Goal: Task Accomplishment & Management: Use online tool/utility

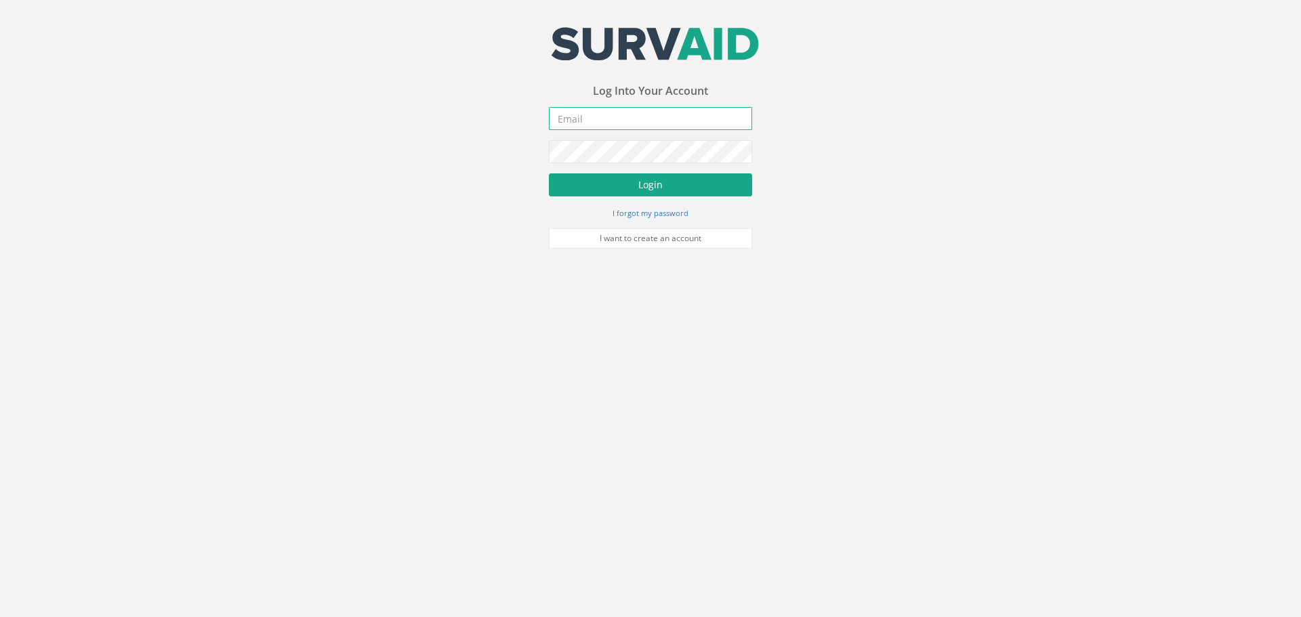
type input "[PERSON_NAME][EMAIL_ADDRESS][PERSON_NAME][DOMAIN_NAME]"
click at [600, 188] on button "Login" at bounding box center [650, 184] width 203 height 23
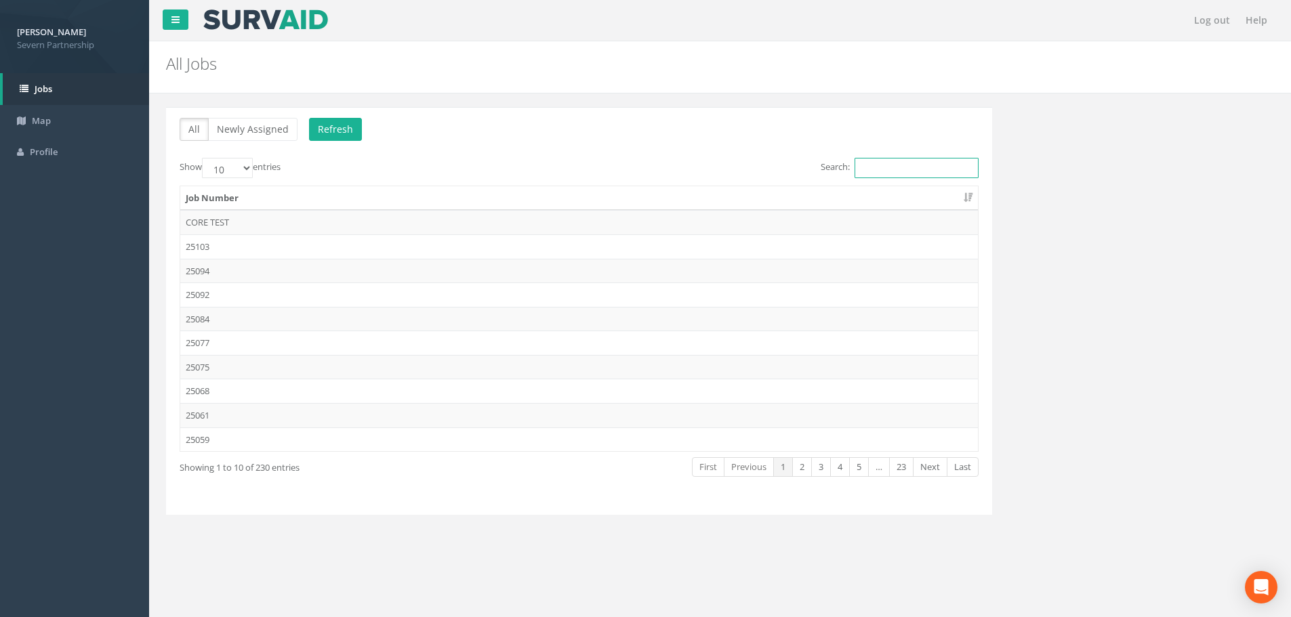
click at [877, 169] on input "Search:" at bounding box center [916, 168] width 124 height 20
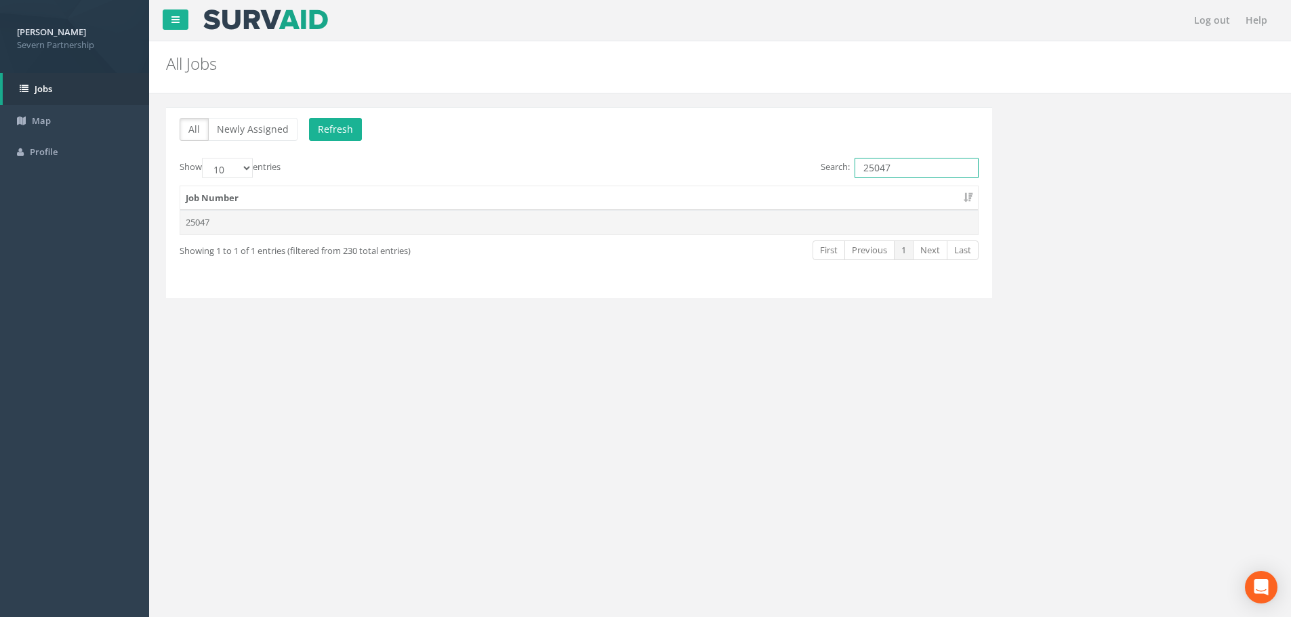
type input "25047"
click at [872, 211] on td "25047" at bounding box center [579, 222] width 798 height 24
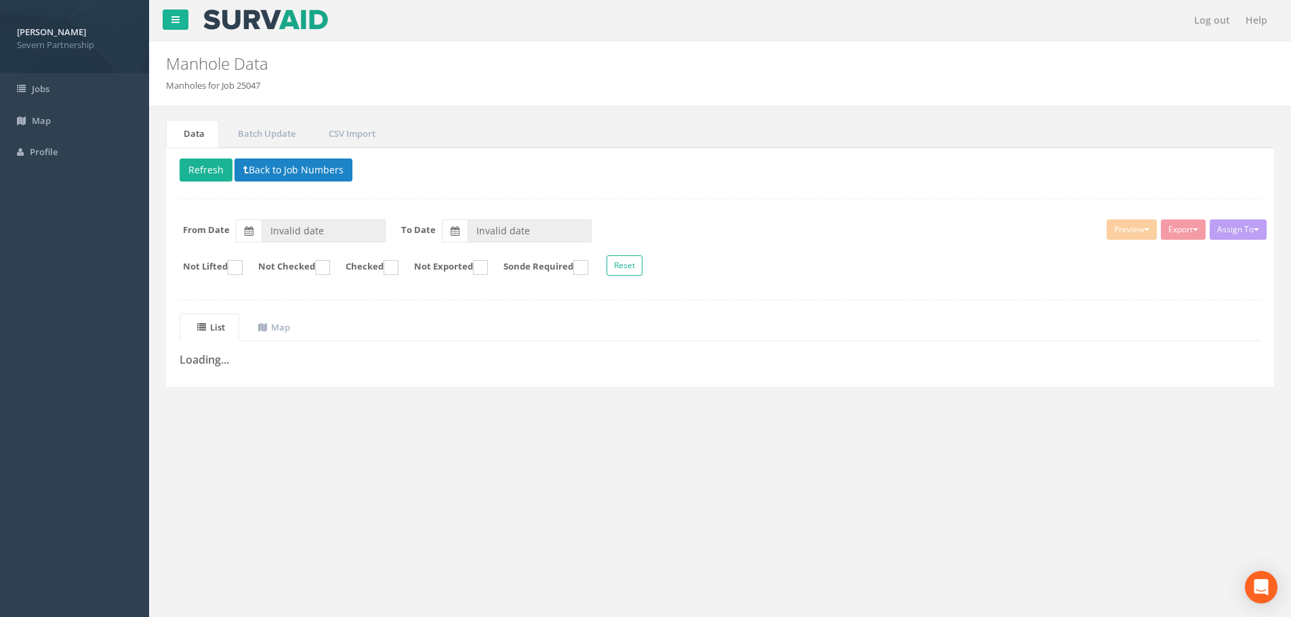
type input "[DATE]"
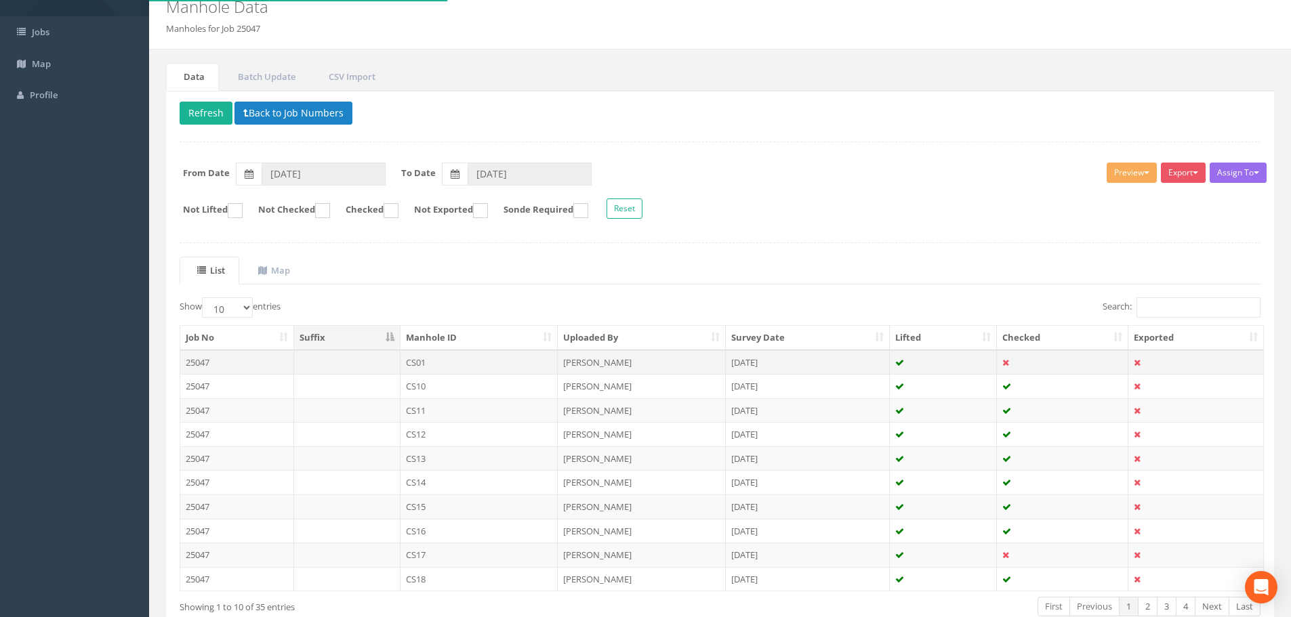
scroll to position [136, 0]
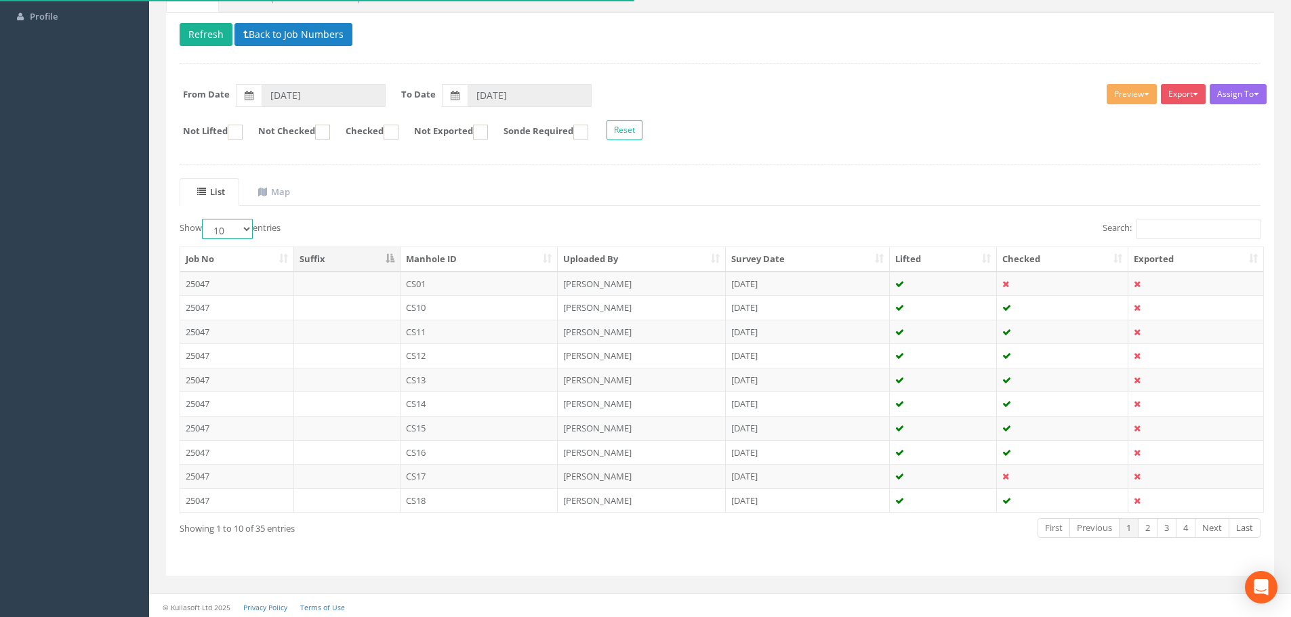
click at [221, 227] on select "10 25 50 100" at bounding box center [227, 229] width 51 height 20
select select "50"
click at [204, 219] on select "10 25 50 100" at bounding box center [227, 229] width 51 height 20
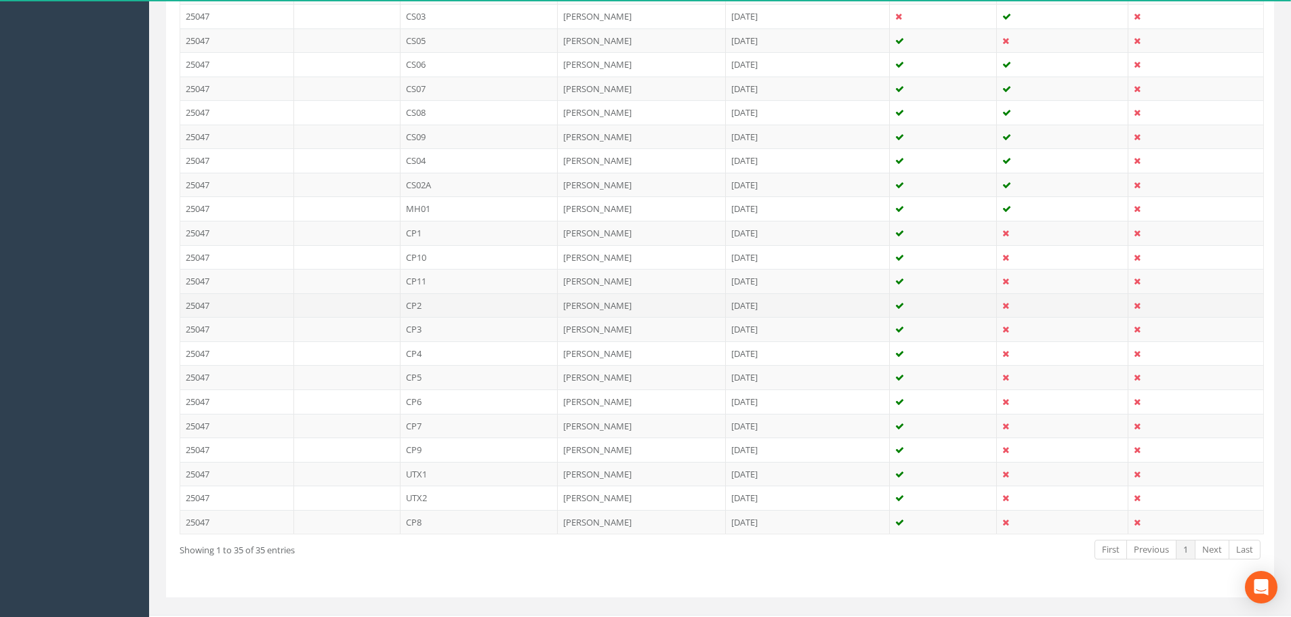
scroll to position [673, 0]
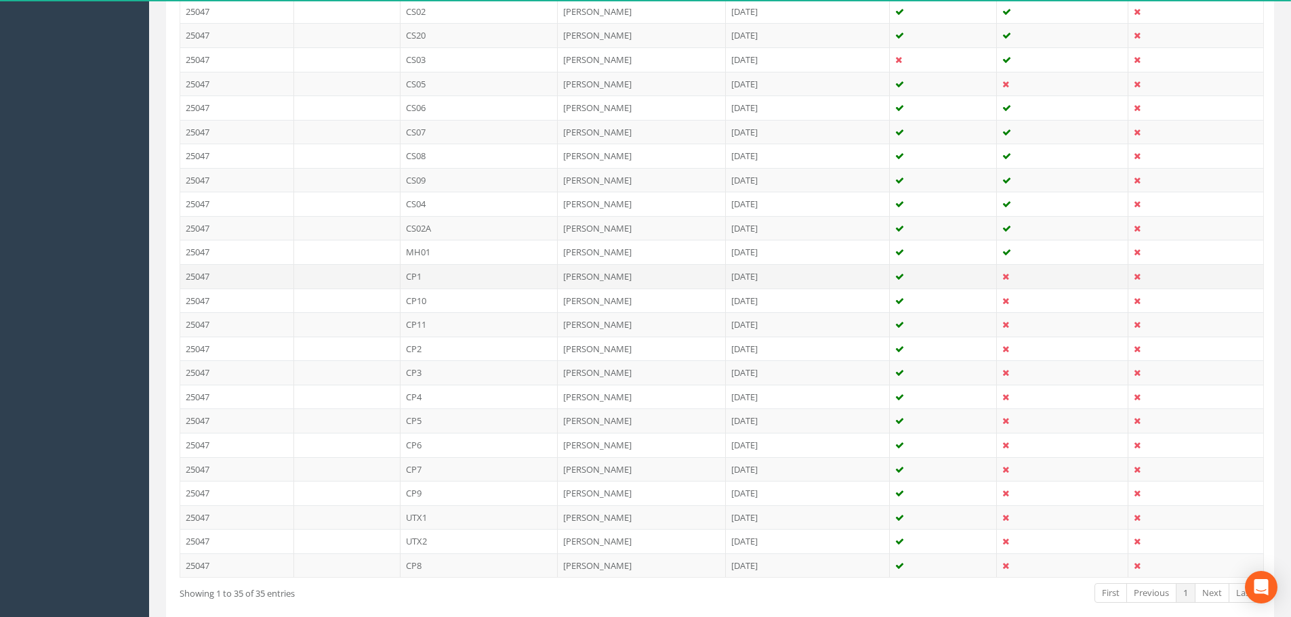
click at [472, 279] on td "CP1" at bounding box center [479, 276] width 158 height 24
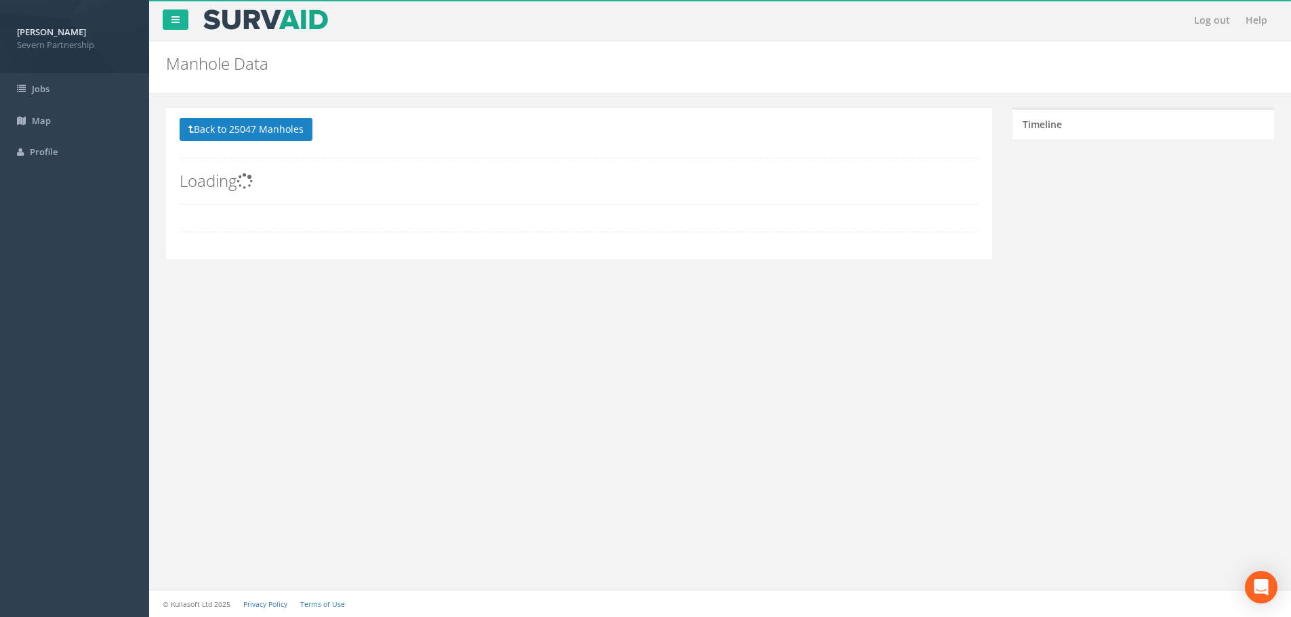
scroll to position [0, 0]
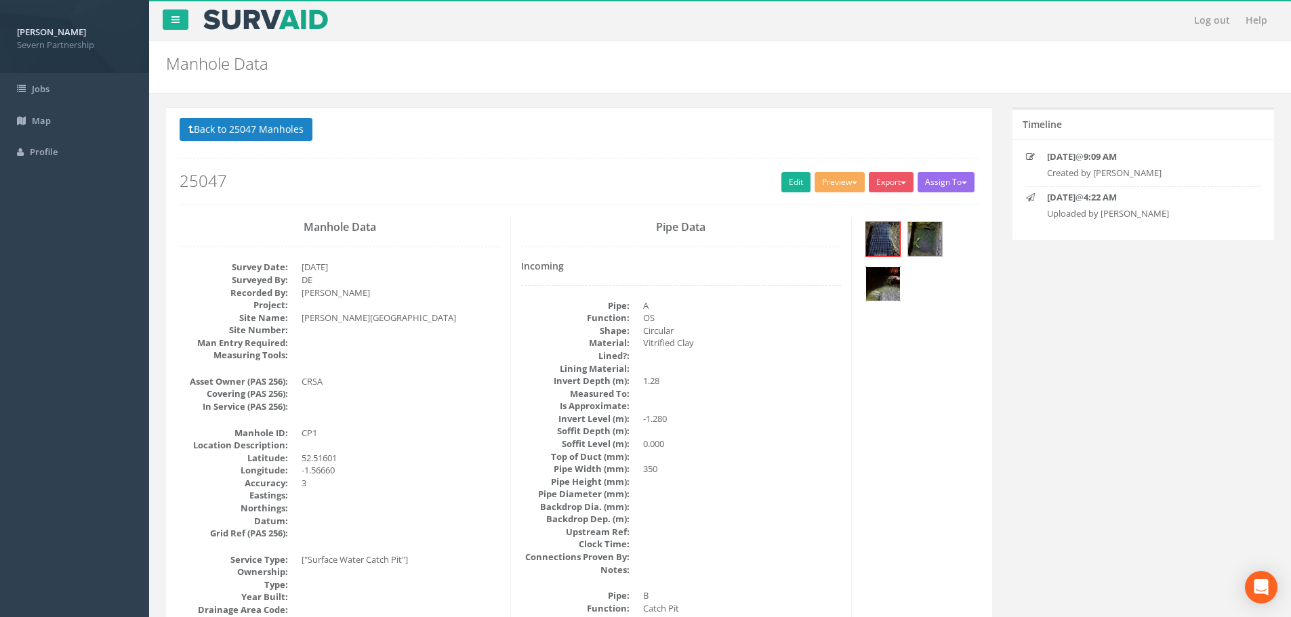
click at [888, 277] on img at bounding box center [883, 284] width 34 height 34
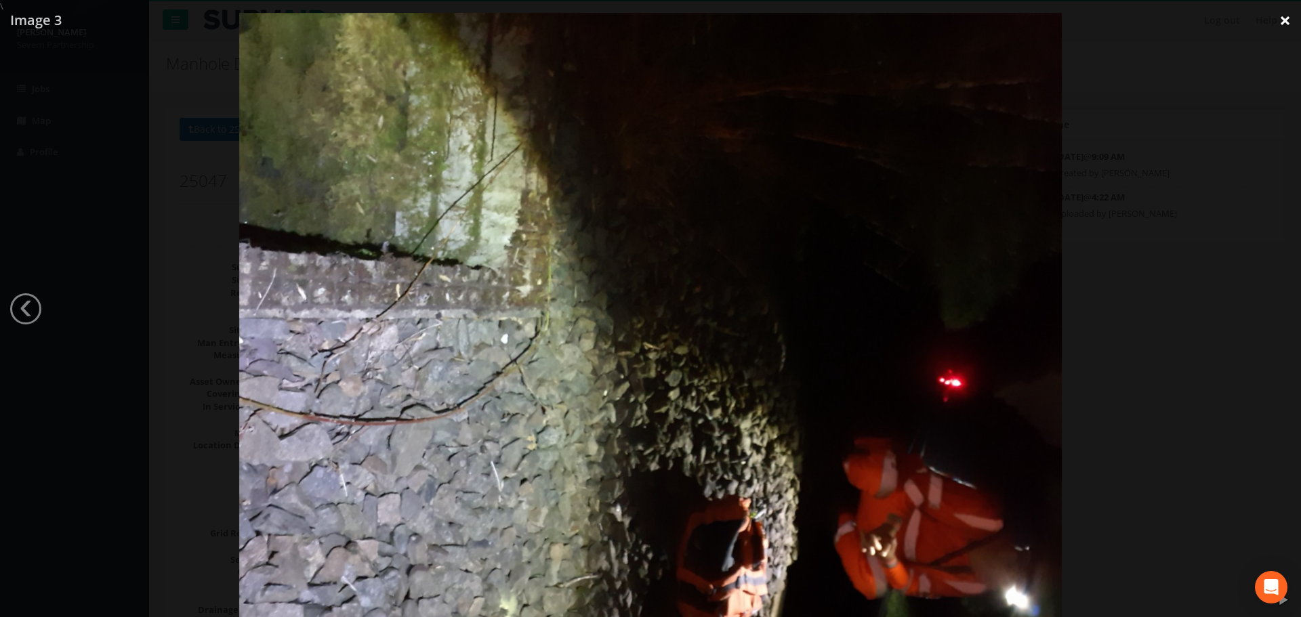
click at [1287, 33] on link "×" at bounding box center [1285, 20] width 32 height 41
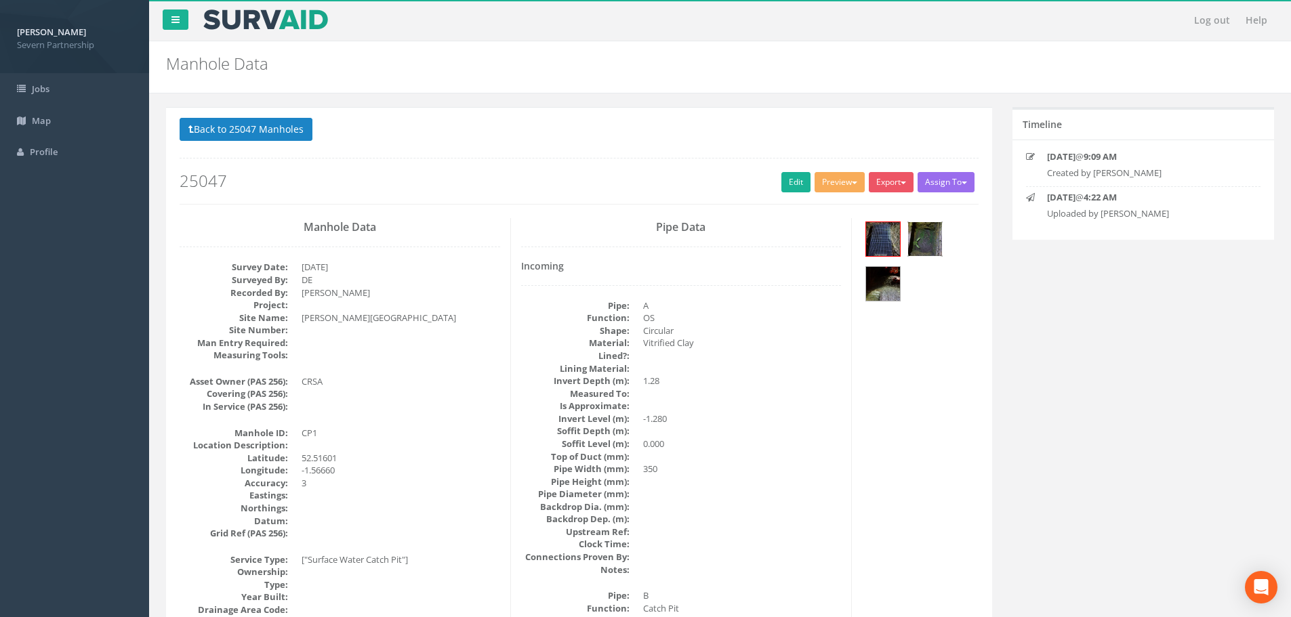
click at [930, 239] on img at bounding box center [925, 239] width 34 height 34
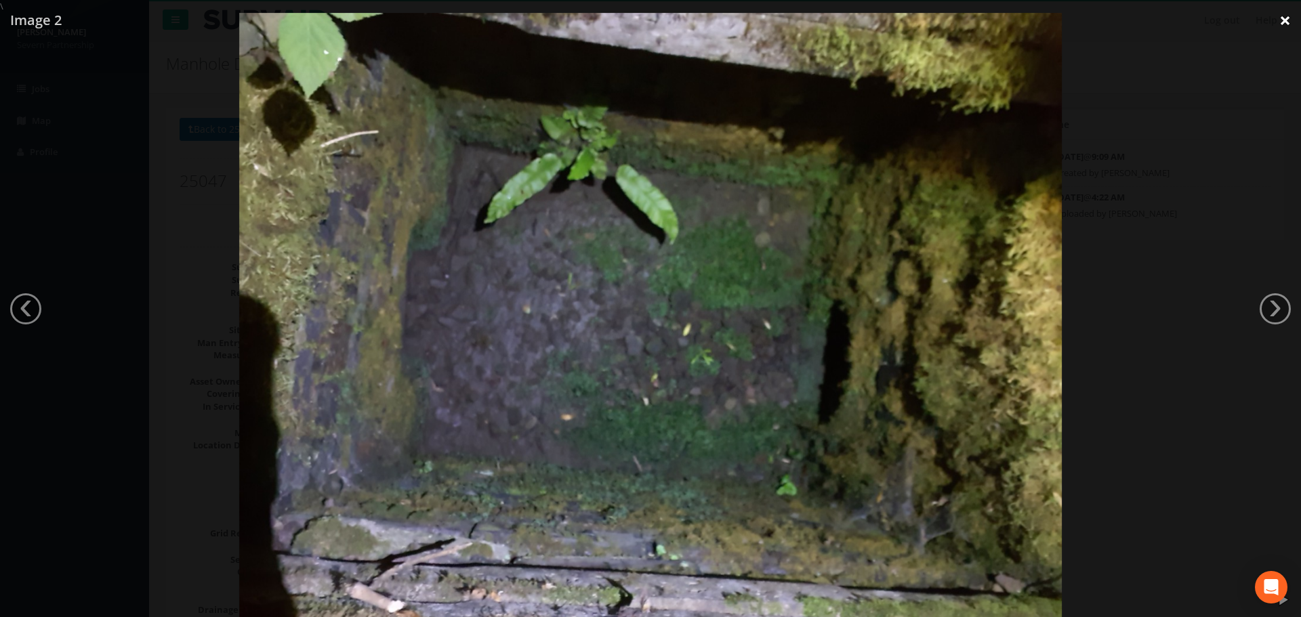
click at [1290, 16] on link "×" at bounding box center [1285, 20] width 32 height 41
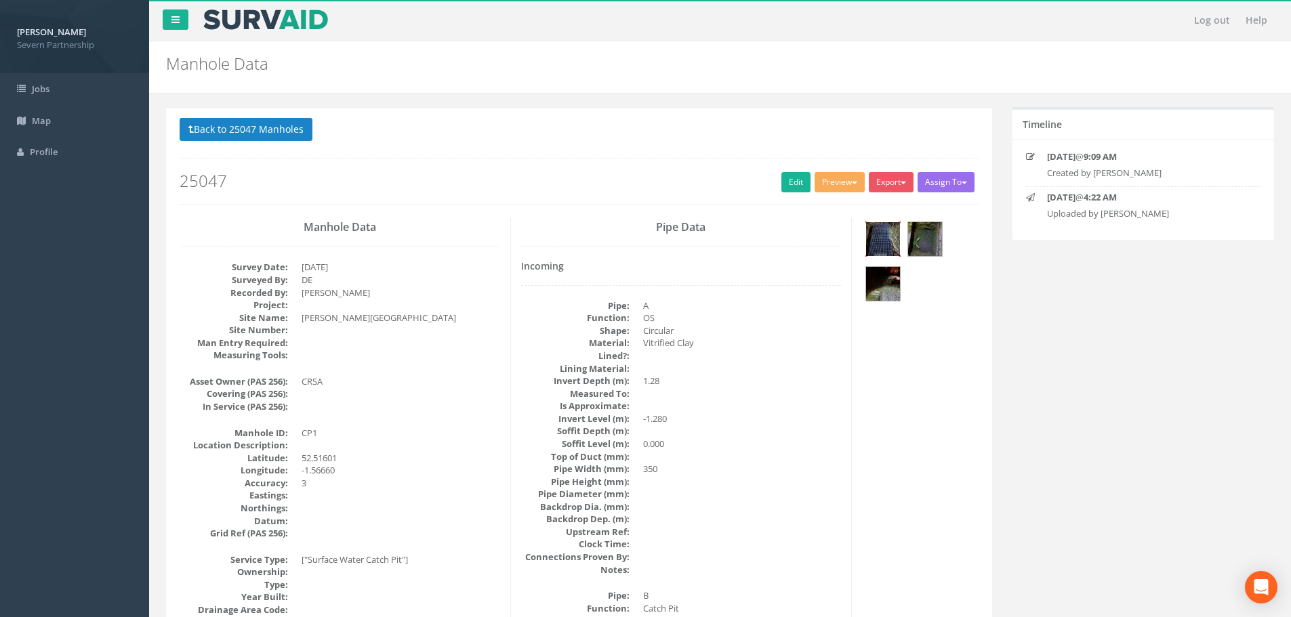
click at [897, 235] on img at bounding box center [883, 239] width 34 height 34
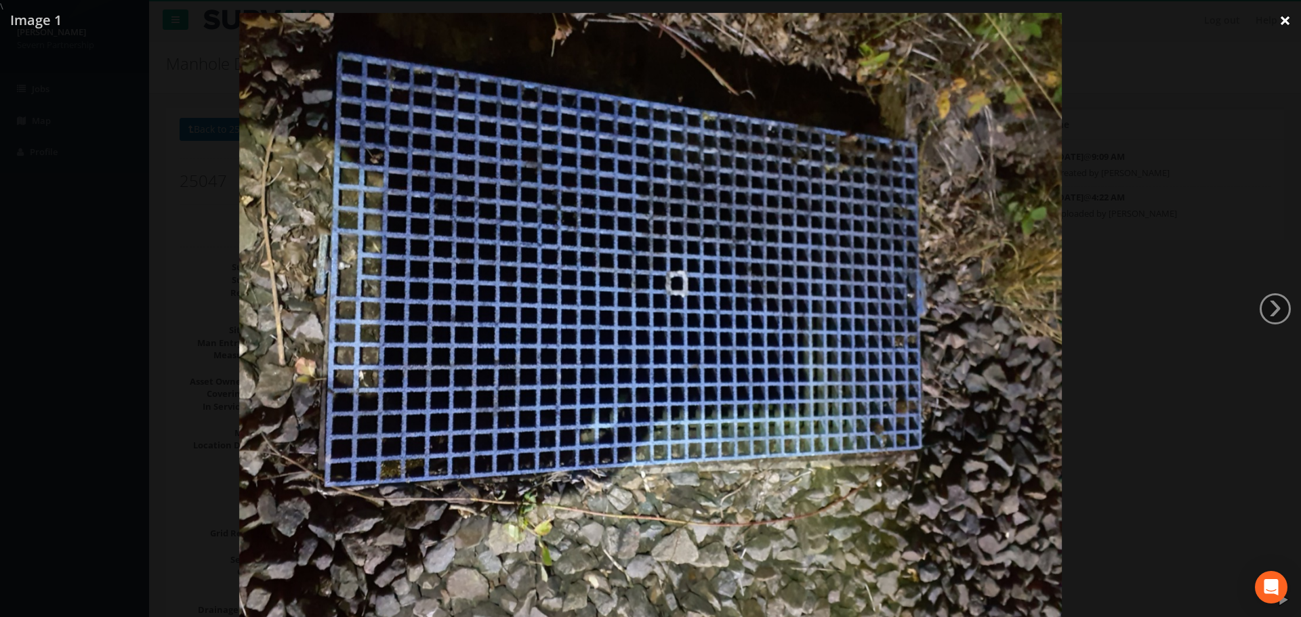
click at [1290, 23] on link "×" at bounding box center [1285, 20] width 32 height 41
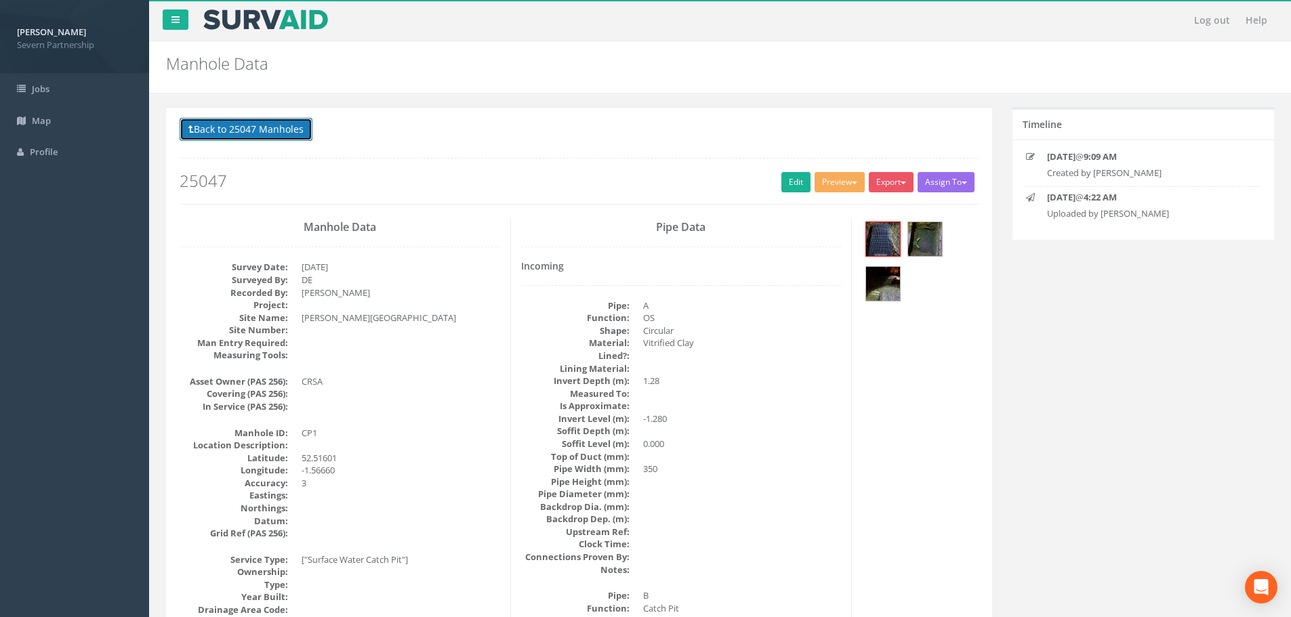
click at [275, 133] on button "Back to 25047 Manholes" at bounding box center [246, 129] width 133 height 23
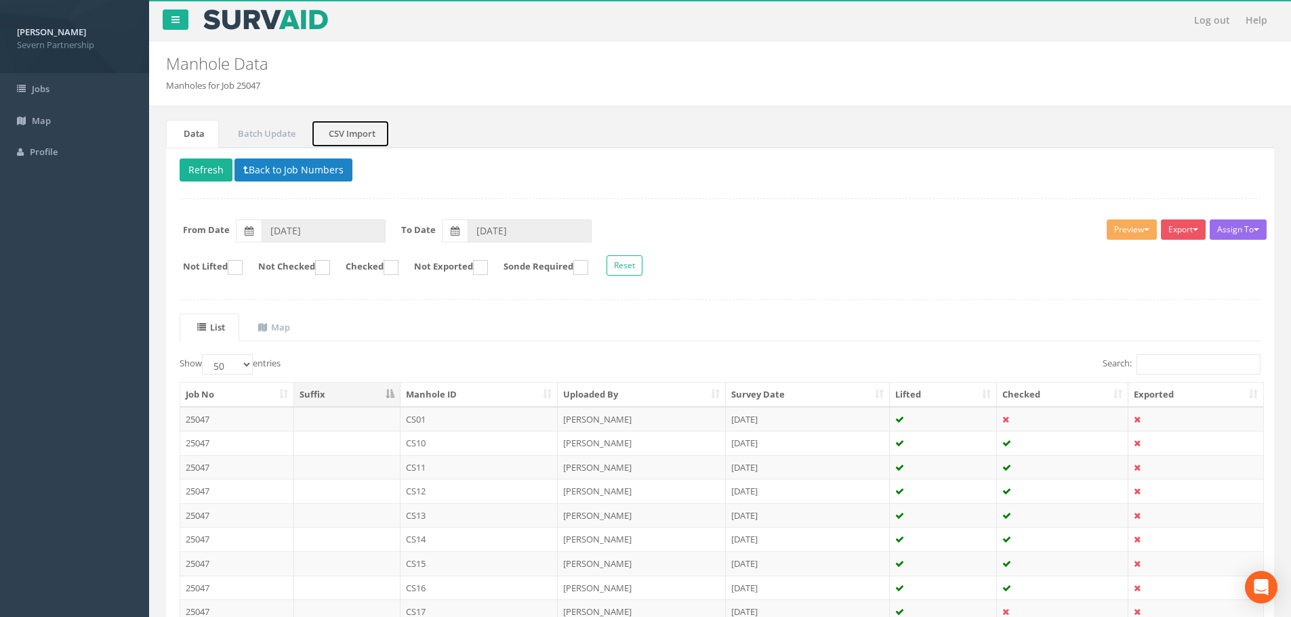
click at [350, 131] on link "CSV Import" at bounding box center [350, 134] width 79 height 28
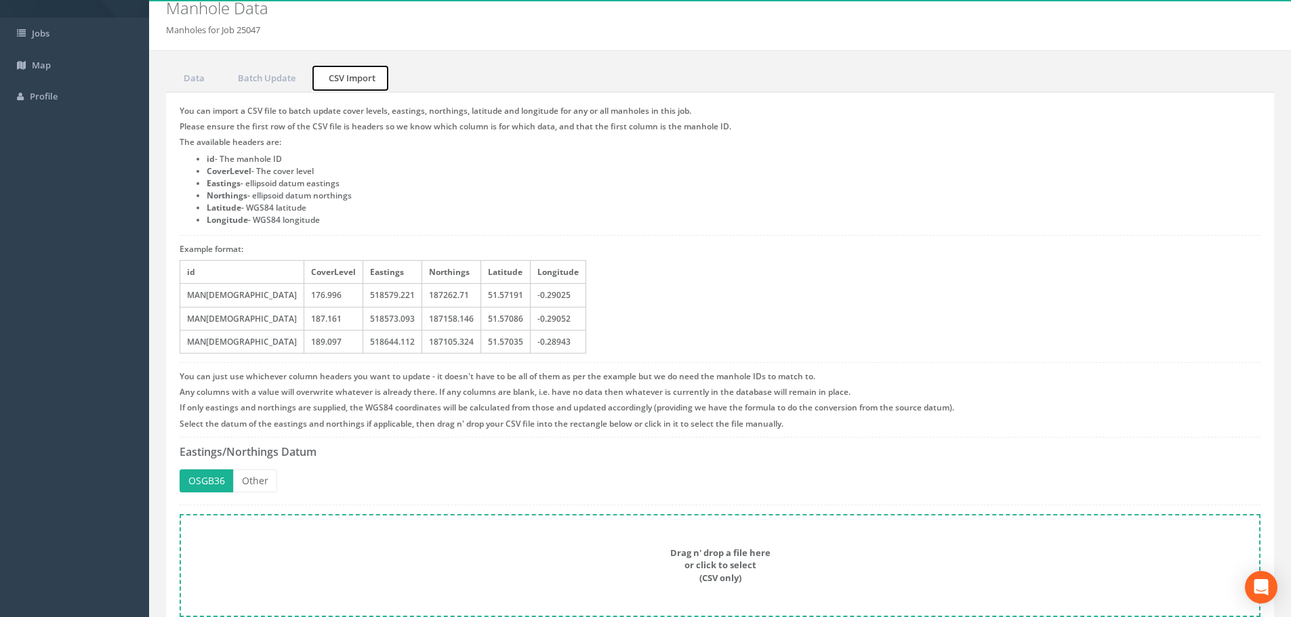
scroll to position [113, 0]
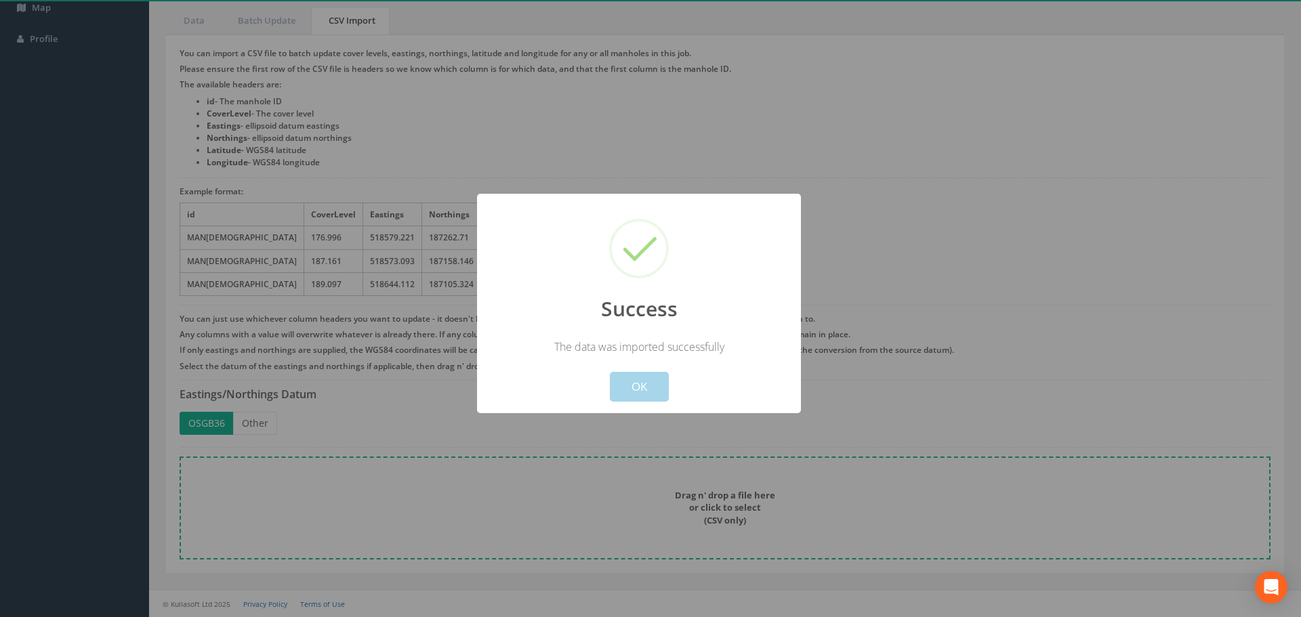
click at [640, 396] on button "OK" at bounding box center [639, 387] width 59 height 30
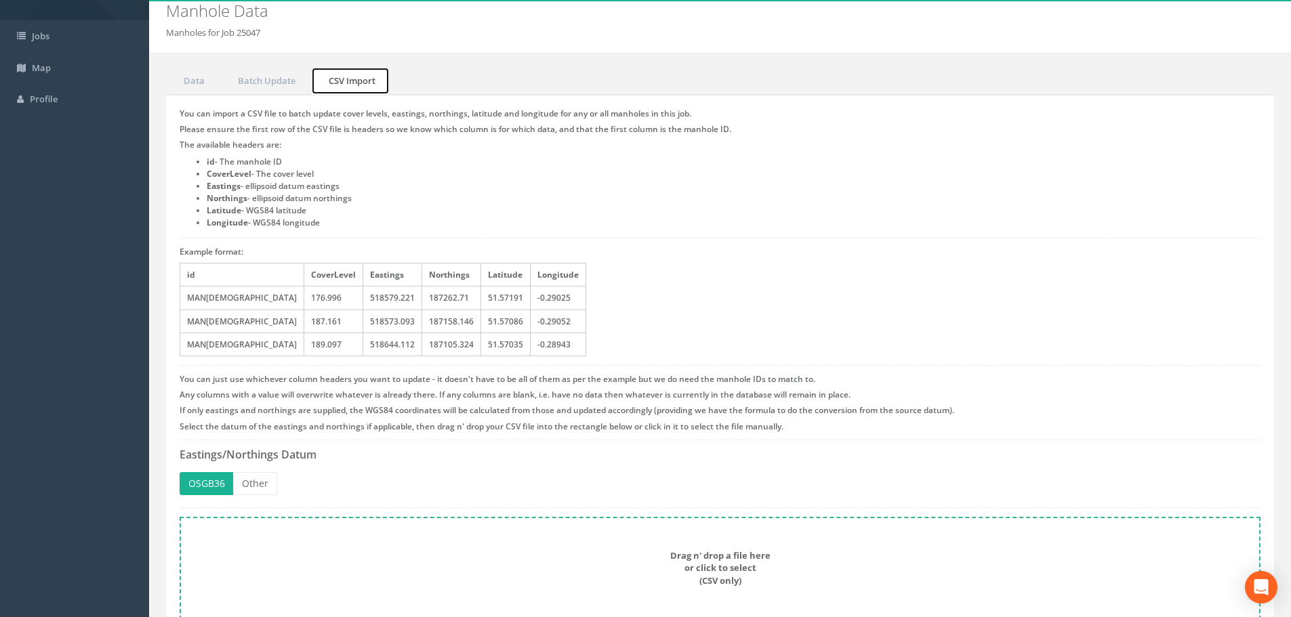
scroll to position [0, 0]
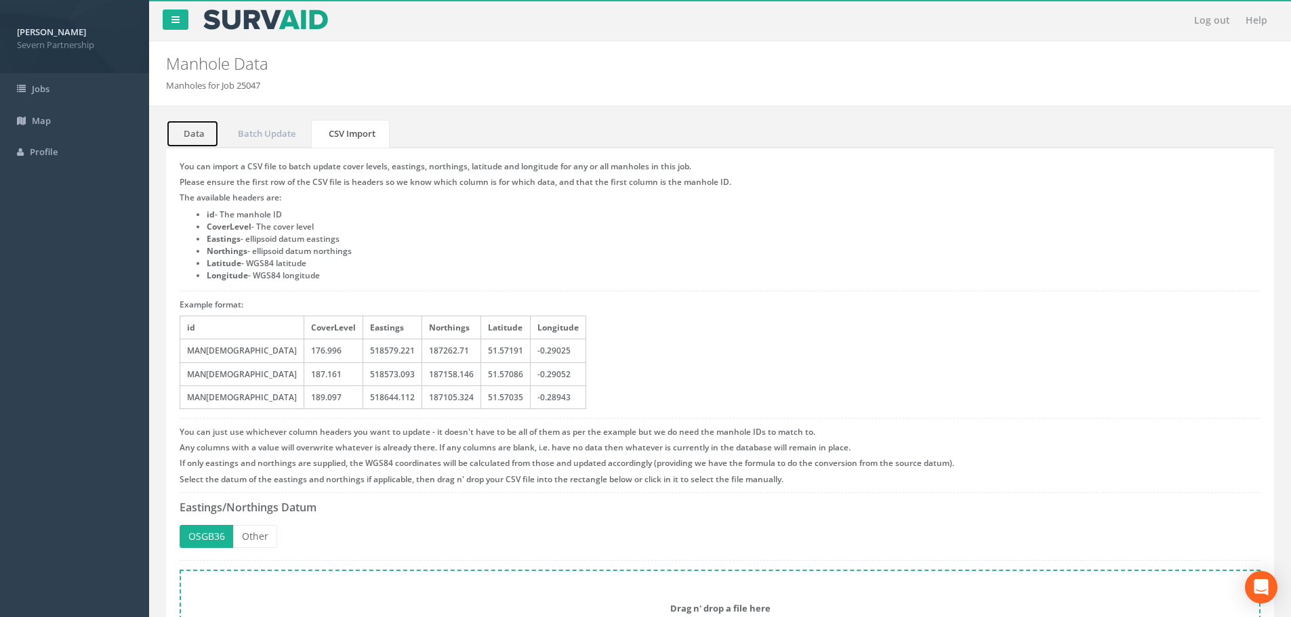
click at [207, 134] on link "Data" at bounding box center [192, 134] width 53 height 28
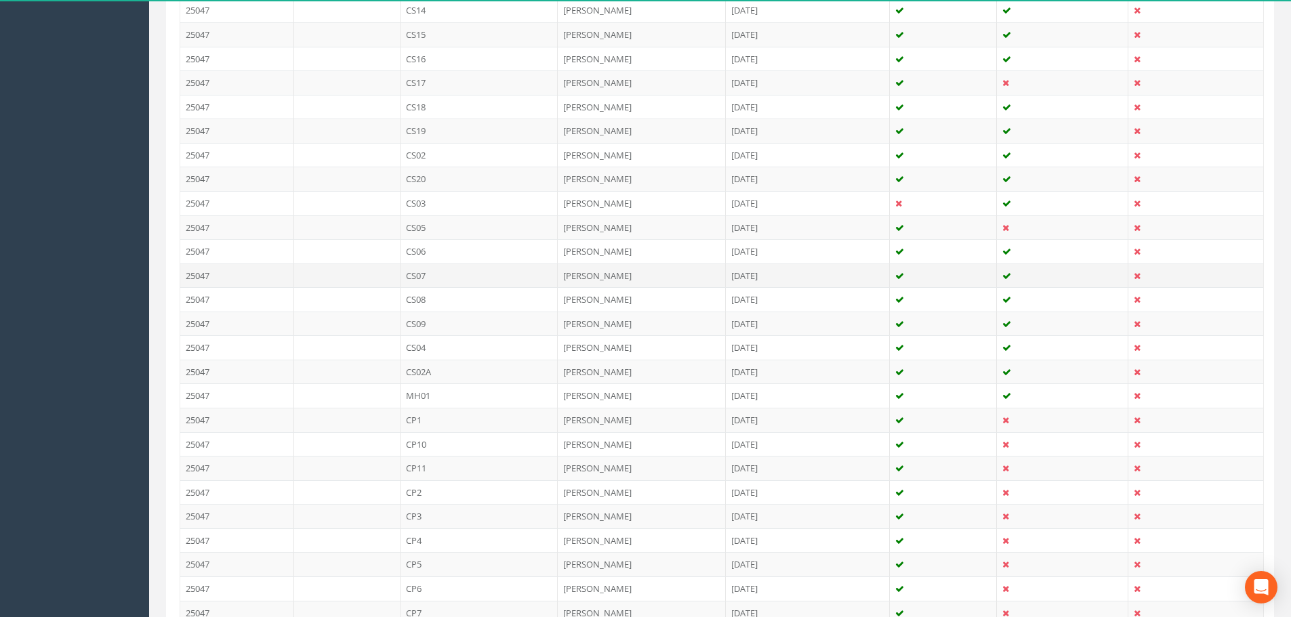
scroll to position [678, 0]
click at [444, 272] on td "CP1" at bounding box center [479, 272] width 158 height 24
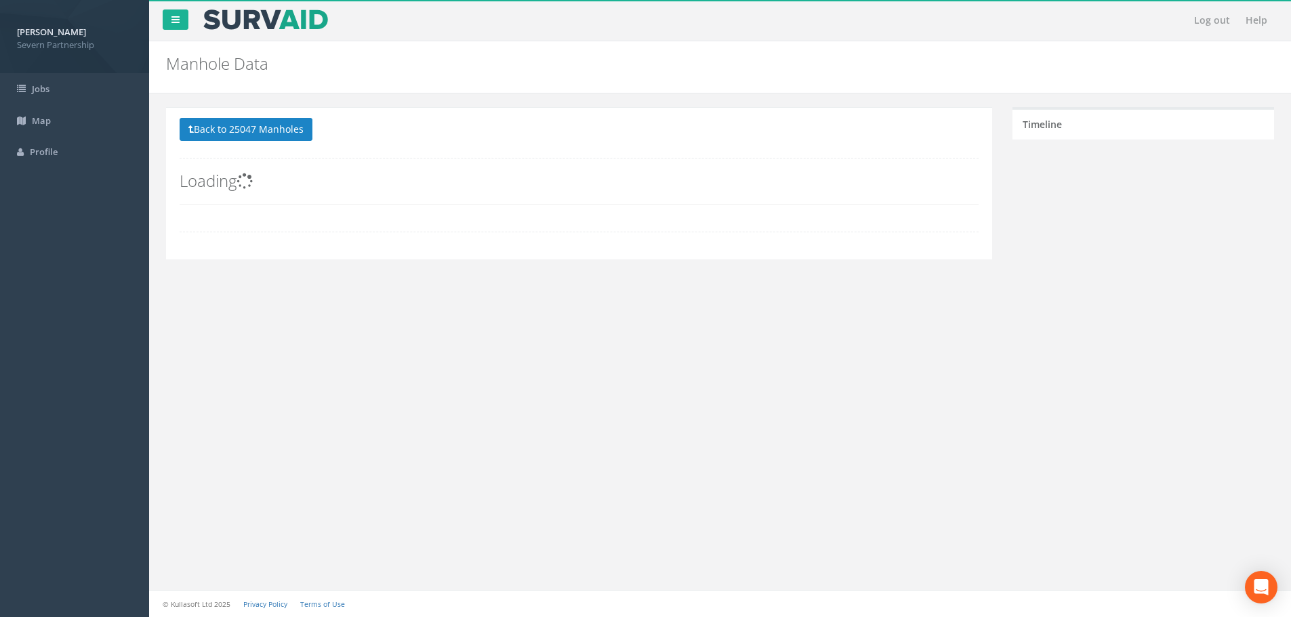
scroll to position [0, 0]
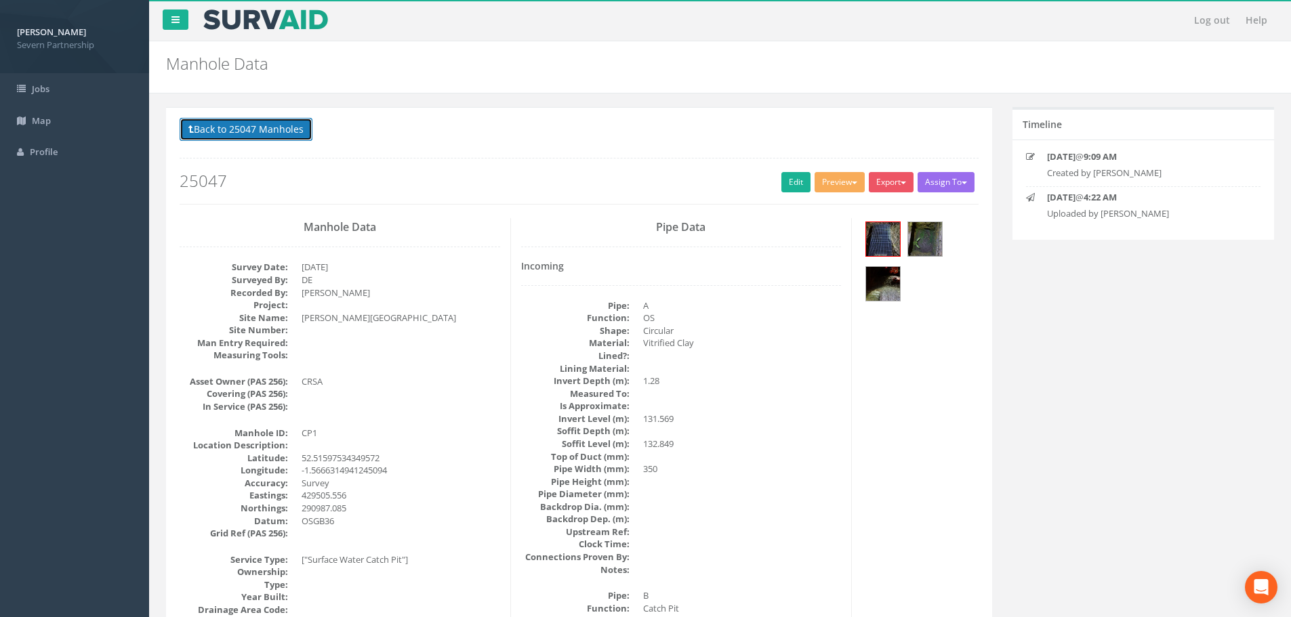
click at [302, 139] on button "Back to 25047 Manholes" at bounding box center [246, 129] width 133 height 23
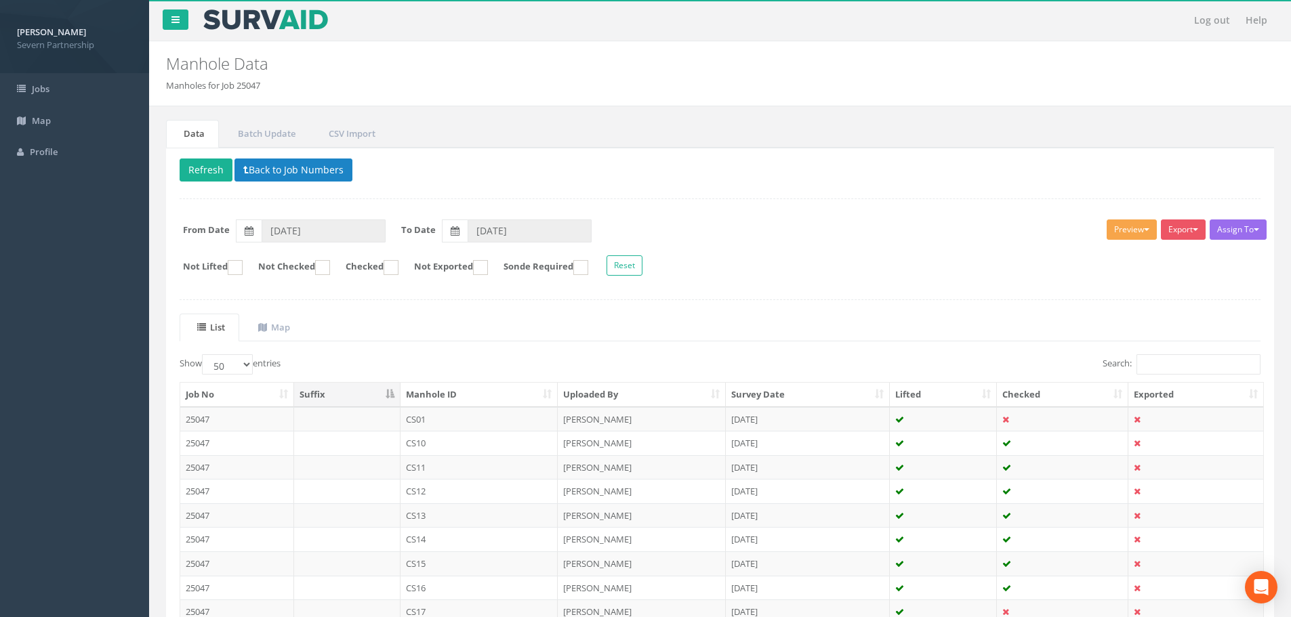
click at [1140, 222] on button "Preview" at bounding box center [1132, 230] width 50 height 20
click at [1132, 258] on link "SP Manhole" at bounding box center [1106, 257] width 103 height 21
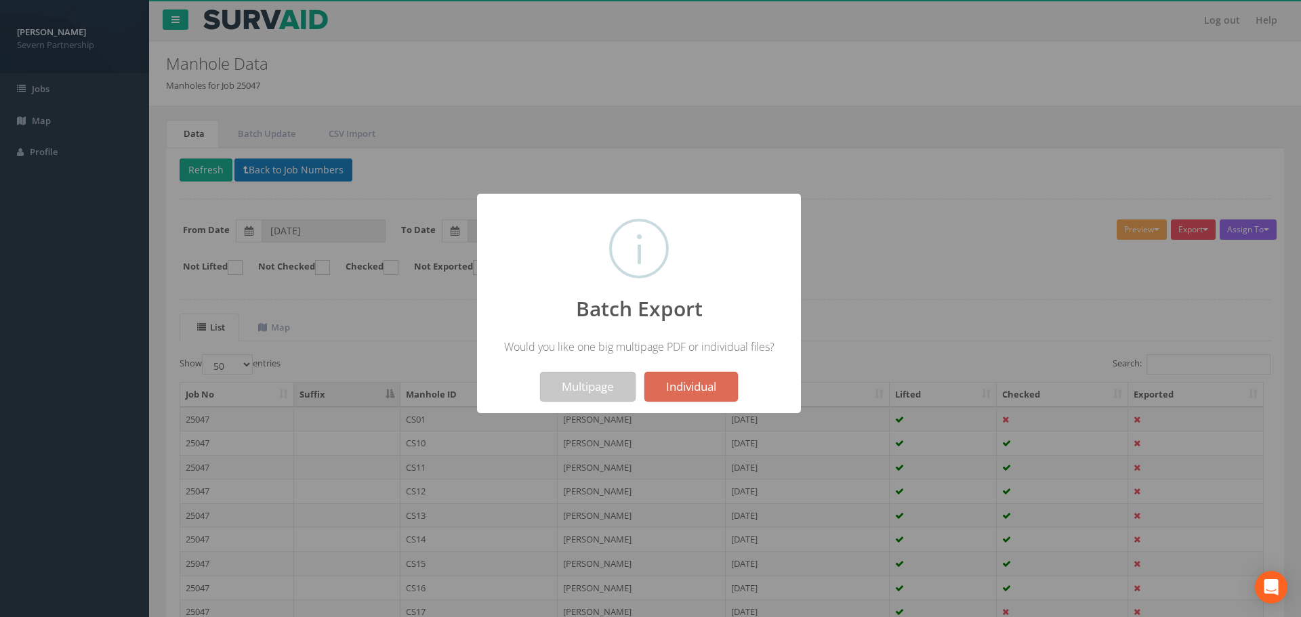
click at [582, 396] on button "Multipage" at bounding box center [588, 387] width 96 height 30
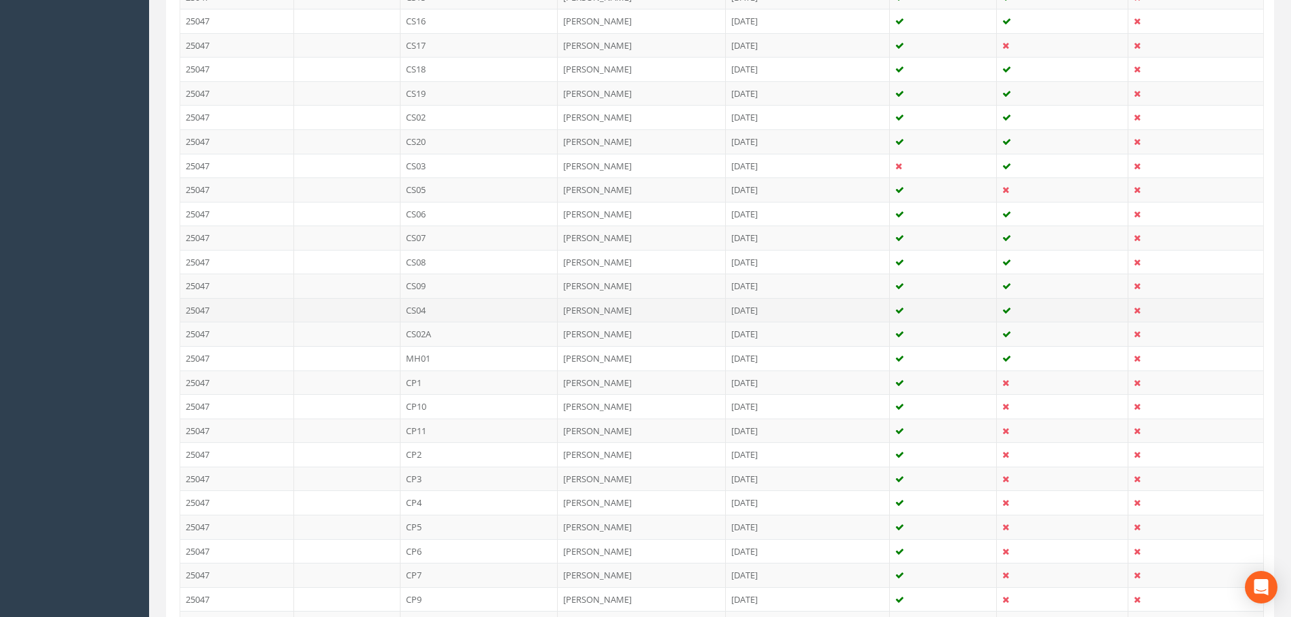
scroll to position [745, 0]
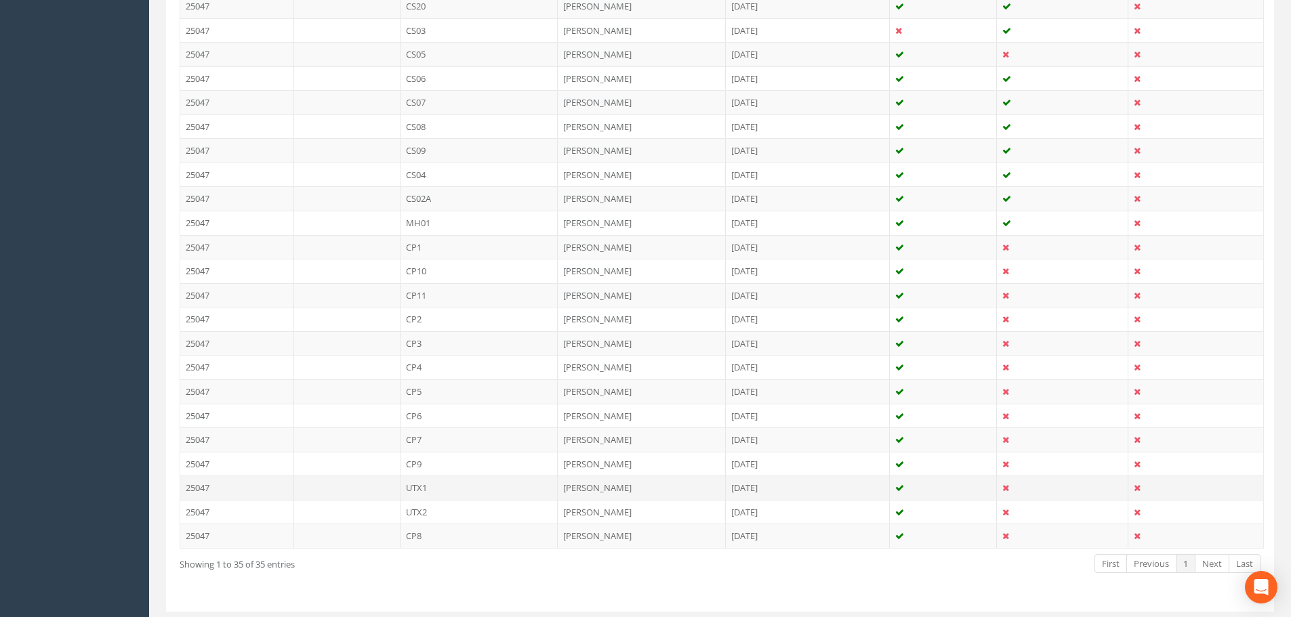
click at [512, 486] on td "UTX1" at bounding box center [479, 488] width 158 height 24
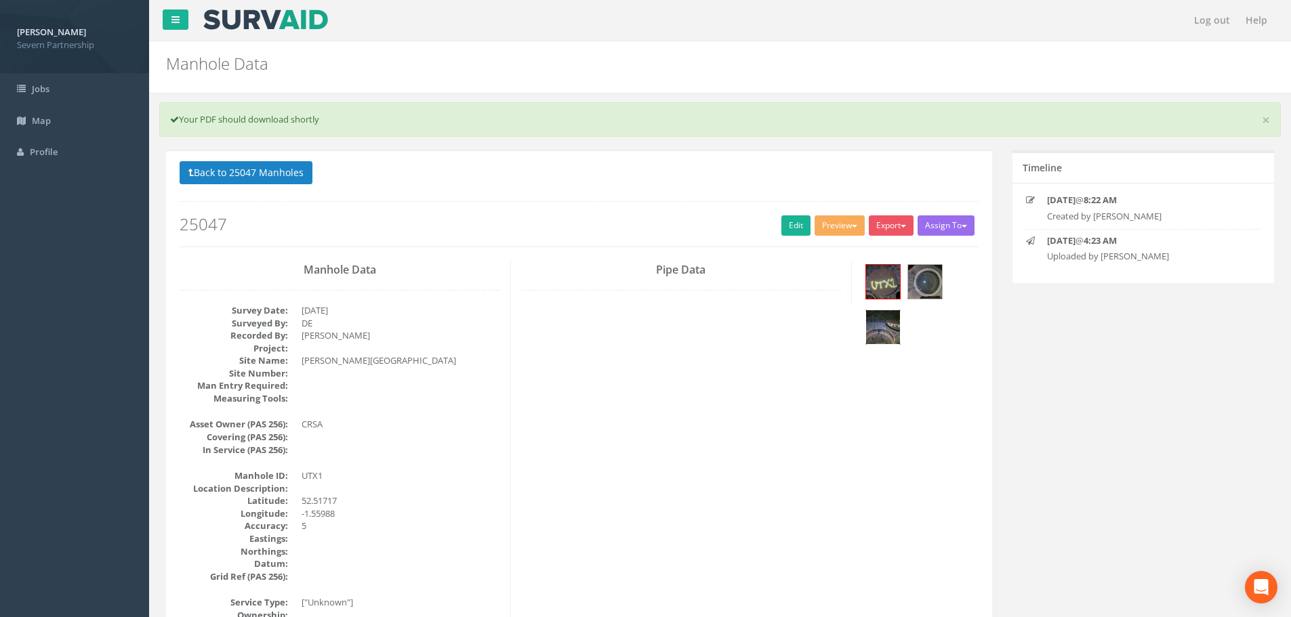
click at [898, 323] on img at bounding box center [883, 327] width 34 height 34
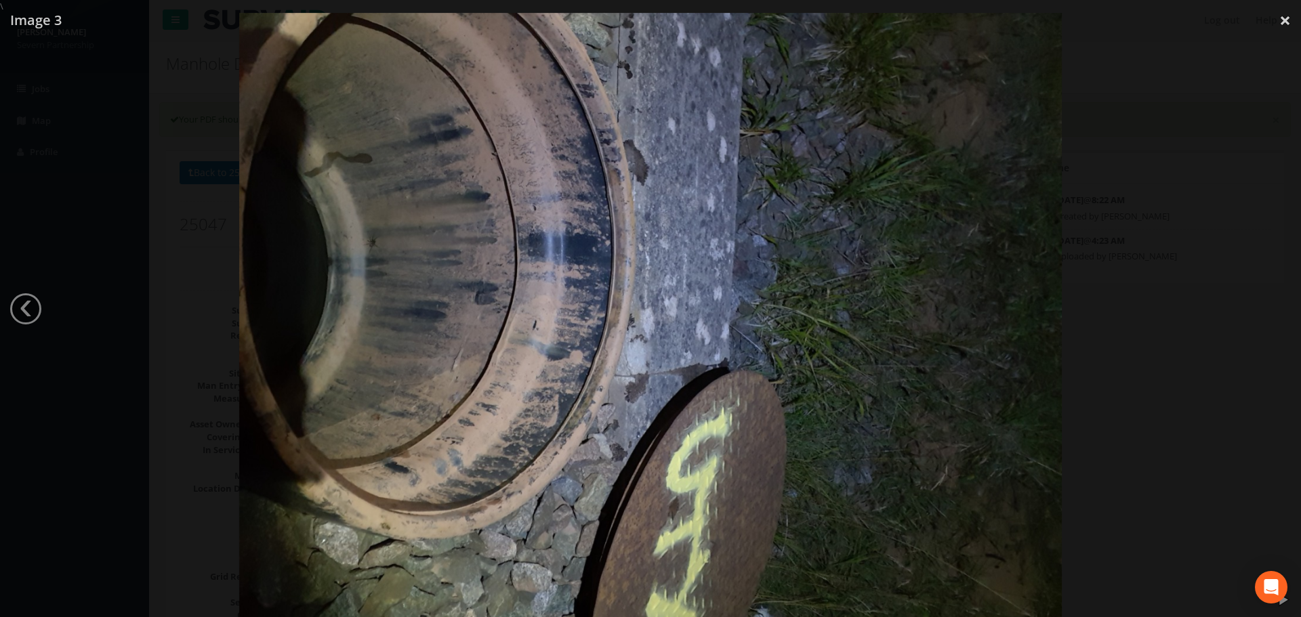
click at [78, 81] on div at bounding box center [650, 321] width 1301 height 617
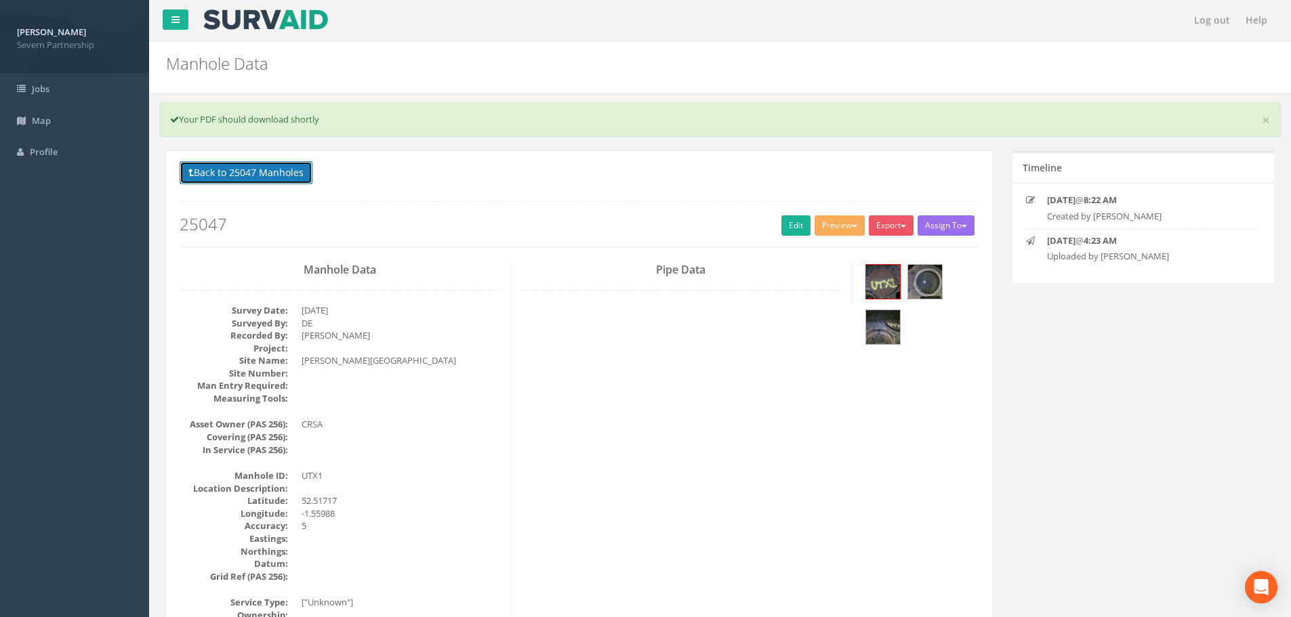
click at [219, 178] on button "Back to 25047 Manholes" at bounding box center [246, 172] width 133 height 23
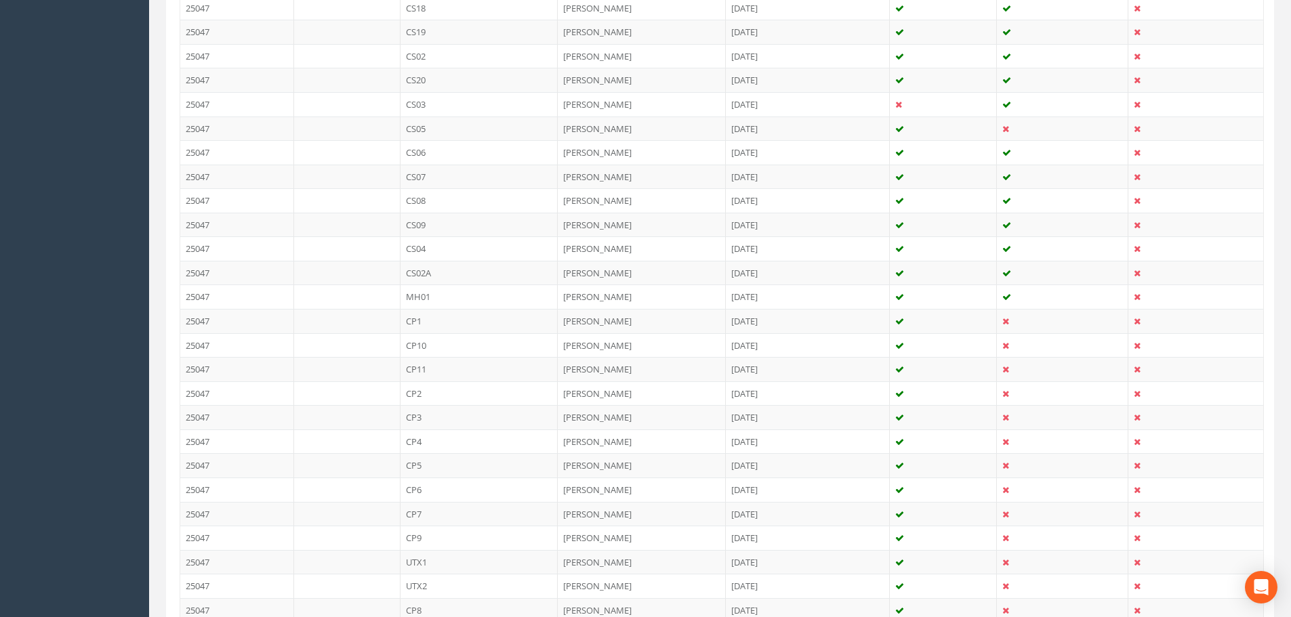
scroll to position [741, 0]
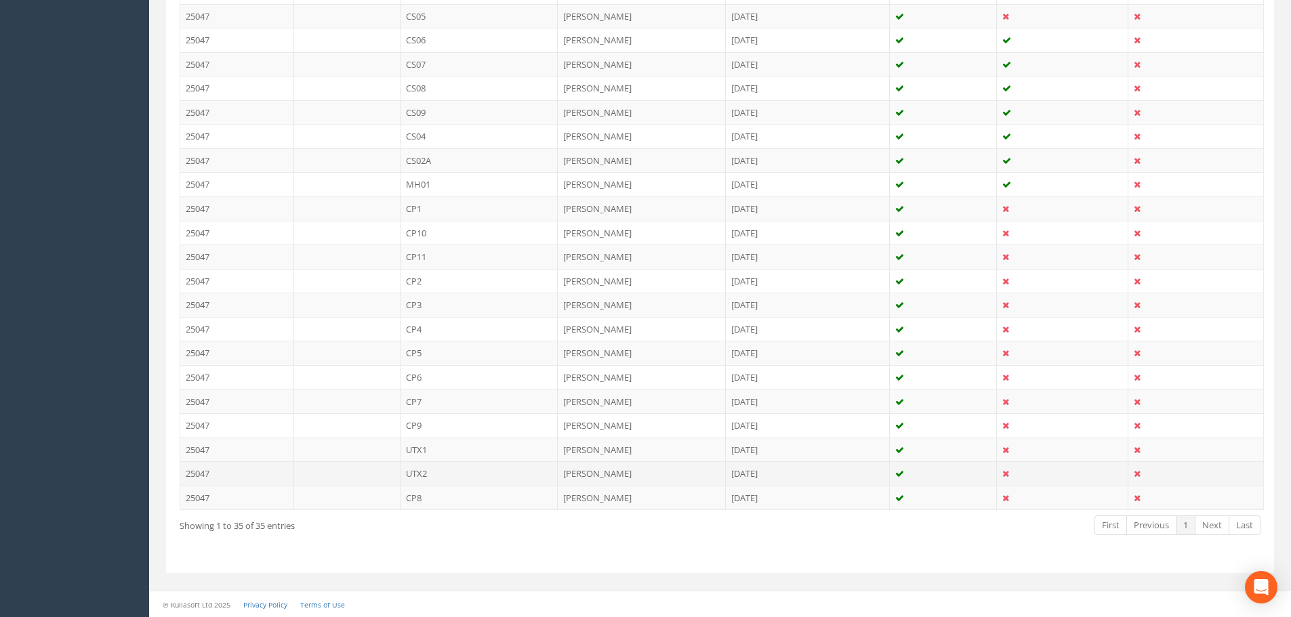
click at [421, 470] on td "UTX2" at bounding box center [479, 473] width 158 height 24
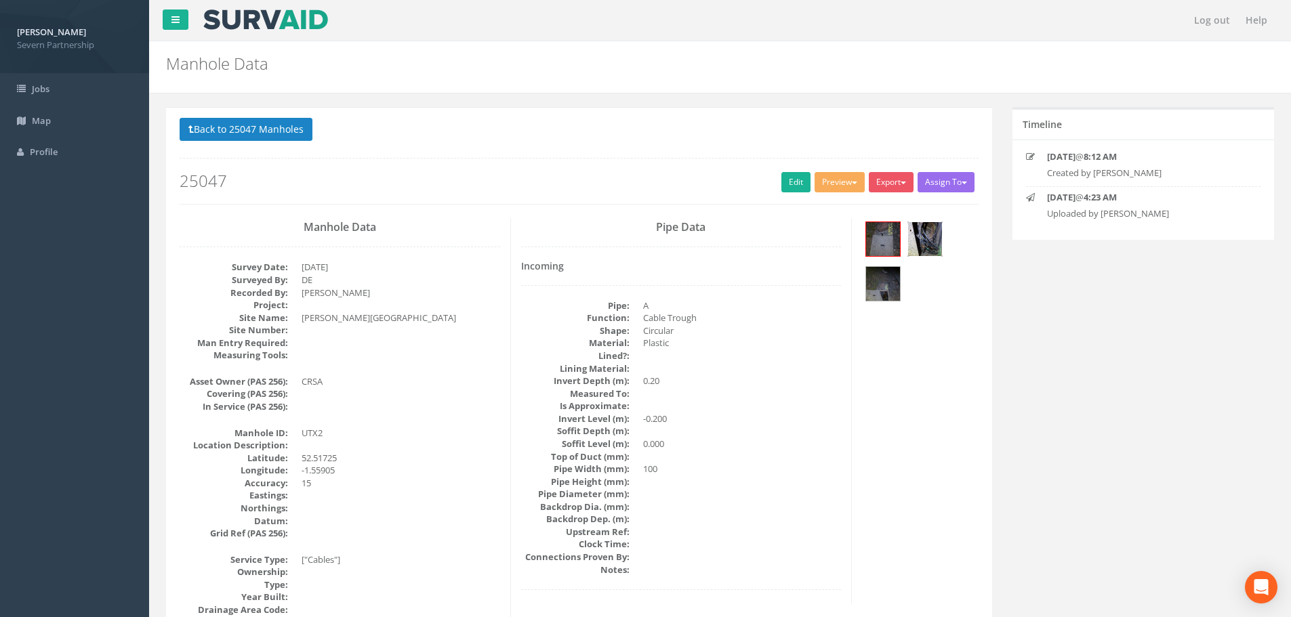
click at [934, 251] on img at bounding box center [925, 239] width 34 height 34
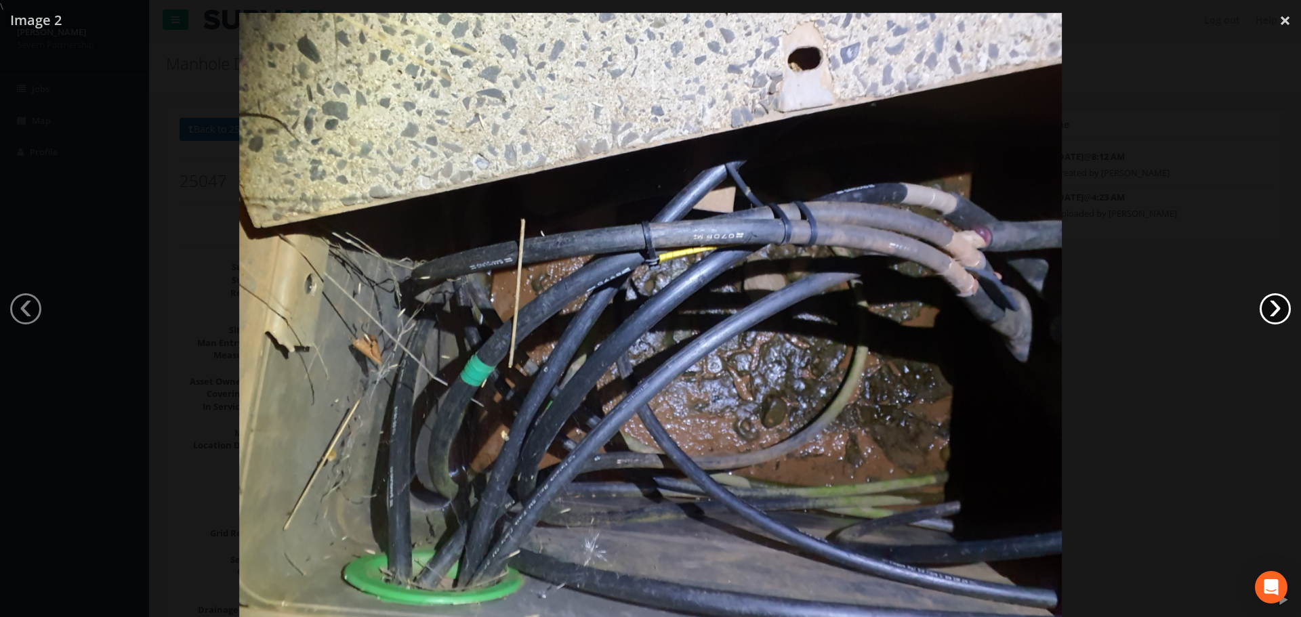
click at [1281, 306] on link "›" at bounding box center [1275, 308] width 31 height 31
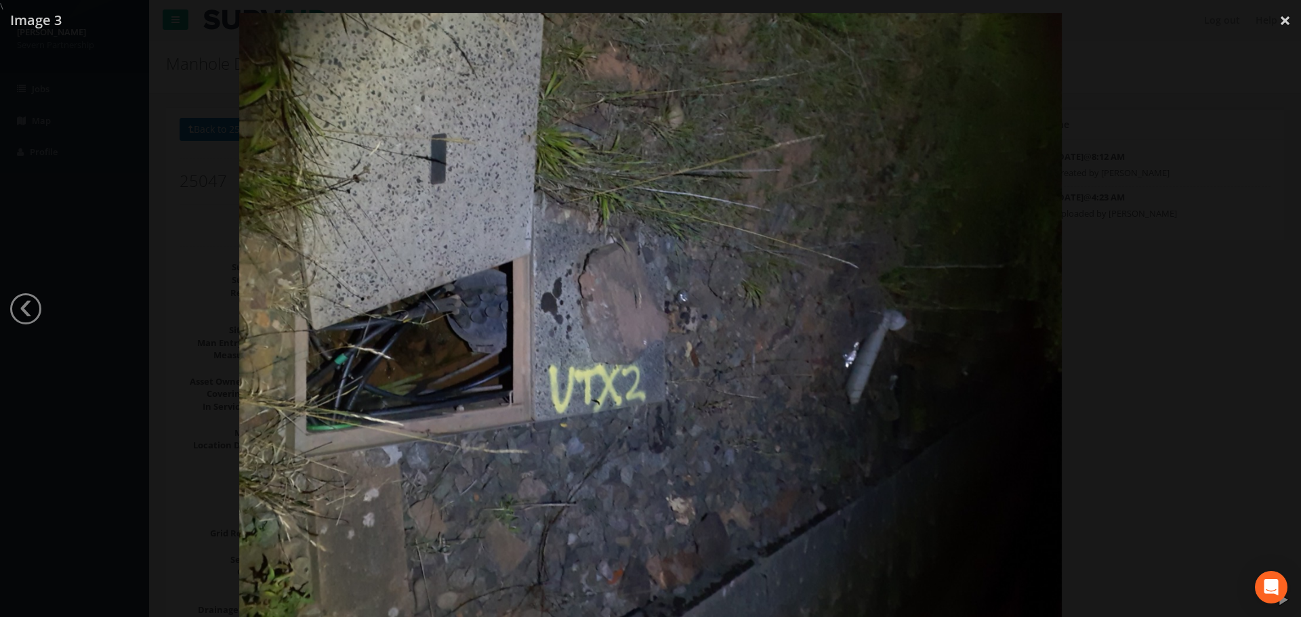
click at [1281, 305] on div at bounding box center [650, 321] width 1301 height 617
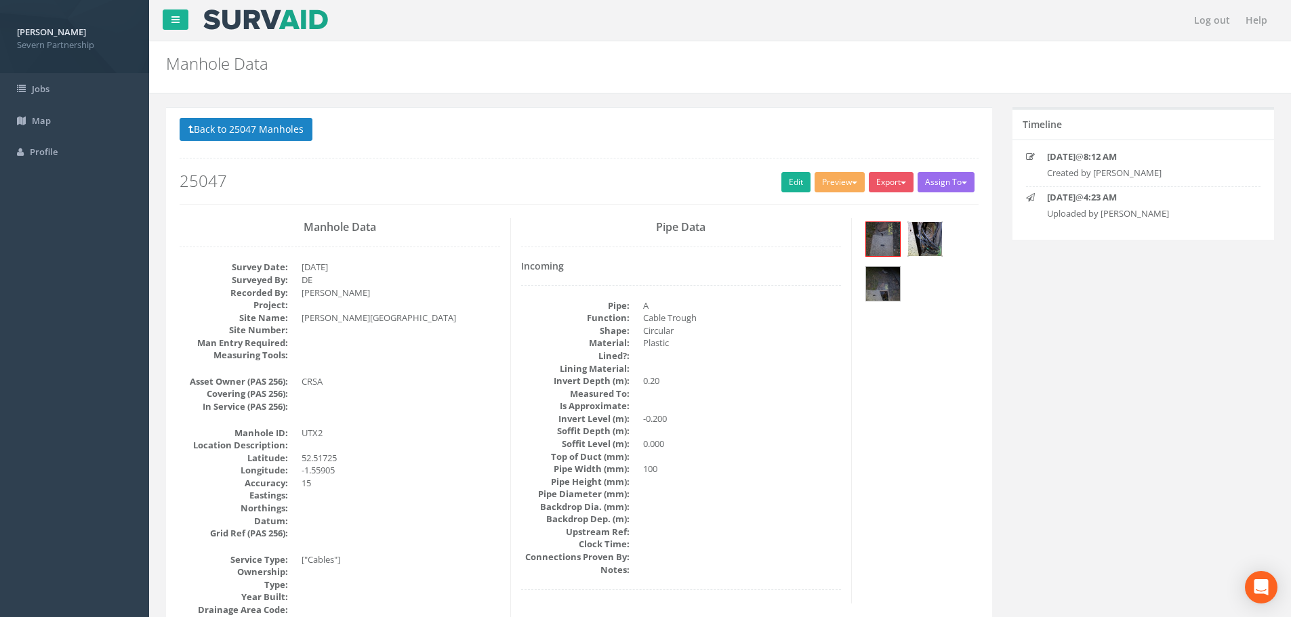
click at [926, 247] on img at bounding box center [925, 239] width 34 height 34
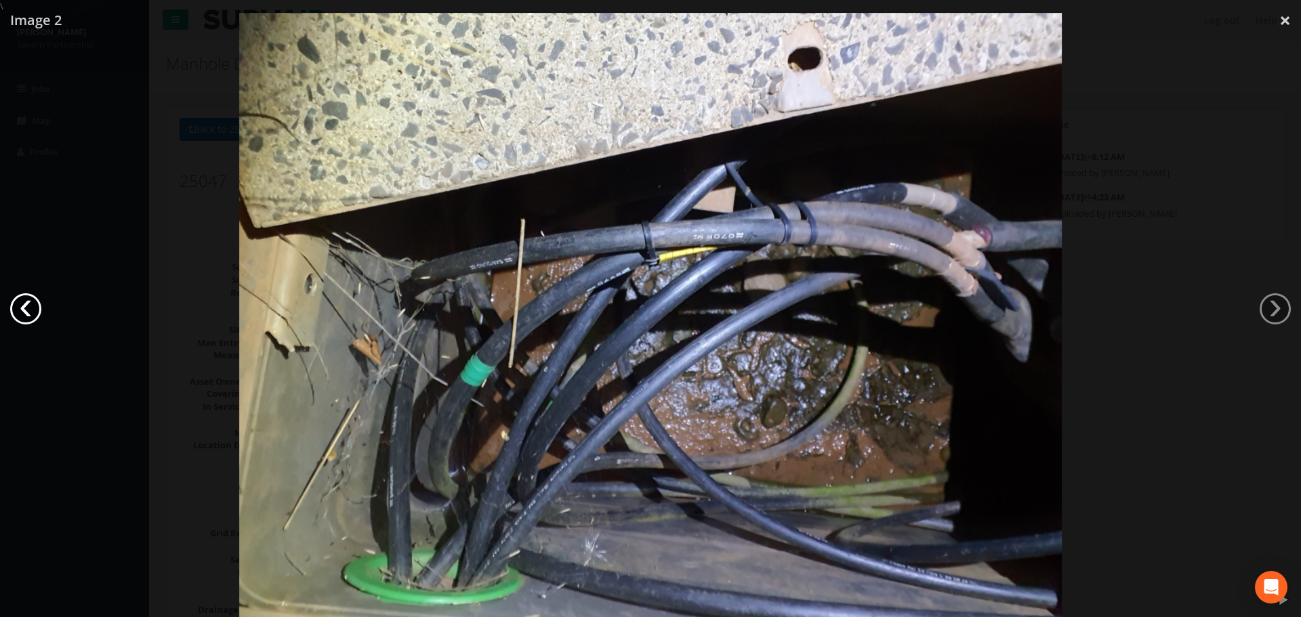
click at [33, 316] on link "‹" at bounding box center [25, 308] width 31 height 31
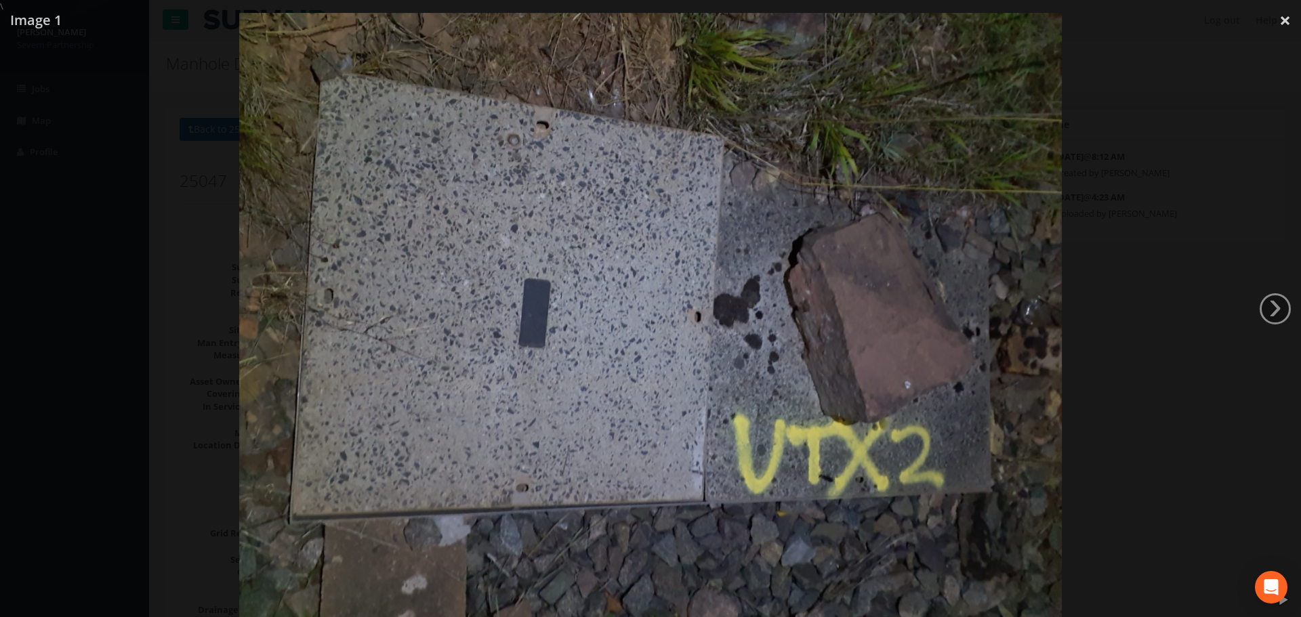
click at [129, 122] on div at bounding box center [650, 321] width 1301 height 617
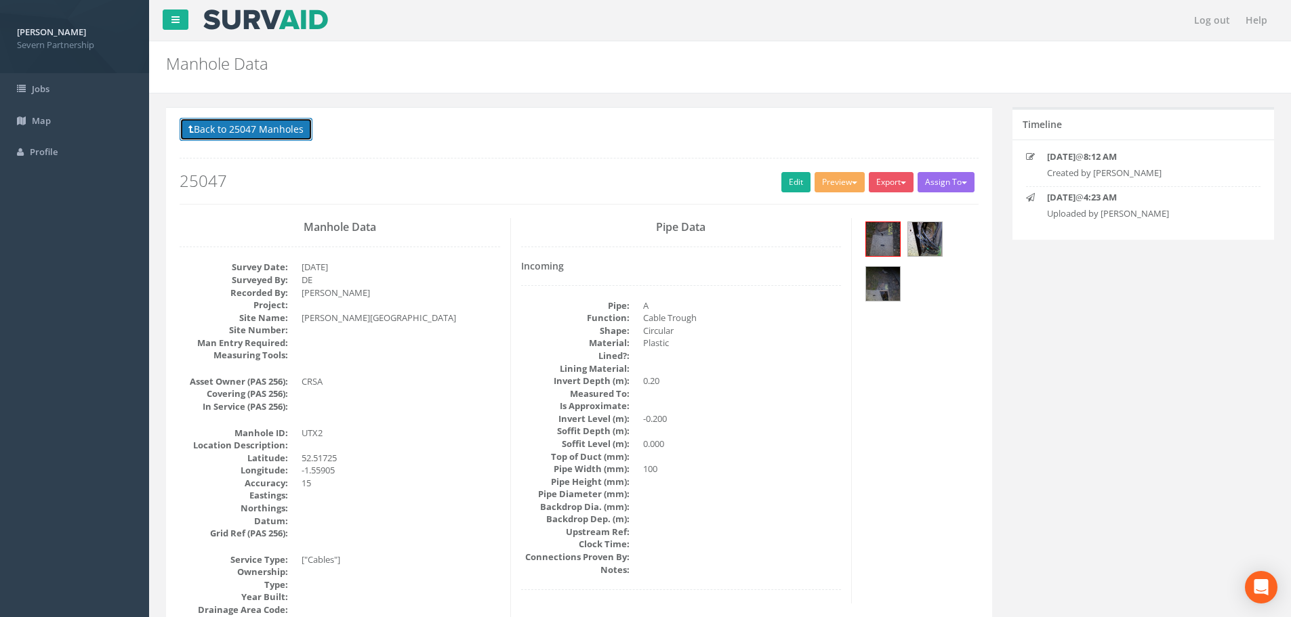
click at [203, 125] on button "Back to 25047 Manholes" at bounding box center [246, 129] width 133 height 23
click at [0, 0] on p "Delete Refresh Back to Job Numbers" at bounding box center [0, 0] width 0 height 0
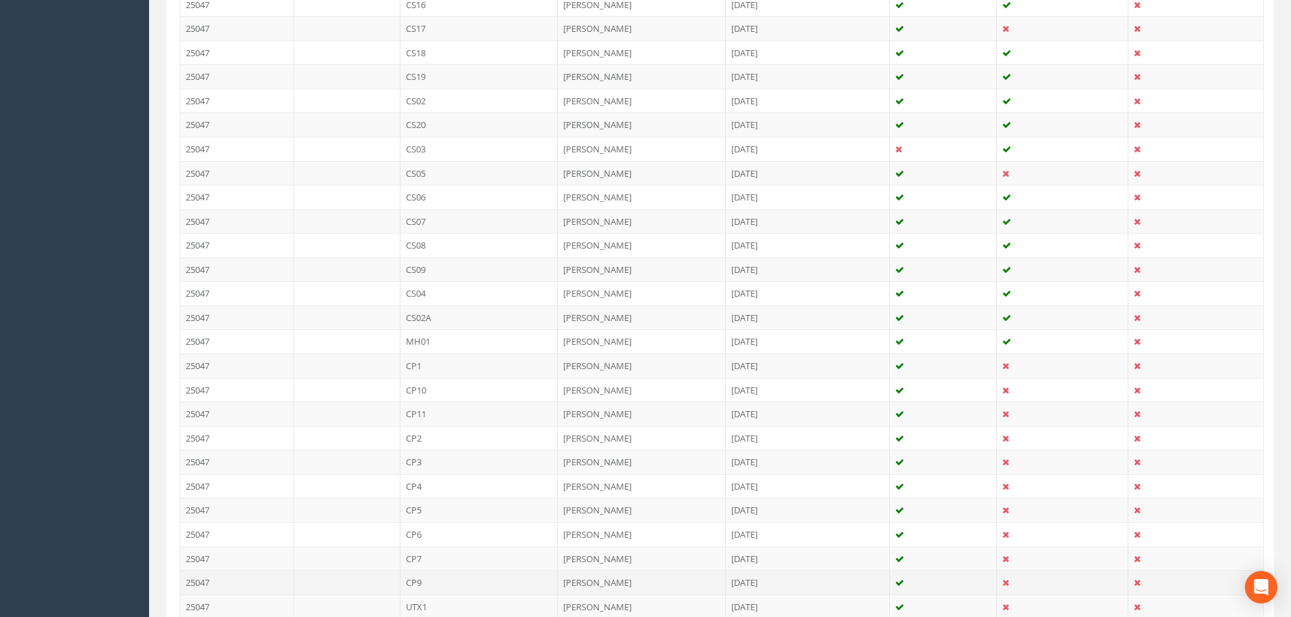
scroll to position [741, 0]
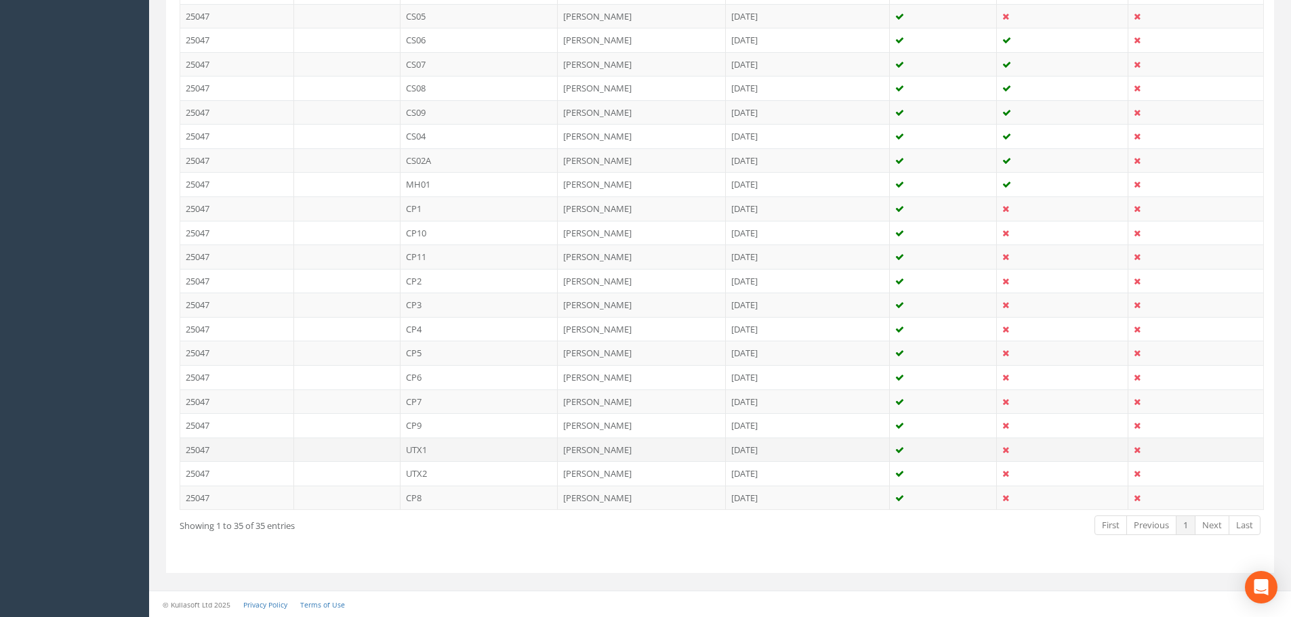
click at [462, 445] on td "UTX1" at bounding box center [479, 450] width 158 height 24
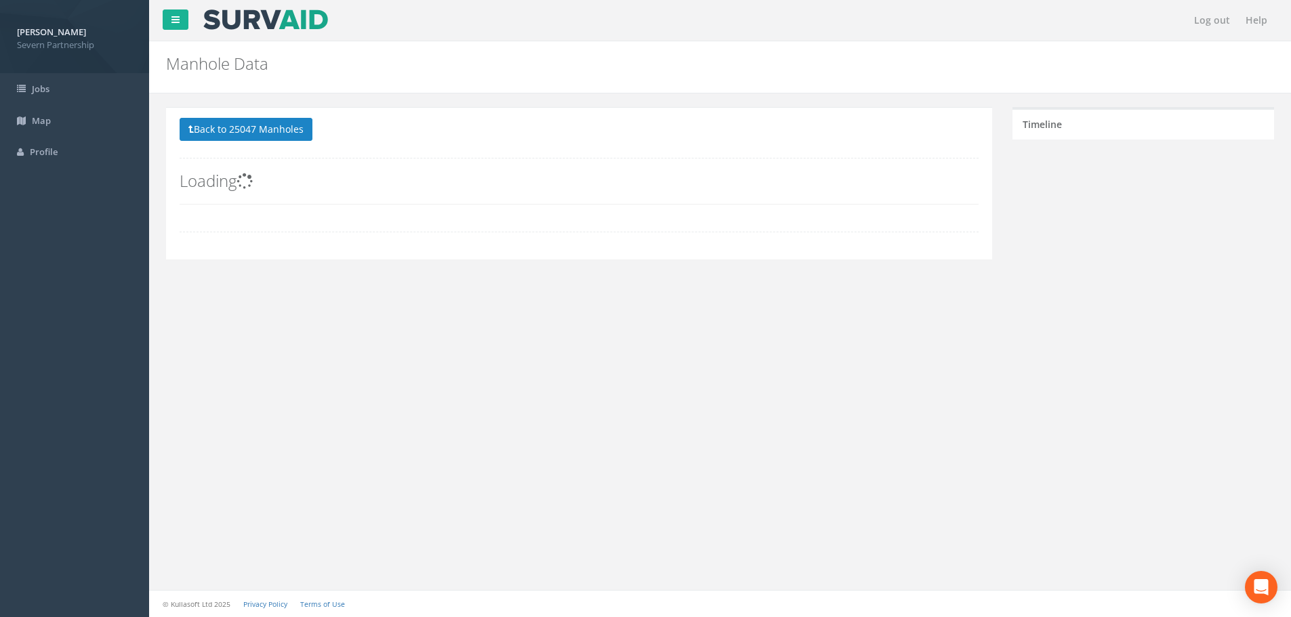
scroll to position [0, 0]
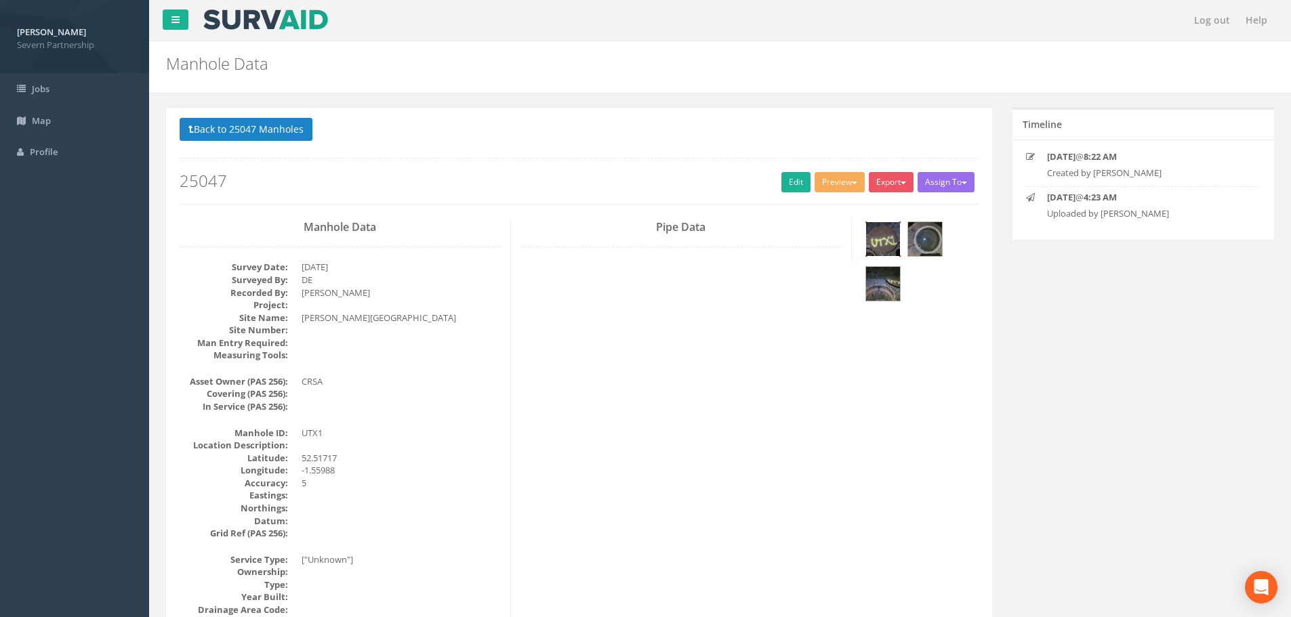
click at [883, 247] on img at bounding box center [883, 239] width 34 height 34
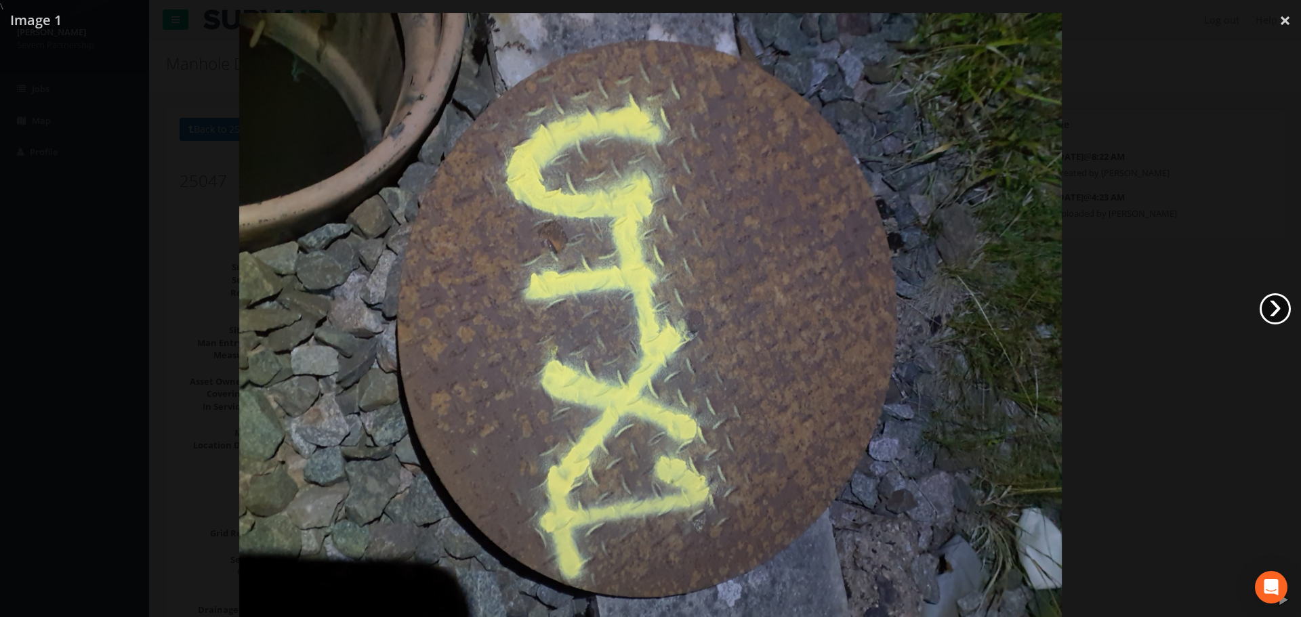
click at [1279, 299] on link "›" at bounding box center [1275, 308] width 31 height 31
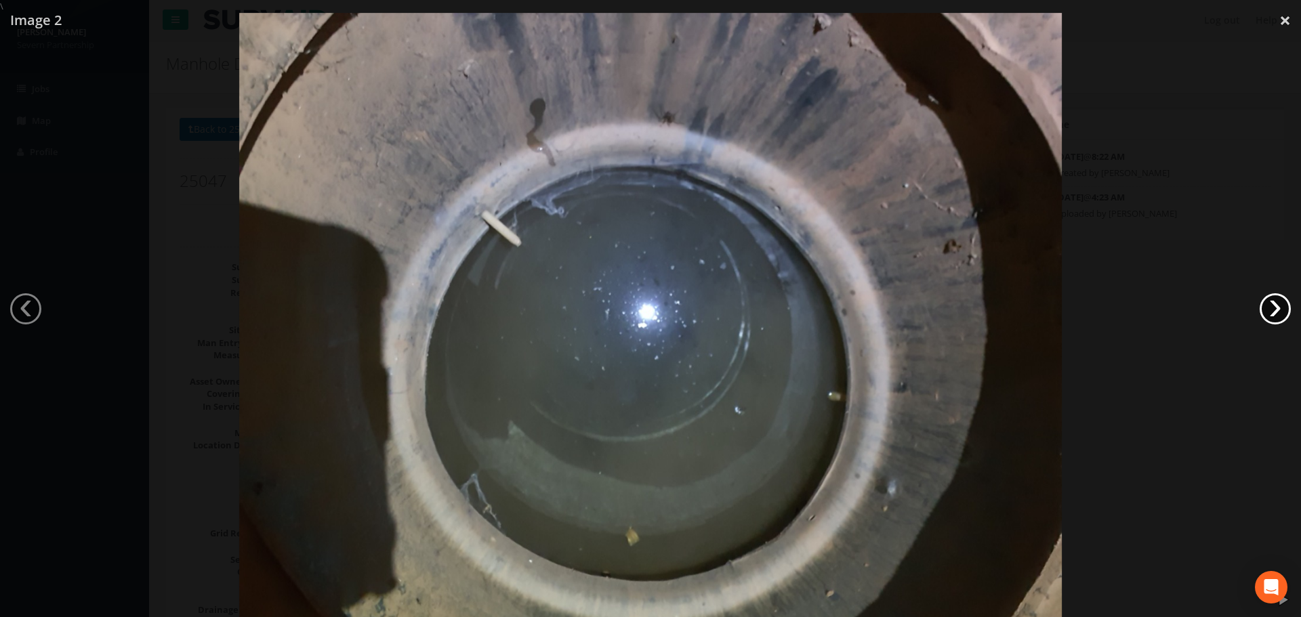
click at [1267, 305] on link "›" at bounding box center [1275, 308] width 31 height 31
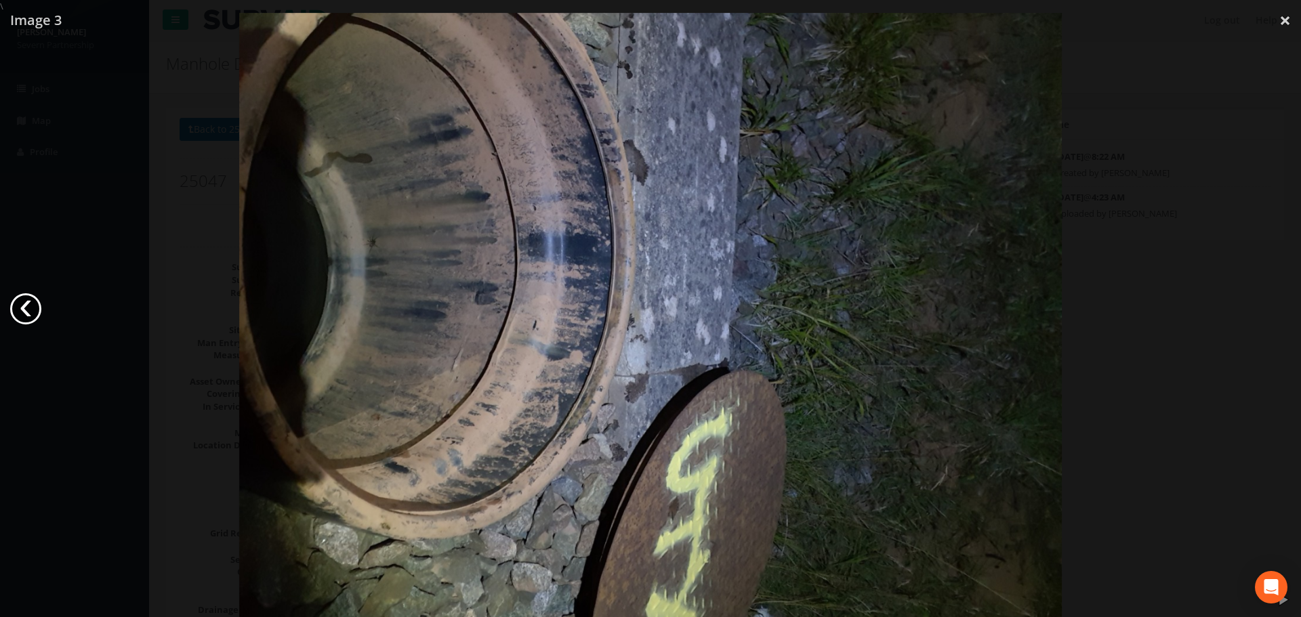
click at [37, 308] on link "‹" at bounding box center [25, 308] width 31 height 31
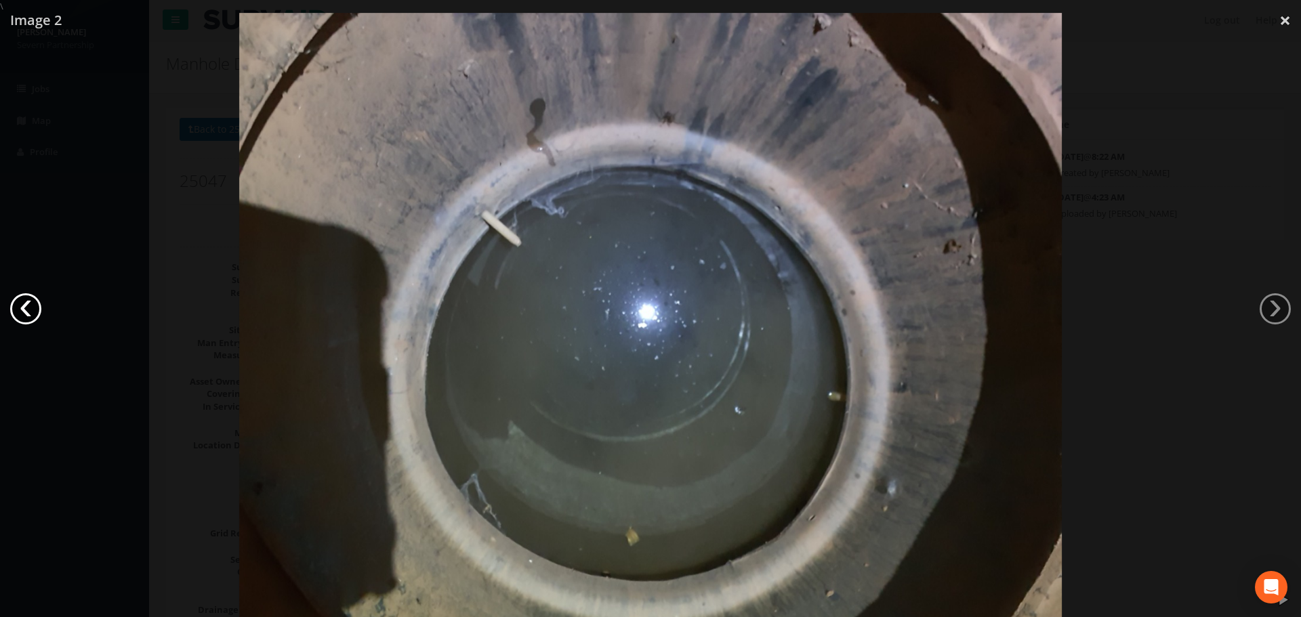
click at [37, 308] on link "‹" at bounding box center [25, 308] width 31 height 31
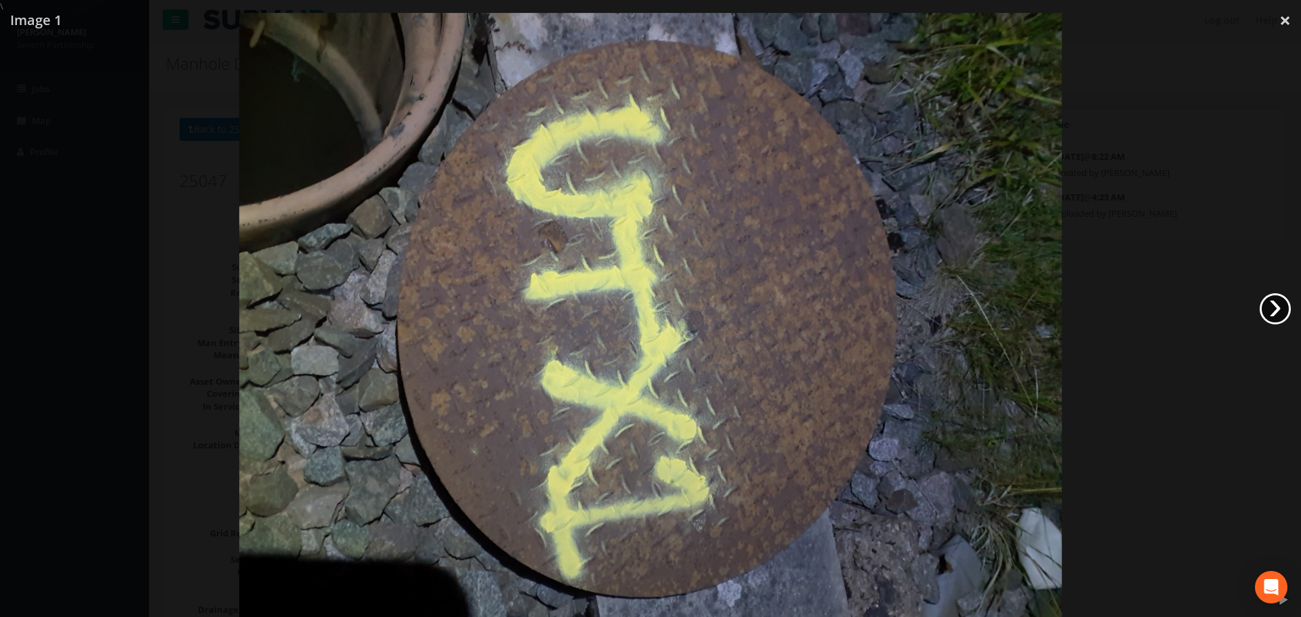
click at [1279, 308] on link "›" at bounding box center [1275, 308] width 31 height 31
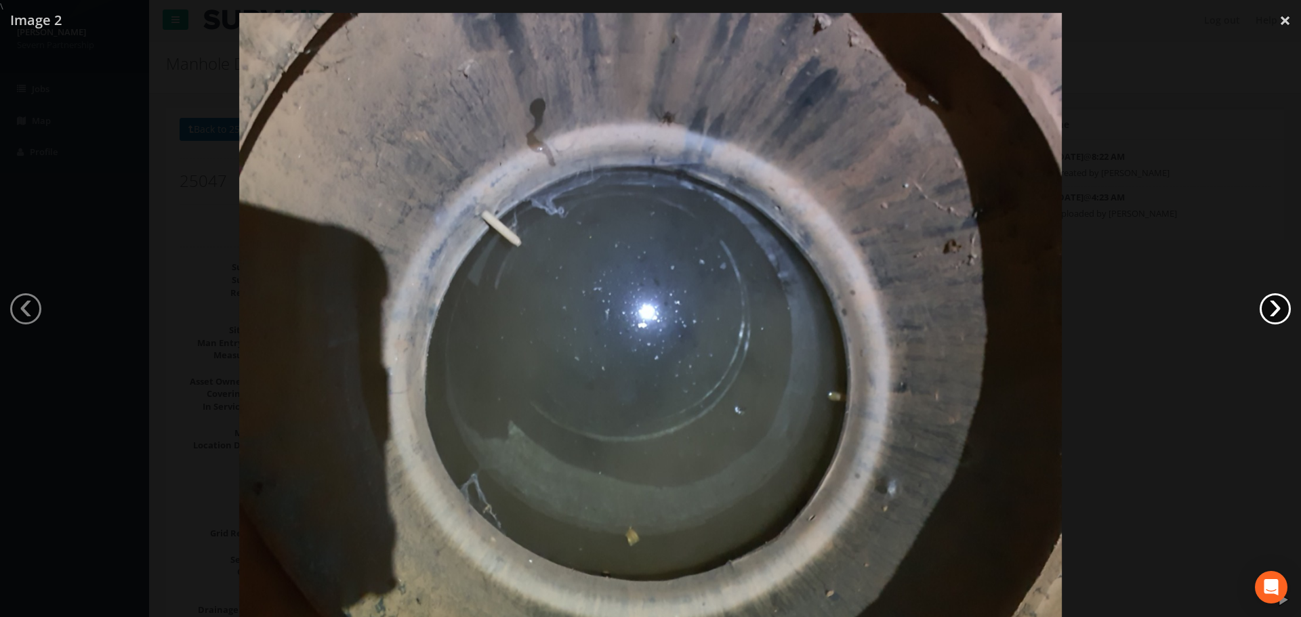
click at [1276, 310] on link "›" at bounding box center [1275, 308] width 31 height 31
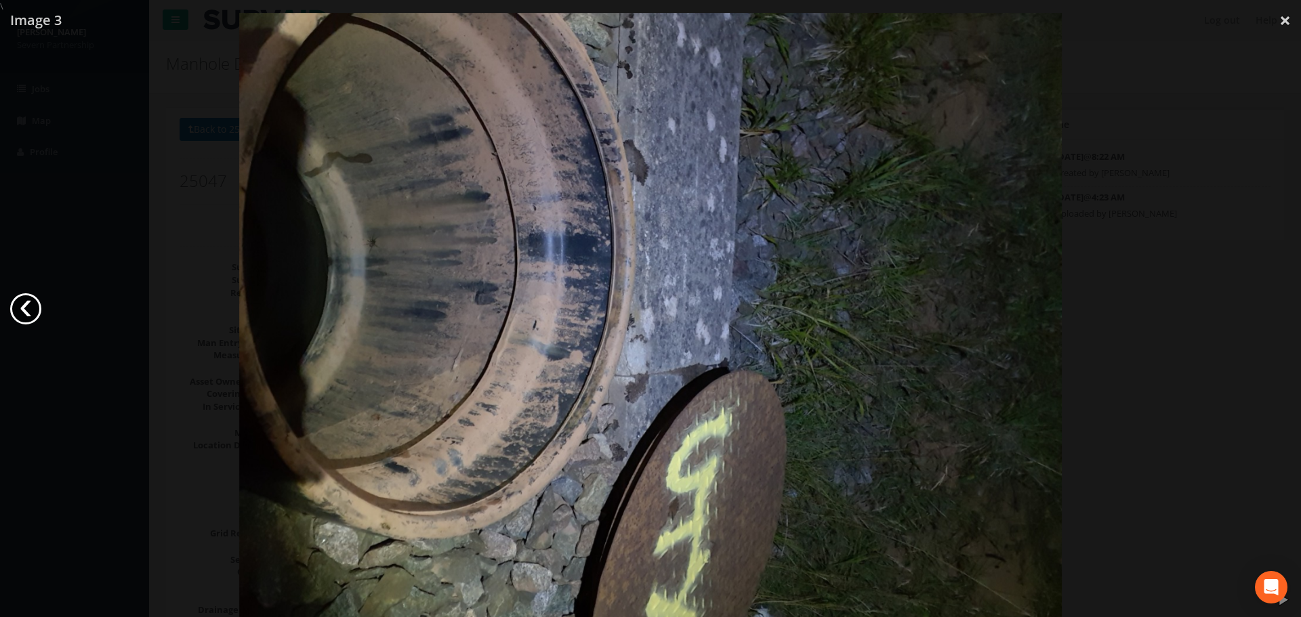
click at [36, 301] on link "‹" at bounding box center [25, 308] width 31 height 31
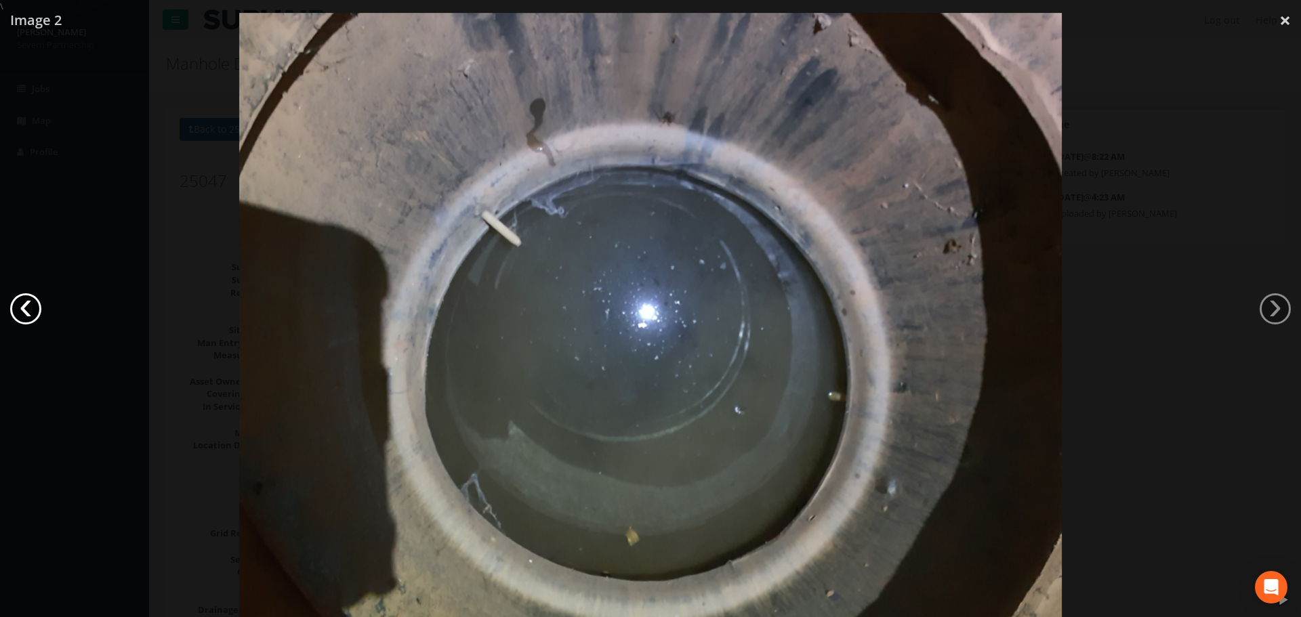
click at [36, 301] on link "‹" at bounding box center [25, 308] width 31 height 31
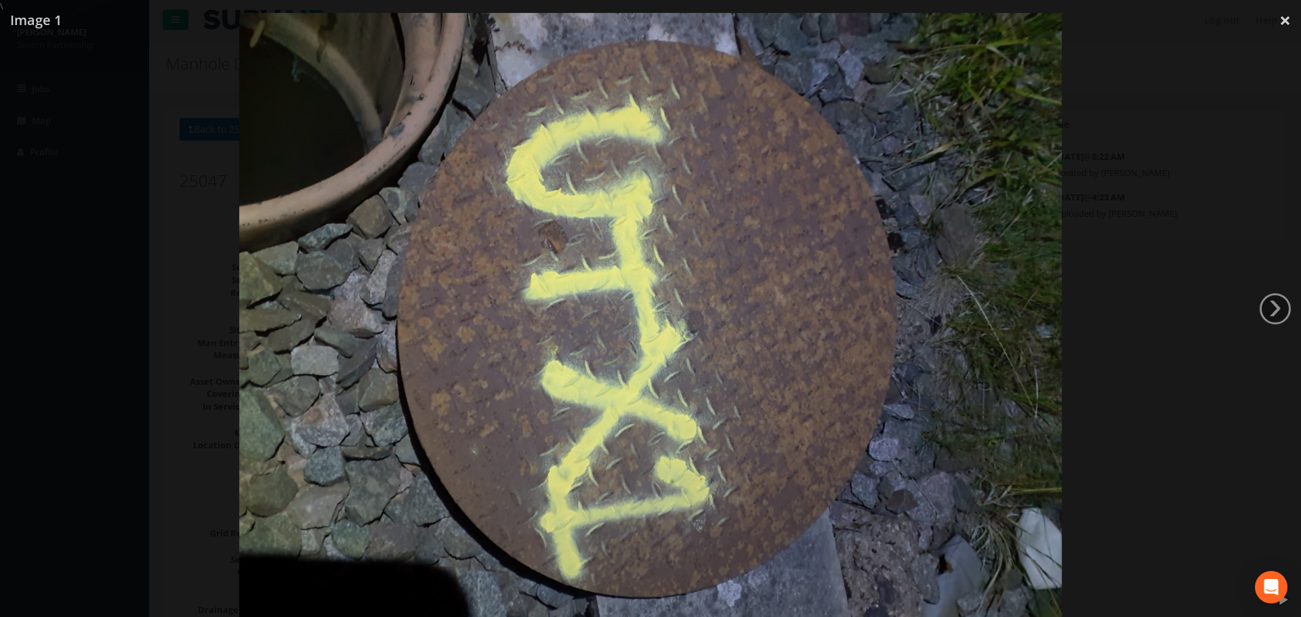
drag, startPoint x: 62, startPoint y: 108, endPoint x: 68, endPoint y: 112, distance: 7.9
click at [62, 108] on div at bounding box center [650, 321] width 1301 height 617
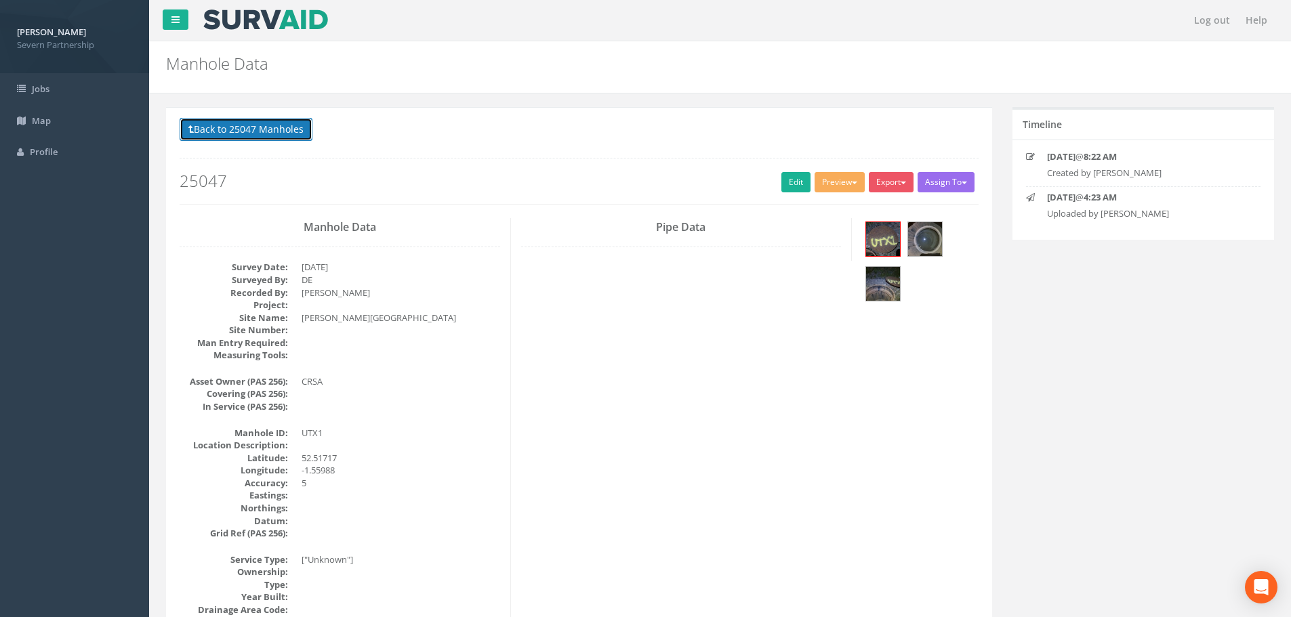
click at [247, 126] on button "Back to 25047 Manholes" at bounding box center [246, 129] width 133 height 23
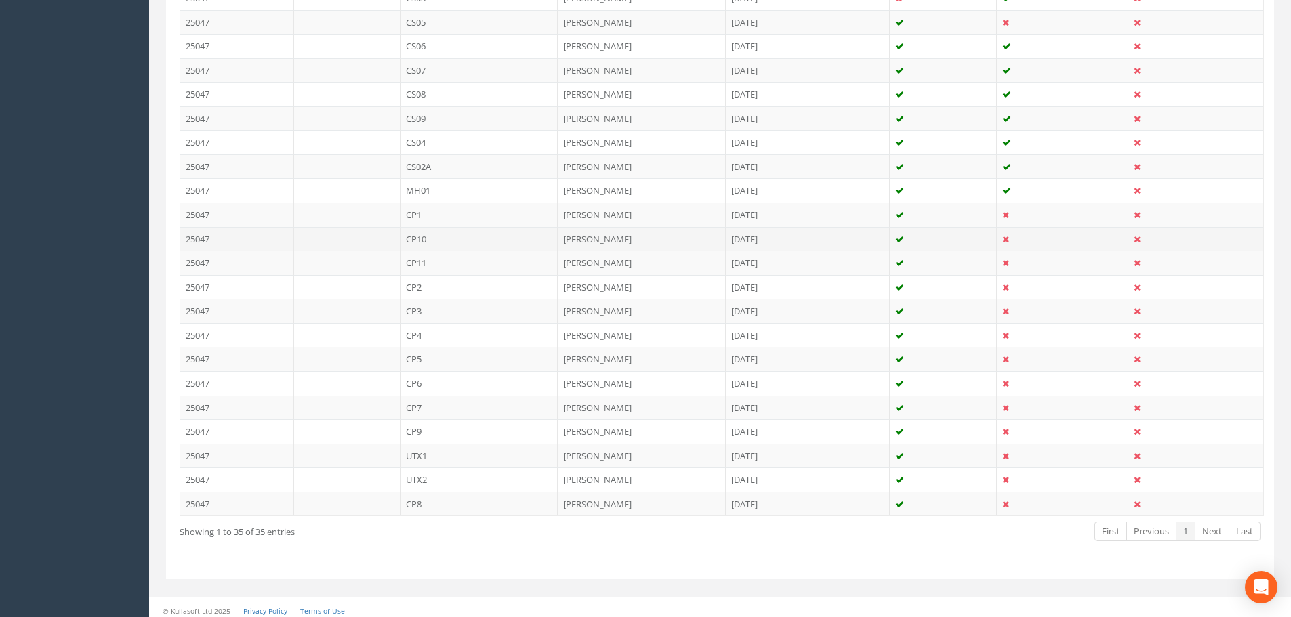
scroll to position [741, 0]
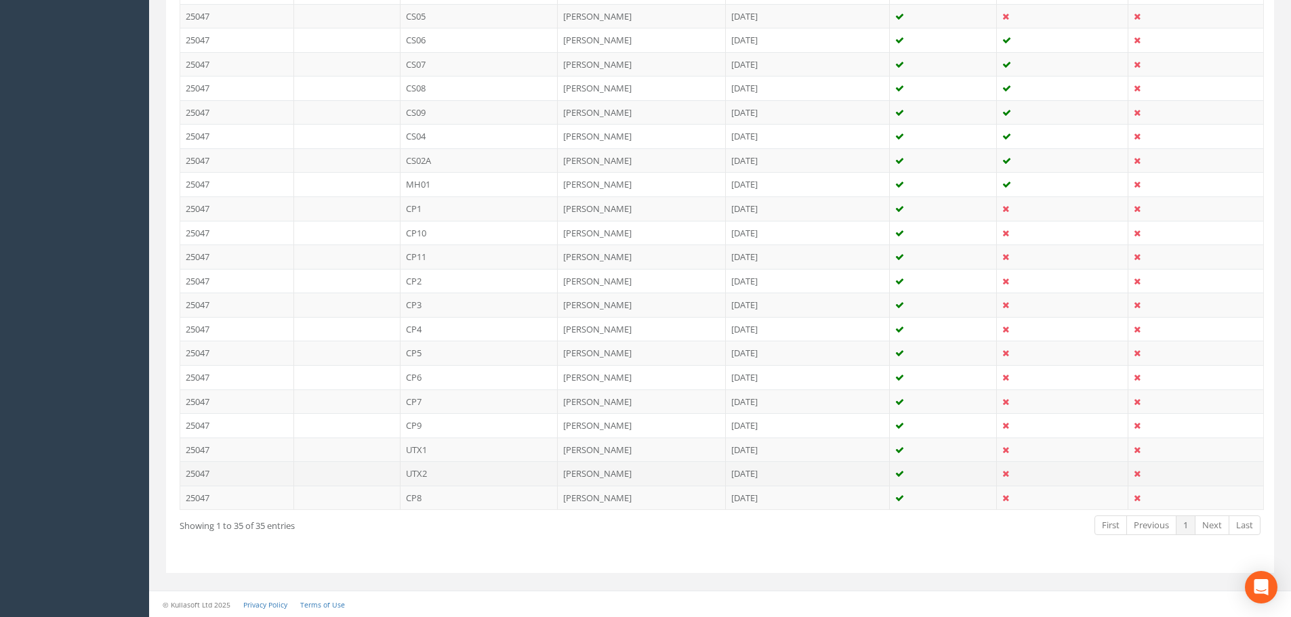
click at [461, 472] on td "UTX2" at bounding box center [479, 473] width 158 height 24
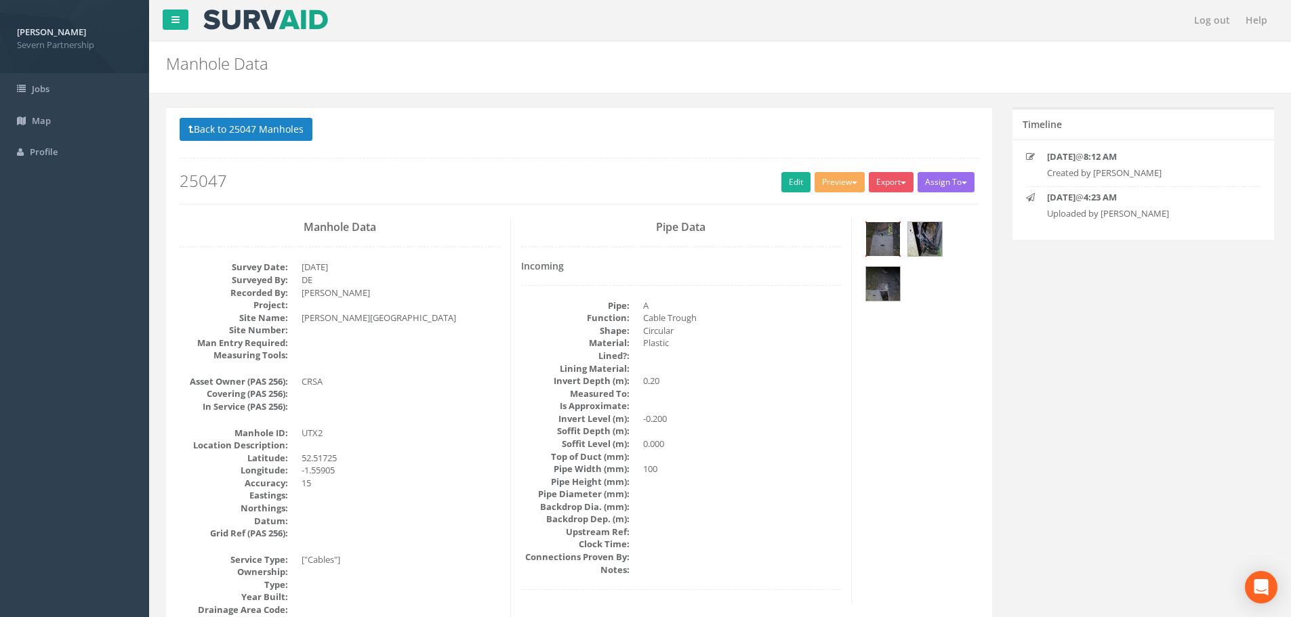
click at [890, 236] on img at bounding box center [883, 239] width 34 height 34
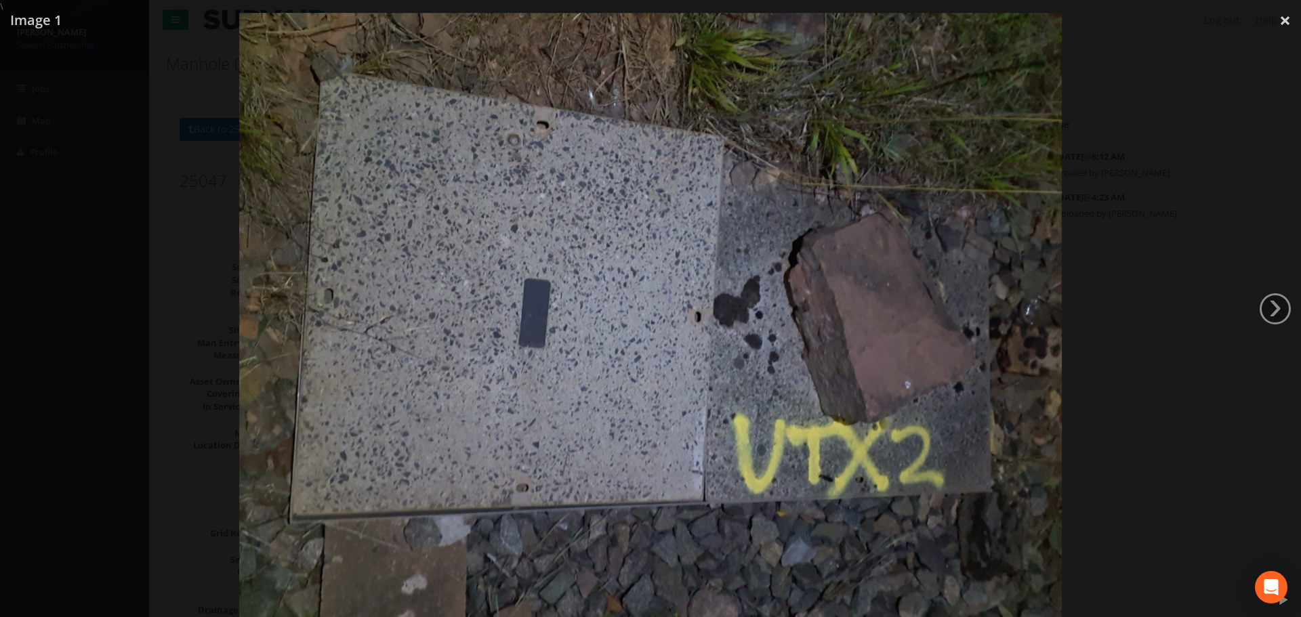
click at [1257, 29] on div at bounding box center [650, 321] width 1301 height 617
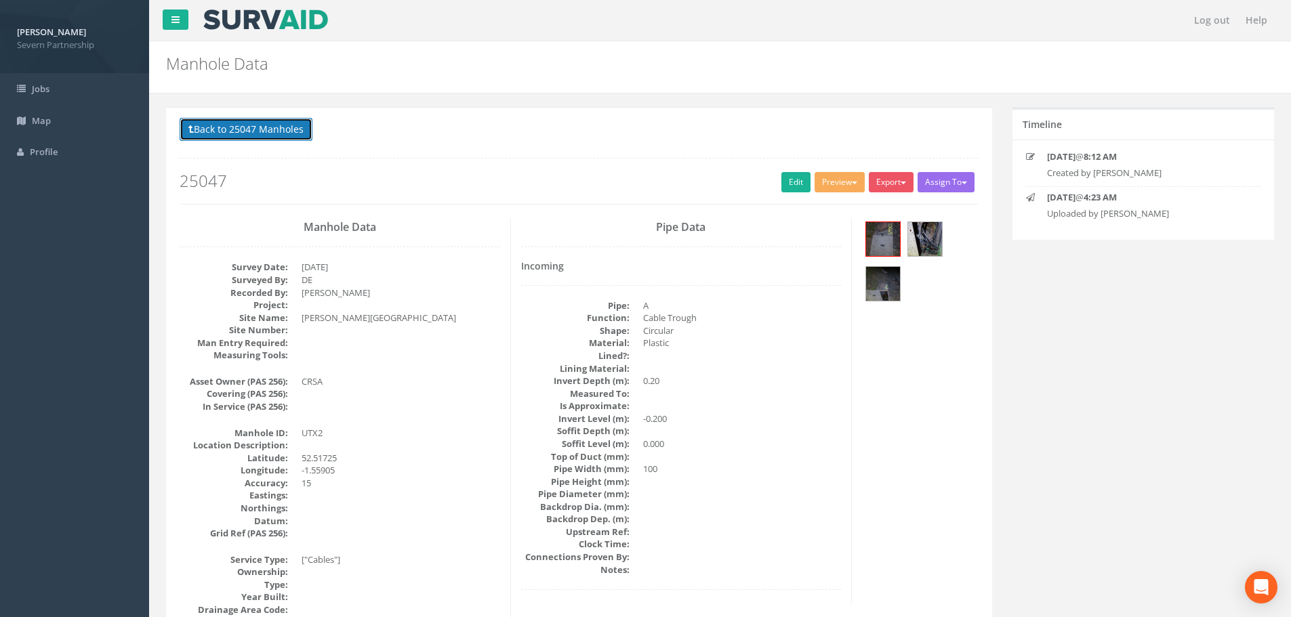
click at [260, 131] on button "Back to 25047 Manholes" at bounding box center [246, 129] width 133 height 23
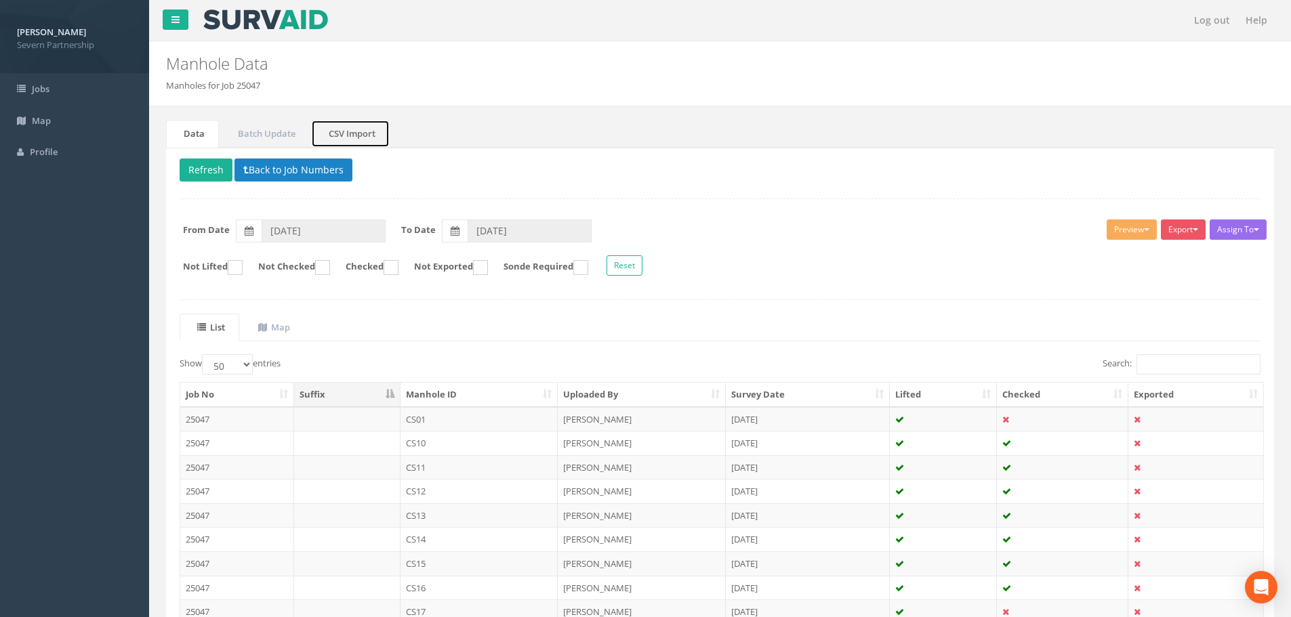
click at [375, 135] on link "CSV Import" at bounding box center [350, 134] width 79 height 28
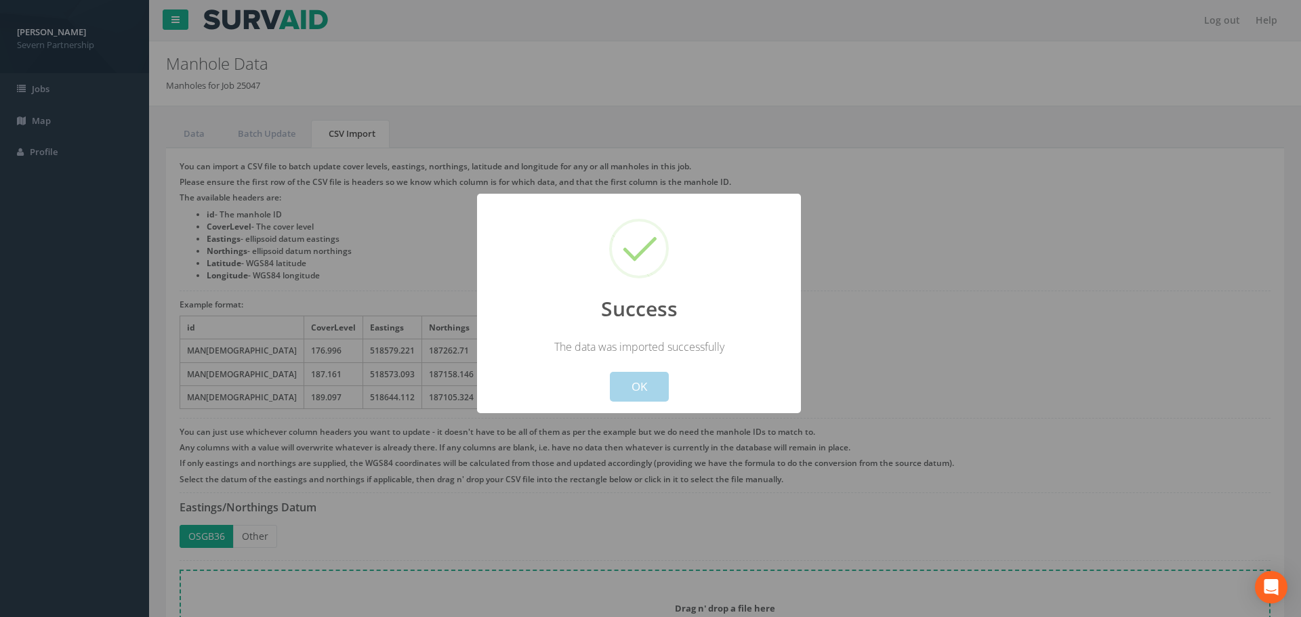
click at [642, 379] on button "OK" at bounding box center [639, 387] width 59 height 30
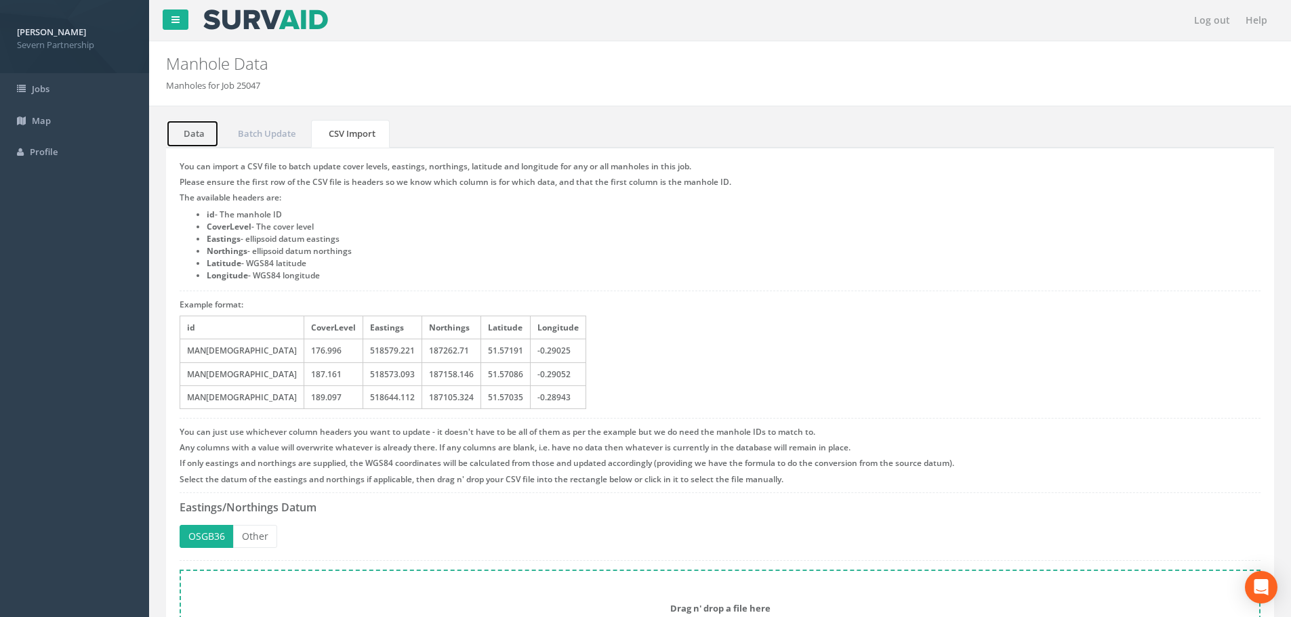
click at [203, 129] on link "Data" at bounding box center [192, 134] width 53 height 28
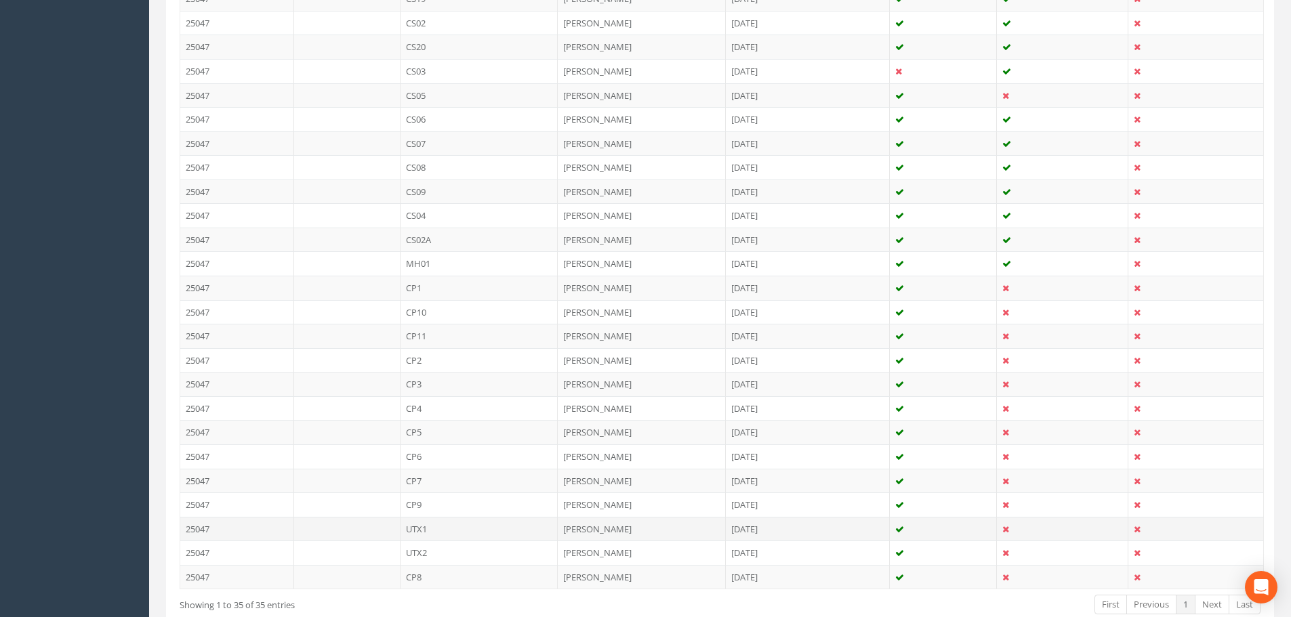
scroll to position [741, 0]
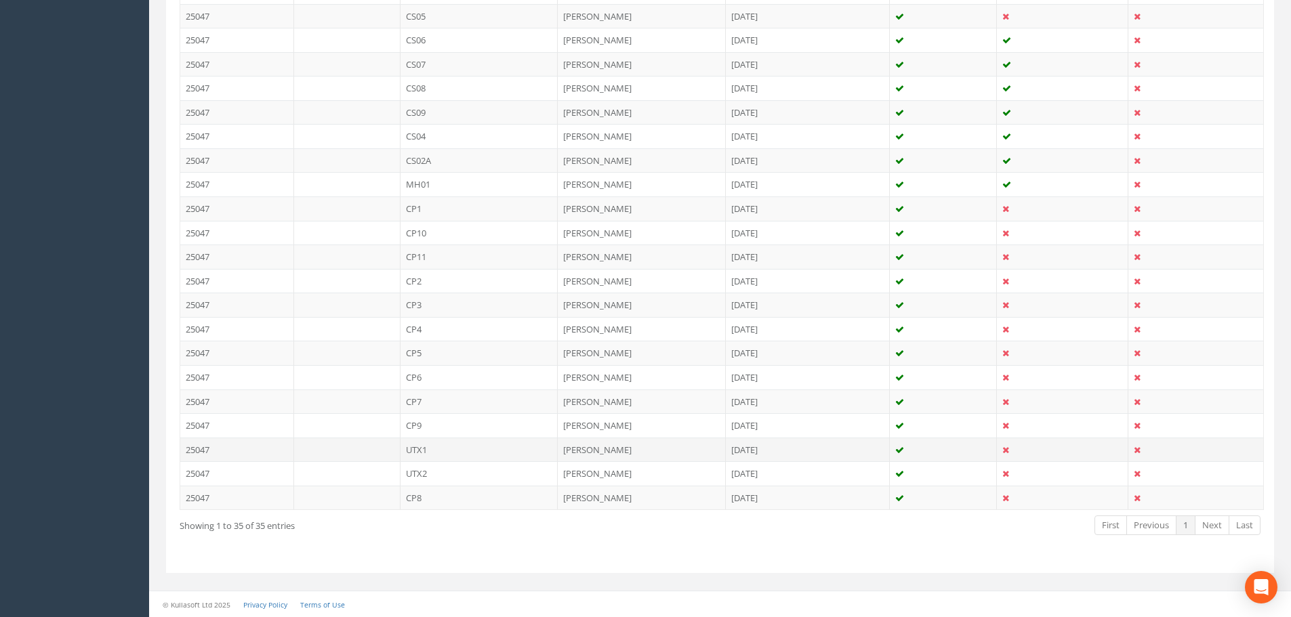
click at [455, 454] on td "UTX1" at bounding box center [479, 450] width 158 height 24
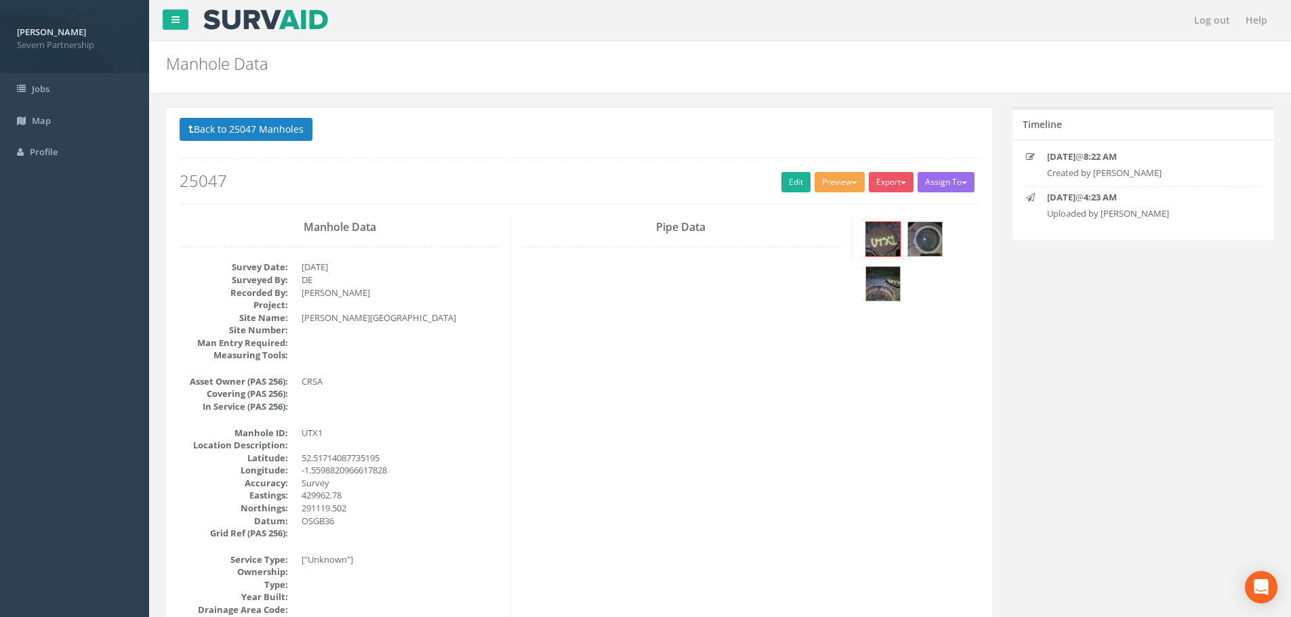
click at [823, 186] on button "Preview" at bounding box center [840, 182] width 50 height 20
click at [821, 215] on link "SP Manhole" at bounding box center [814, 210] width 103 height 21
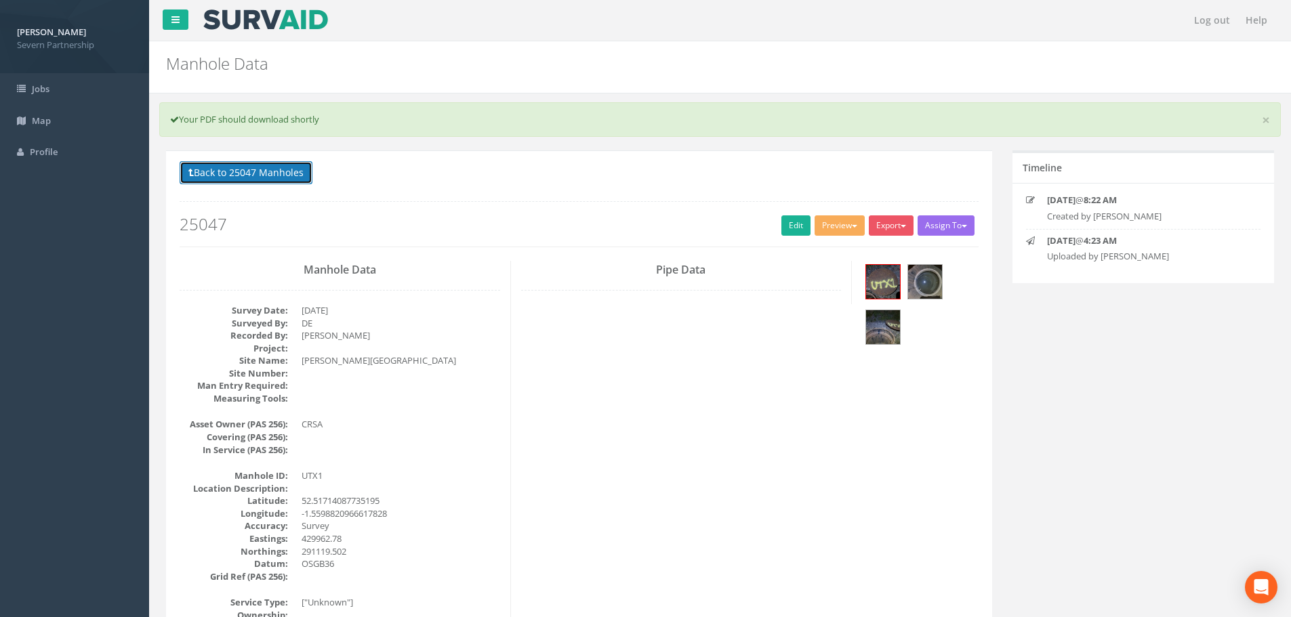
click at [251, 168] on button "Back to 25047 Manholes" at bounding box center [246, 172] width 133 height 23
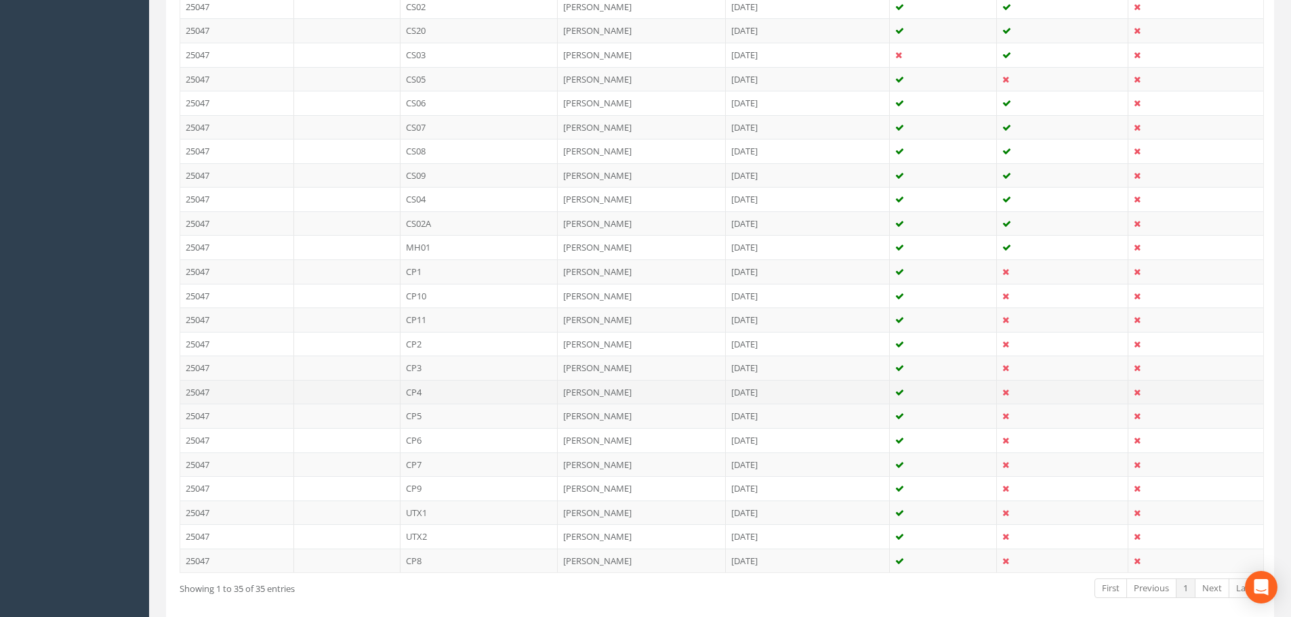
scroll to position [741, 0]
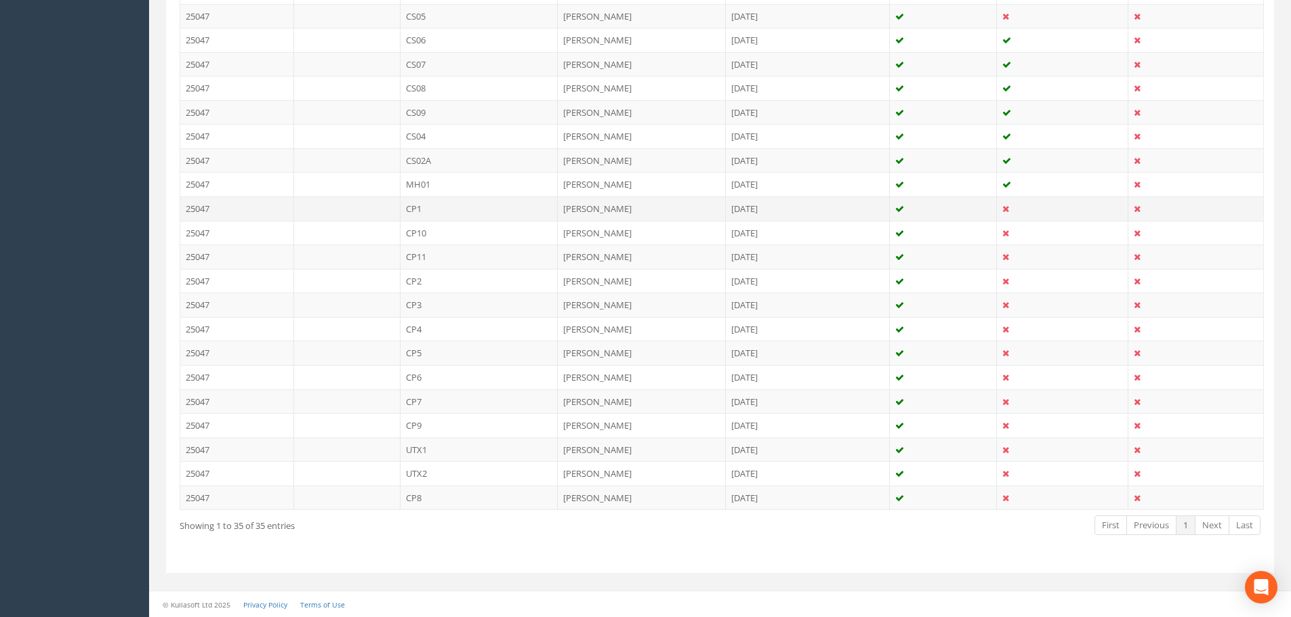
click at [468, 209] on td "CP1" at bounding box center [479, 209] width 158 height 24
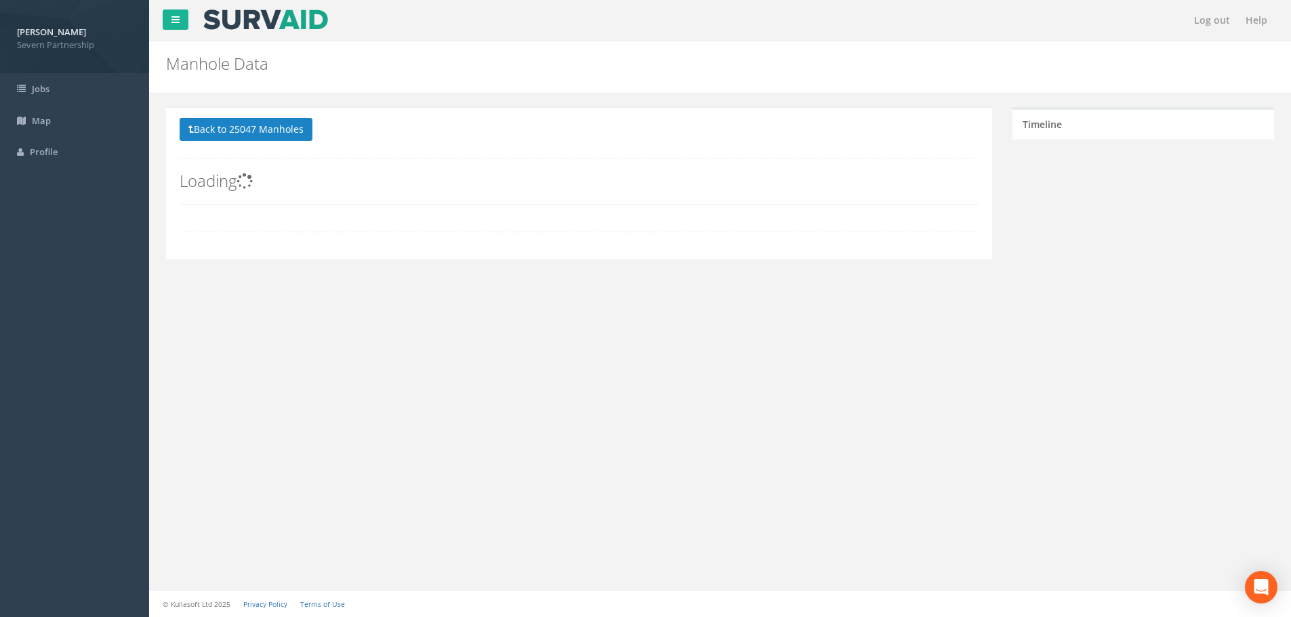
scroll to position [0, 0]
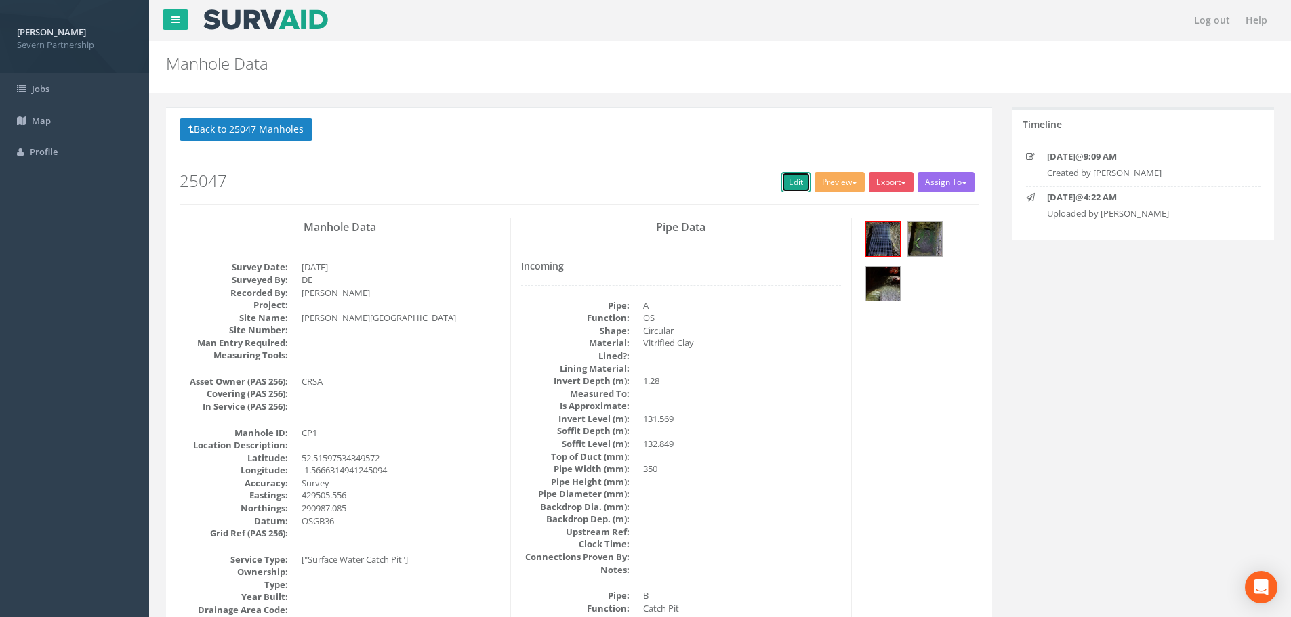
click at [782, 187] on link "Edit" at bounding box center [795, 182] width 29 height 20
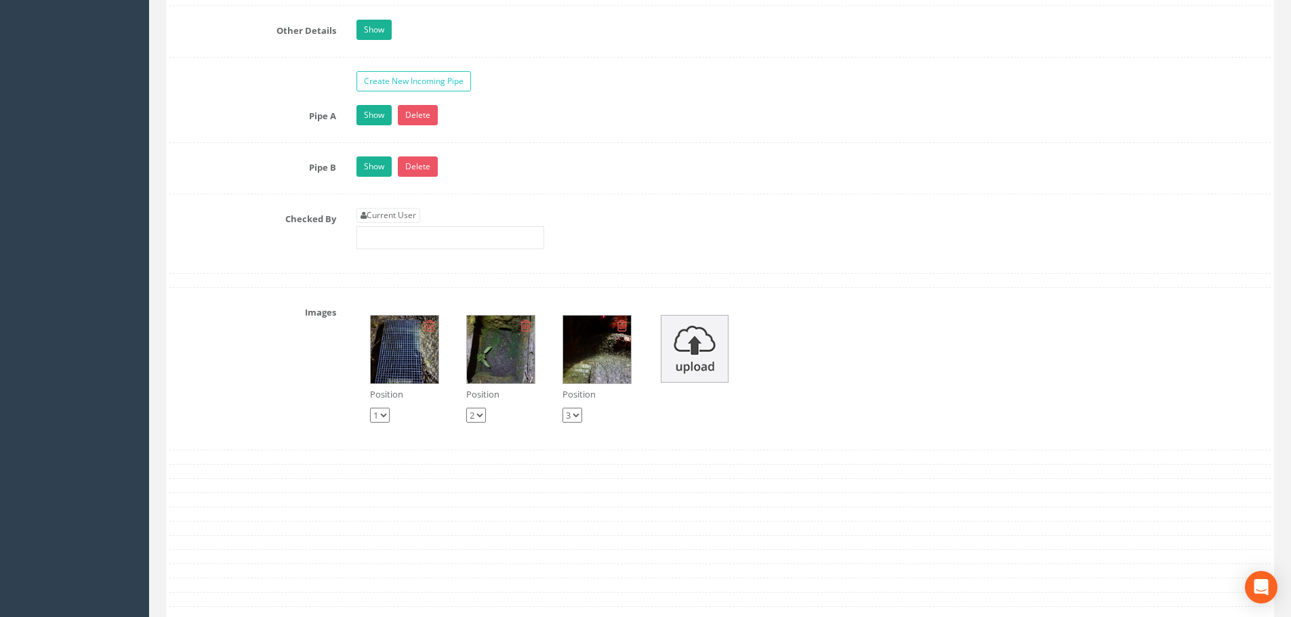
scroll to position [2236, 0]
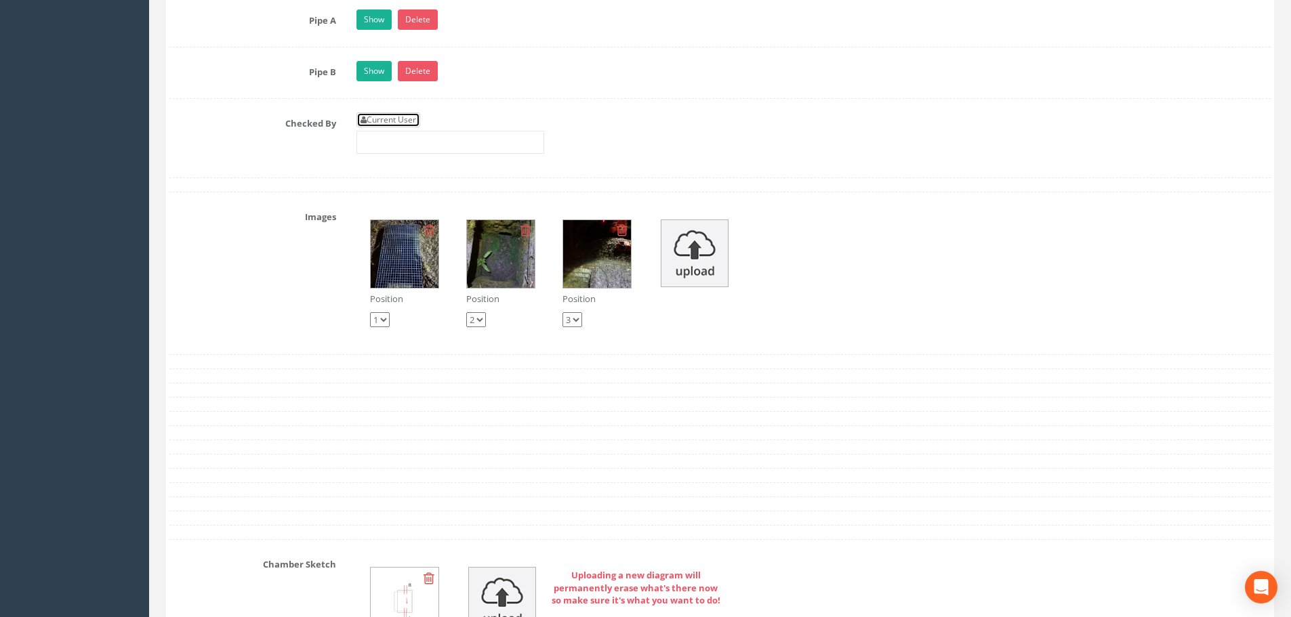
click at [377, 121] on link "Current User" at bounding box center [388, 119] width 64 height 15
type input "[PERSON_NAME]"
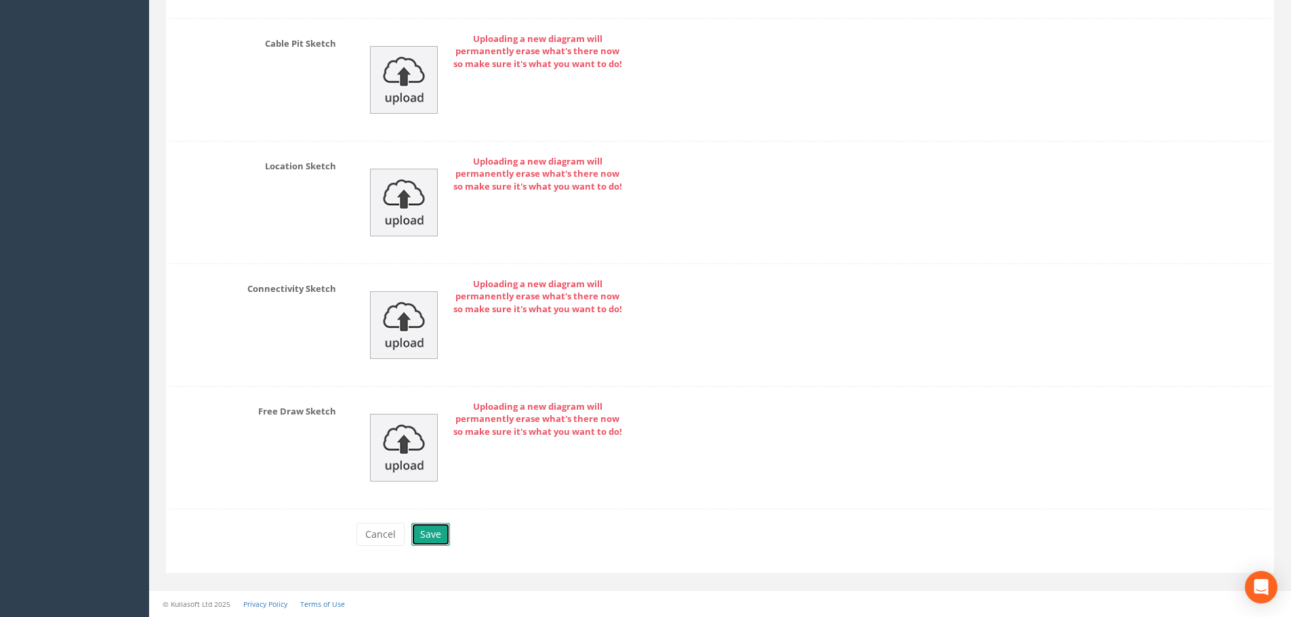
click at [426, 532] on button "Save" at bounding box center [430, 534] width 39 height 23
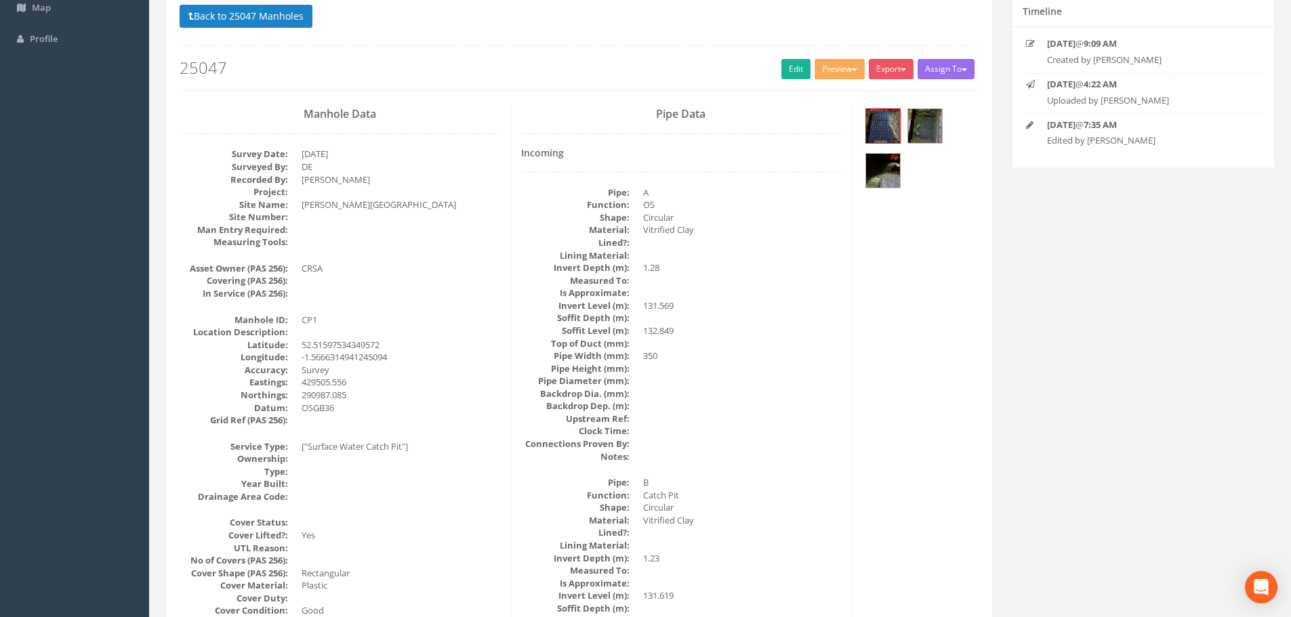
scroll to position [0, 0]
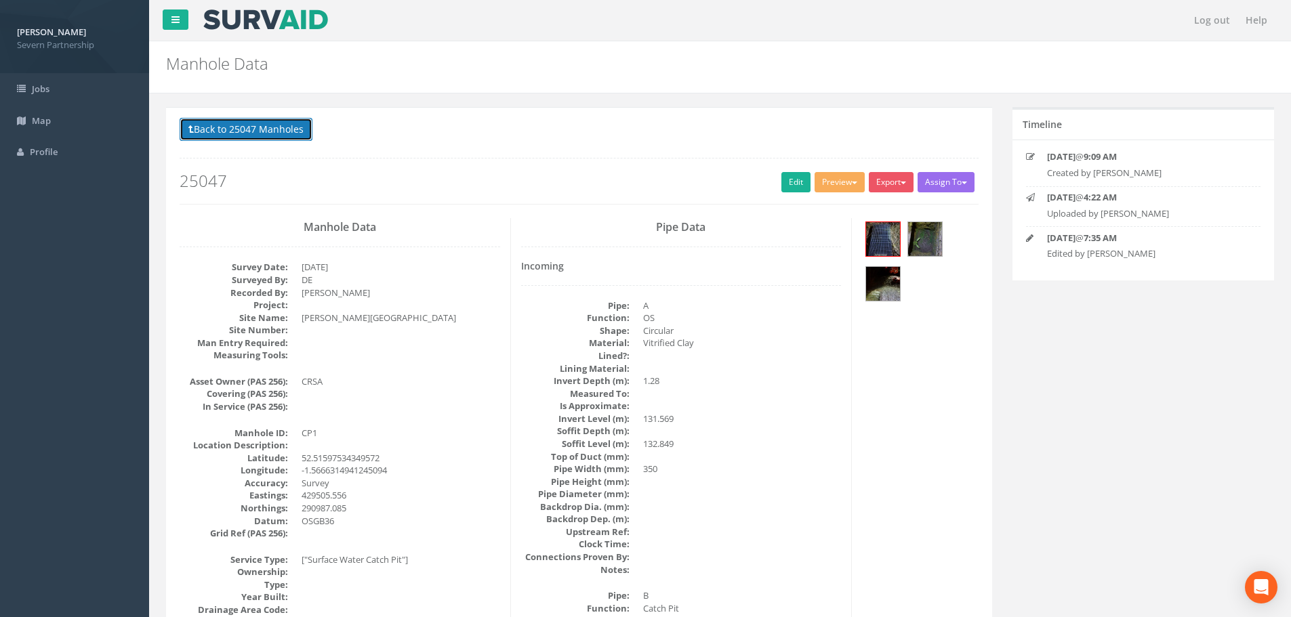
click at [221, 119] on button "Back to 25047 Manholes" at bounding box center [246, 129] width 133 height 23
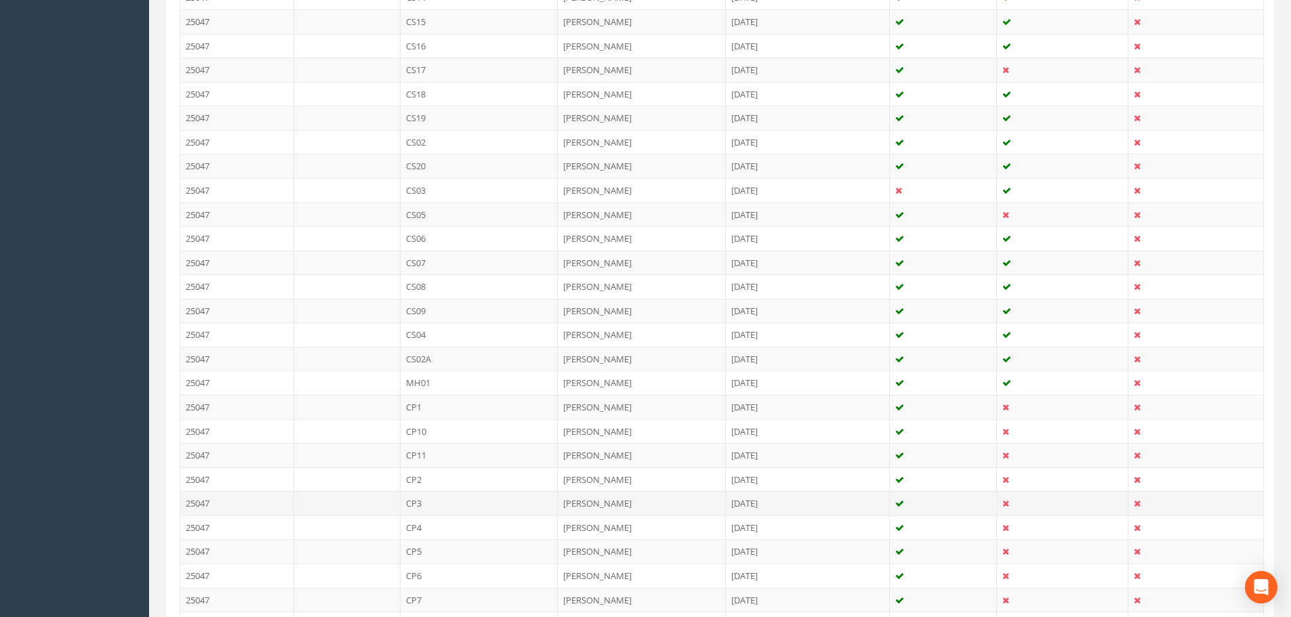
scroll to position [741, 0]
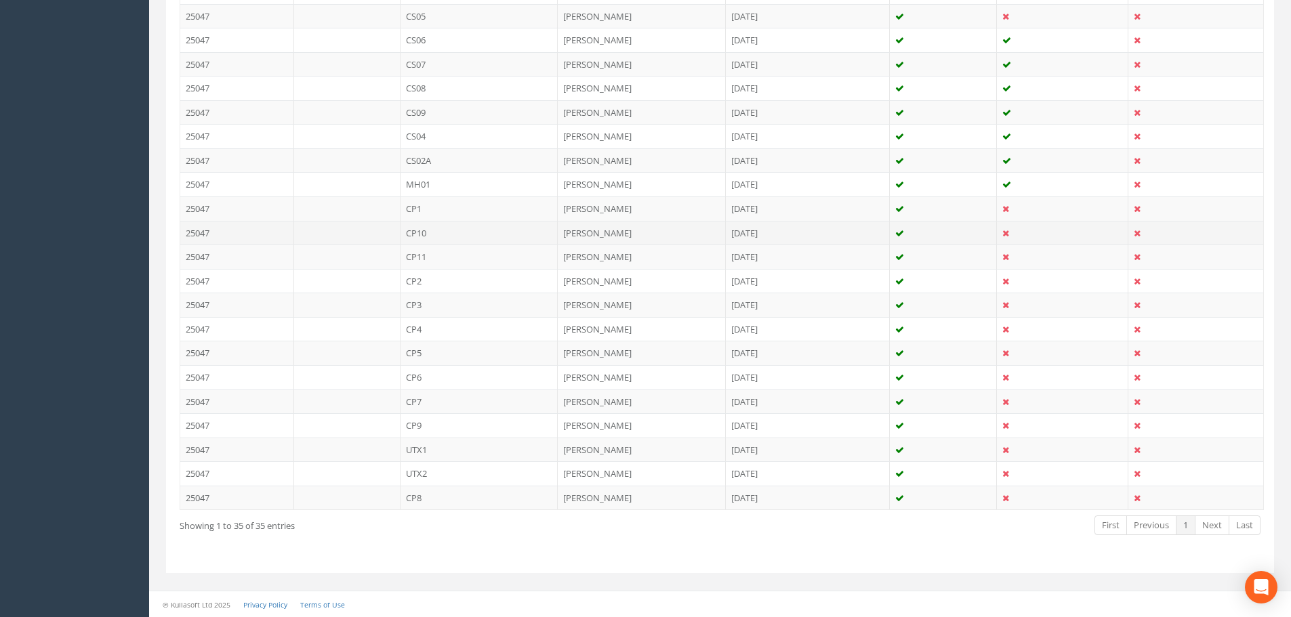
click at [420, 231] on td "CP10" at bounding box center [479, 233] width 158 height 24
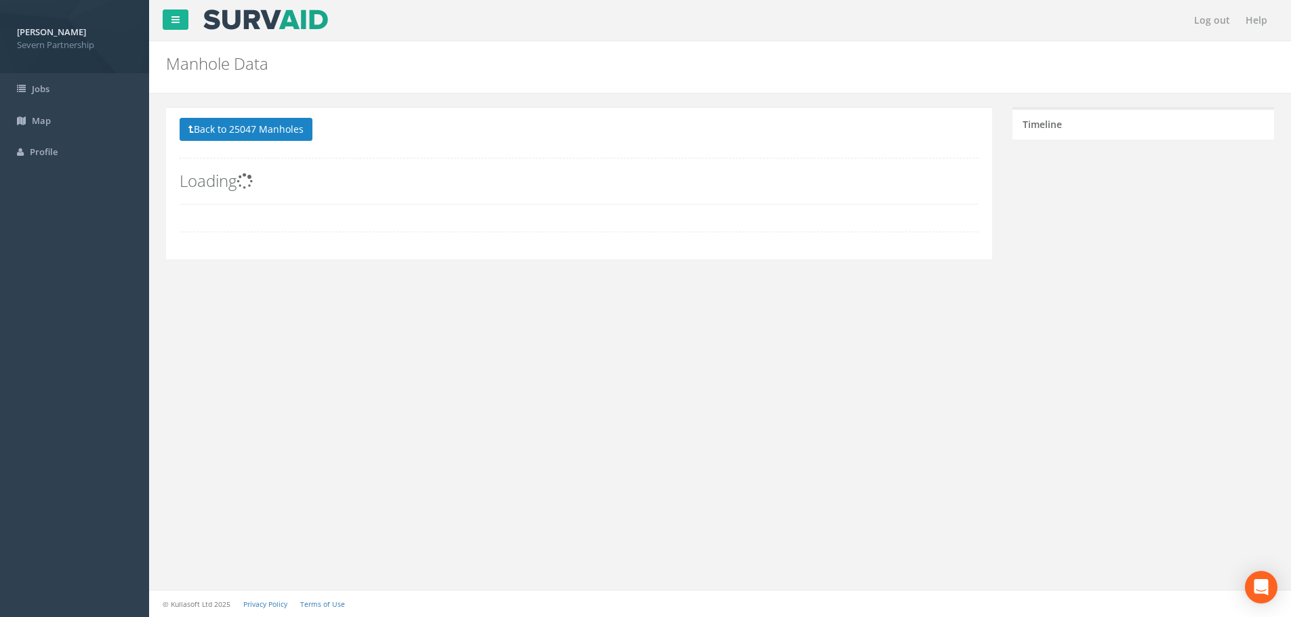
scroll to position [0, 0]
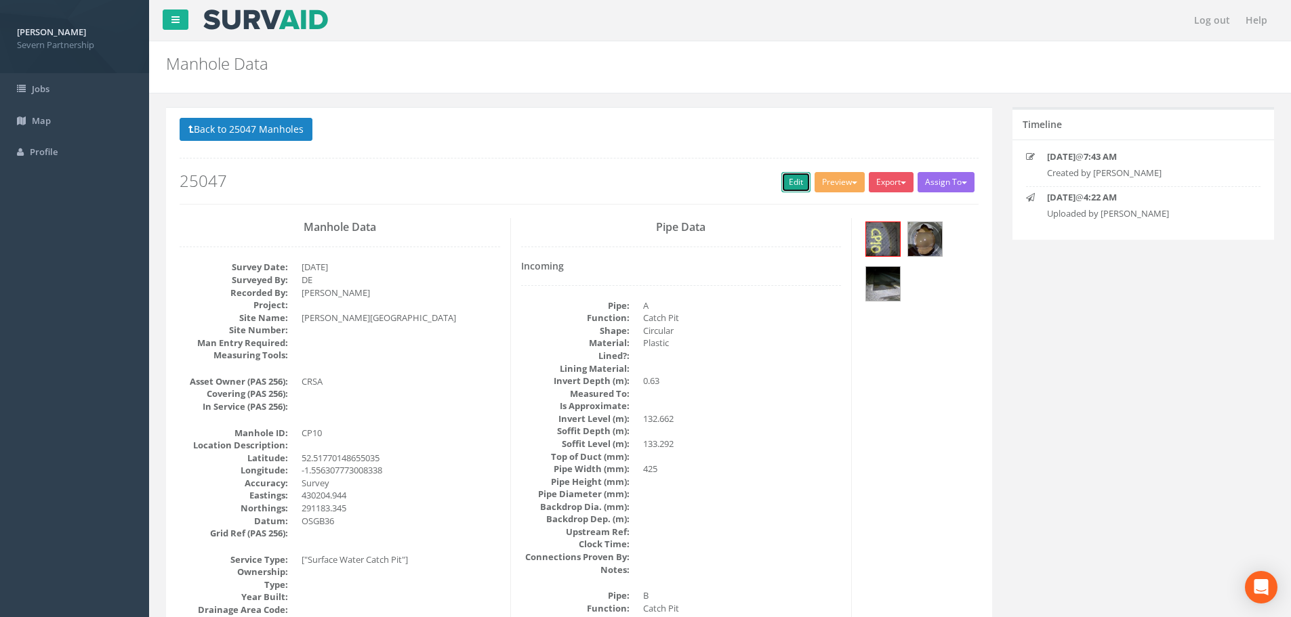
click at [789, 181] on link "Edit" at bounding box center [795, 182] width 29 height 20
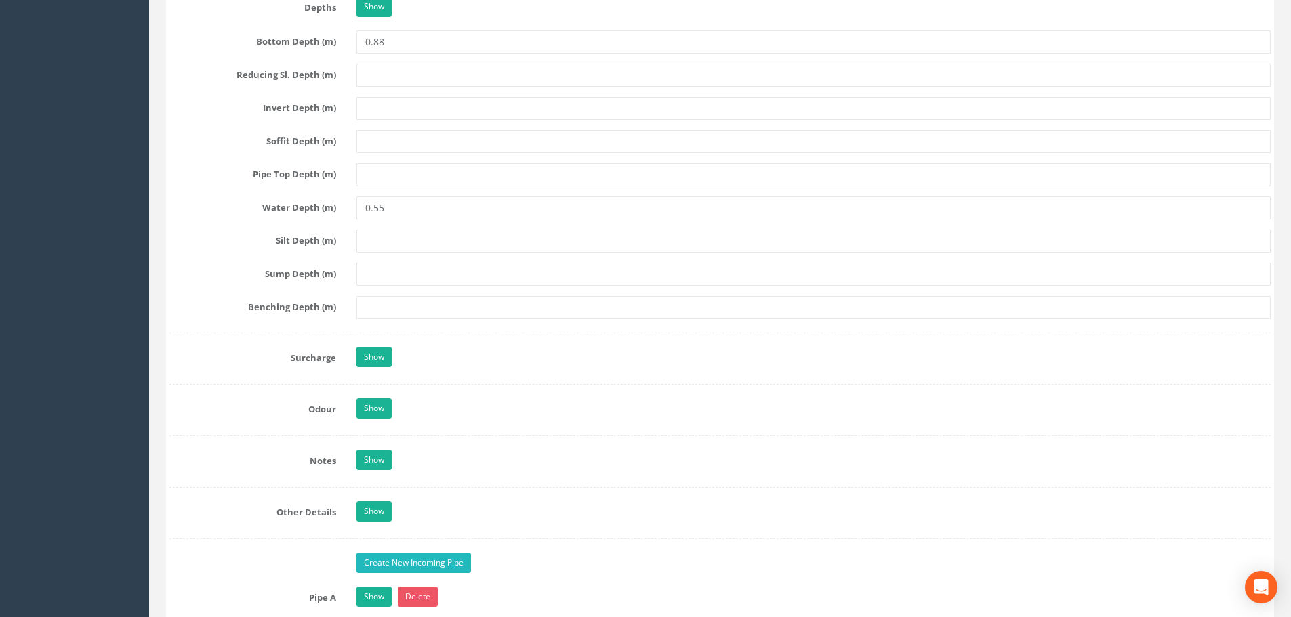
scroll to position [1897, 0]
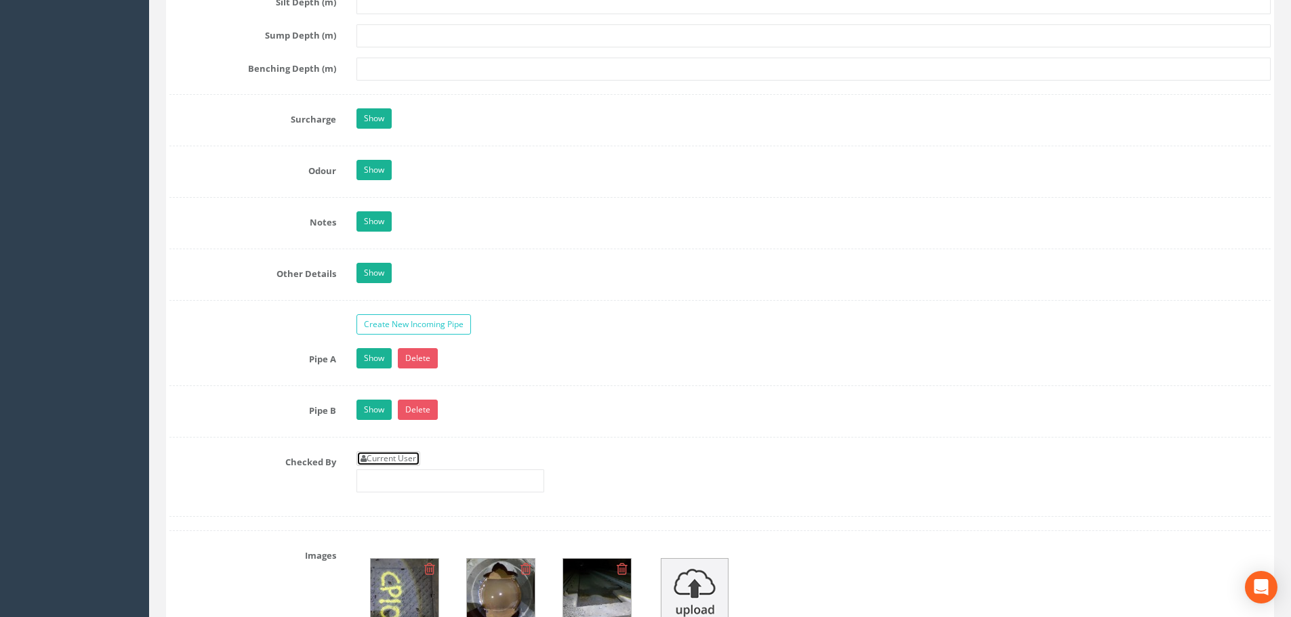
click at [378, 453] on link "Current User" at bounding box center [388, 458] width 64 height 15
type input "[PERSON_NAME]"
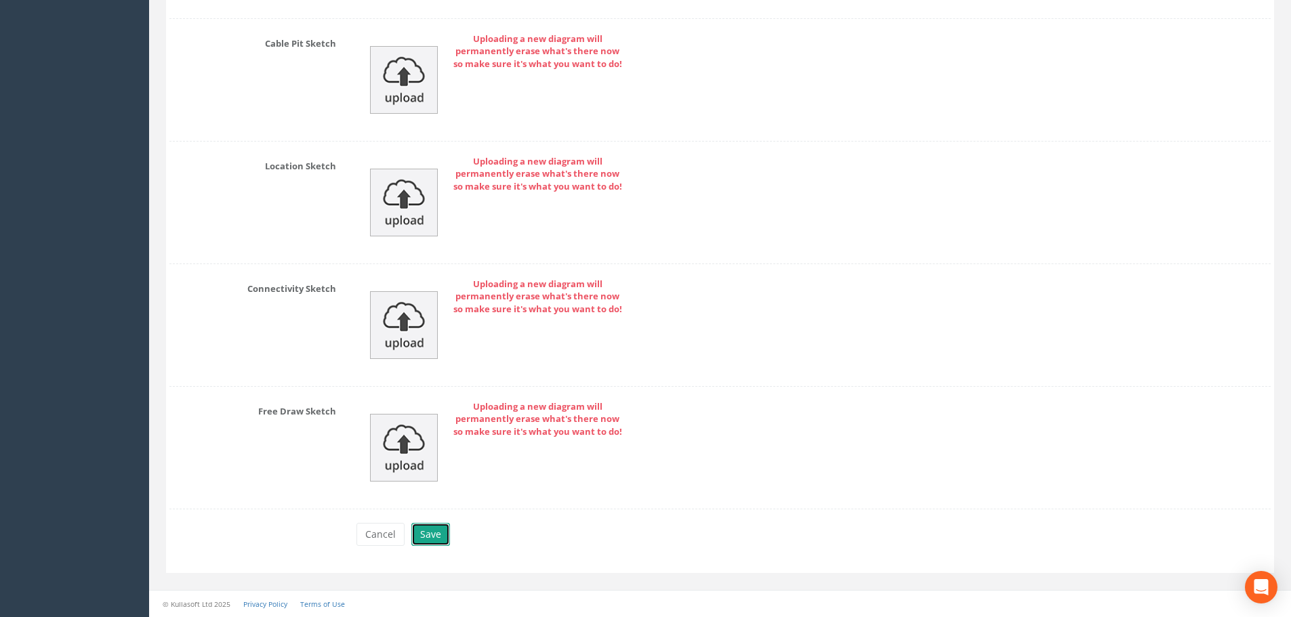
click at [429, 538] on button "Save" at bounding box center [430, 534] width 39 height 23
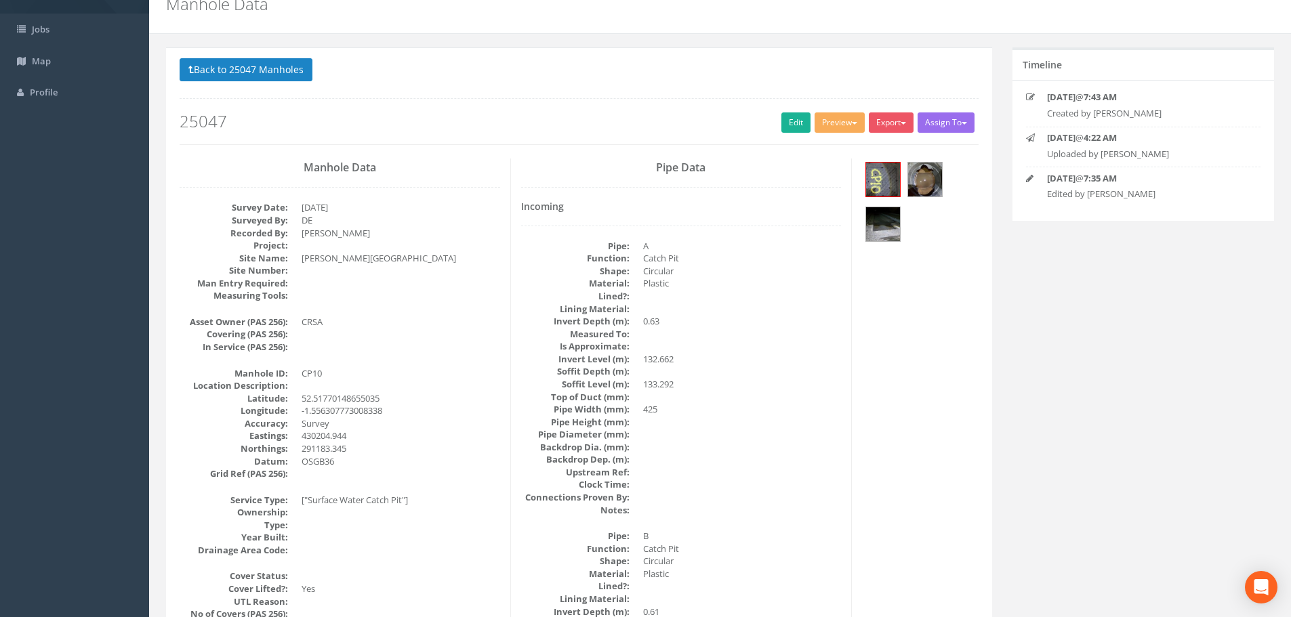
scroll to position [0, 0]
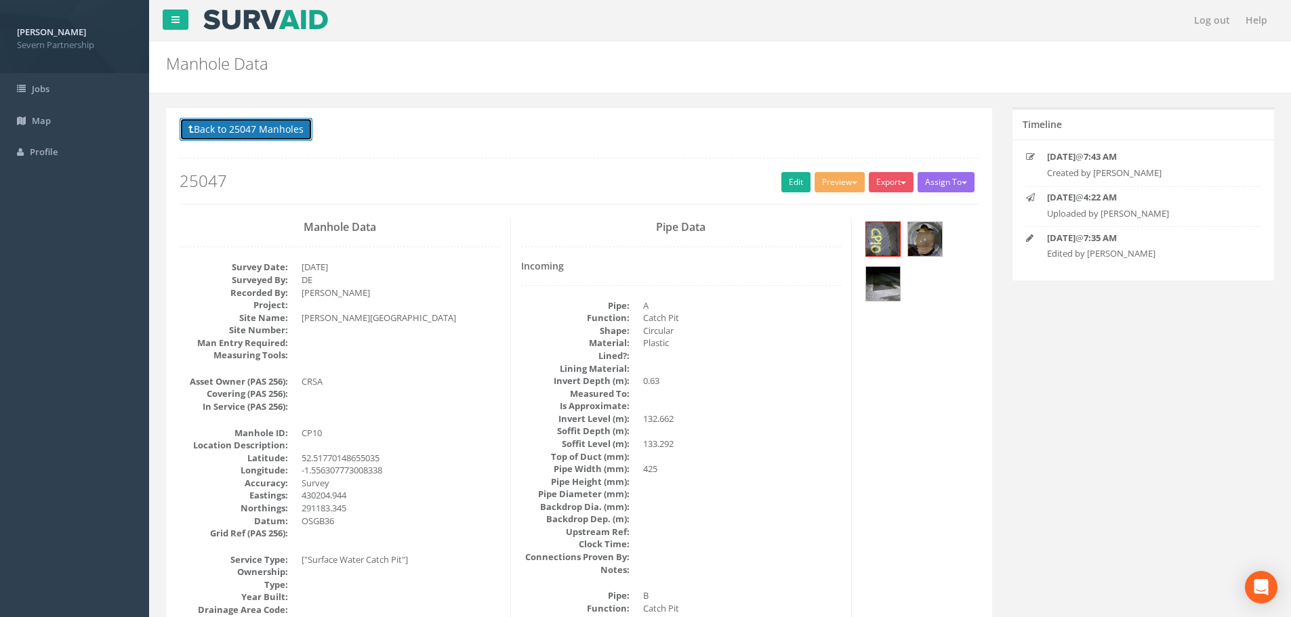
click at [258, 136] on button "Back to 25047 Manholes" at bounding box center [246, 129] width 133 height 23
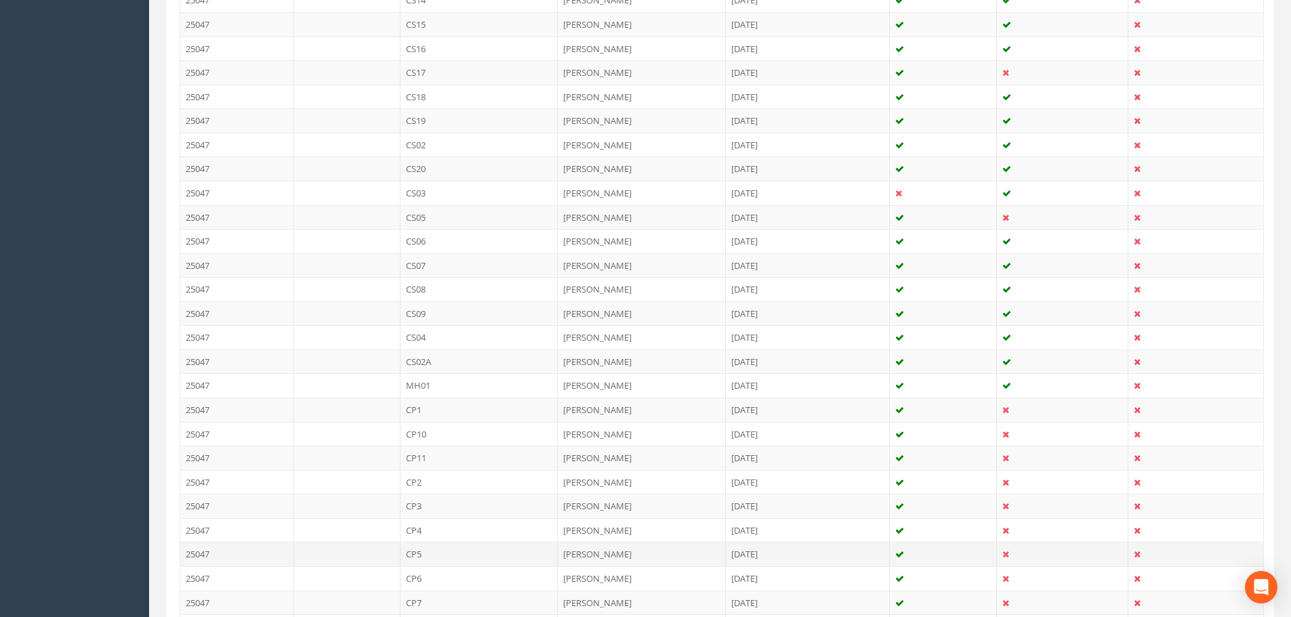
scroll to position [678, 0]
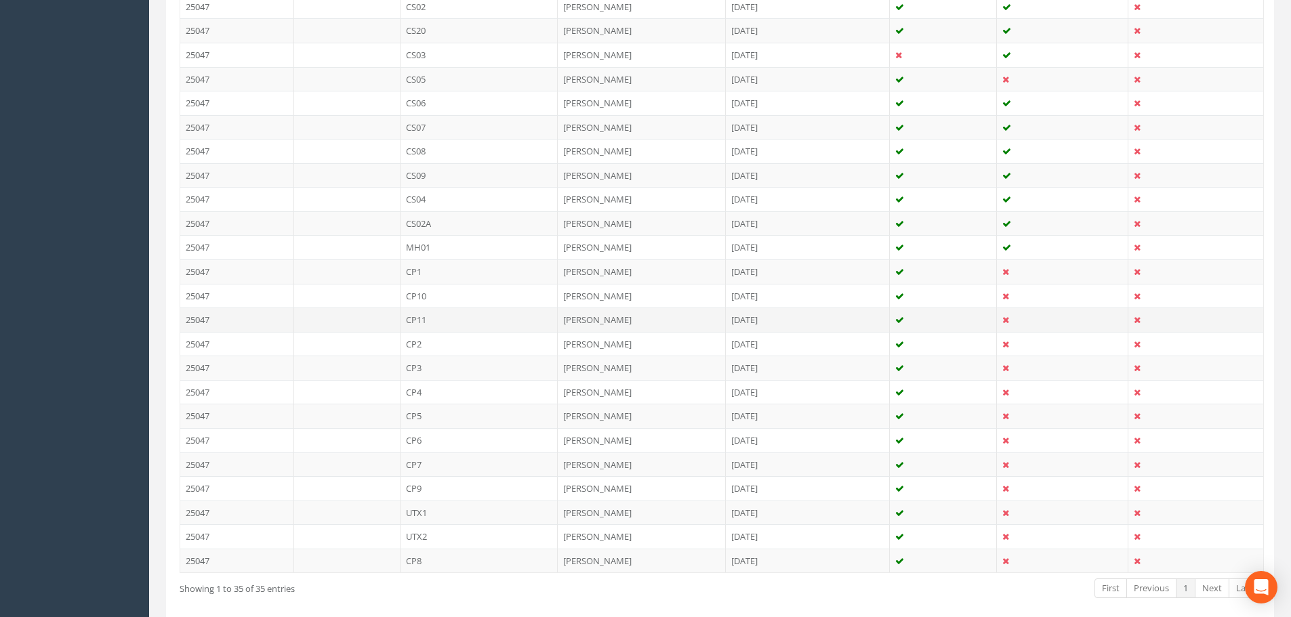
click at [415, 316] on td "CP11" at bounding box center [479, 320] width 158 height 24
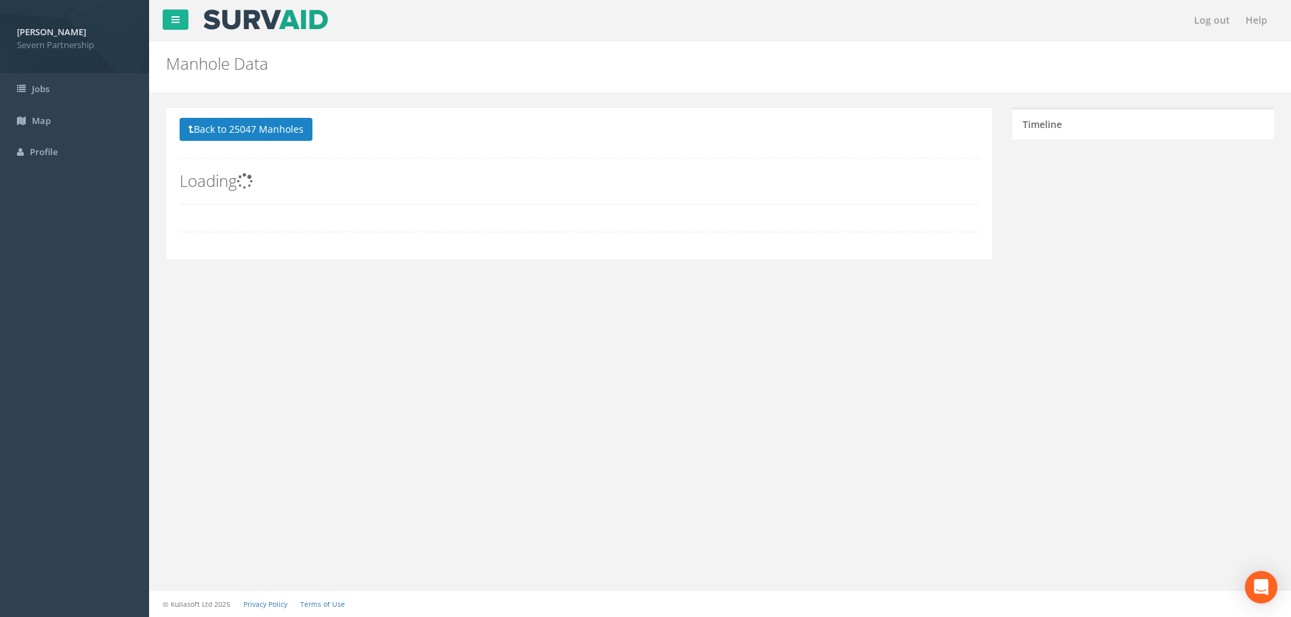
scroll to position [0, 0]
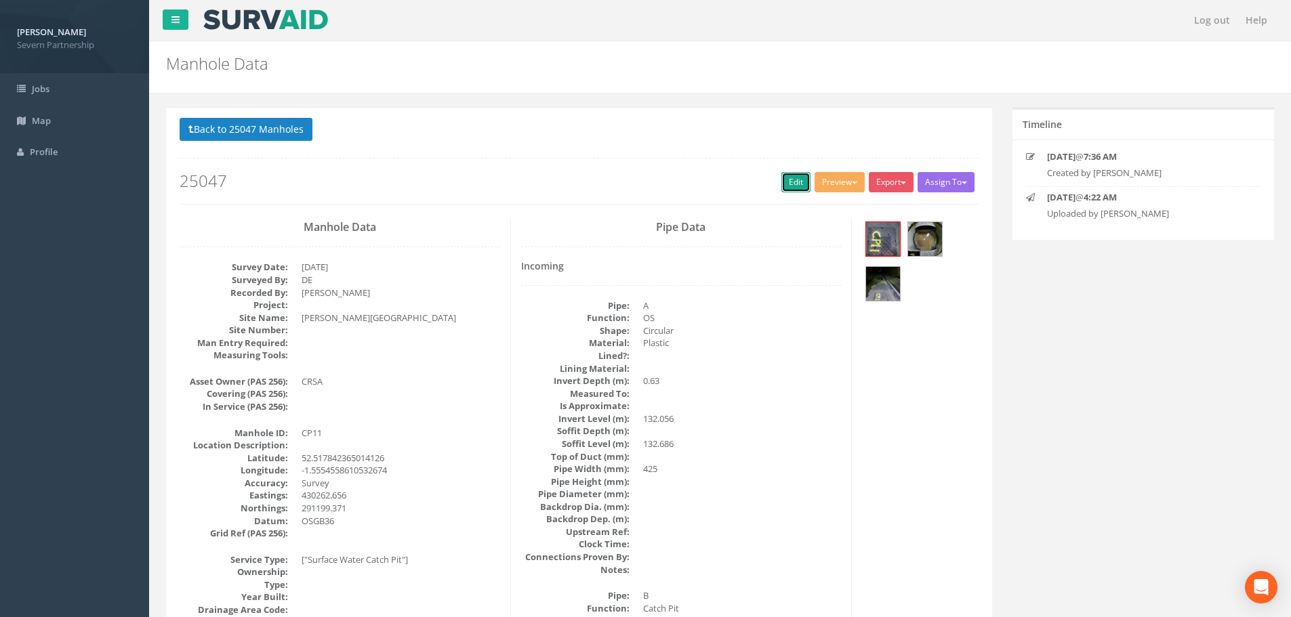
click at [787, 190] on link "Edit" at bounding box center [795, 182] width 29 height 20
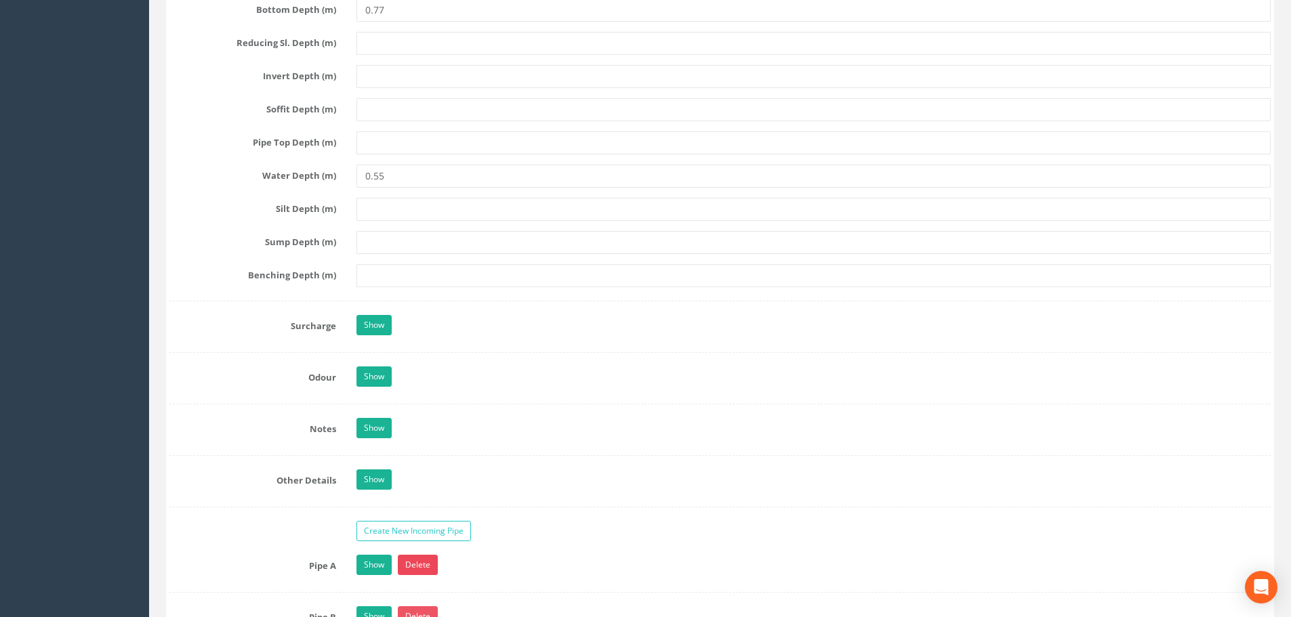
scroll to position [1897, 0]
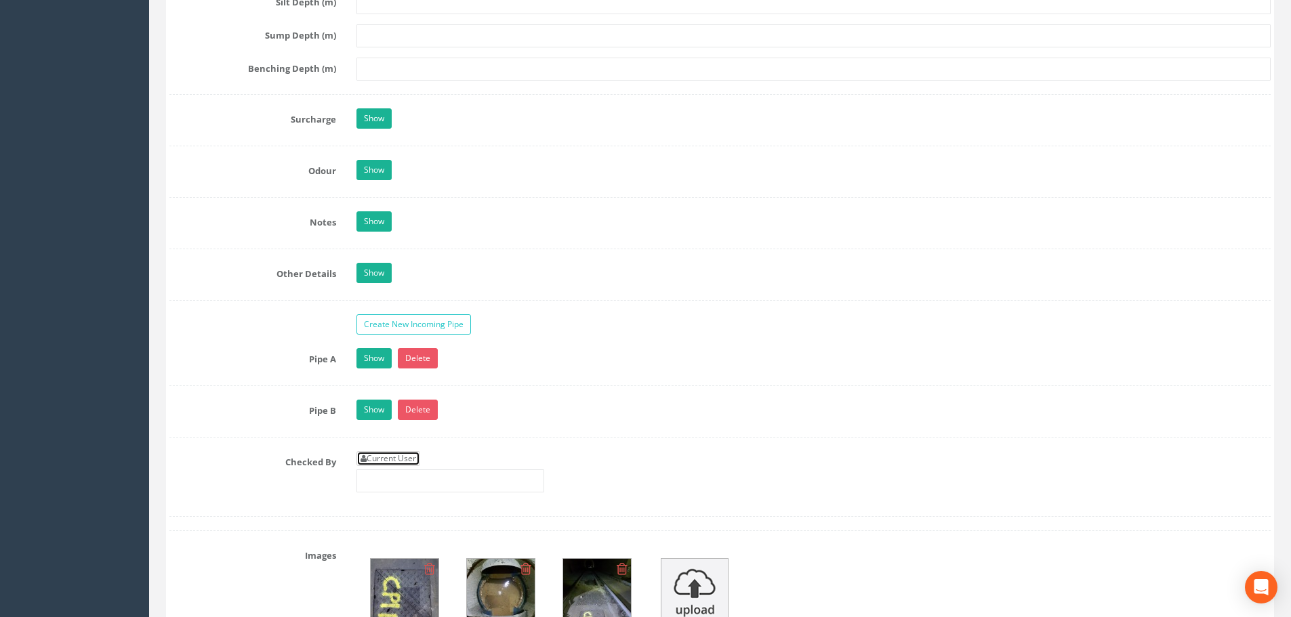
click at [411, 460] on link "Current User" at bounding box center [388, 458] width 64 height 15
type input "[PERSON_NAME]"
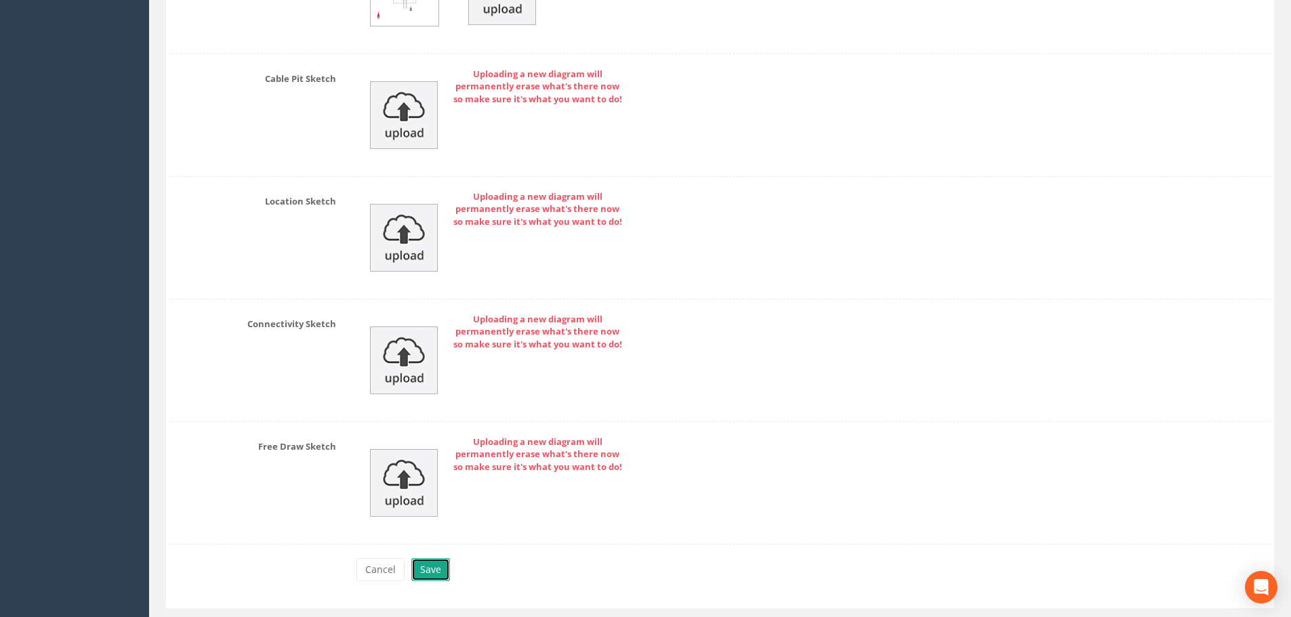
click at [426, 574] on button "Save" at bounding box center [430, 569] width 39 height 23
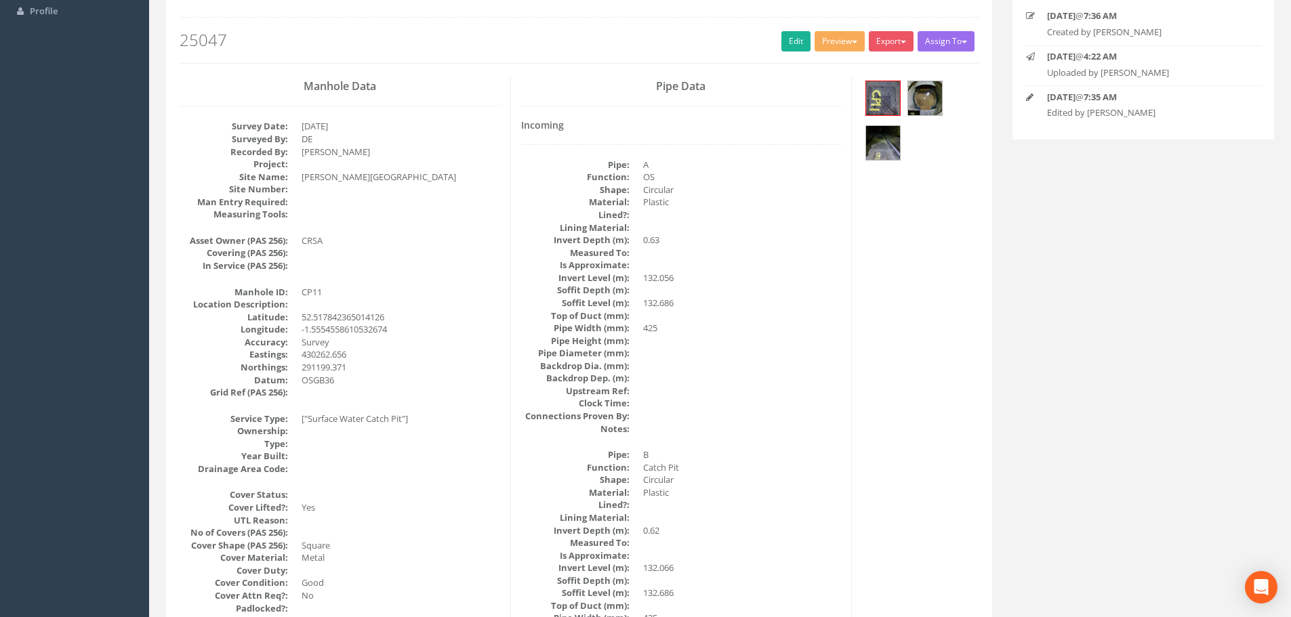
scroll to position [0, 0]
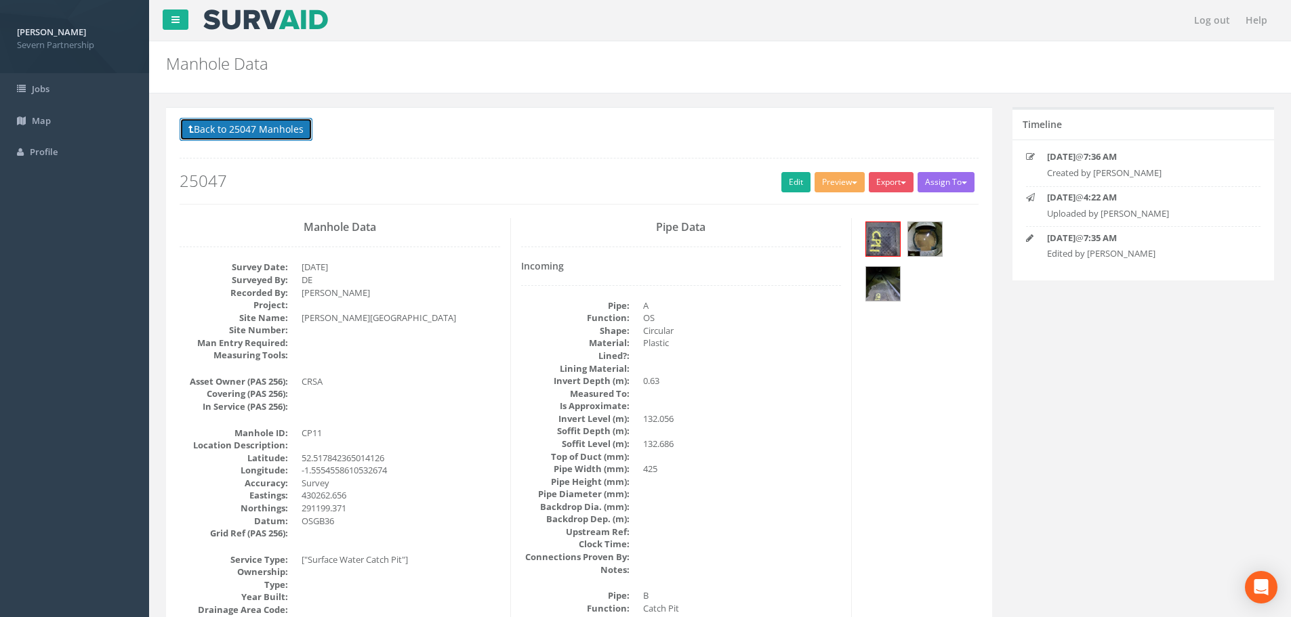
click at [288, 133] on button "Back to 25047 Manholes" at bounding box center [246, 129] width 133 height 23
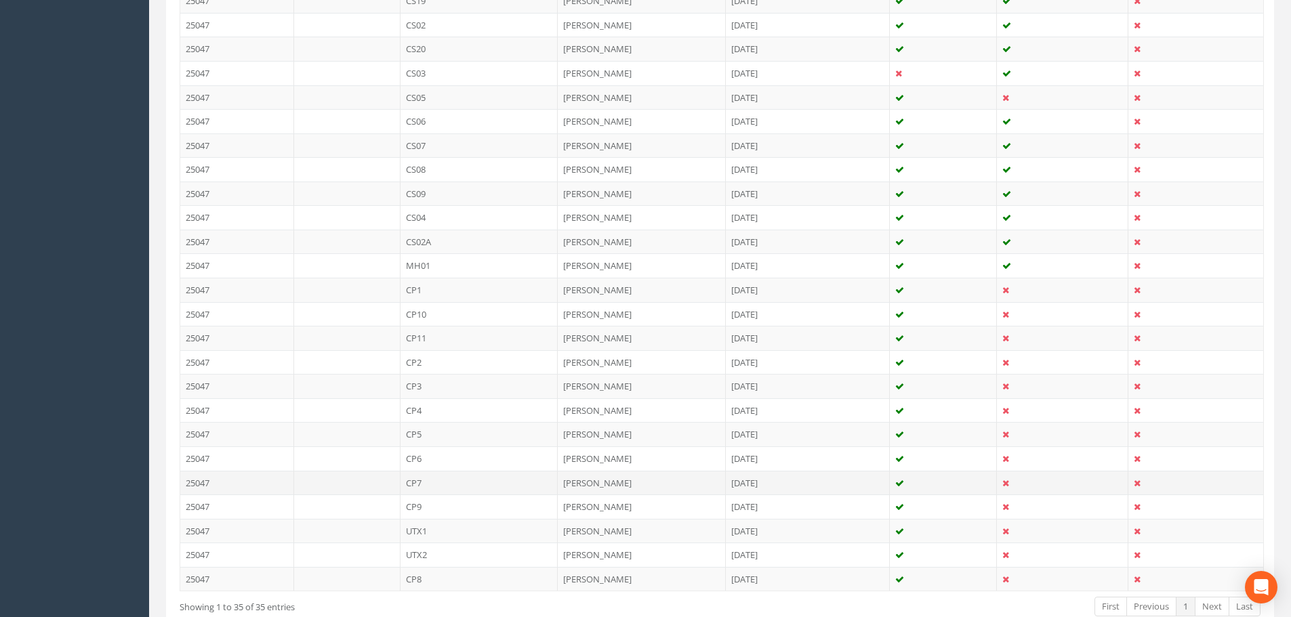
scroll to position [741, 0]
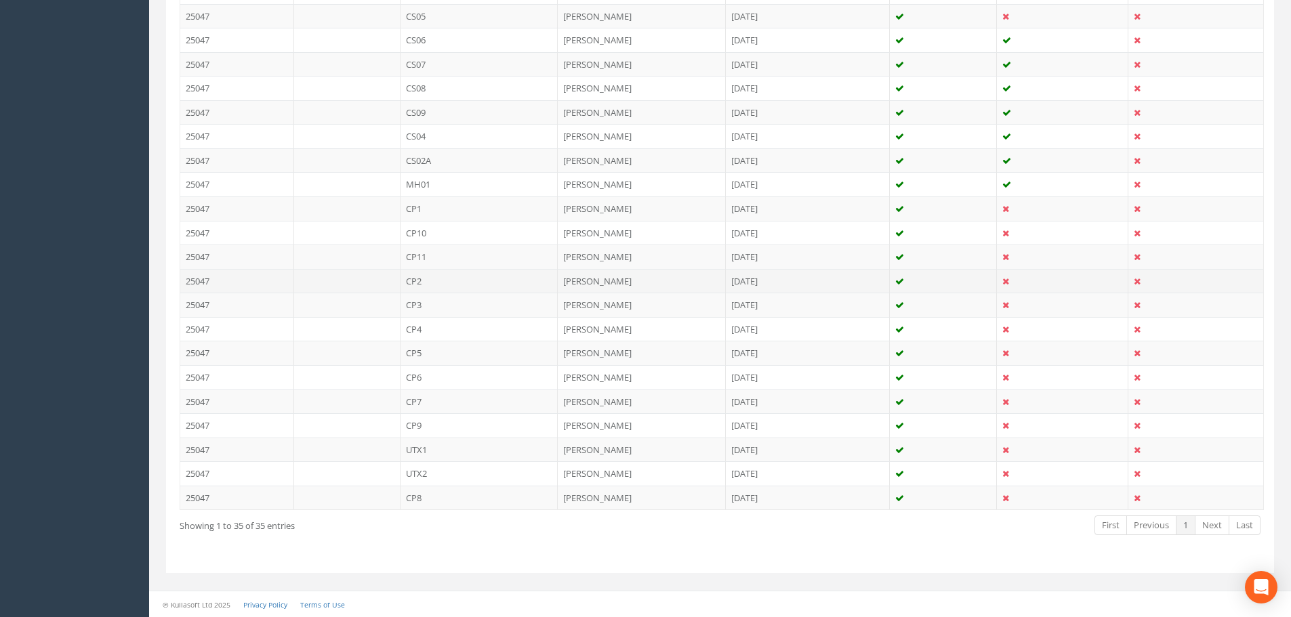
click at [421, 282] on td "CP2" at bounding box center [479, 281] width 158 height 24
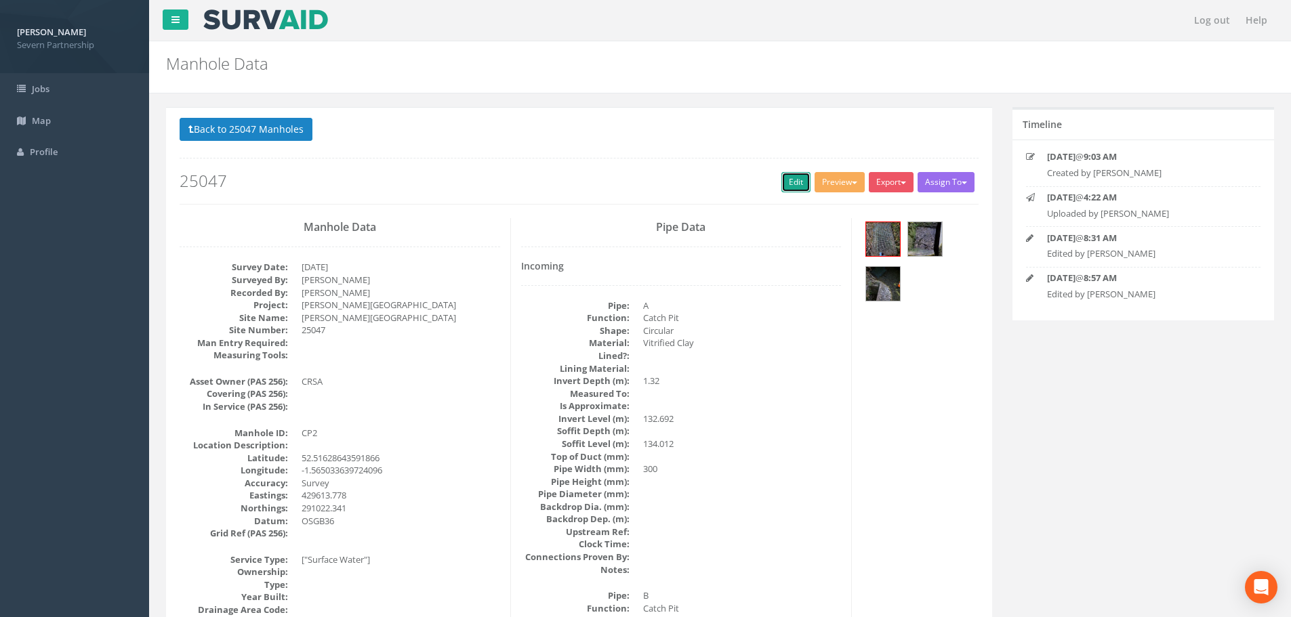
click at [790, 184] on link "Edit" at bounding box center [795, 182] width 29 height 20
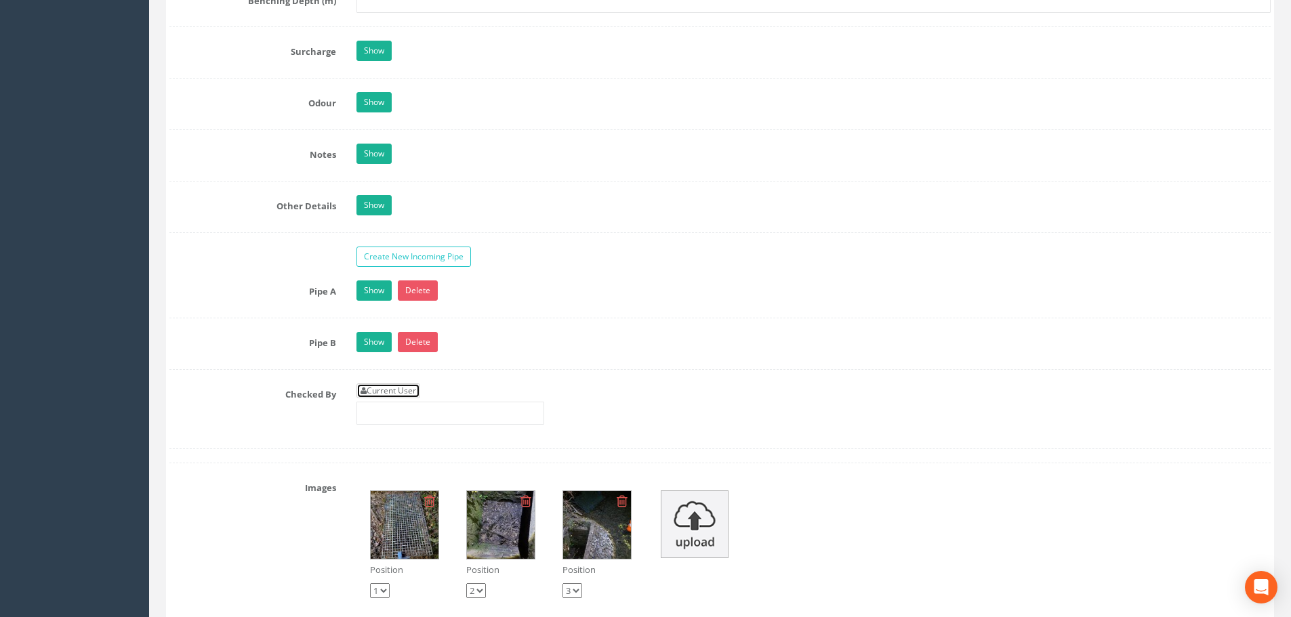
click at [405, 397] on link "Current User" at bounding box center [388, 391] width 64 height 15
type input "[PERSON_NAME]"
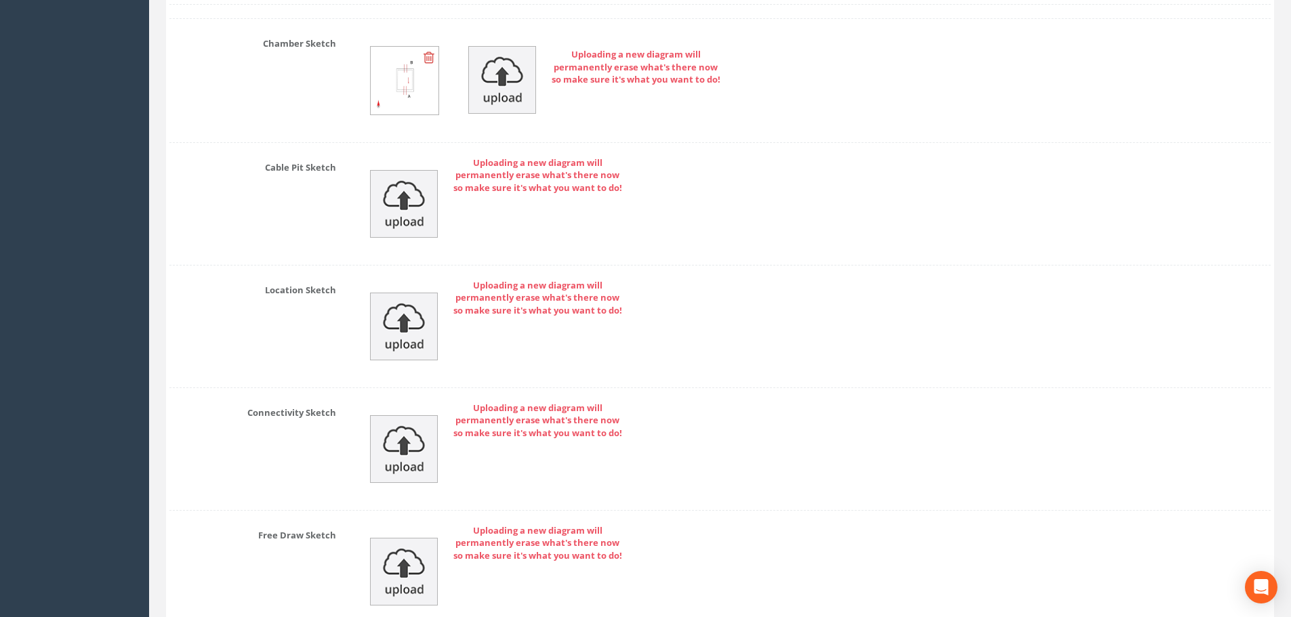
scroll to position [2881, 0]
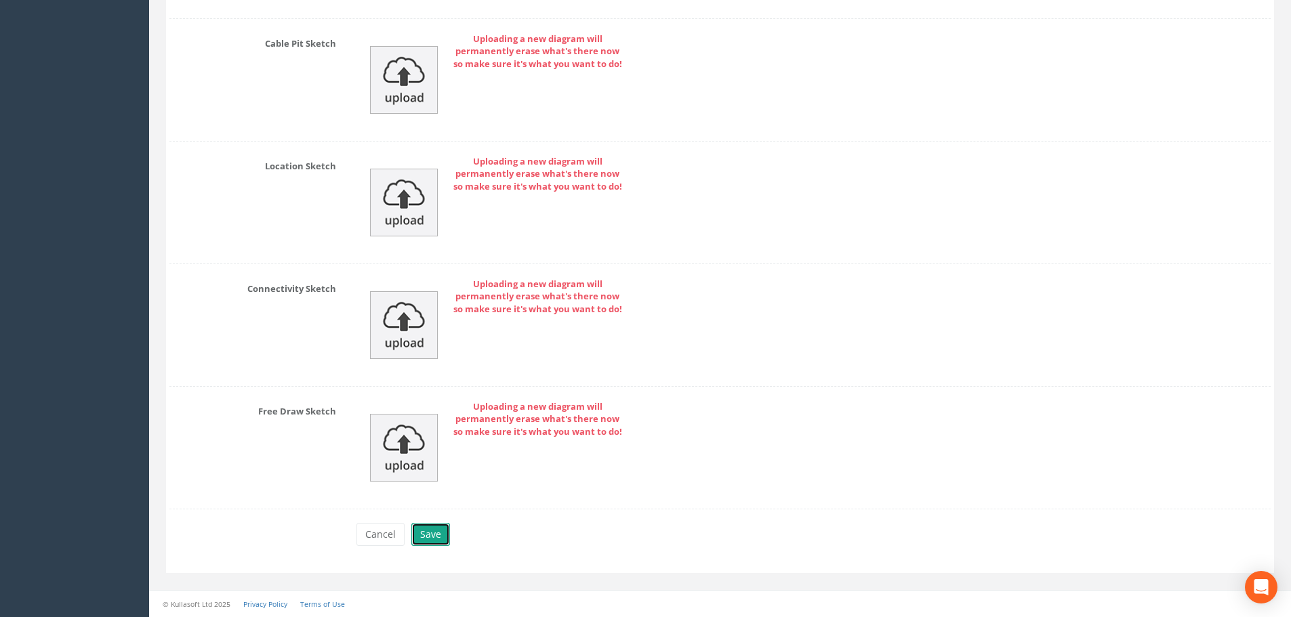
click at [428, 526] on button "Save" at bounding box center [430, 534] width 39 height 23
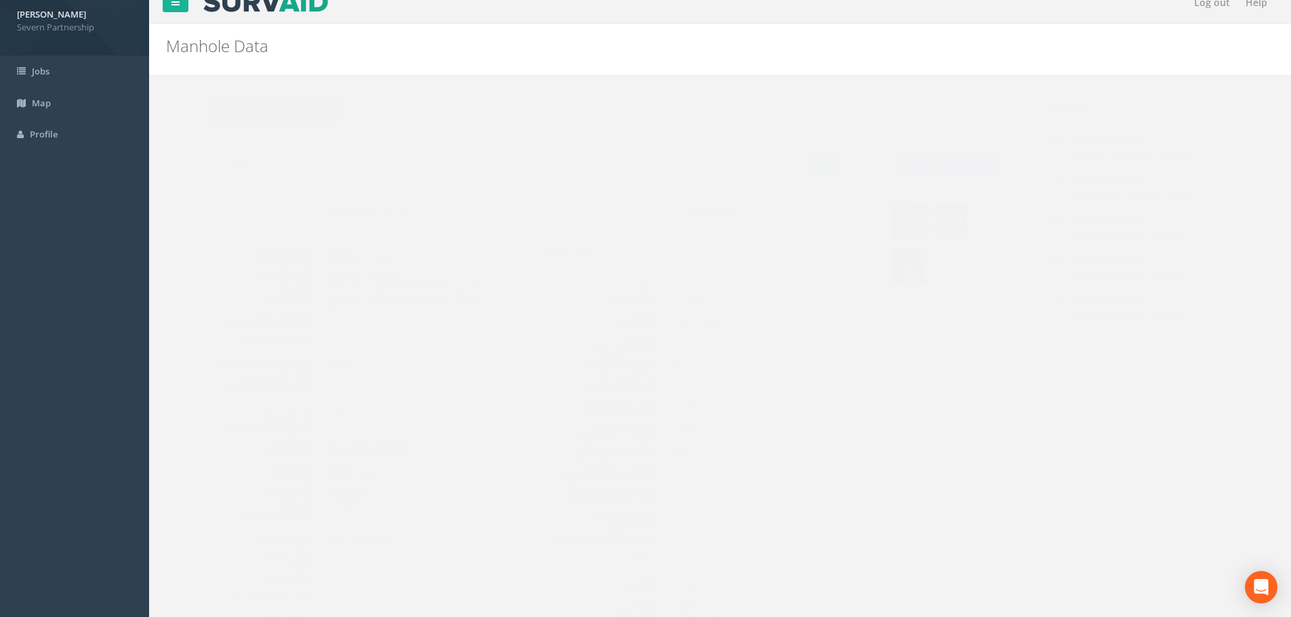
scroll to position [0, 0]
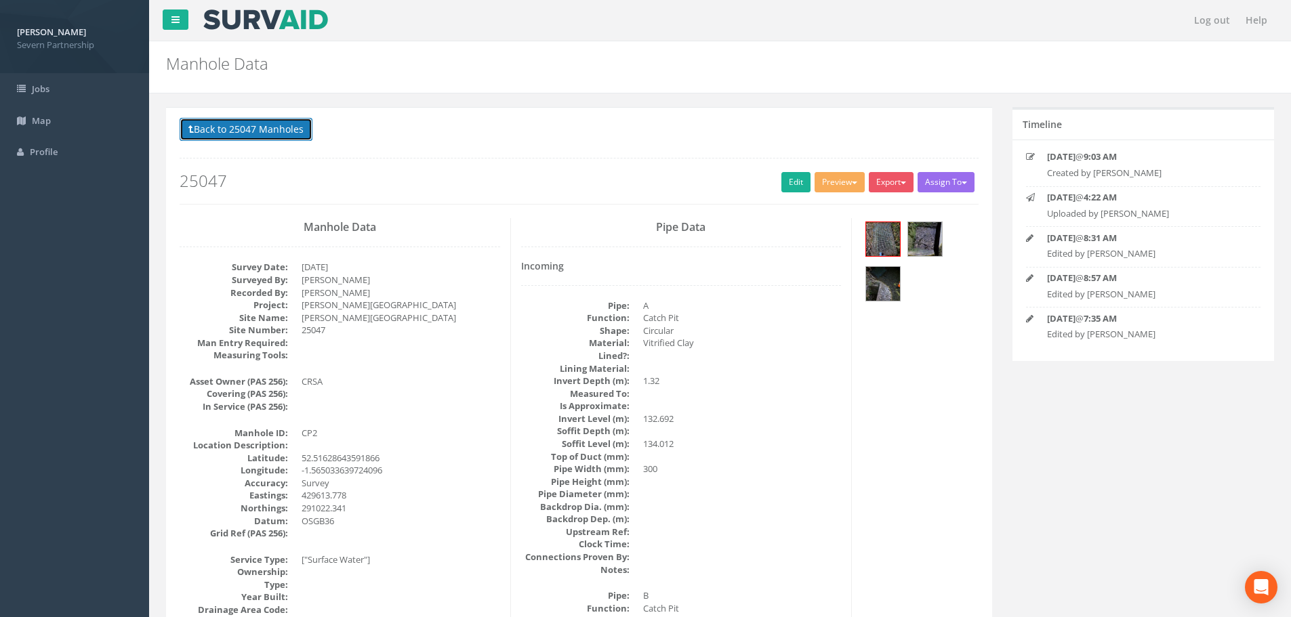
click at [274, 140] on button "Back to 25047 Manholes" at bounding box center [246, 129] width 133 height 23
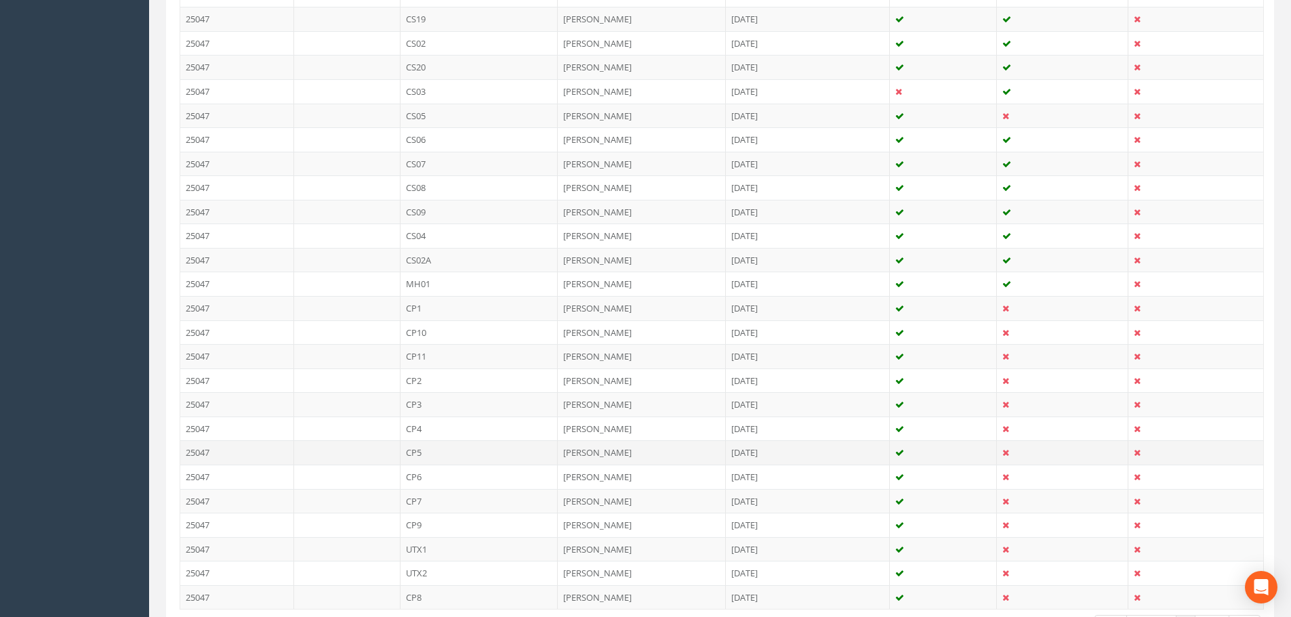
scroll to position [678, 0]
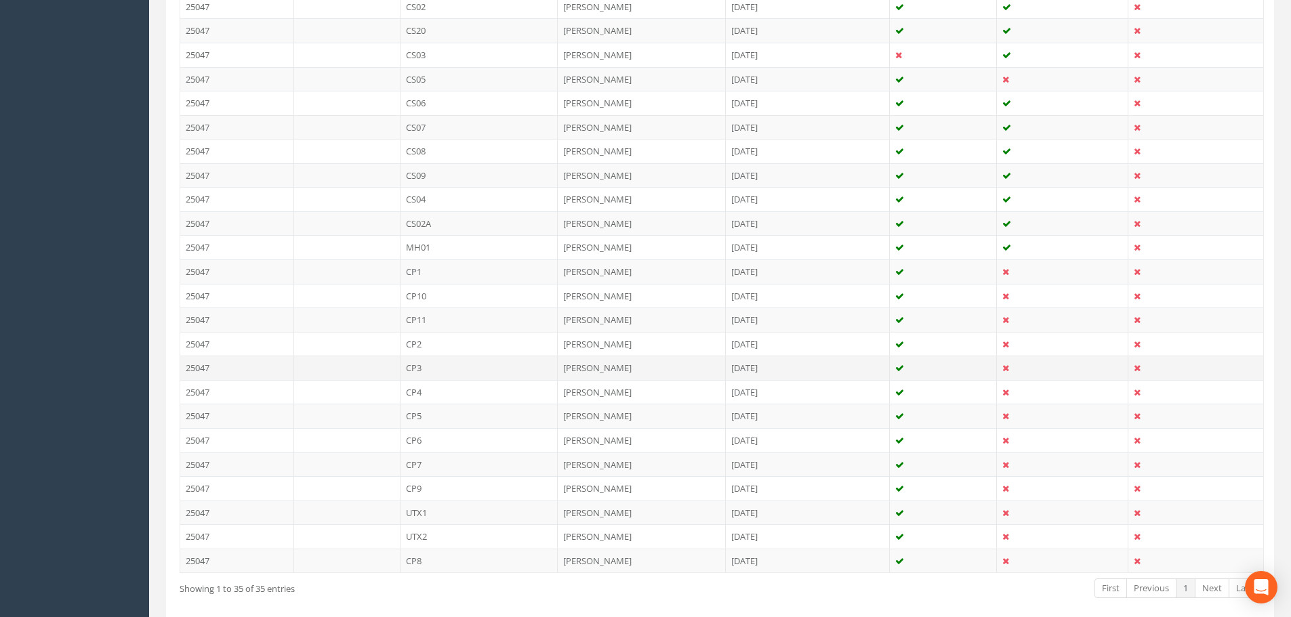
click at [423, 368] on td "CP3" at bounding box center [479, 368] width 158 height 24
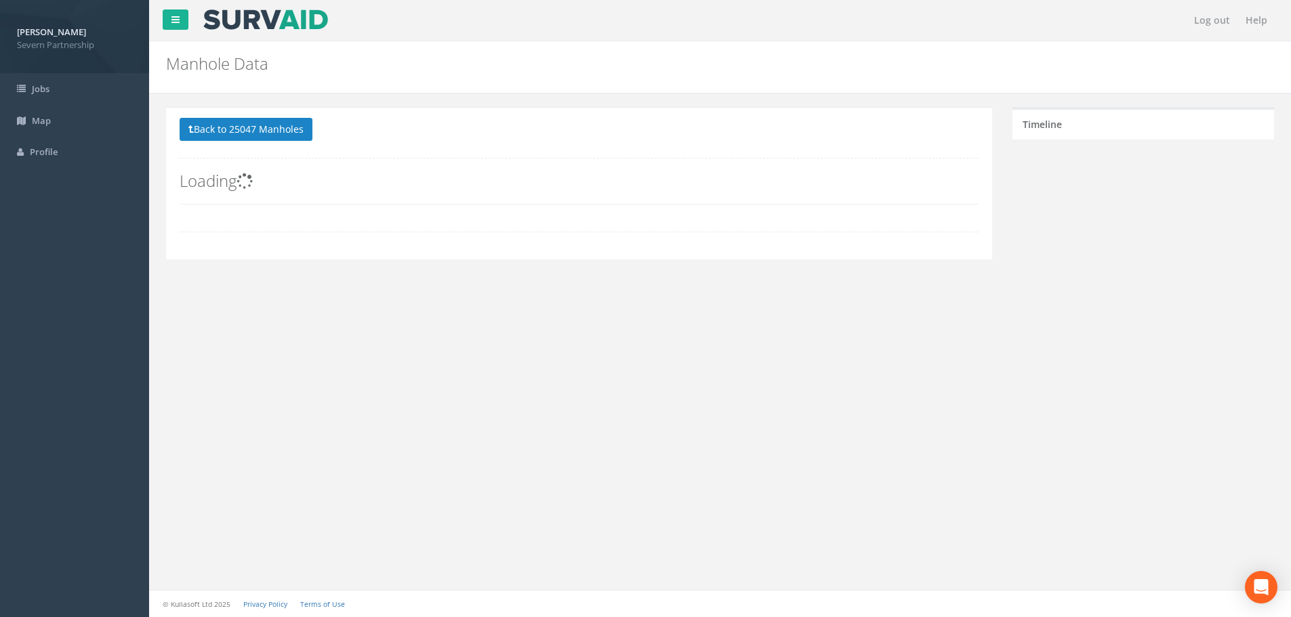
scroll to position [0, 0]
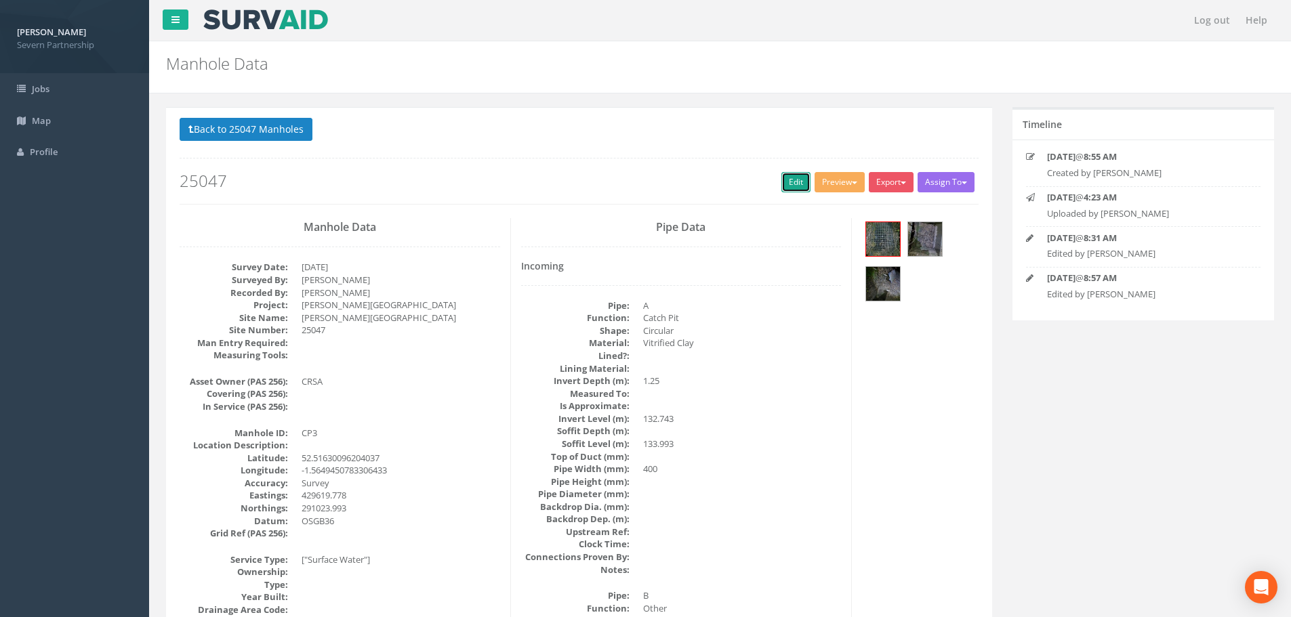
click at [785, 186] on link "Edit" at bounding box center [795, 182] width 29 height 20
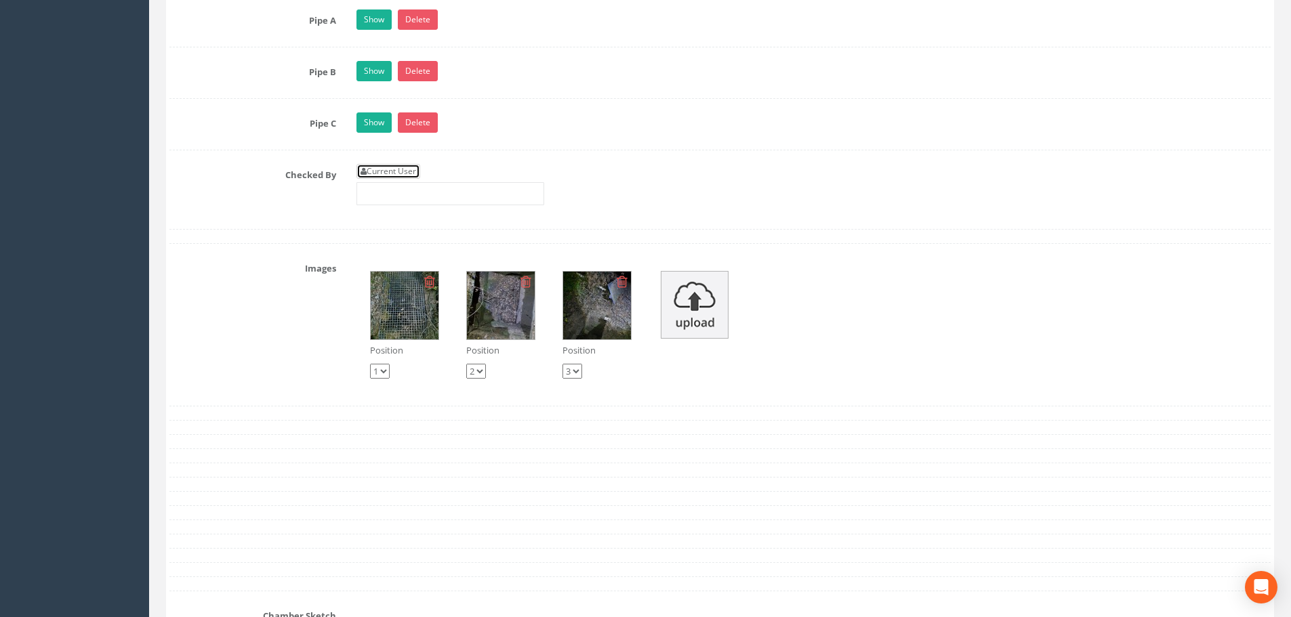
click at [417, 167] on link "Current User" at bounding box center [388, 171] width 64 height 15
type input "[PERSON_NAME]"
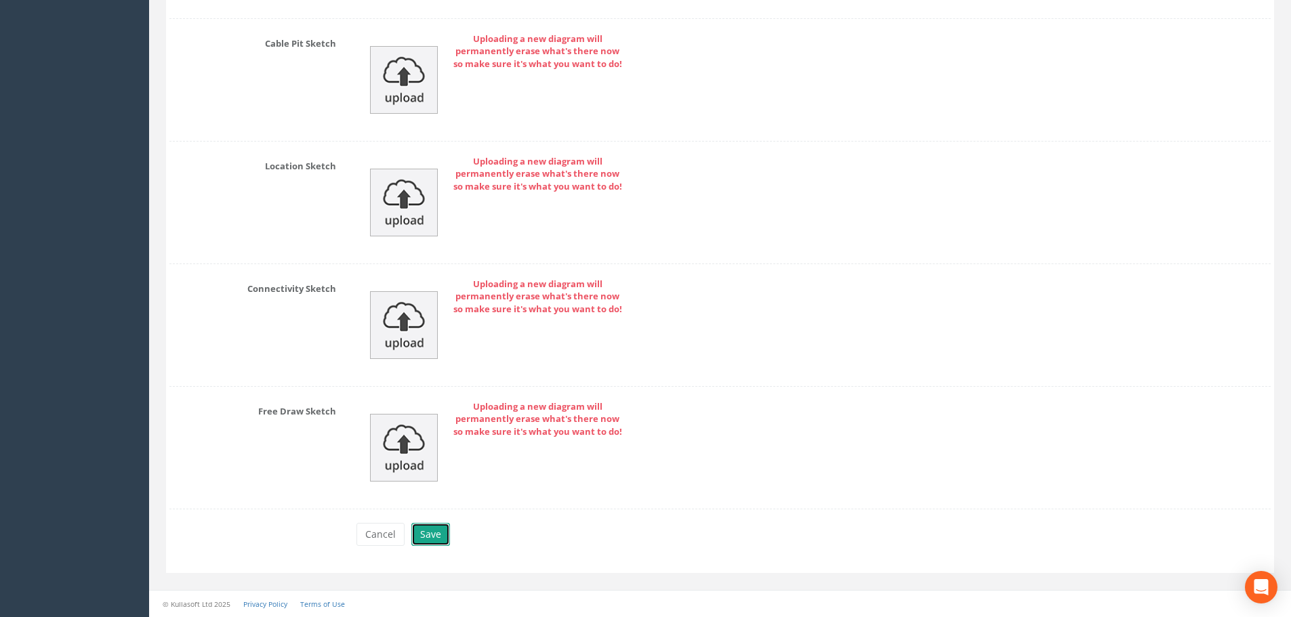
click at [426, 539] on button "Save" at bounding box center [430, 534] width 39 height 23
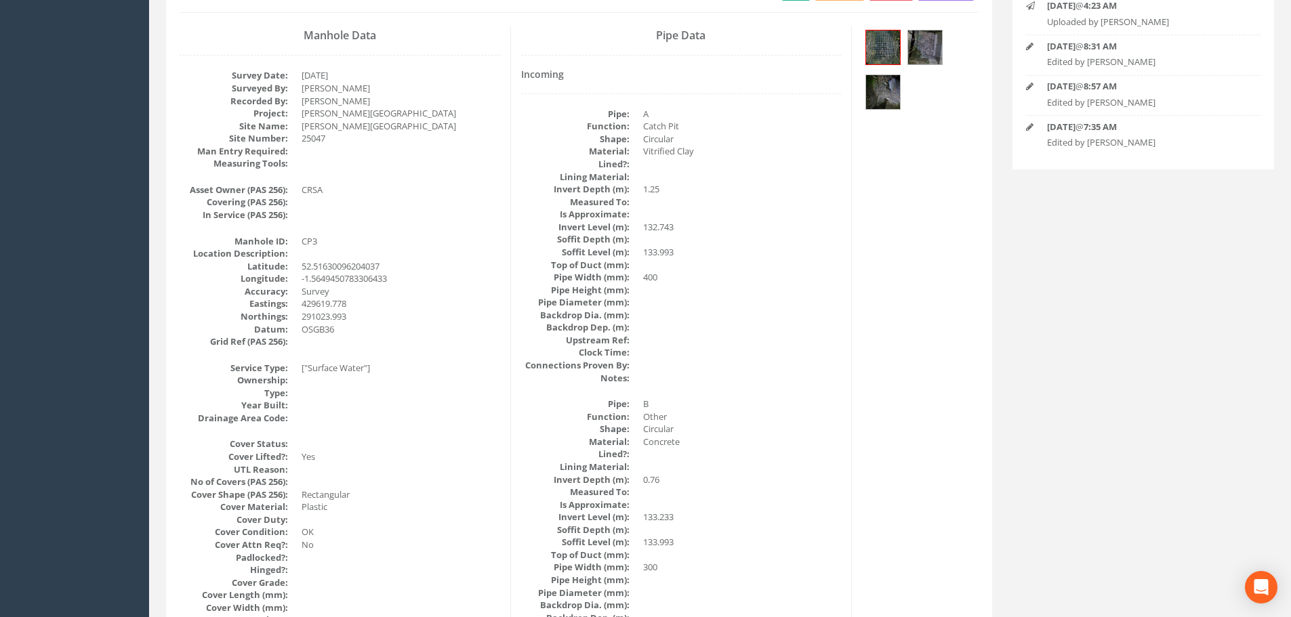
scroll to position [49, 0]
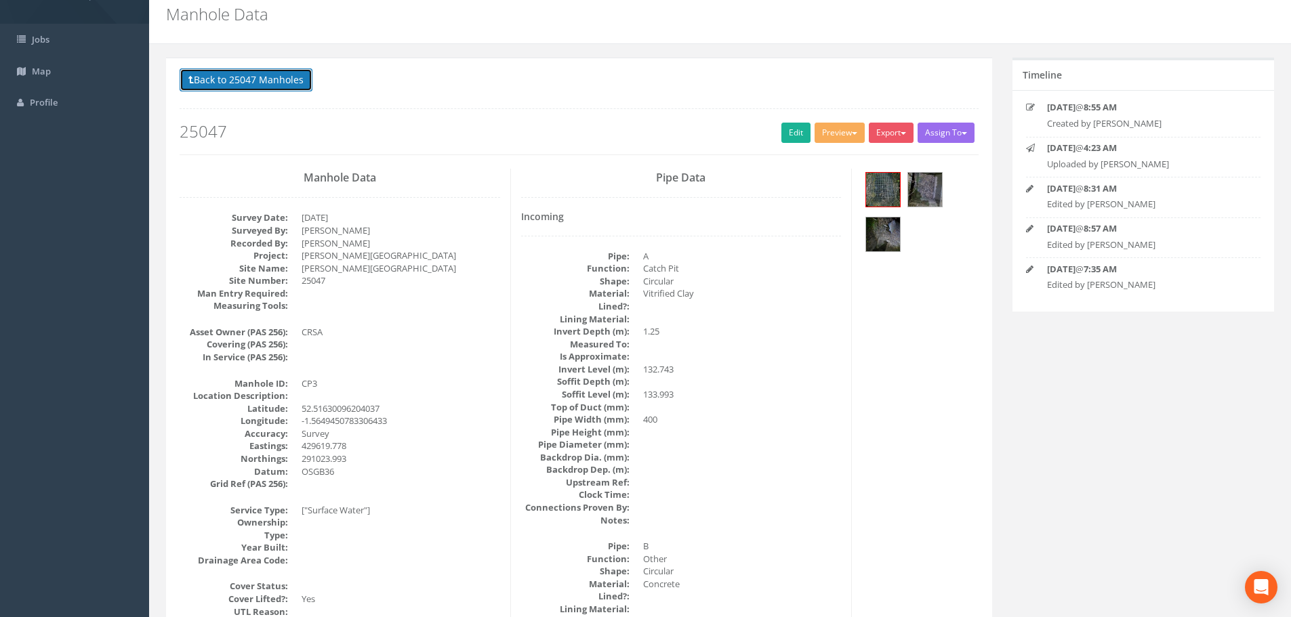
click at [290, 79] on button "Back to 25047 Manholes" at bounding box center [246, 79] width 133 height 23
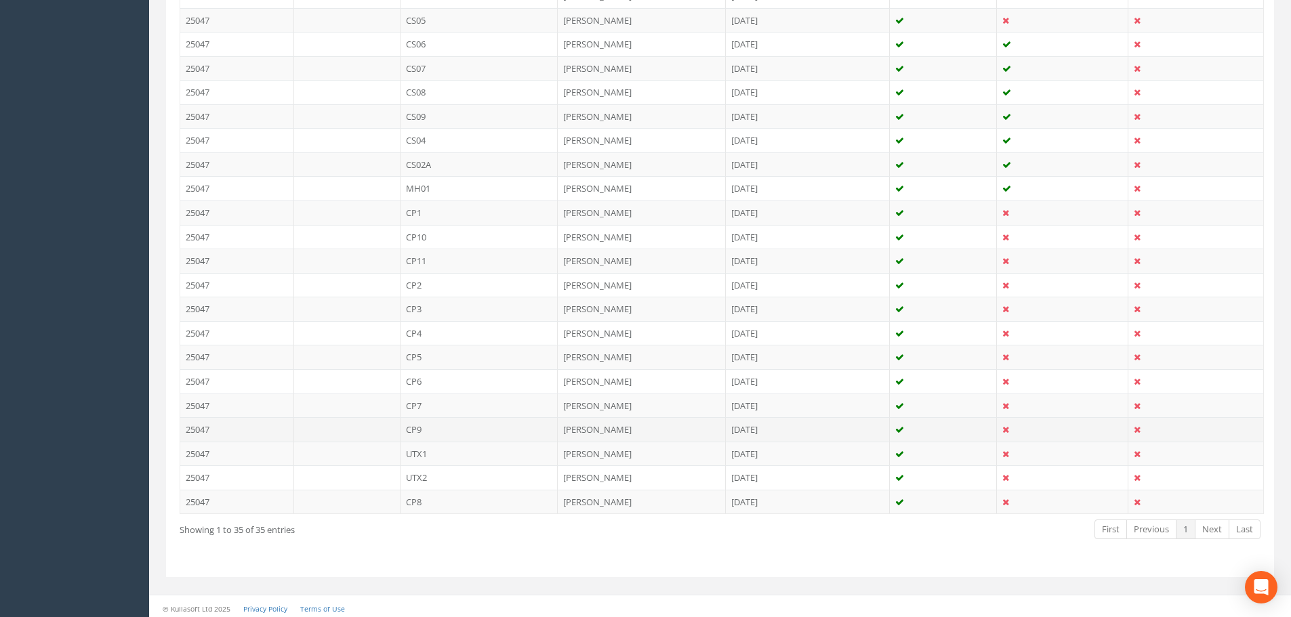
scroll to position [741, 0]
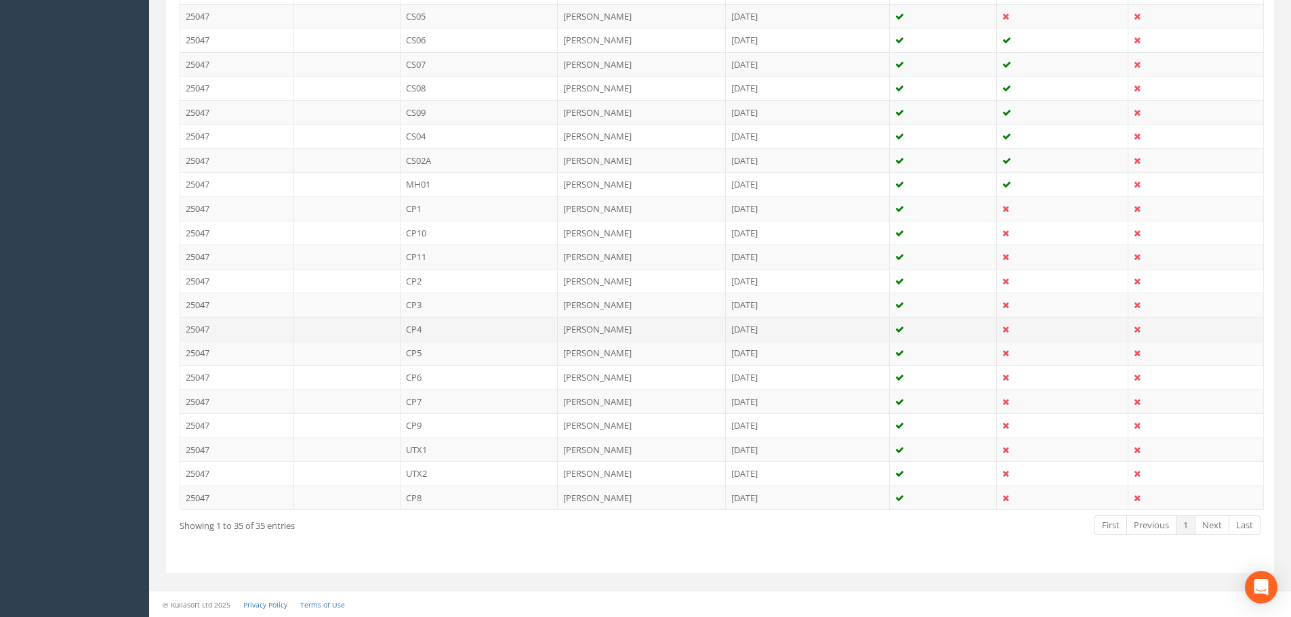
click at [421, 330] on td "CP4" at bounding box center [479, 329] width 158 height 24
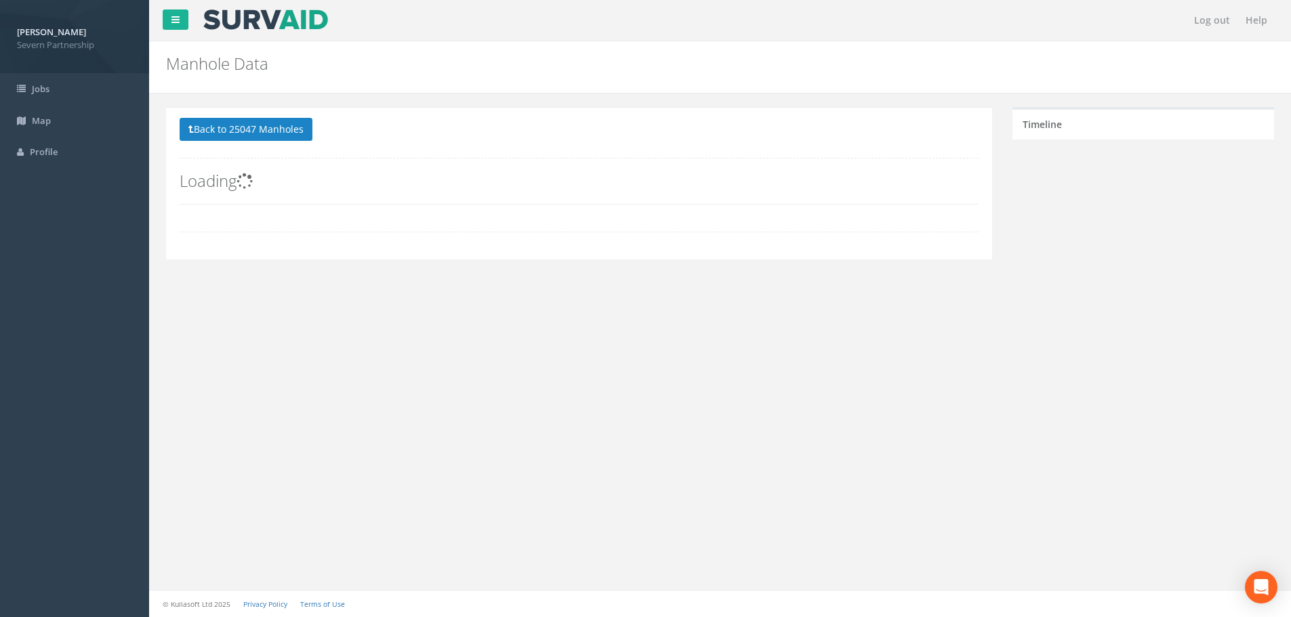
scroll to position [0, 0]
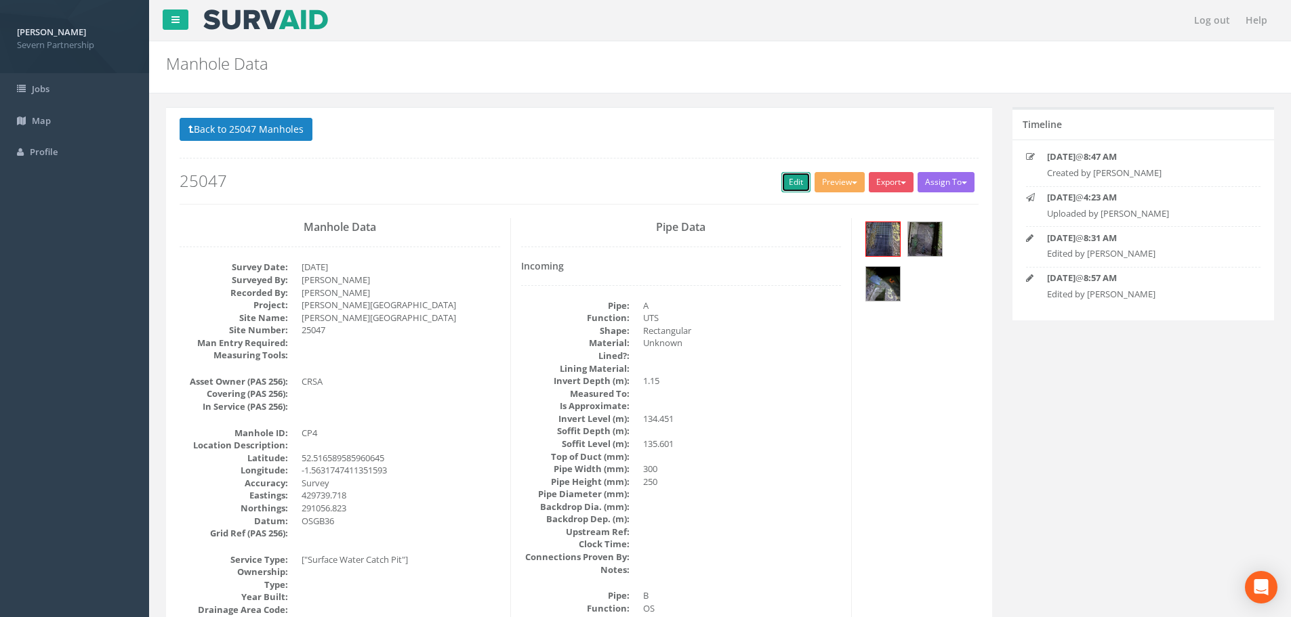
click at [791, 186] on link "Edit" at bounding box center [795, 182] width 29 height 20
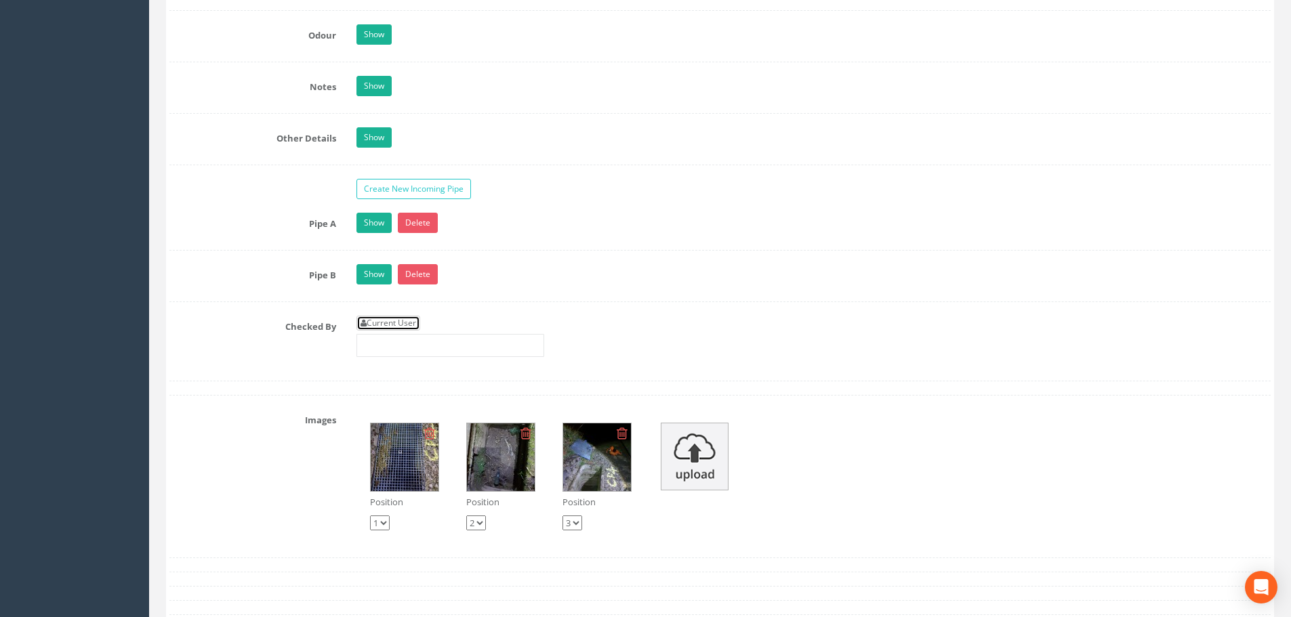
click at [404, 323] on link "Current User" at bounding box center [388, 323] width 64 height 15
type input "[PERSON_NAME]"
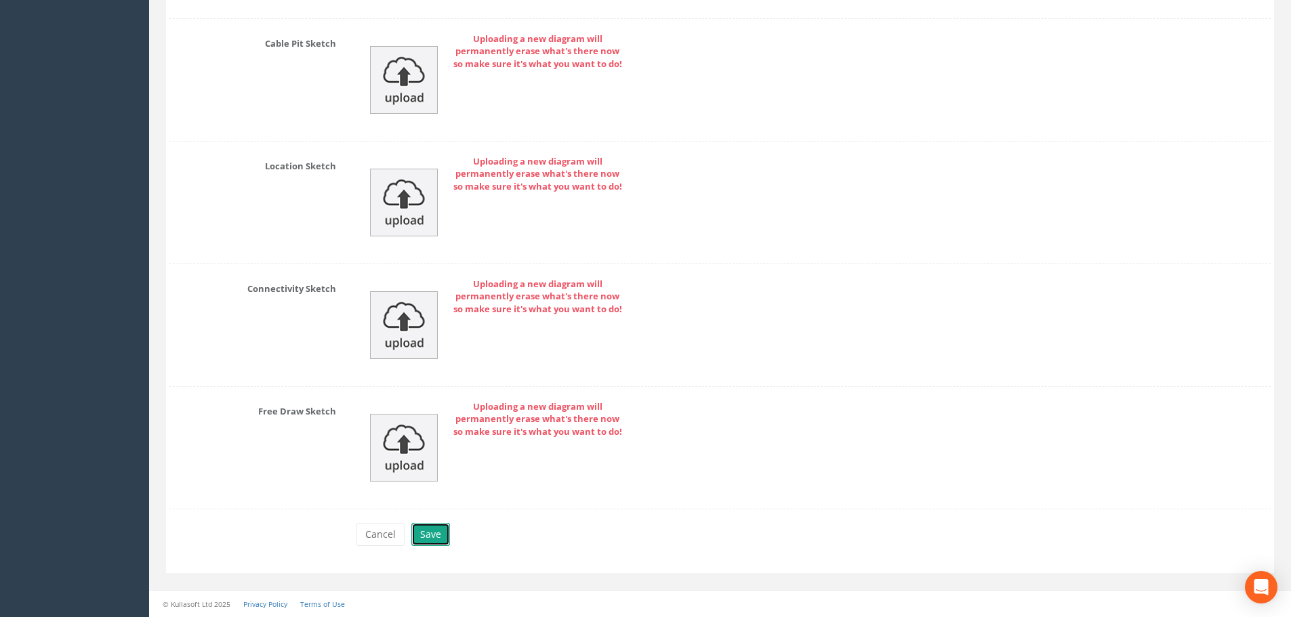
click at [441, 533] on button "Save" at bounding box center [430, 534] width 39 height 23
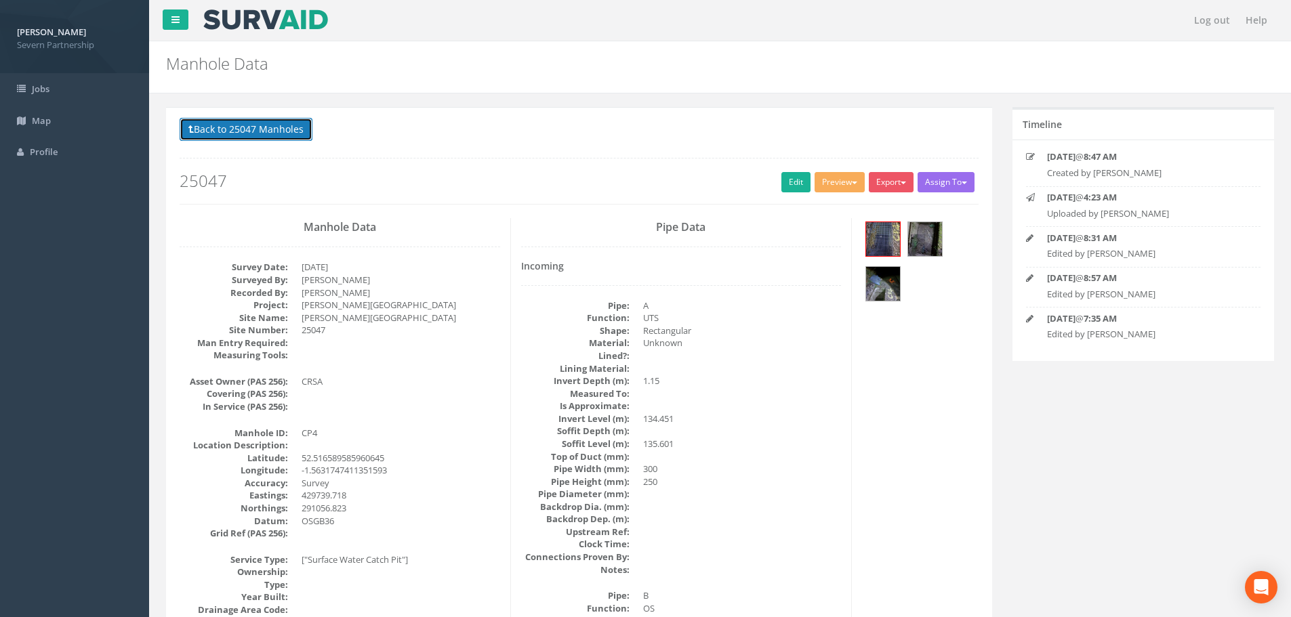
click at [295, 133] on button "Back to 25047 Manholes" at bounding box center [246, 129] width 133 height 23
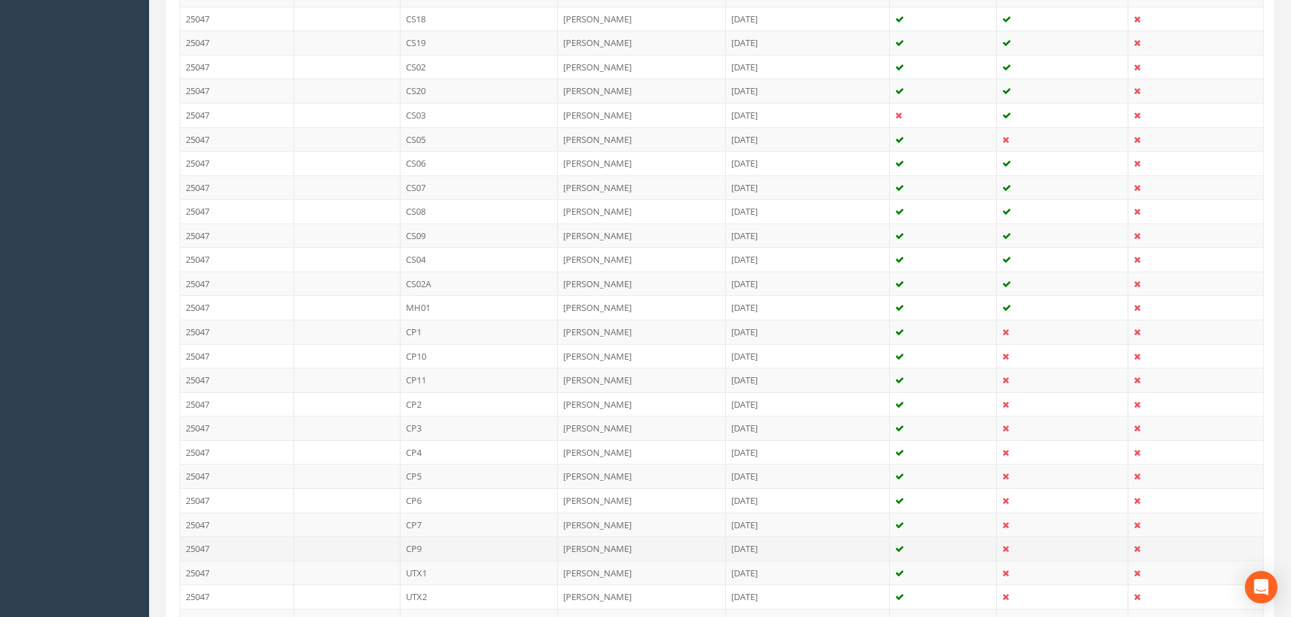
scroll to position [741, 0]
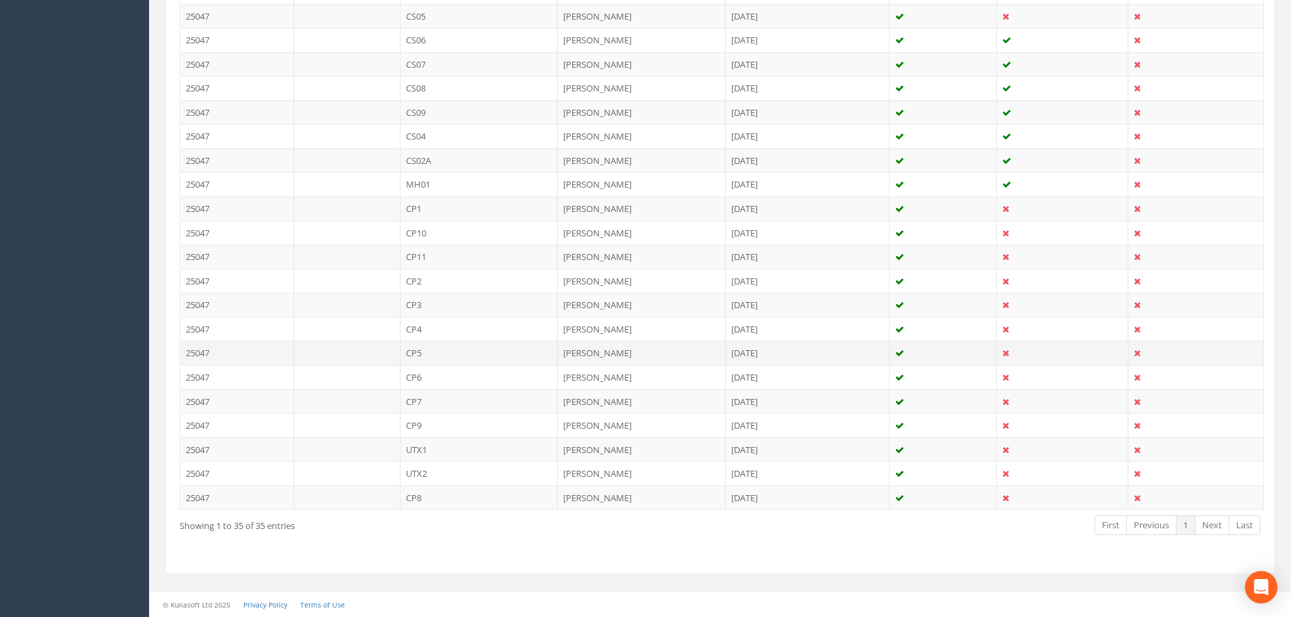
click at [418, 357] on td "CP5" at bounding box center [479, 353] width 158 height 24
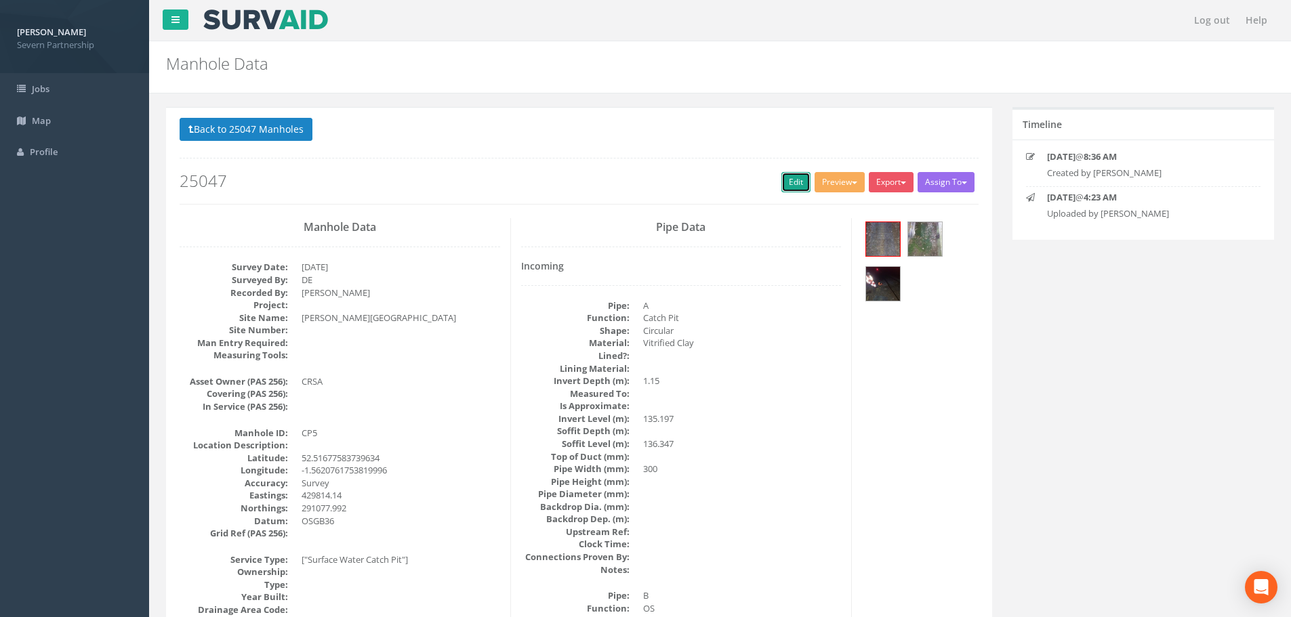
click at [786, 186] on link "Edit" at bounding box center [795, 182] width 29 height 20
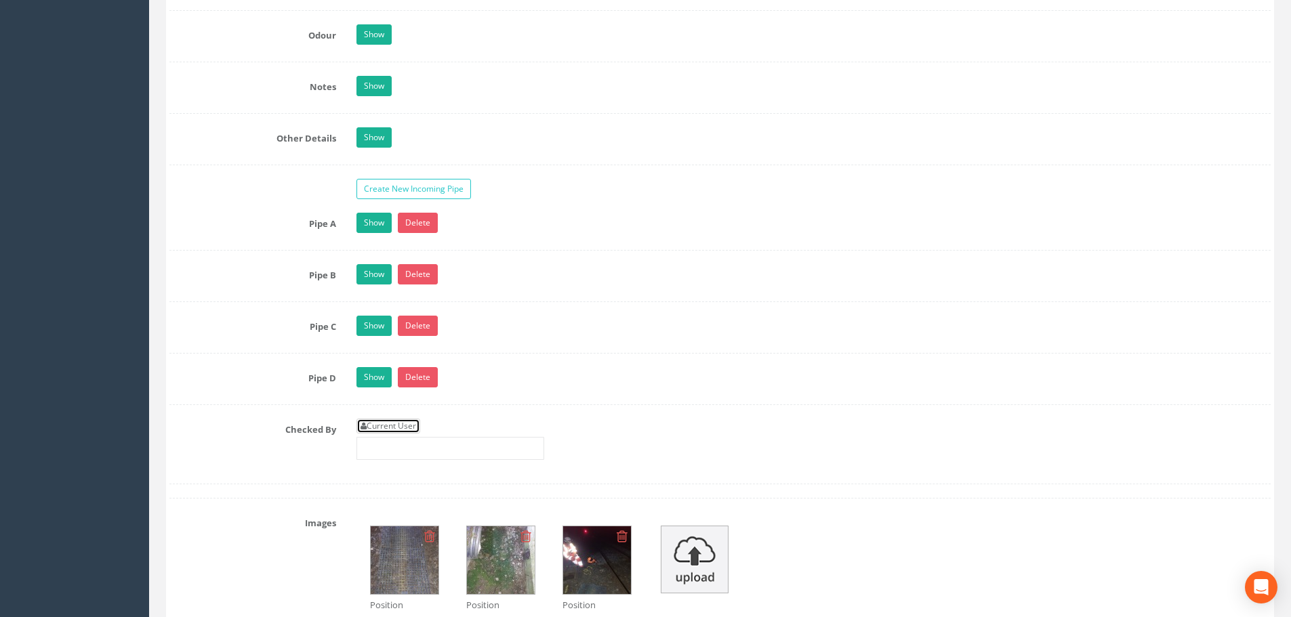
click at [388, 420] on link "Current User" at bounding box center [388, 426] width 64 height 15
type input "[PERSON_NAME]"
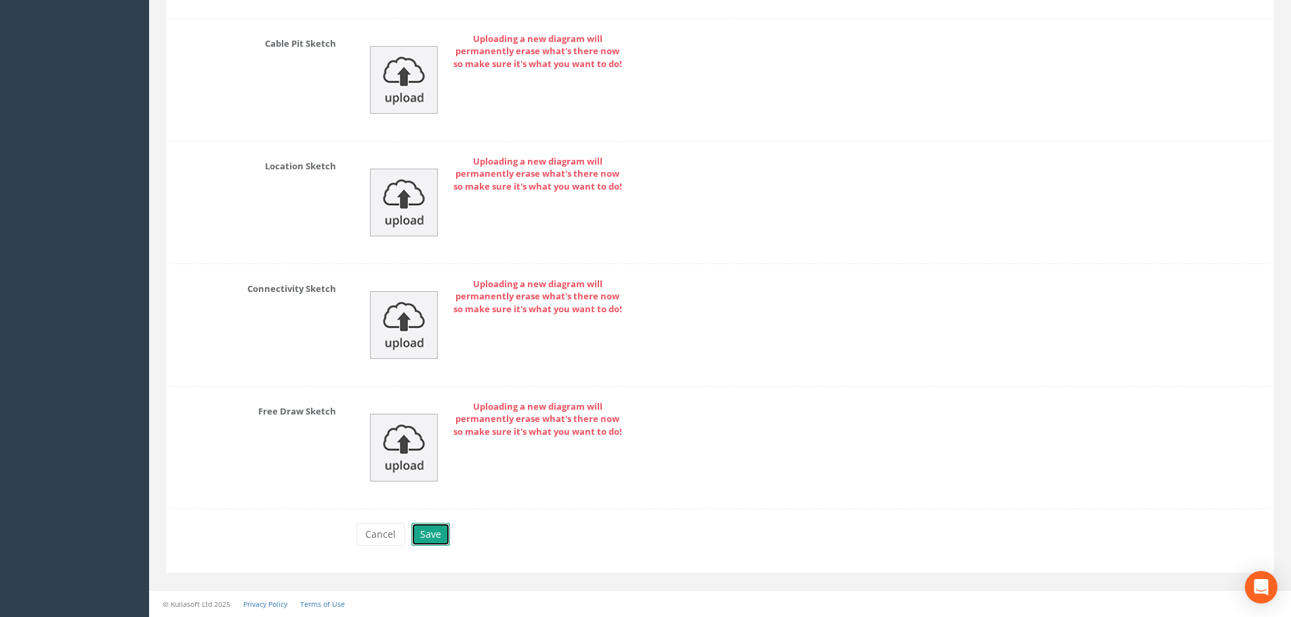
click at [436, 536] on button "Save" at bounding box center [430, 534] width 39 height 23
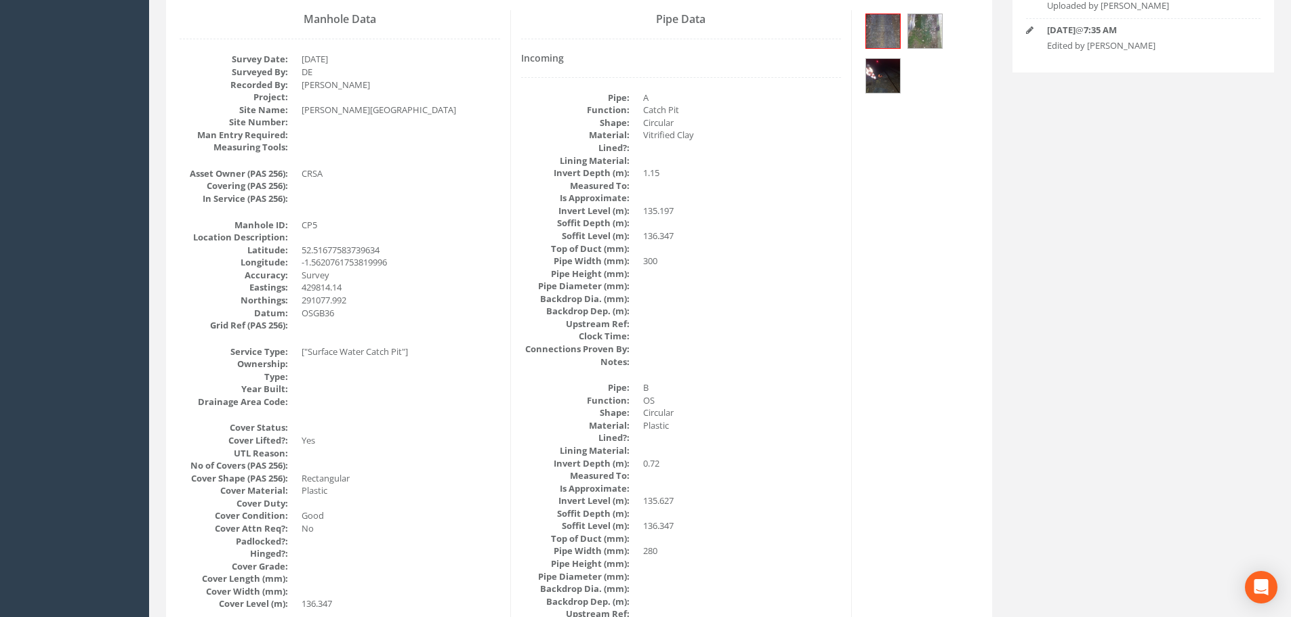
scroll to position [49, 0]
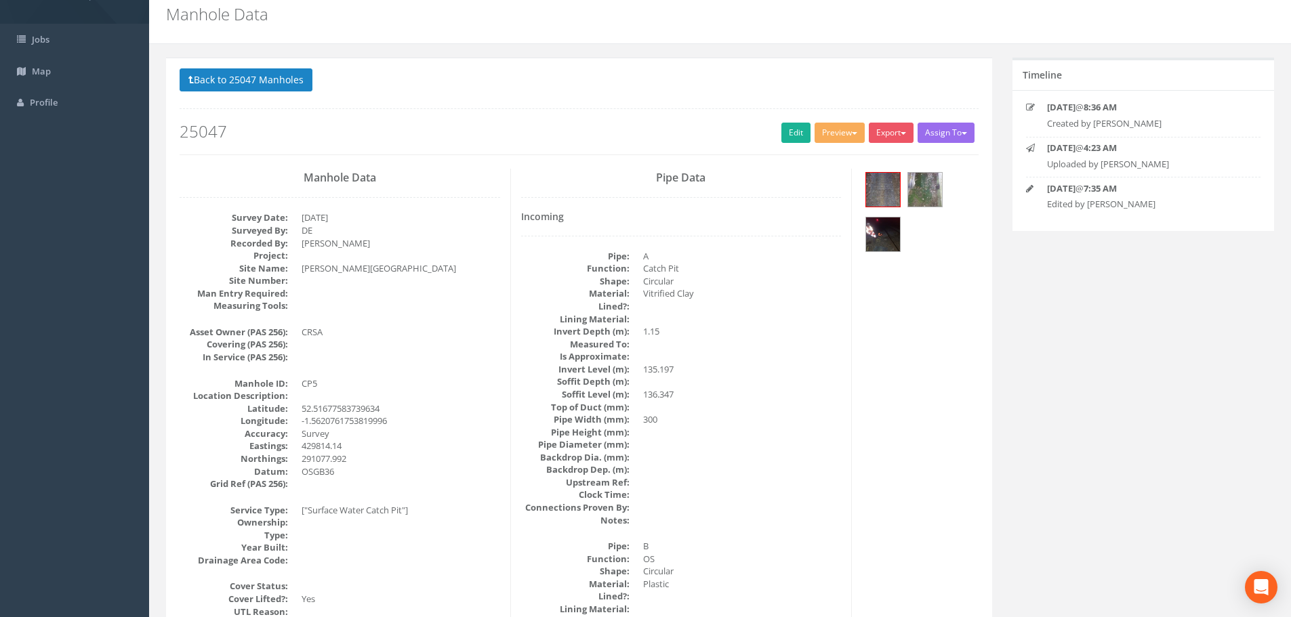
click at [273, 98] on div "Back to 25047 Manholes Back to Map Assign To No Companies Added Export SP Manho…" at bounding box center [579, 111] width 799 height 86
click at [278, 81] on button "Back to 25047 Manholes" at bounding box center [246, 79] width 133 height 23
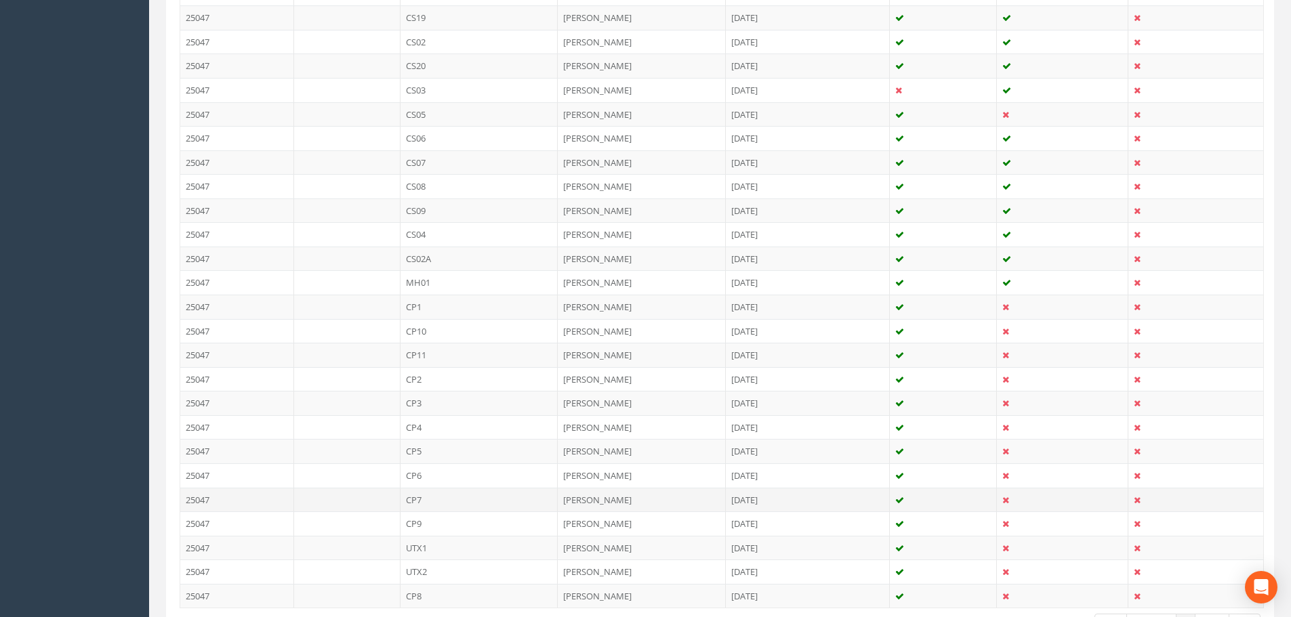
scroll to position [741, 0]
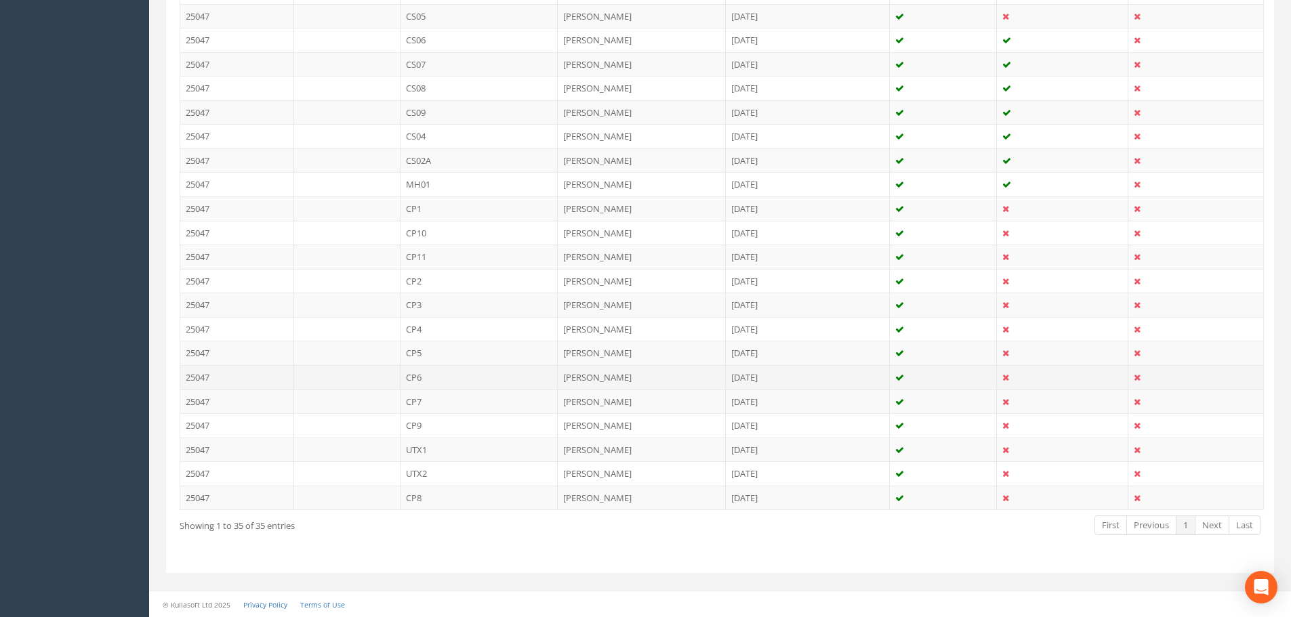
click at [428, 382] on td "CP6" at bounding box center [479, 377] width 158 height 24
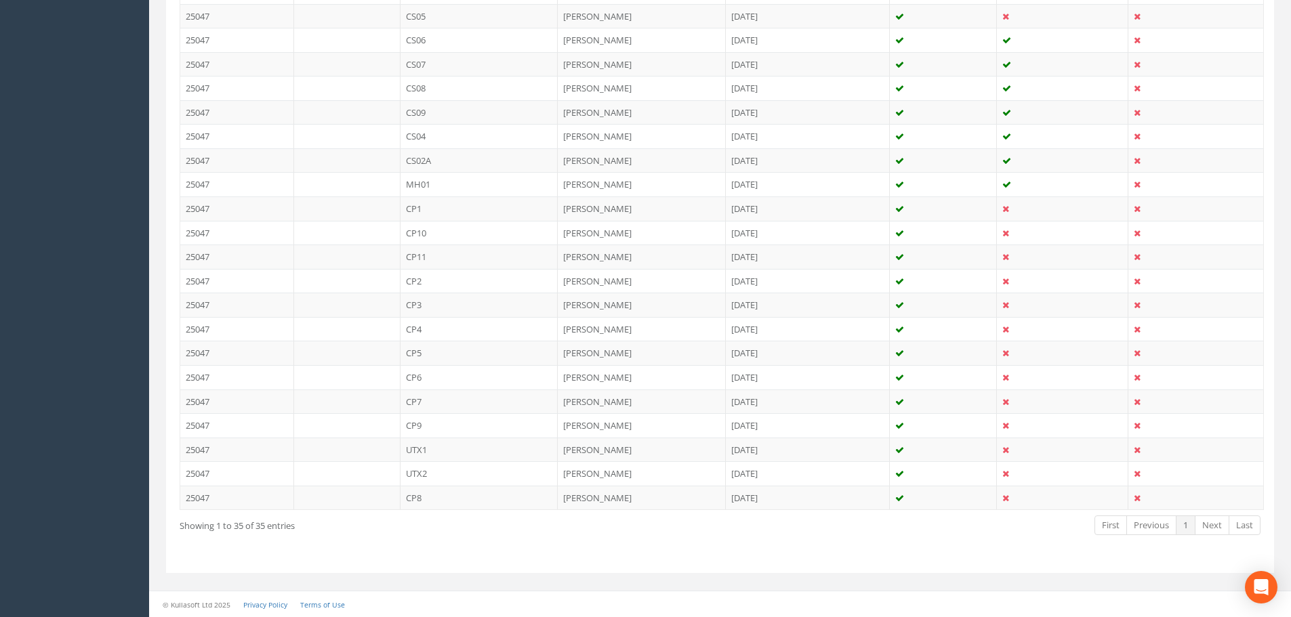
scroll to position [0, 0]
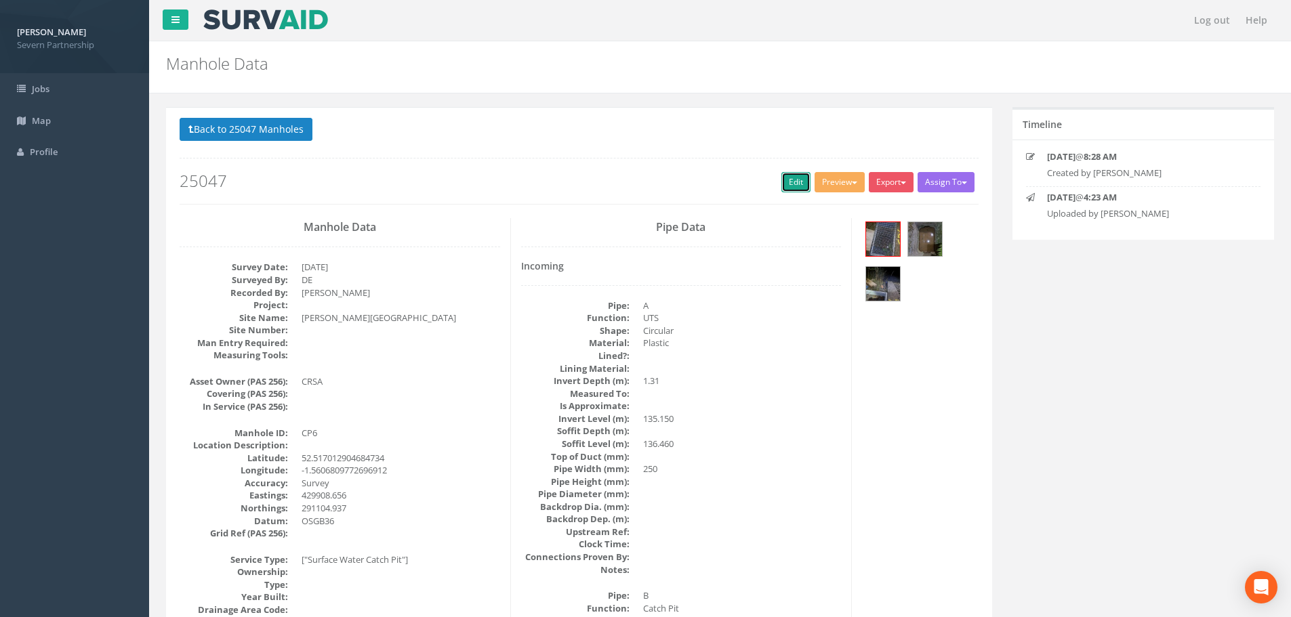
click at [787, 182] on link "Edit" at bounding box center [795, 182] width 29 height 20
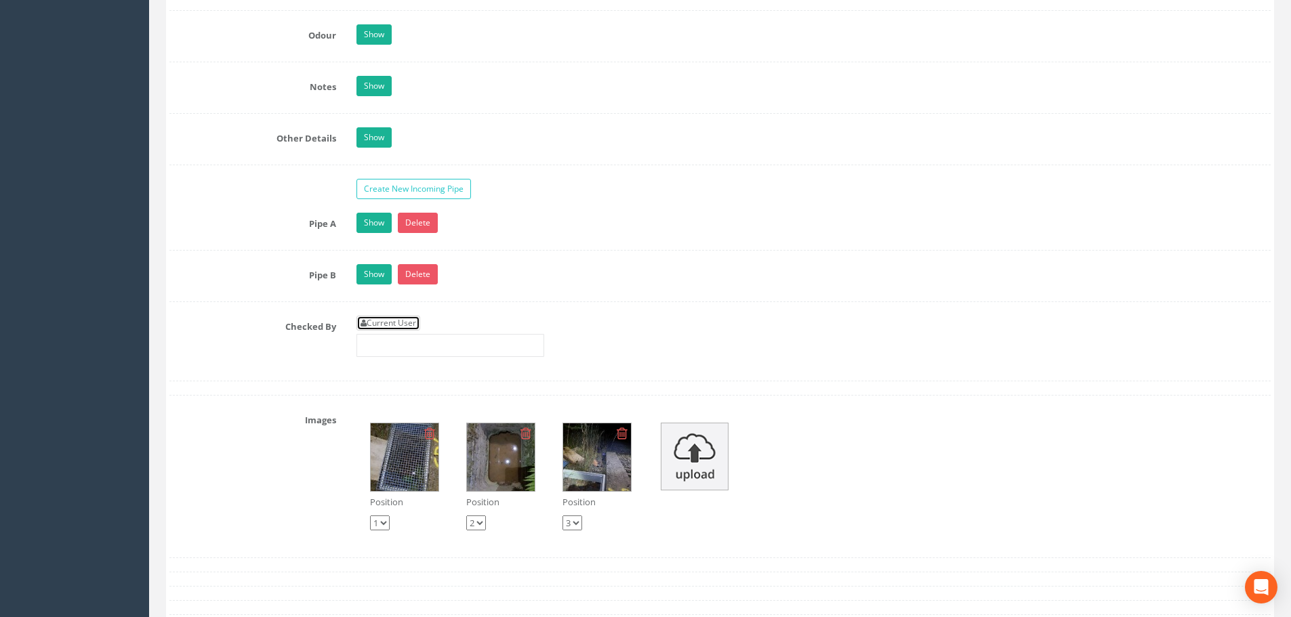
click at [398, 325] on link "Current User" at bounding box center [388, 323] width 64 height 15
type input "[PERSON_NAME]"
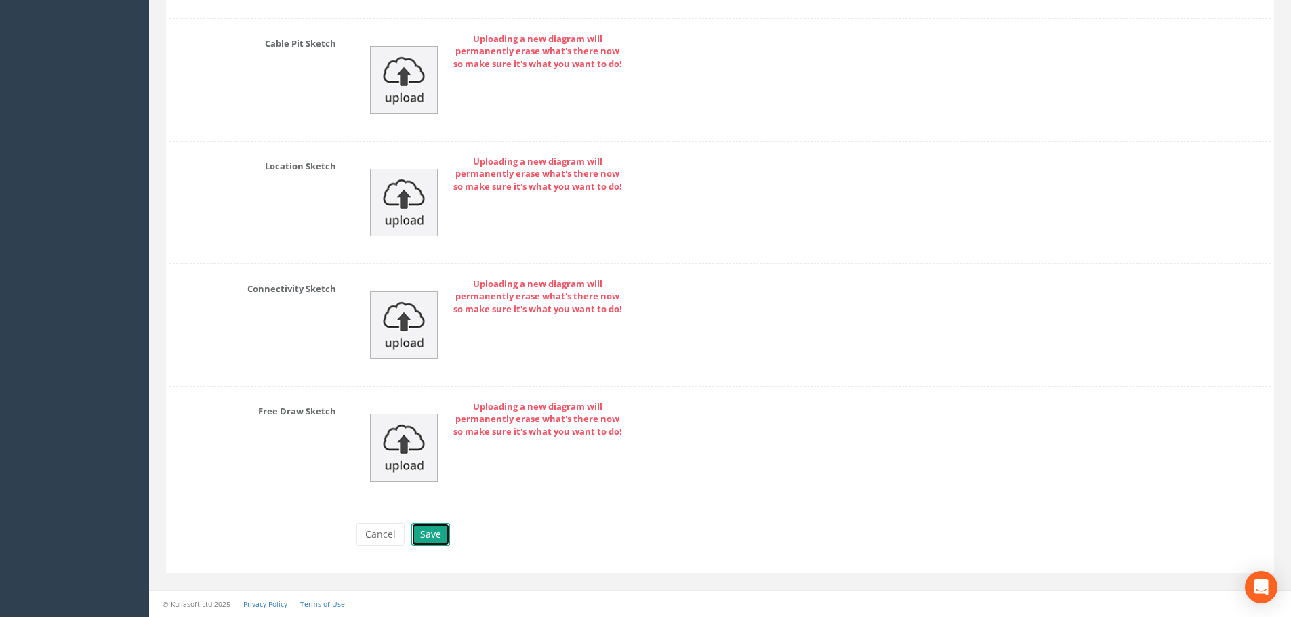
click at [432, 539] on button "Save" at bounding box center [430, 534] width 39 height 23
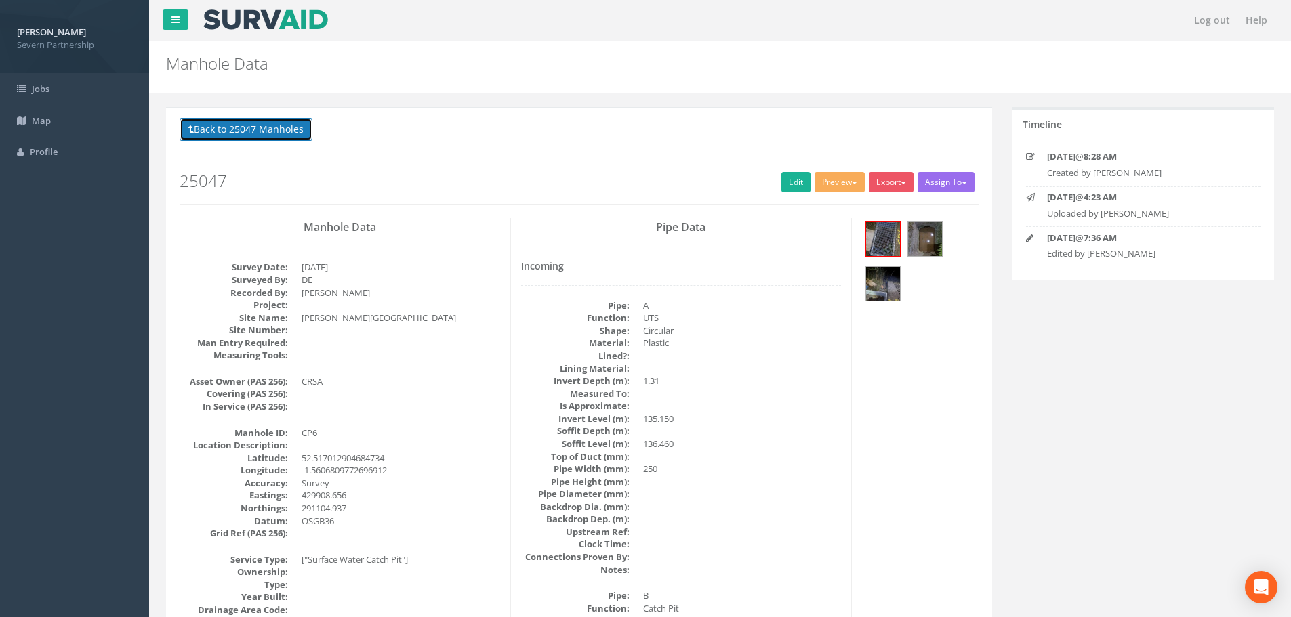
click at [241, 119] on button "Back to 25047 Manholes" at bounding box center [246, 129] width 133 height 23
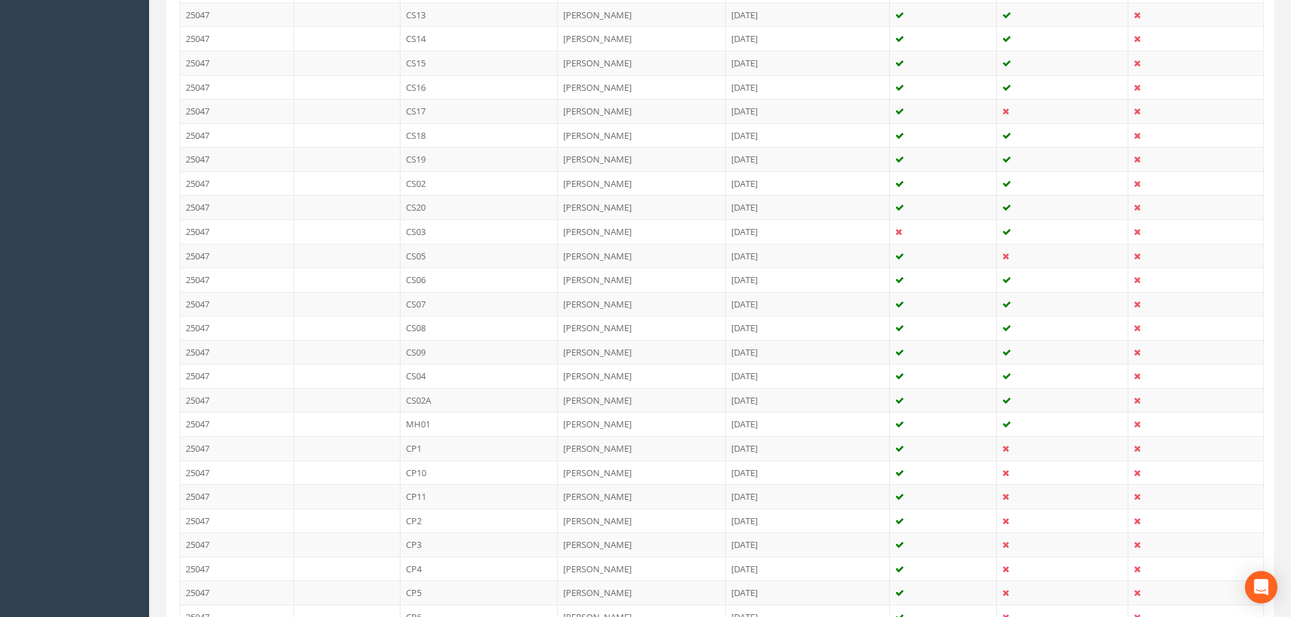
scroll to position [741, 0]
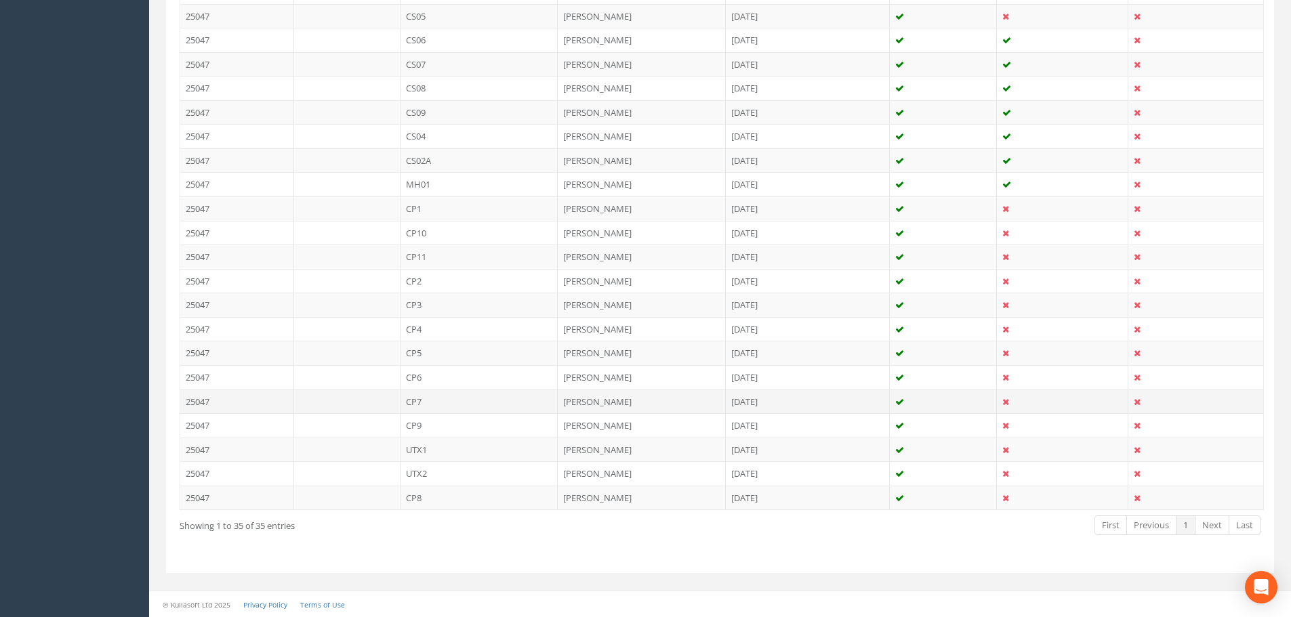
click at [419, 399] on td "CP7" at bounding box center [479, 402] width 158 height 24
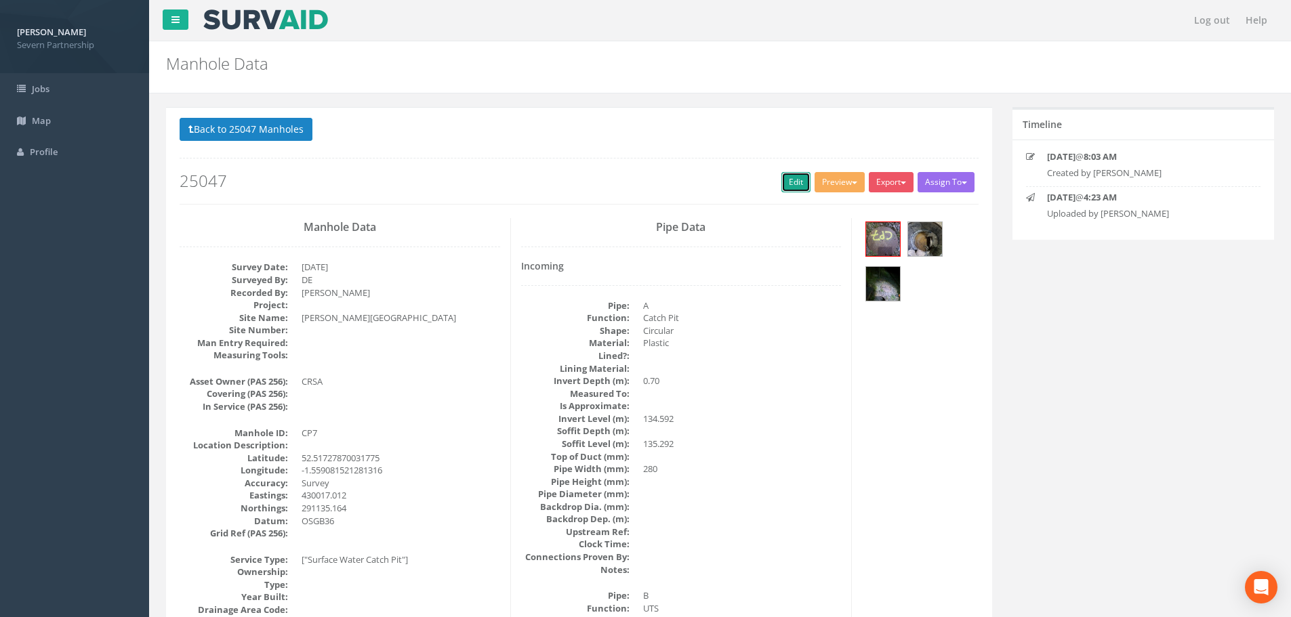
click at [789, 178] on link "Edit" at bounding box center [795, 182] width 29 height 20
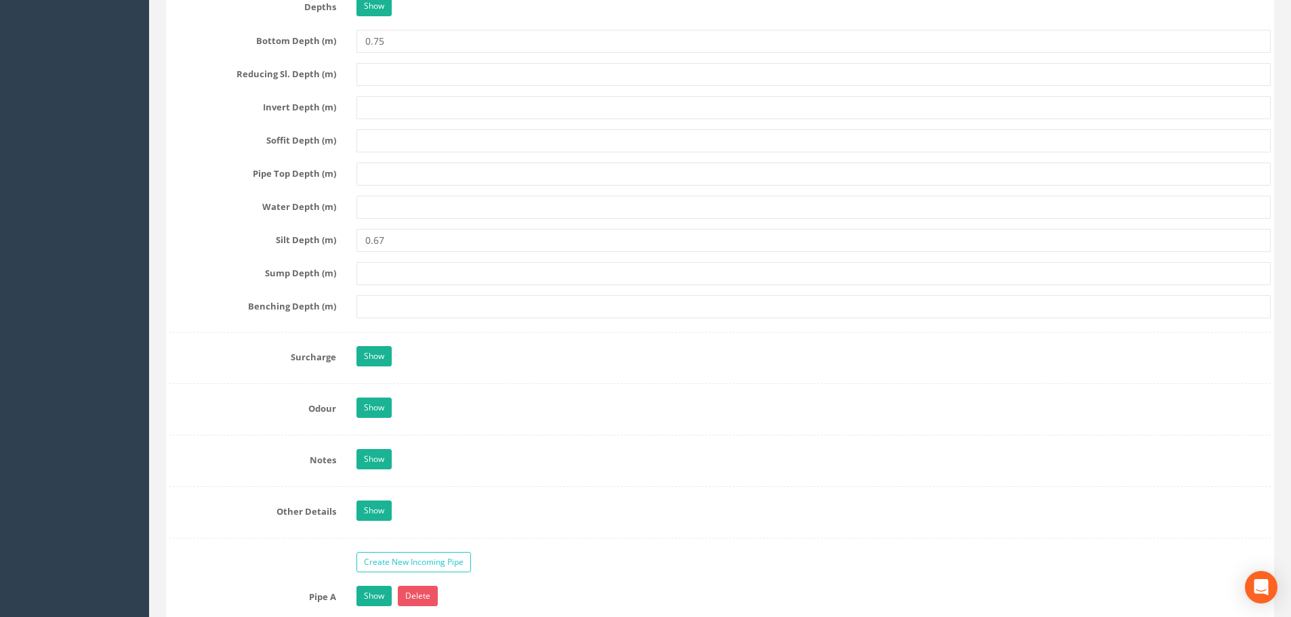
scroll to position [1830, 0]
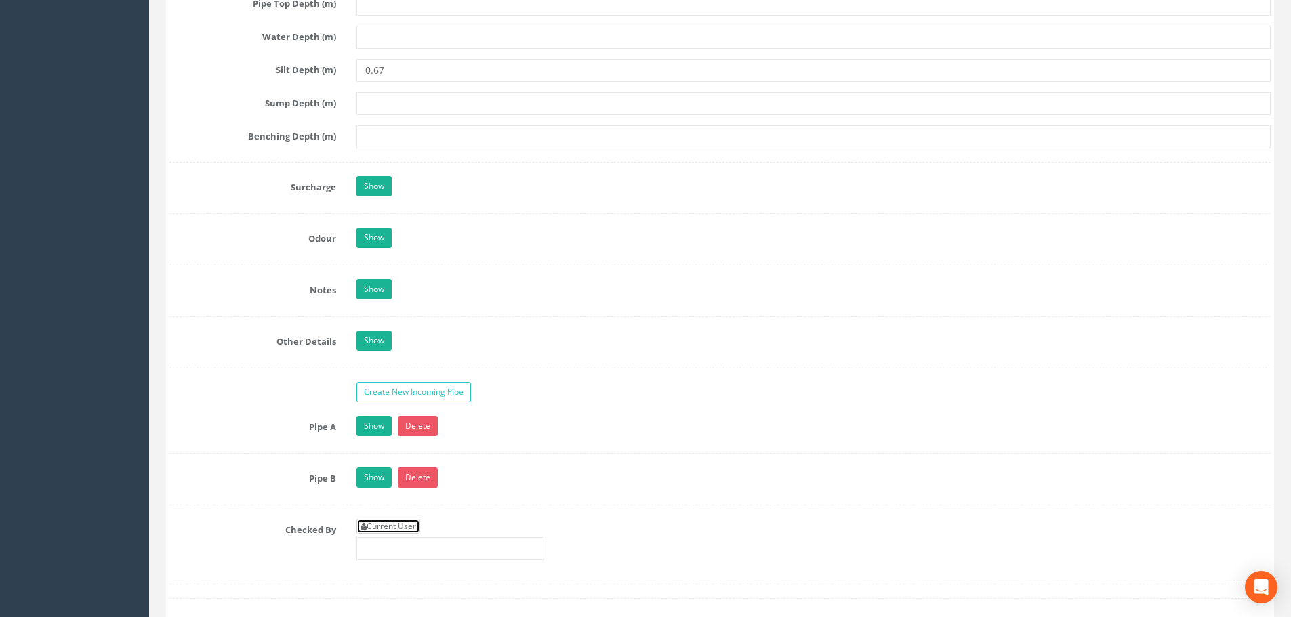
click at [379, 527] on link "Current User" at bounding box center [388, 526] width 64 height 15
type input "[PERSON_NAME]"
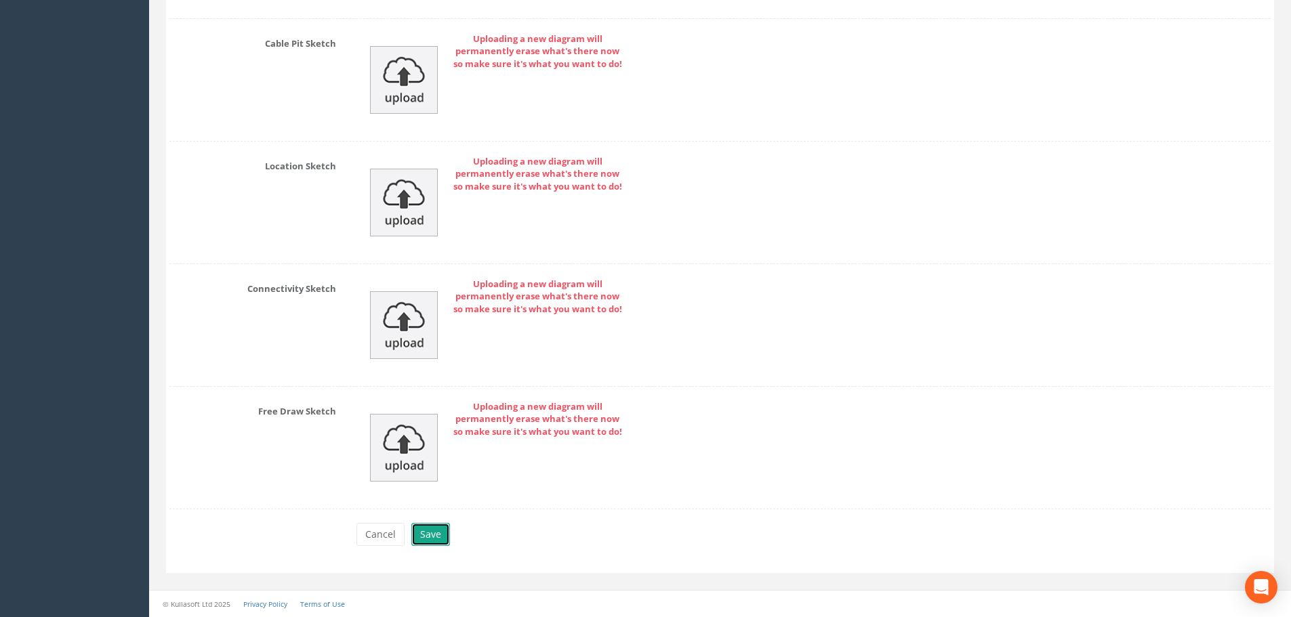
click at [427, 541] on button "Save" at bounding box center [430, 534] width 39 height 23
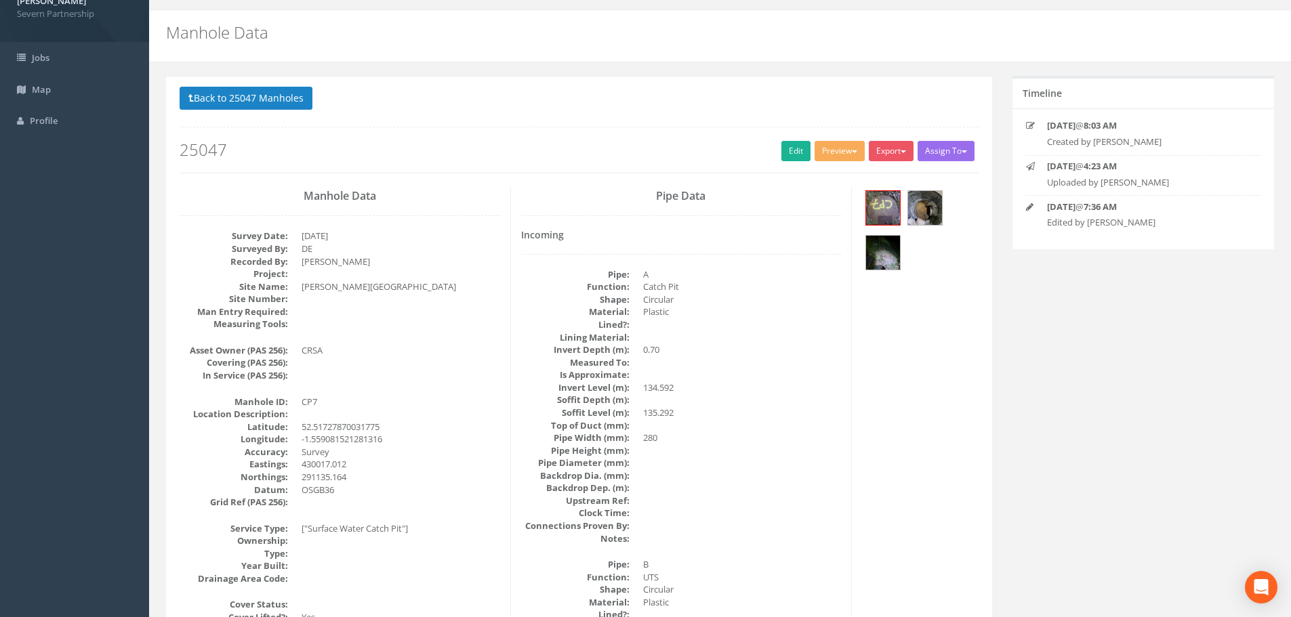
scroll to position [0, 0]
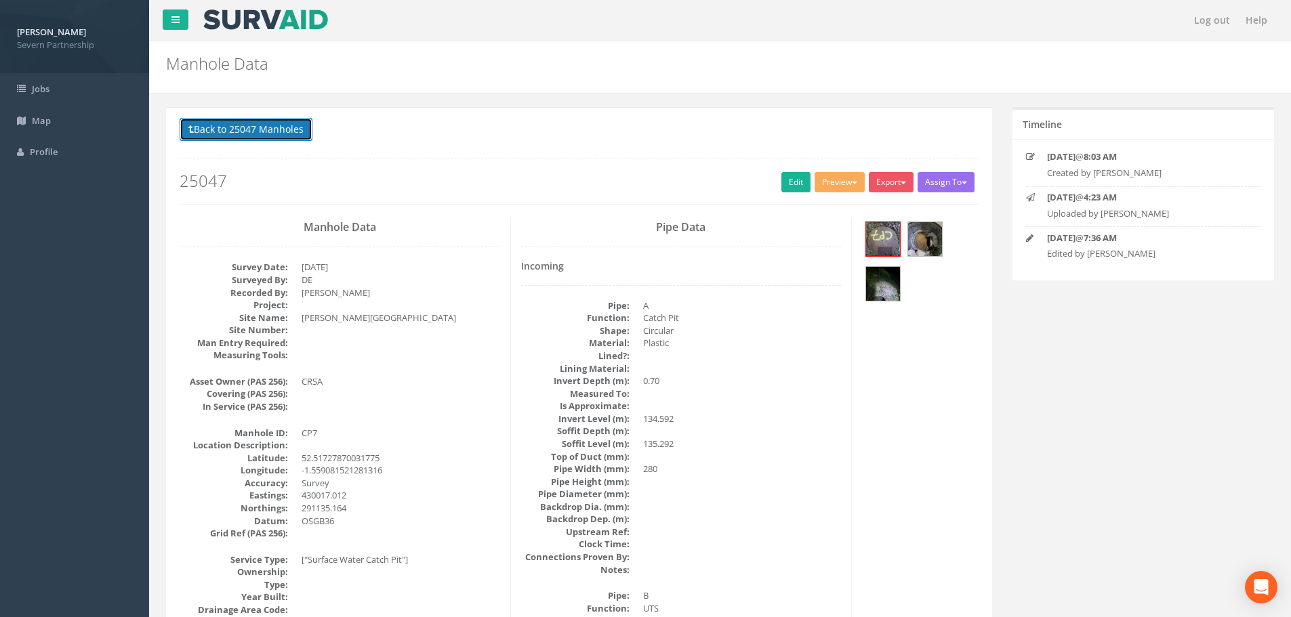
click at [261, 123] on button "Back to 25047 Manholes" at bounding box center [246, 129] width 133 height 23
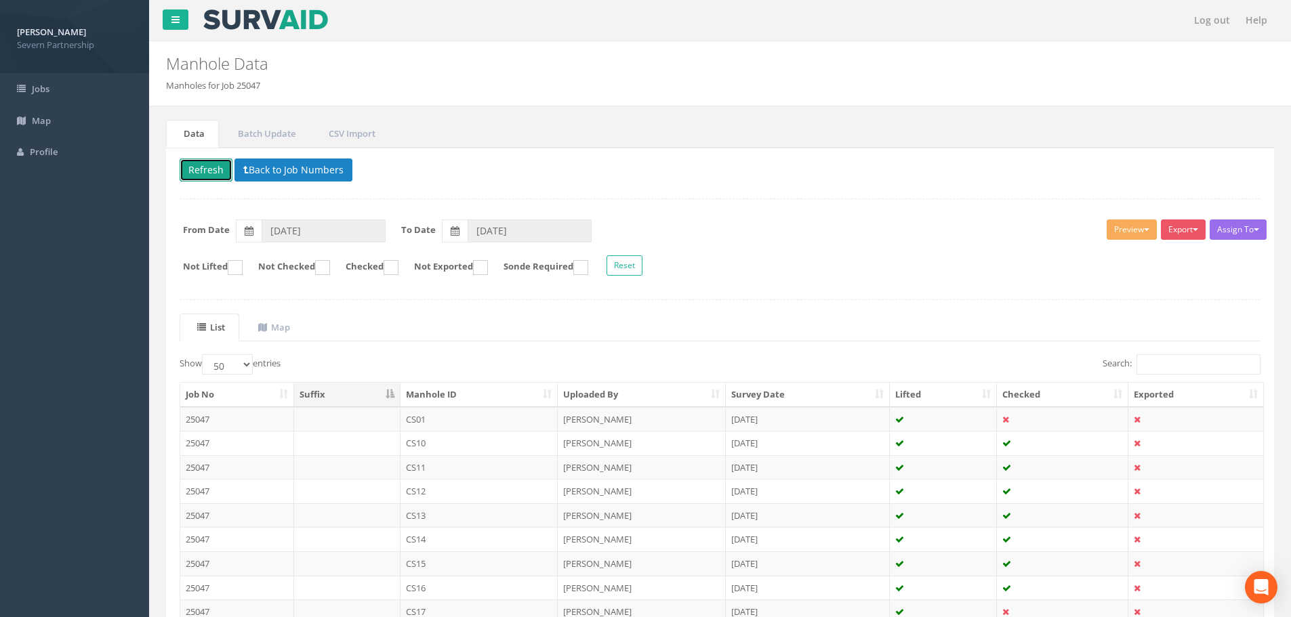
click at [218, 169] on button "Refresh" at bounding box center [206, 170] width 53 height 23
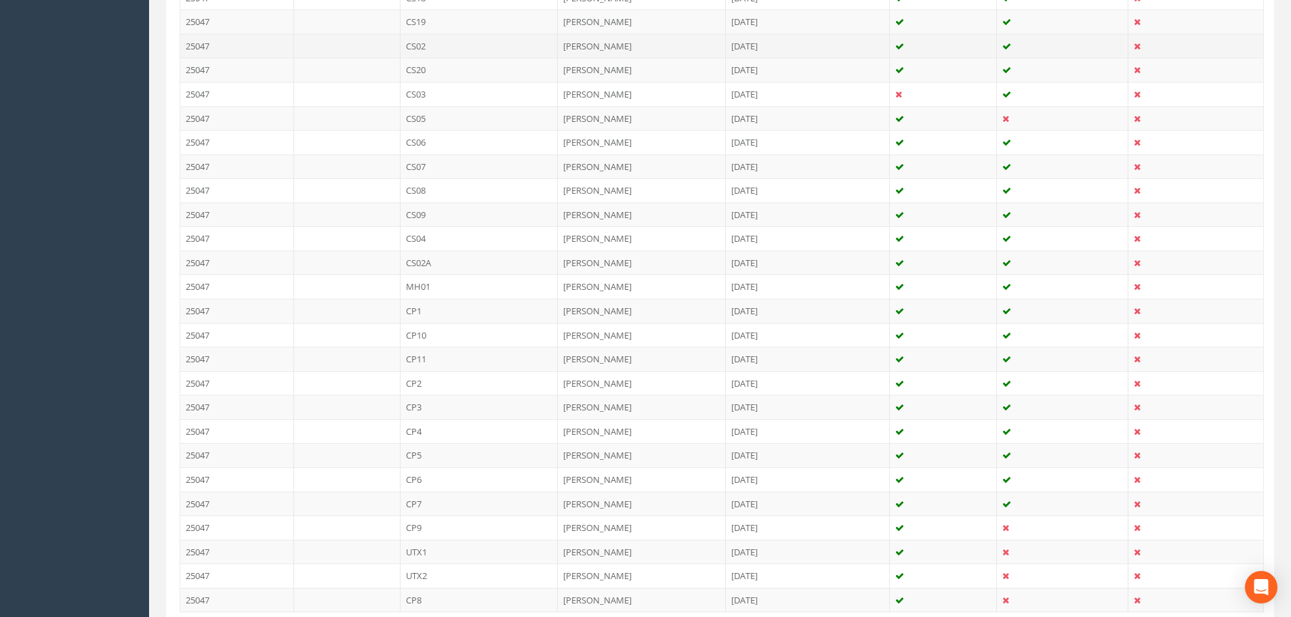
scroll to position [741, 0]
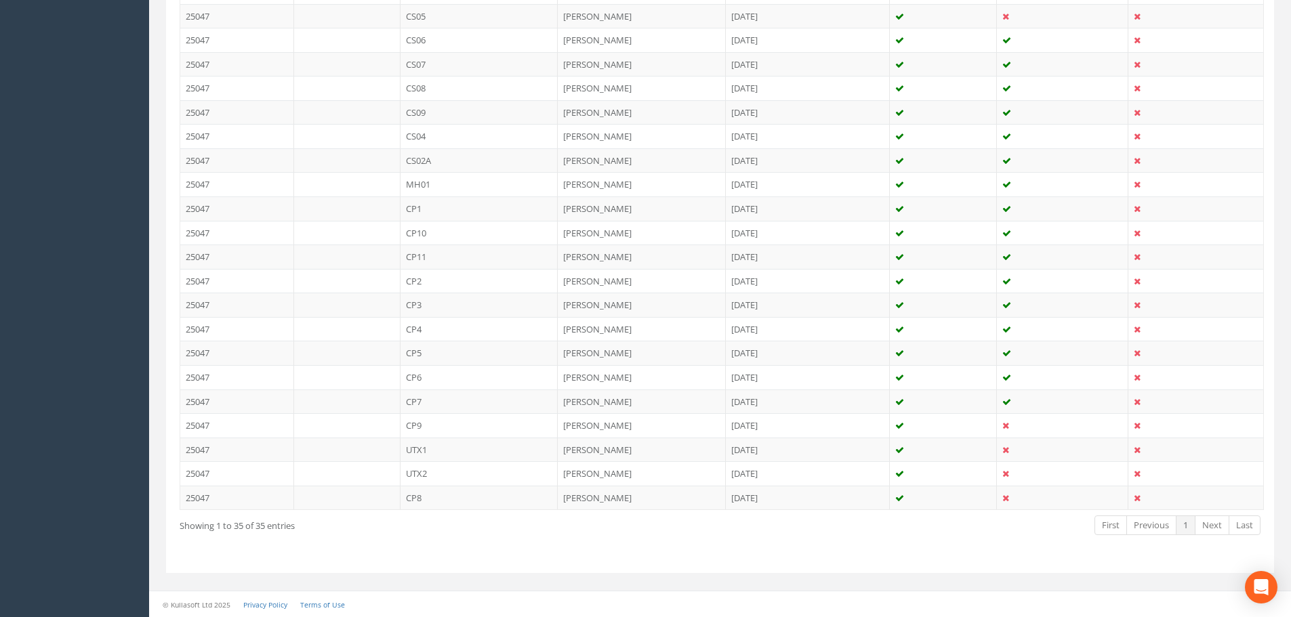
click at [420, 426] on td "CP9" at bounding box center [479, 425] width 158 height 24
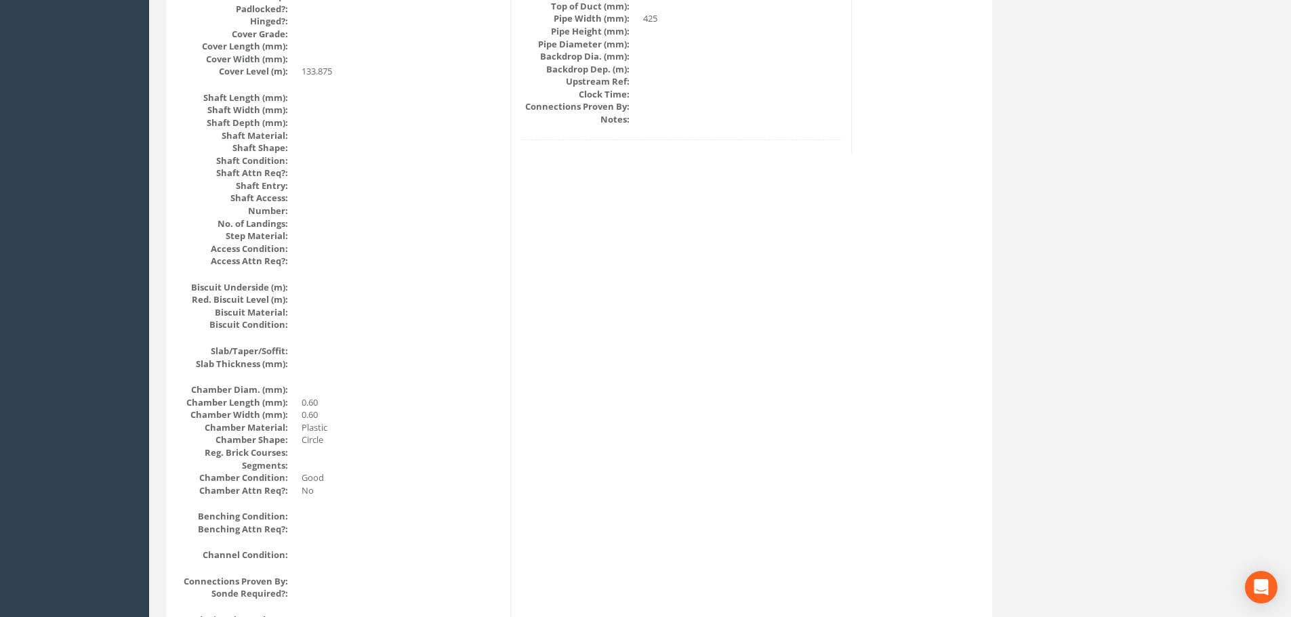
scroll to position [0, 0]
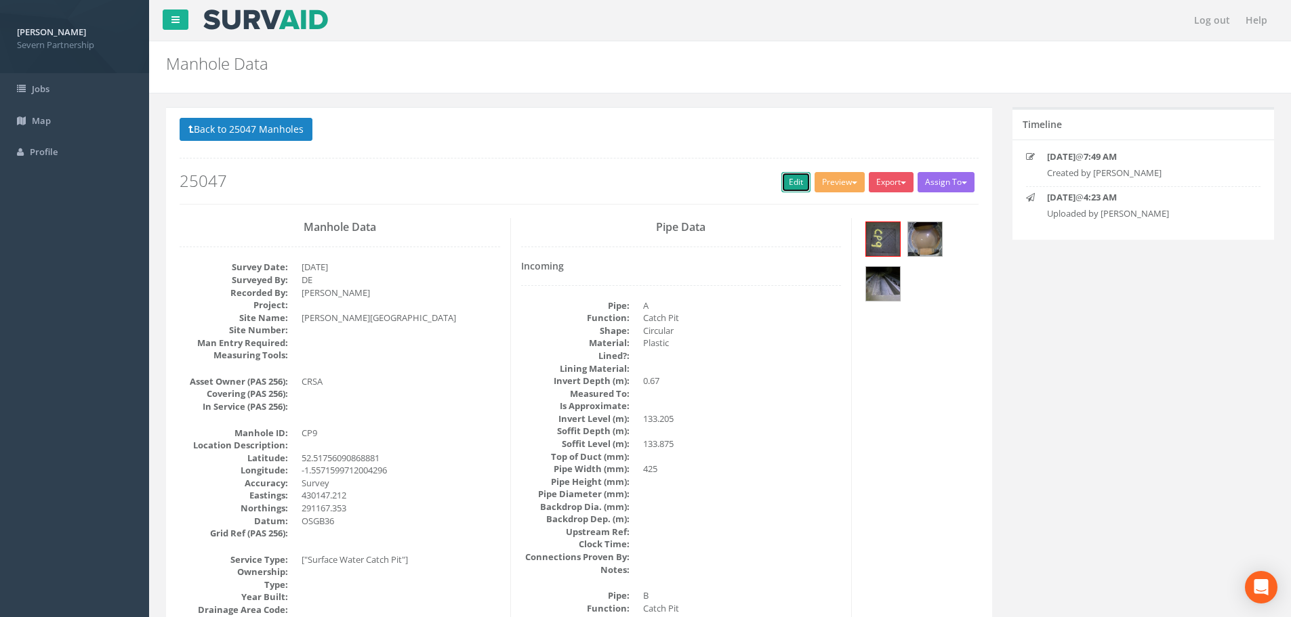
click at [789, 190] on link "Edit" at bounding box center [795, 182] width 29 height 20
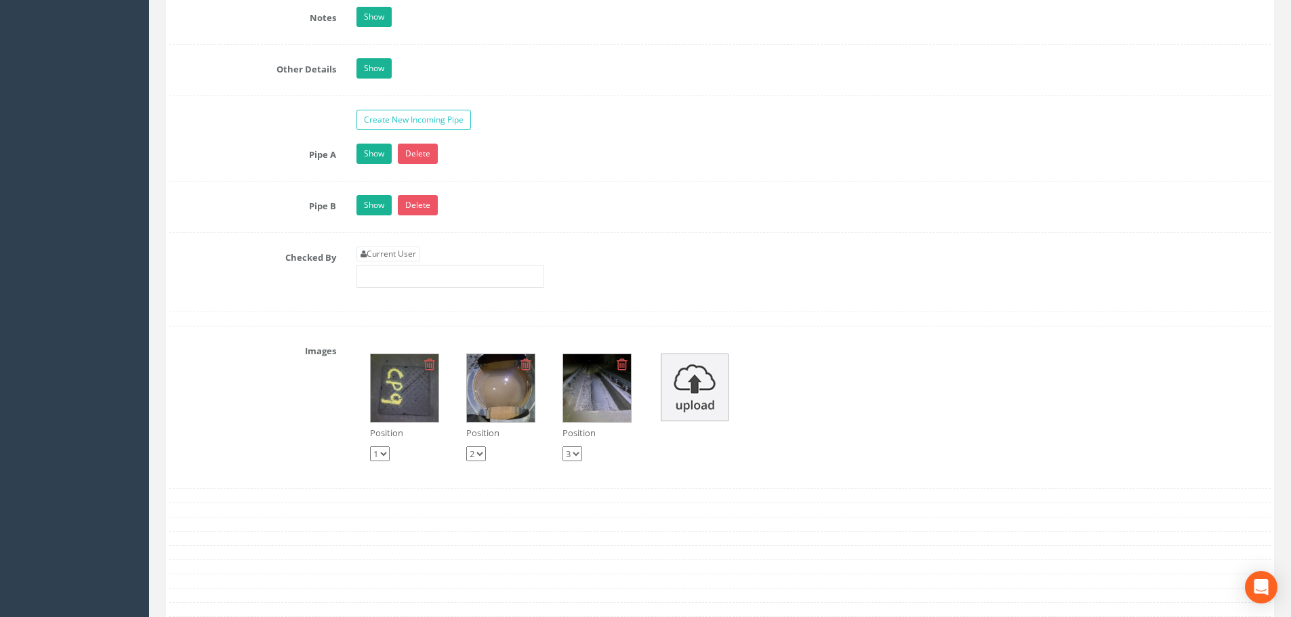
scroll to position [2236, 0]
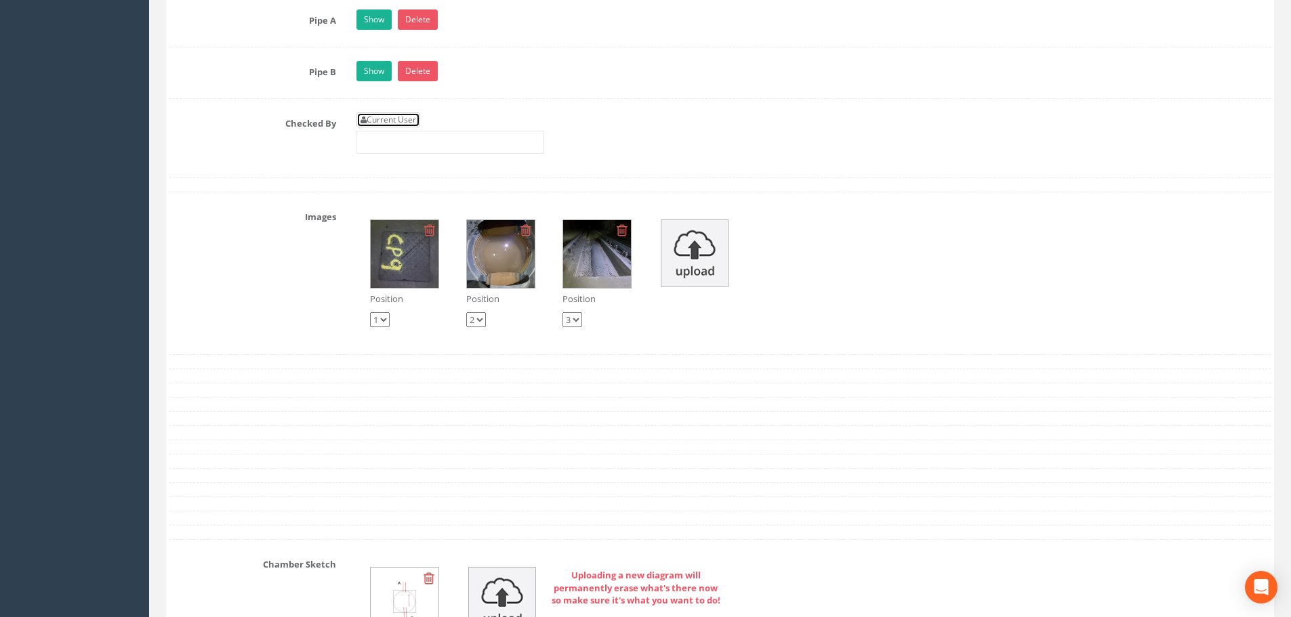
click at [403, 123] on link "Current User" at bounding box center [388, 119] width 64 height 15
type input "[PERSON_NAME]"
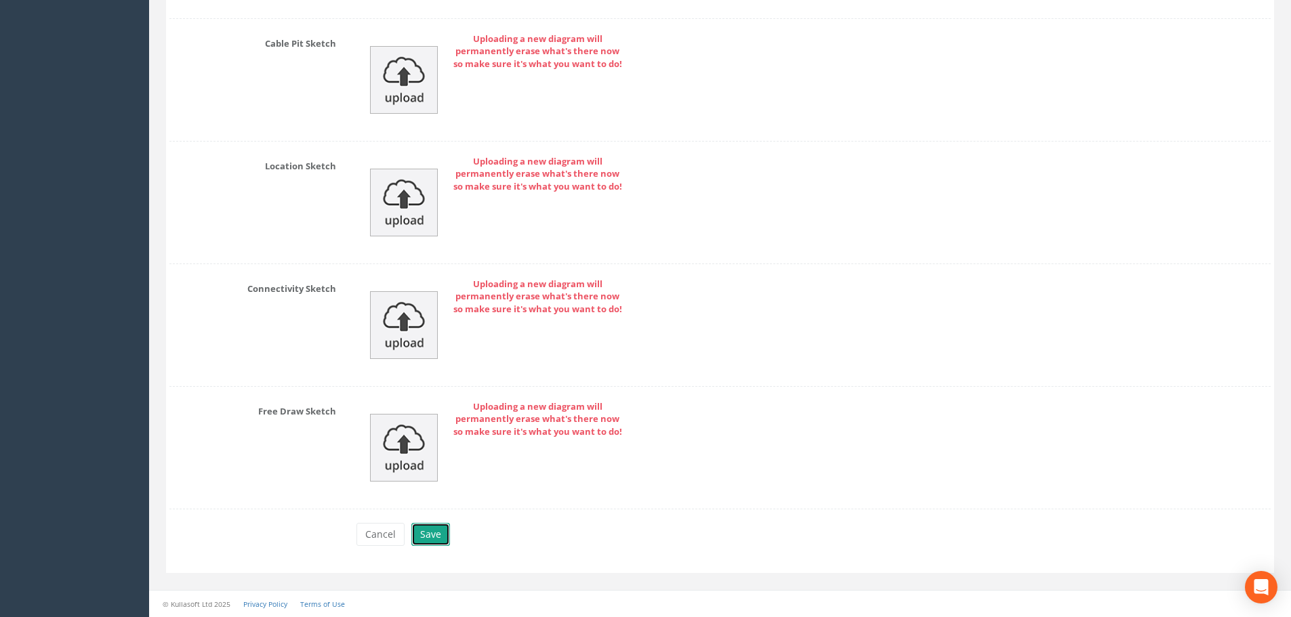
click at [435, 536] on button "Save" at bounding box center [430, 534] width 39 height 23
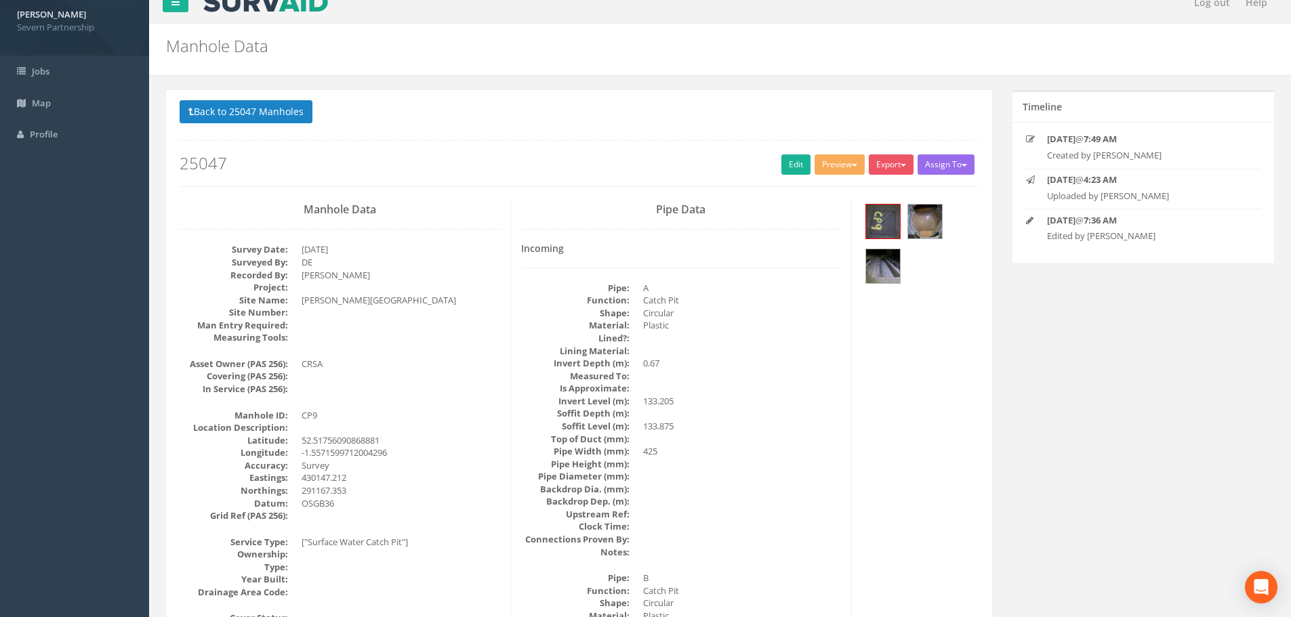
scroll to position [0, 0]
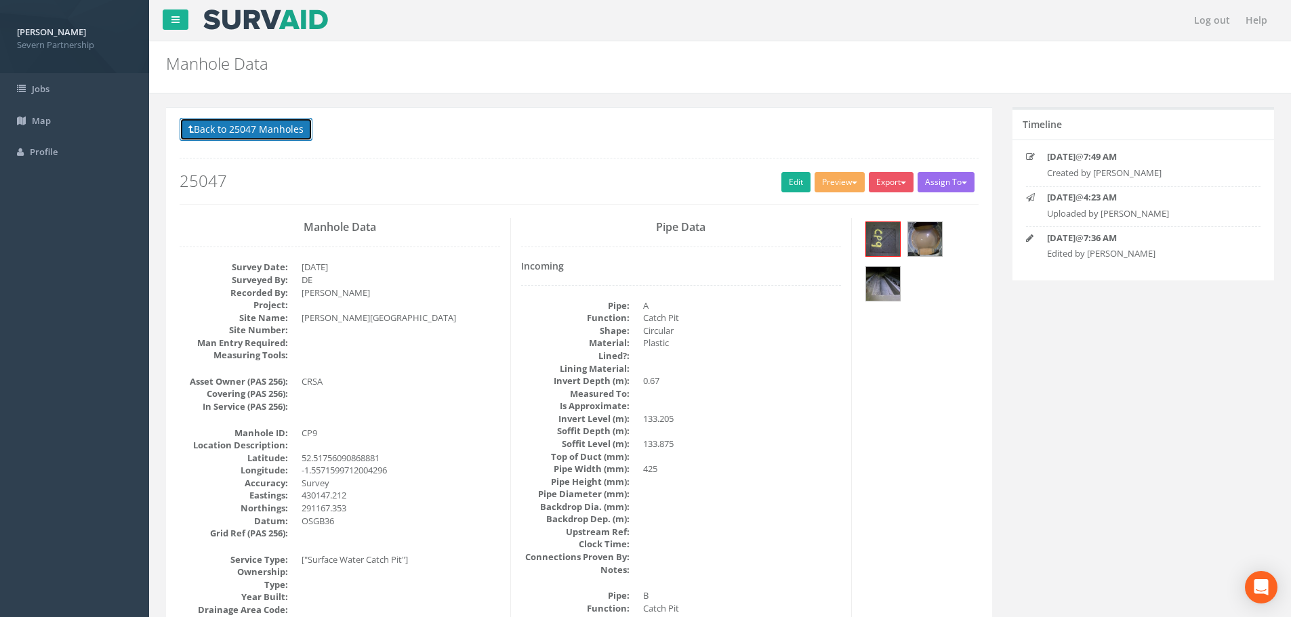
click at [268, 130] on button "Back to 25047 Manholes" at bounding box center [246, 129] width 133 height 23
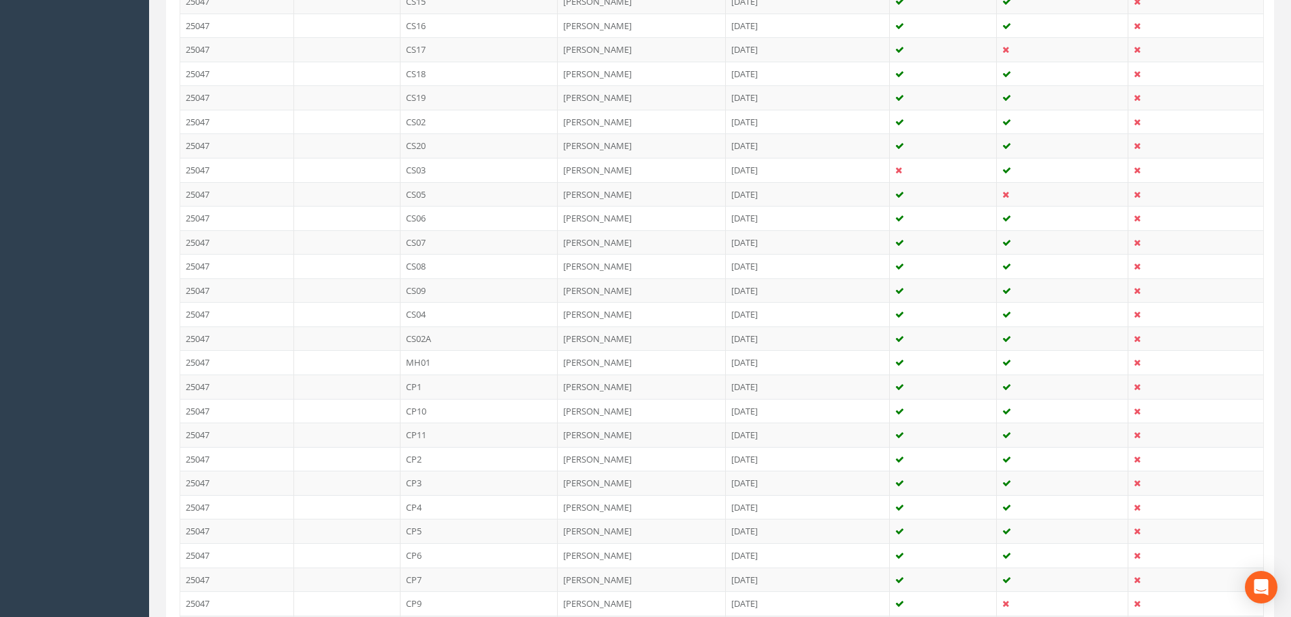
scroll to position [741, 0]
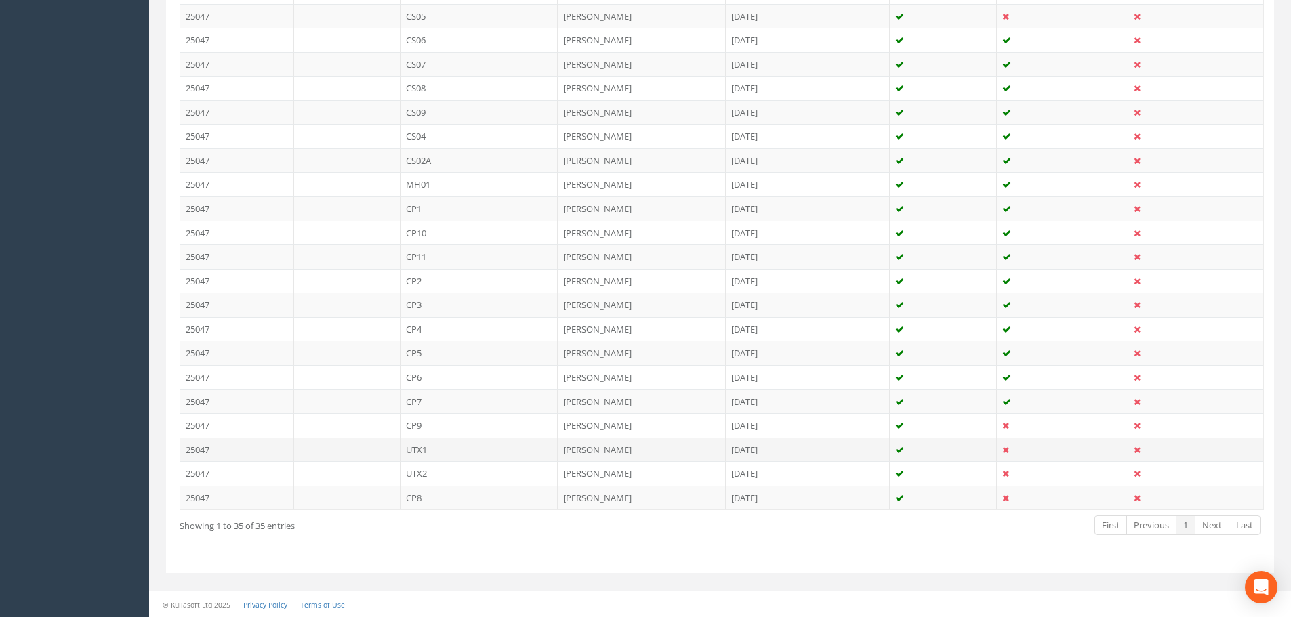
click at [425, 449] on td "UTX1" at bounding box center [479, 450] width 158 height 24
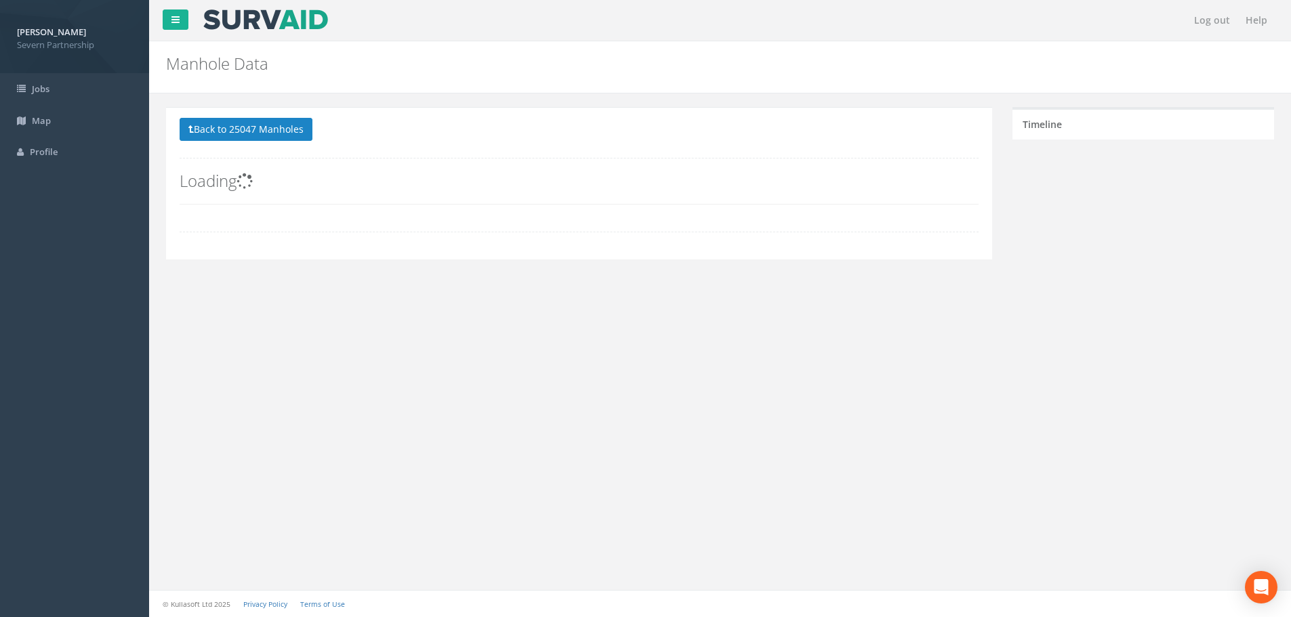
scroll to position [0, 0]
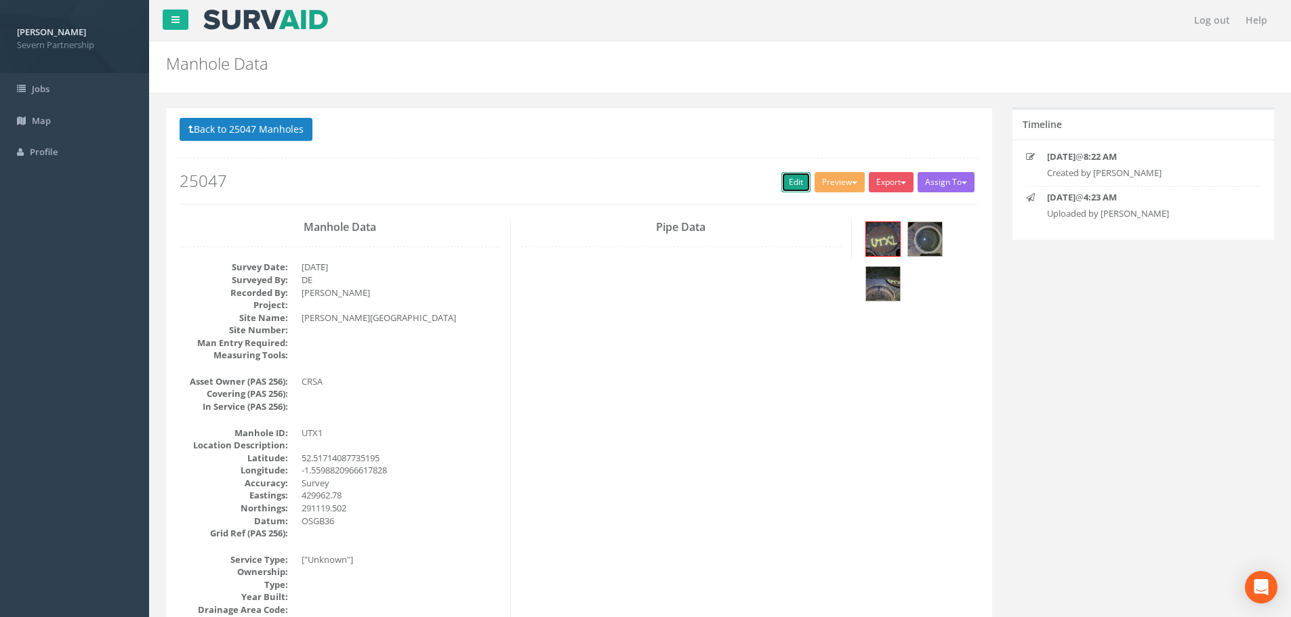
click at [787, 178] on link "Edit" at bounding box center [795, 182] width 29 height 20
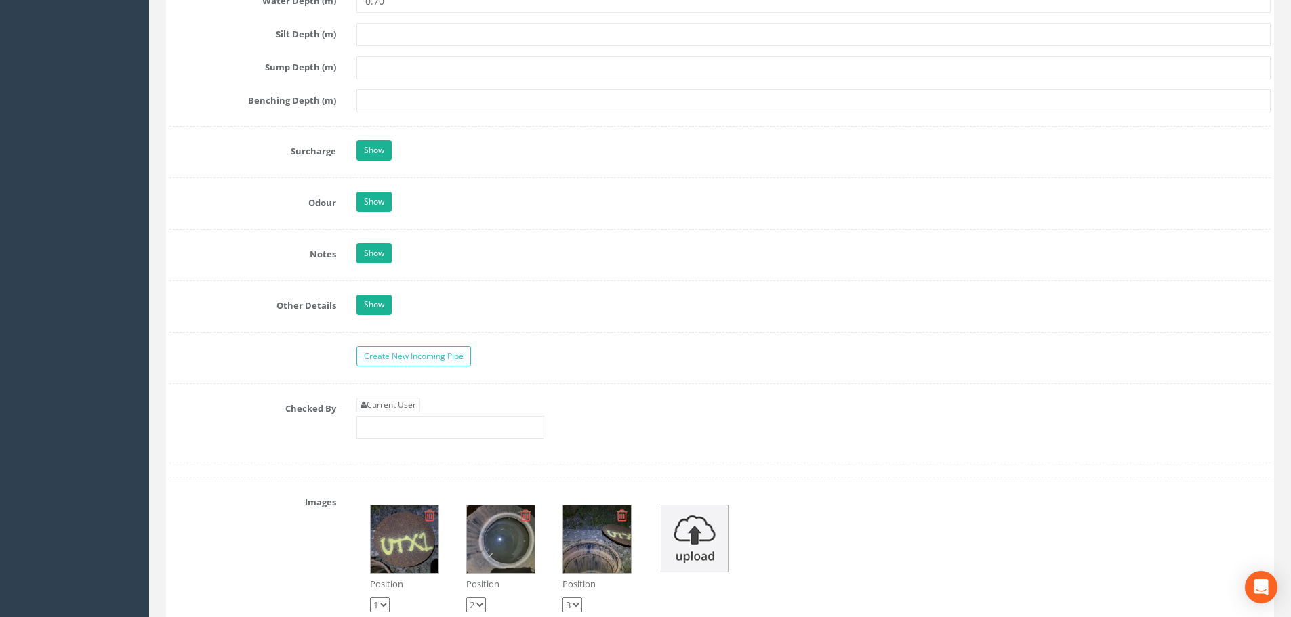
scroll to position [2101, 0]
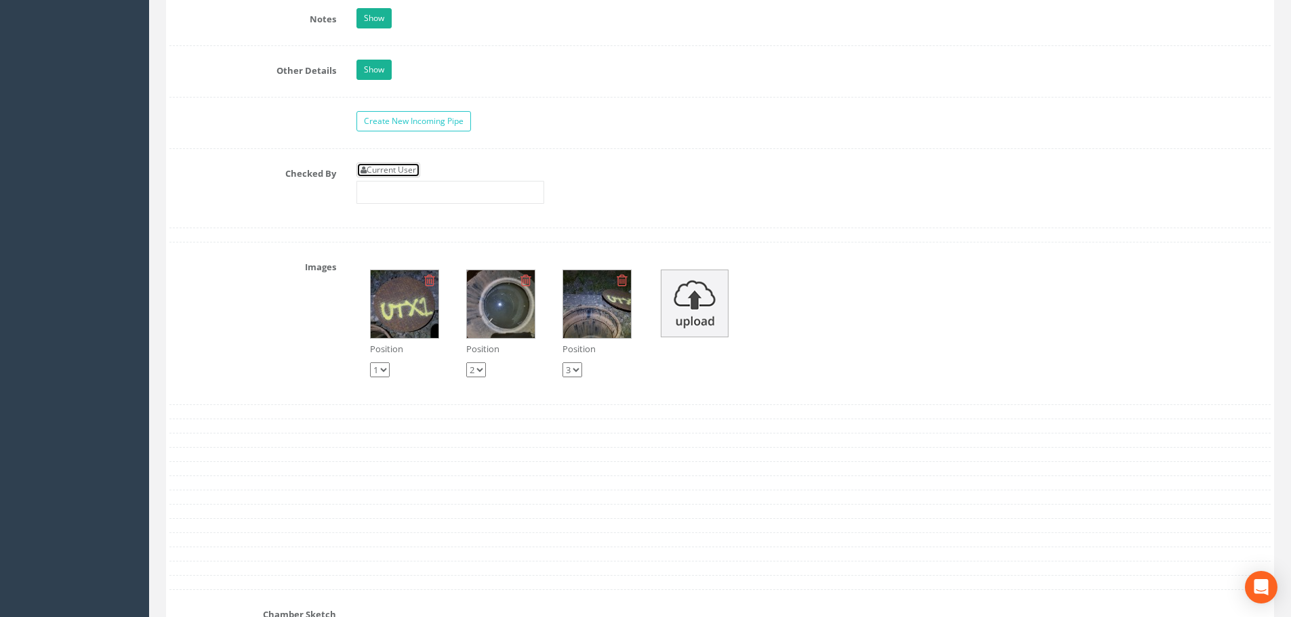
click at [408, 174] on link "Current User" at bounding box center [388, 170] width 64 height 15
type input "[PERSON_NAME]"
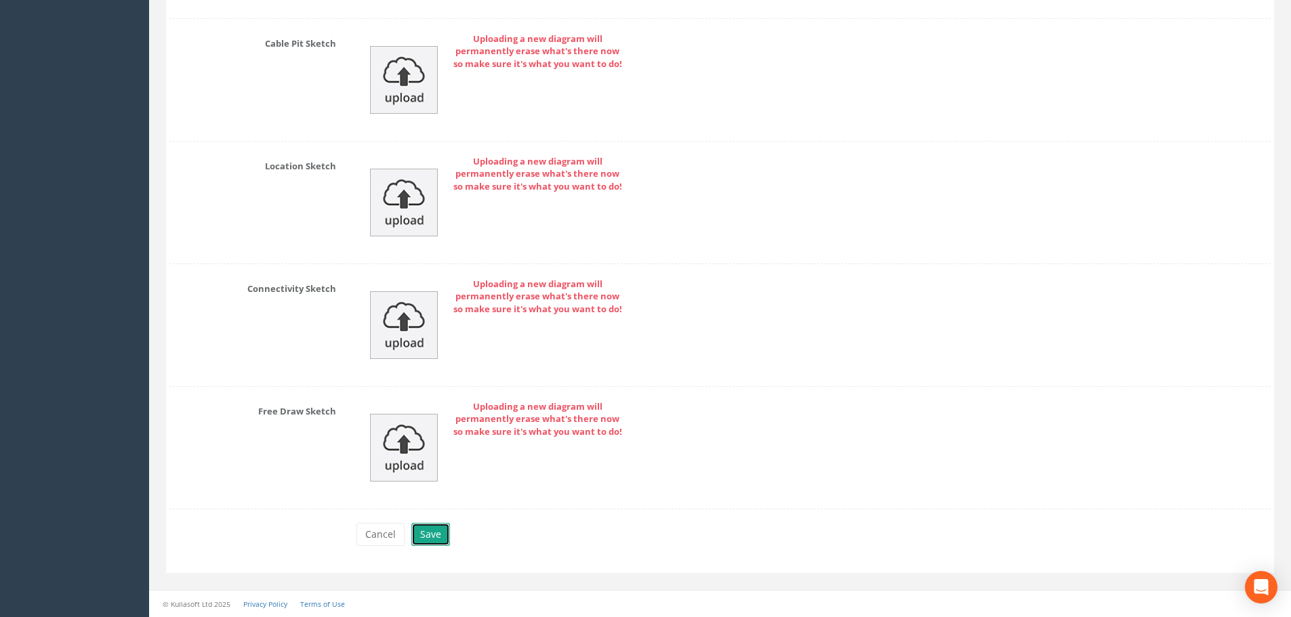
click at [426, 535] on button "Save" at bounding box center [430, 534] width 39 height 23
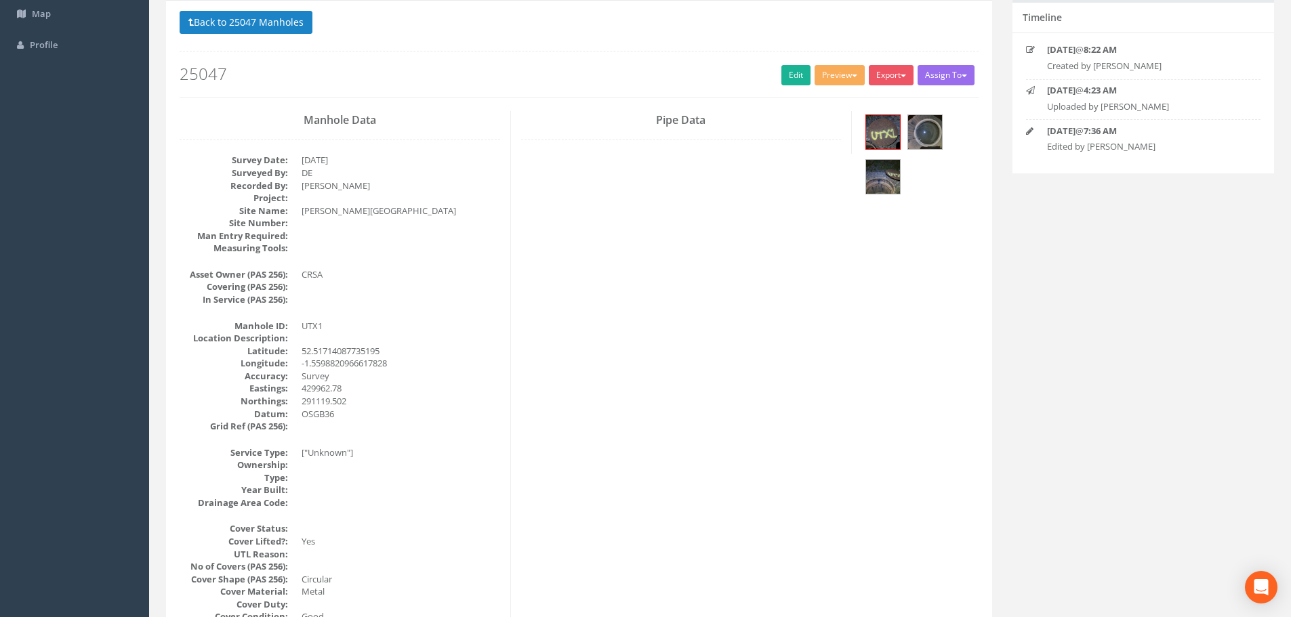
scroll to position [0, 0]
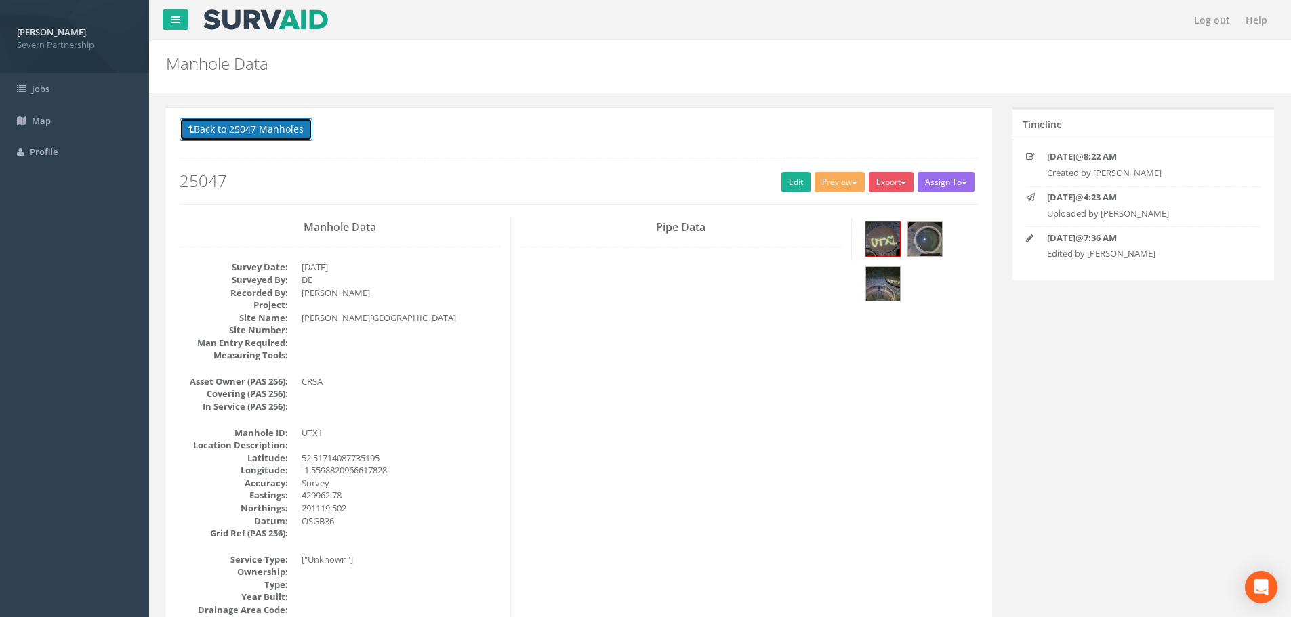
click at [250, 125] on button "Back to 25047 Manholes" at bounding box center [246, 129] width 133 height 23
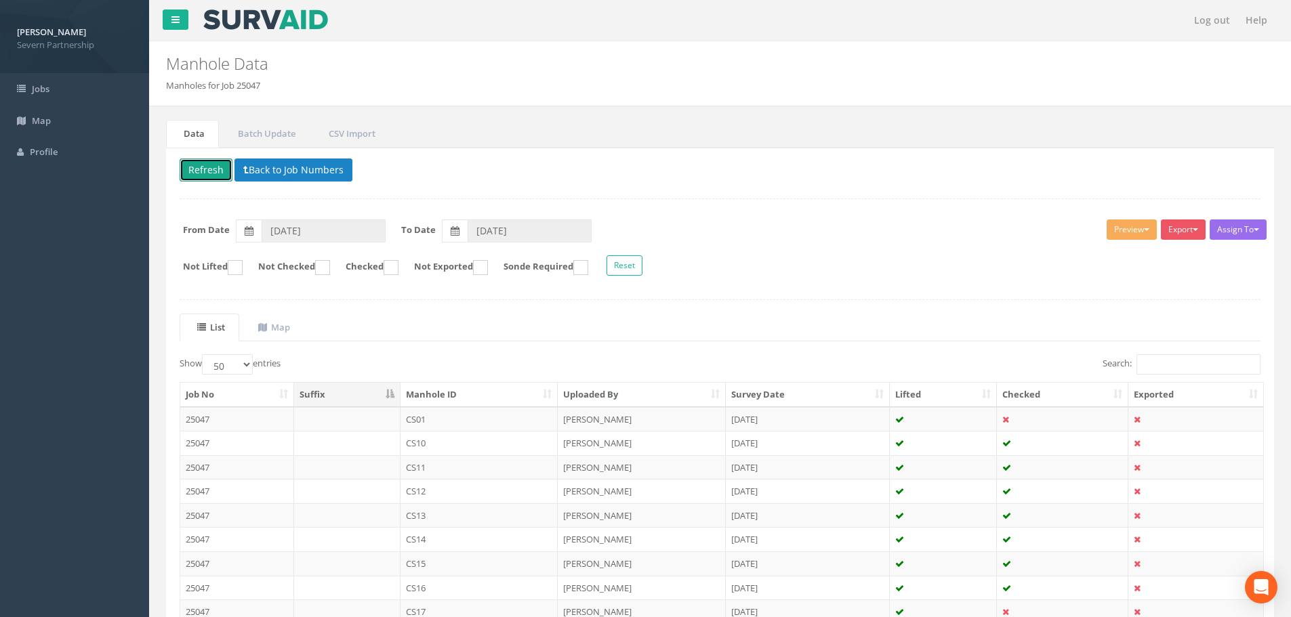
click at [207, 163] on button "Refresh" at bounding box center [206, 170] width 53 height 23
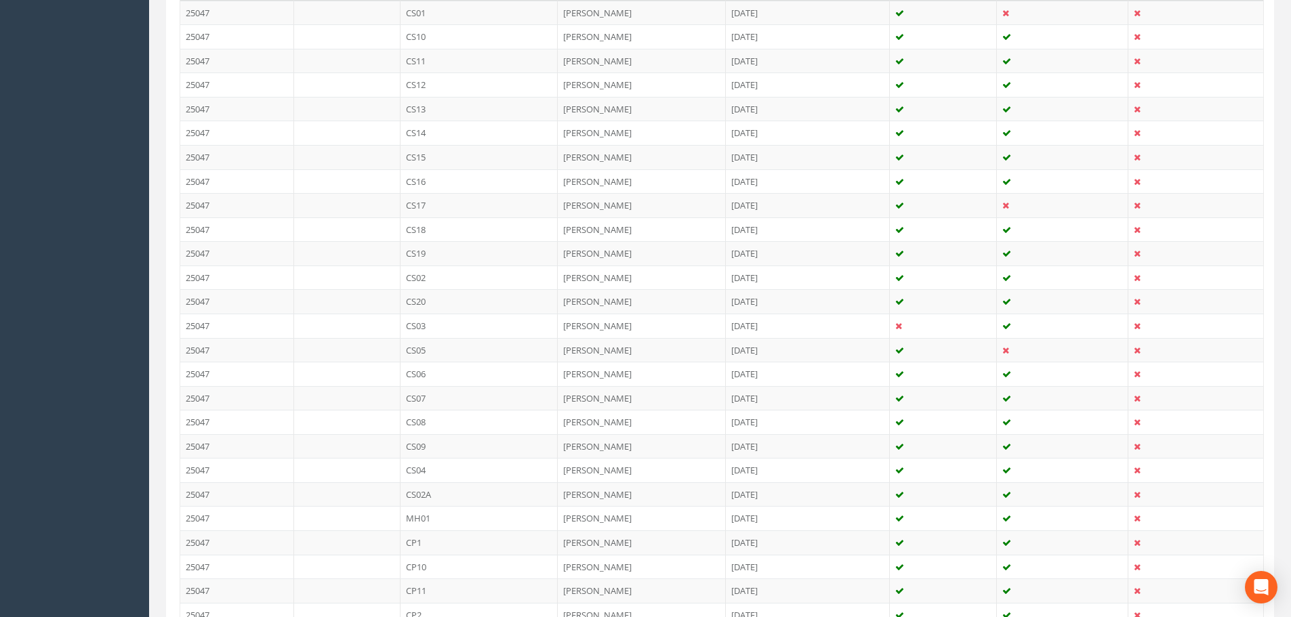
scroll to position [741, 0]
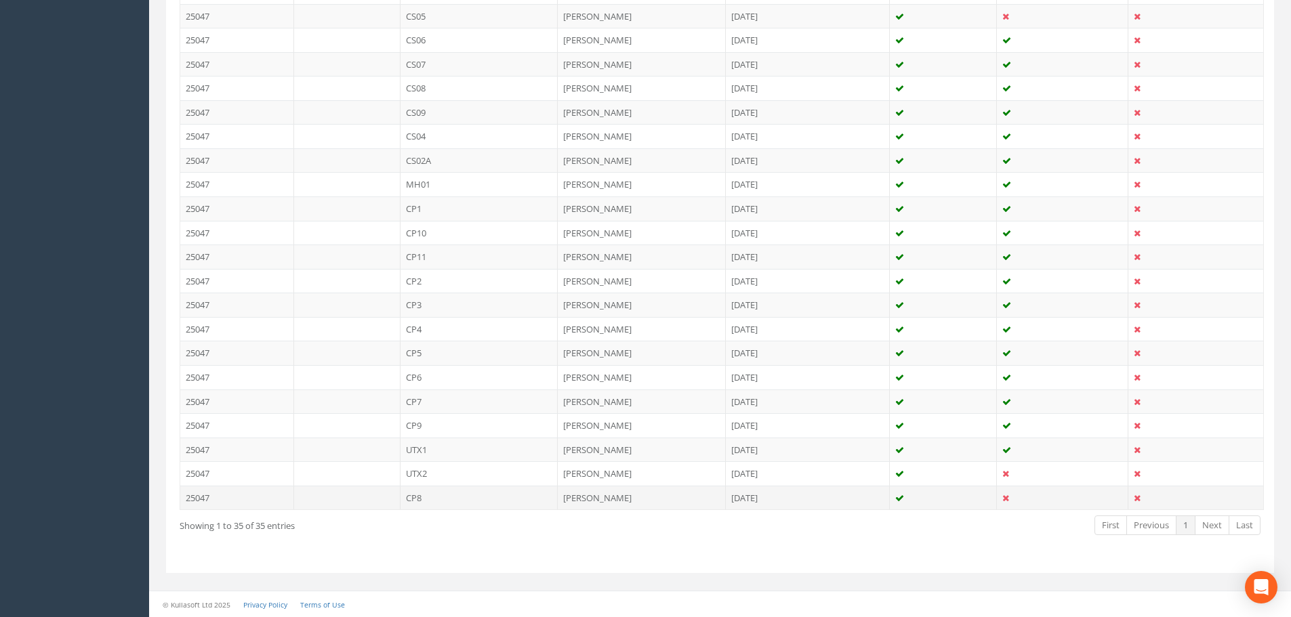
click at [429, 497] on td "CP8" at bounding box center [479, 498] width 158 height 24
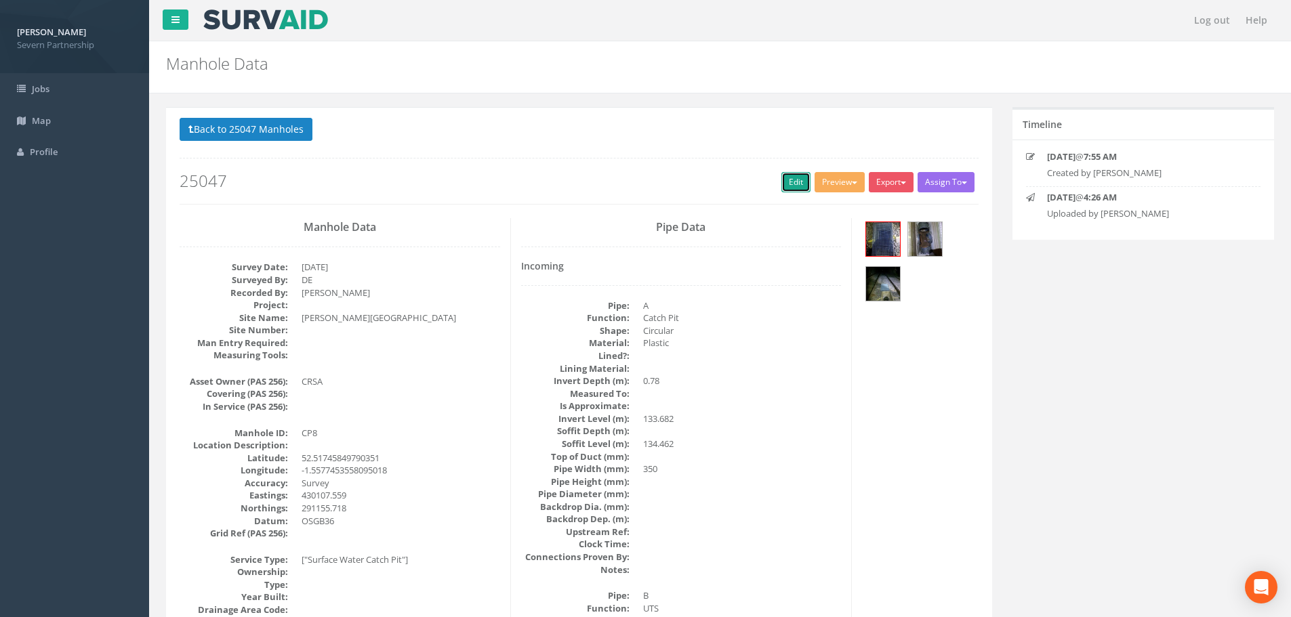
click at [789, 176] on link "Edit" at bounding box center [795, 182] width 29 height 20
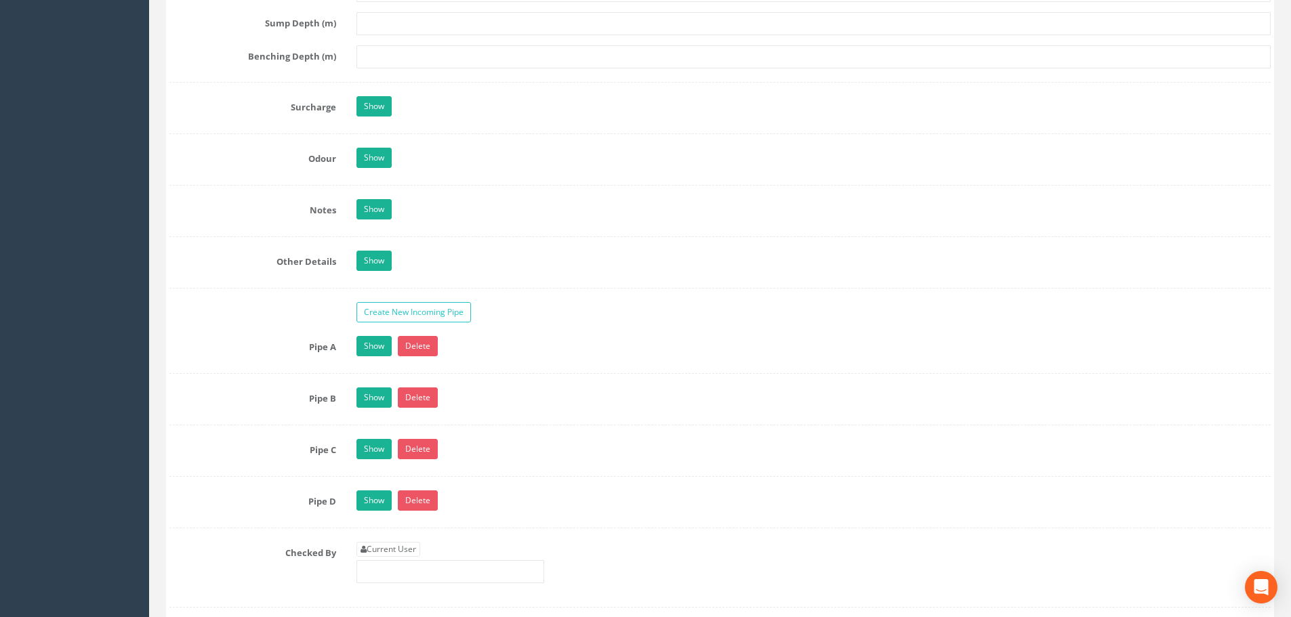
scroll to position [1965, 0]
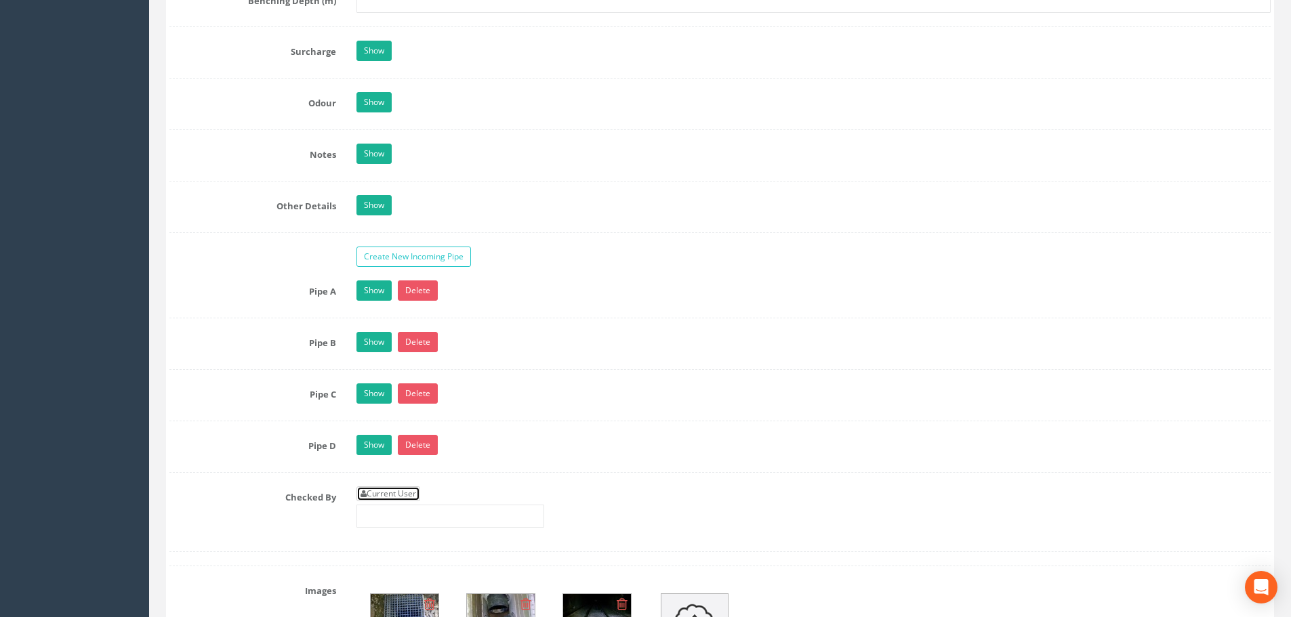
click at [413, 497] on link "Current User" at bounding box center [388, 494] width 64 height 15
type input "[PERSON_NAME]"
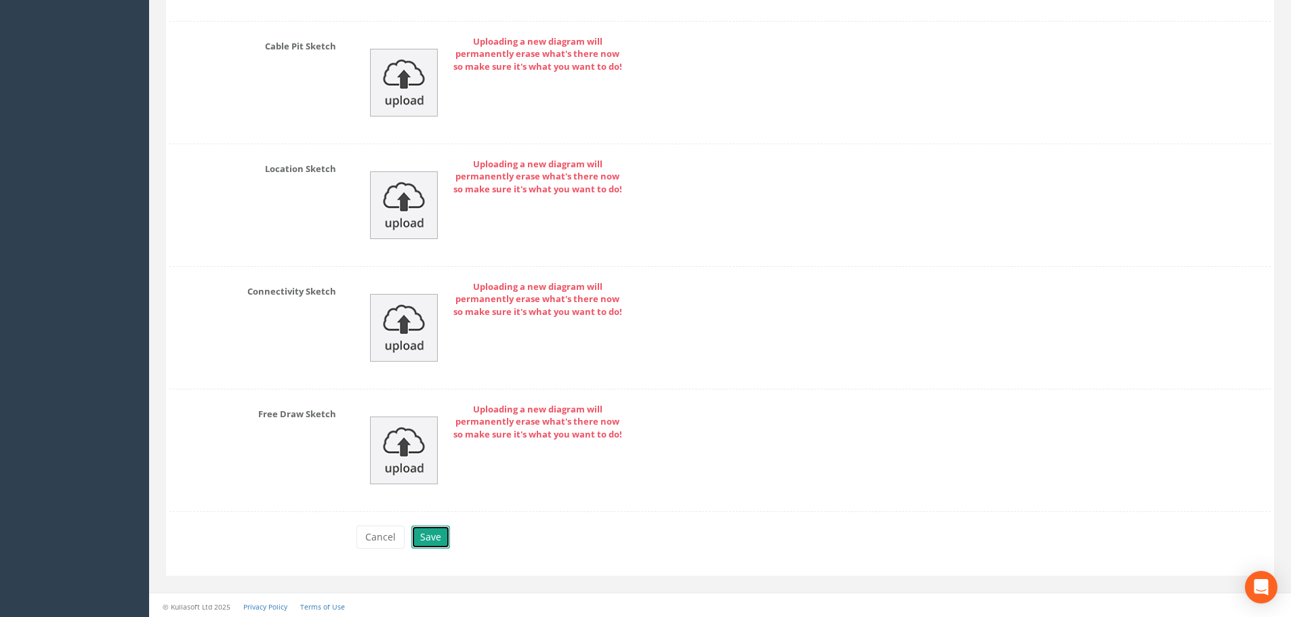
click at [417, 539] on button "Save" at bounding box center [430, 537] width 39 height 23
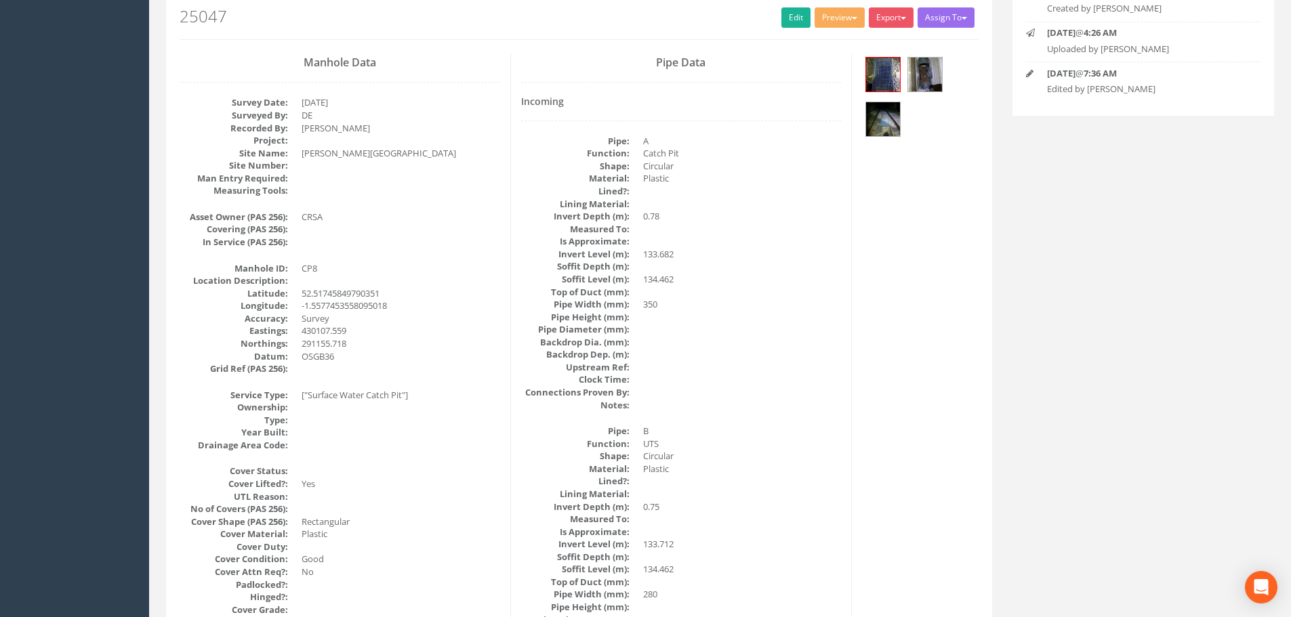
scroll to position [49, 0]
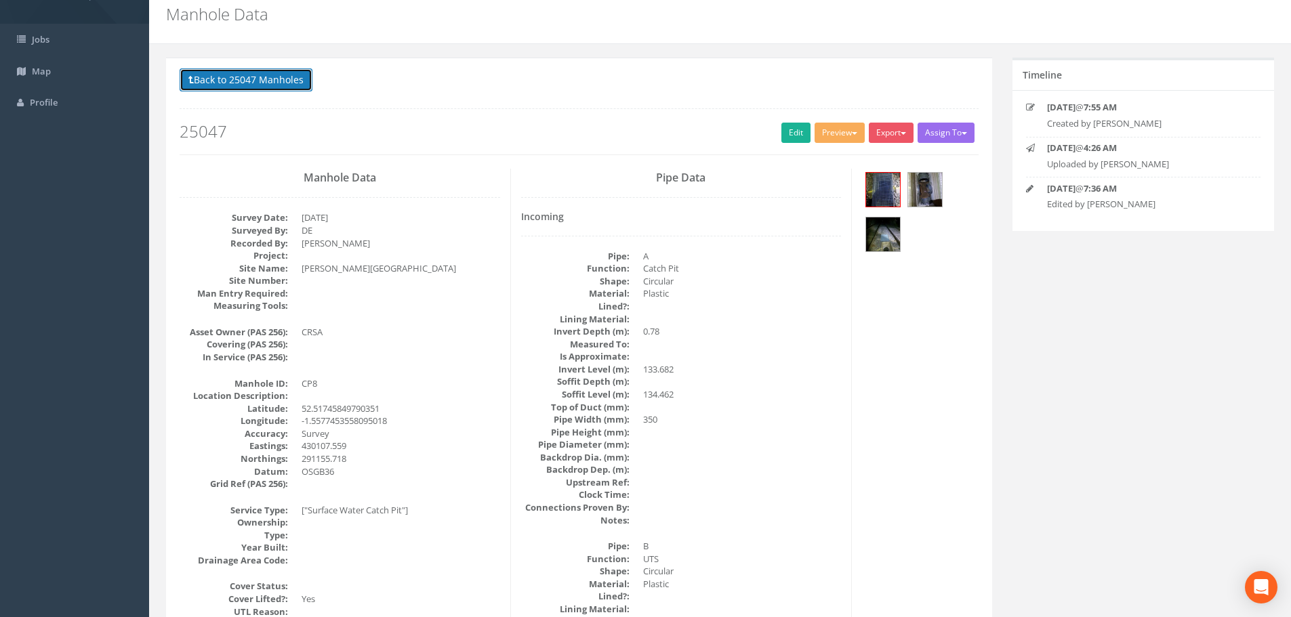
click at [232, 73] on button "Back to 25047 Manholes" at bounding box center [246, 79] width 133 height 23
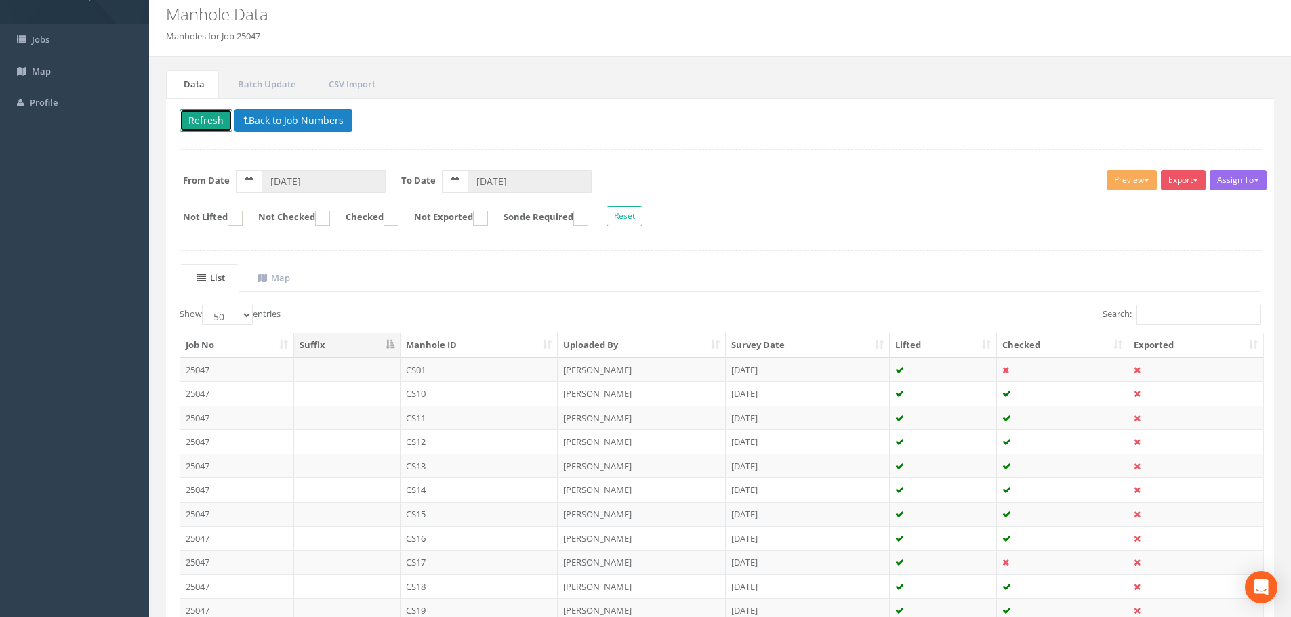
click at [203, 124] on button "Refresh" at bounding box center [206, 120] width 53 height 23
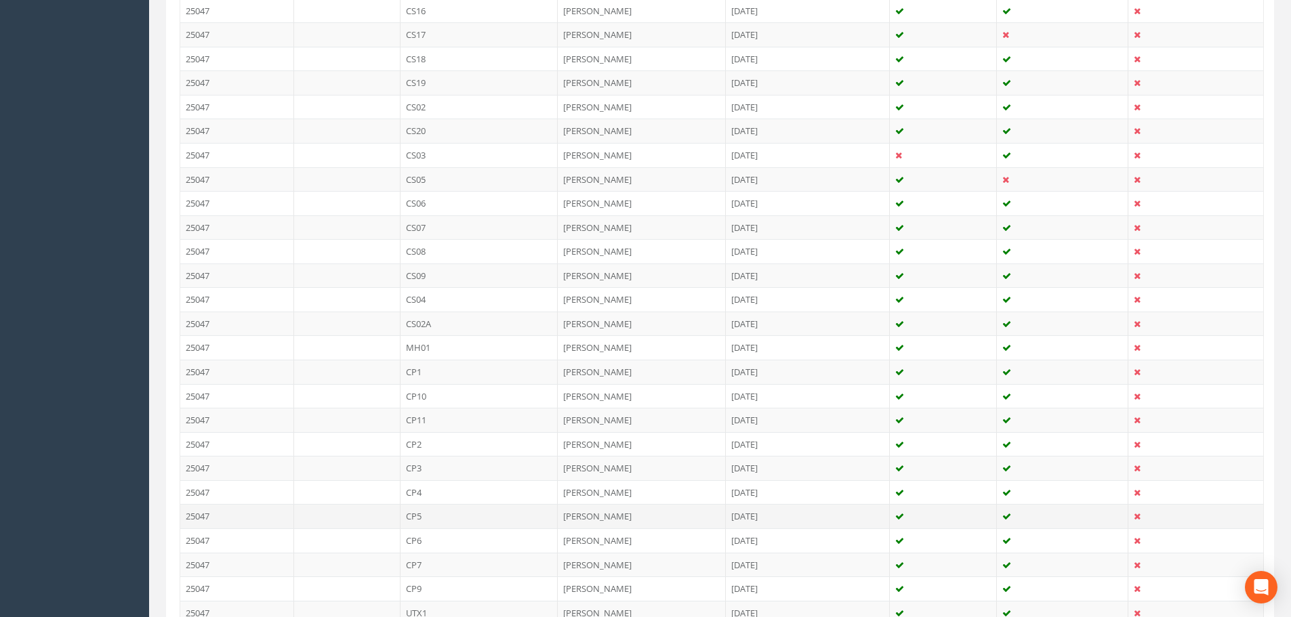
scroll to position [741, 0]
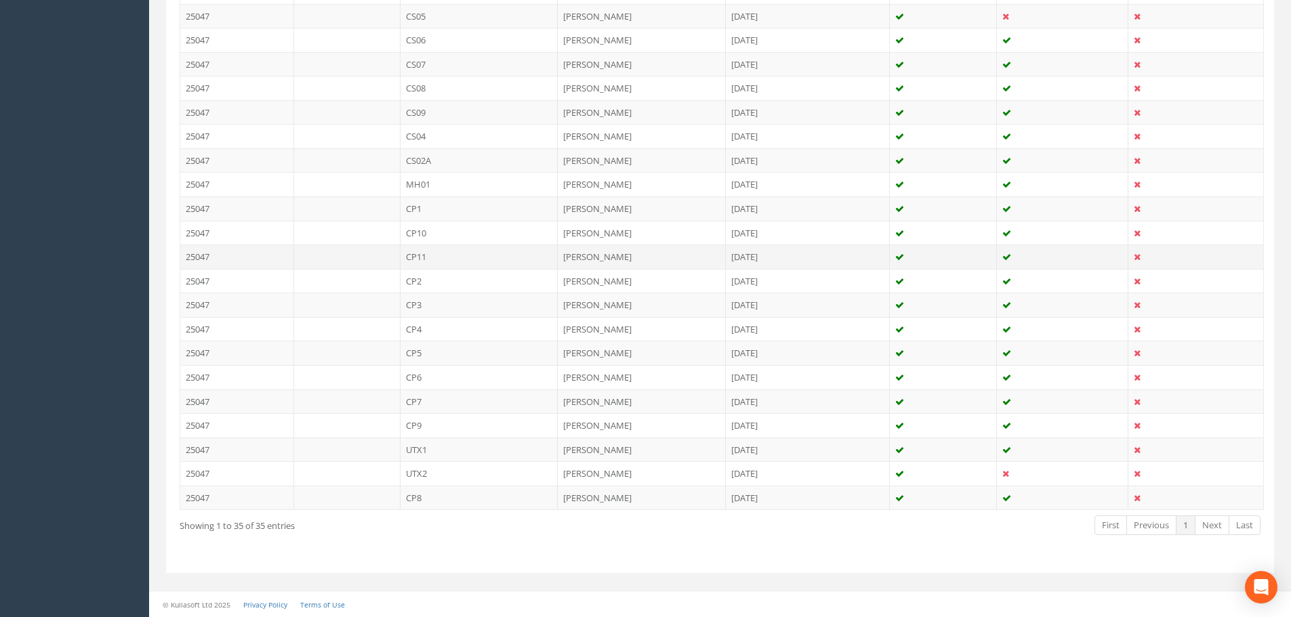
click at [455, 259] on td "CP11" at bounding box center [479, 257] width 158 height 24
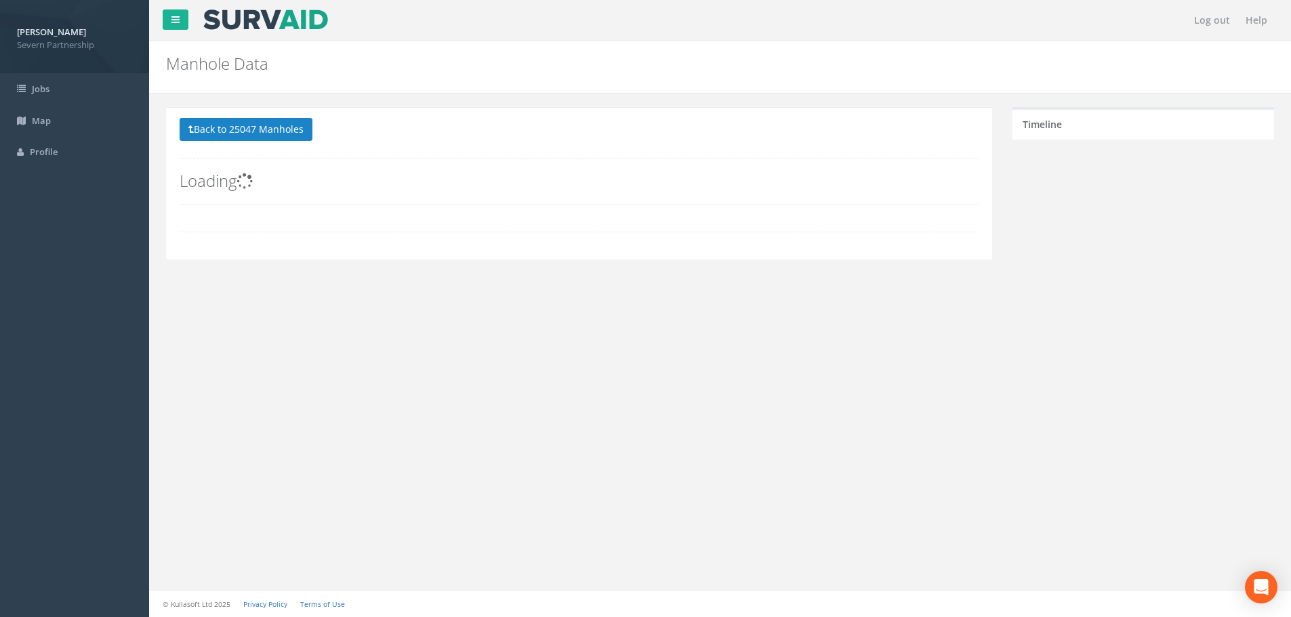
scroll to position [0, 0]
